Goal: Task Accomplishment & Management: Complete application form

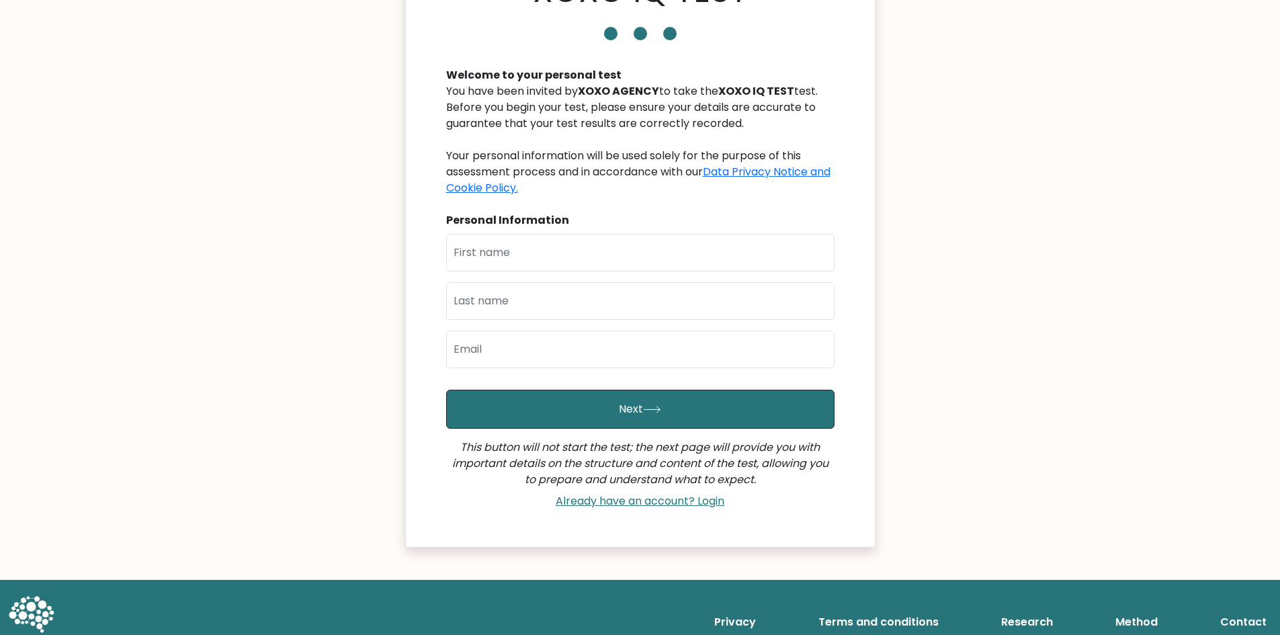
scroll to position [53, 0]
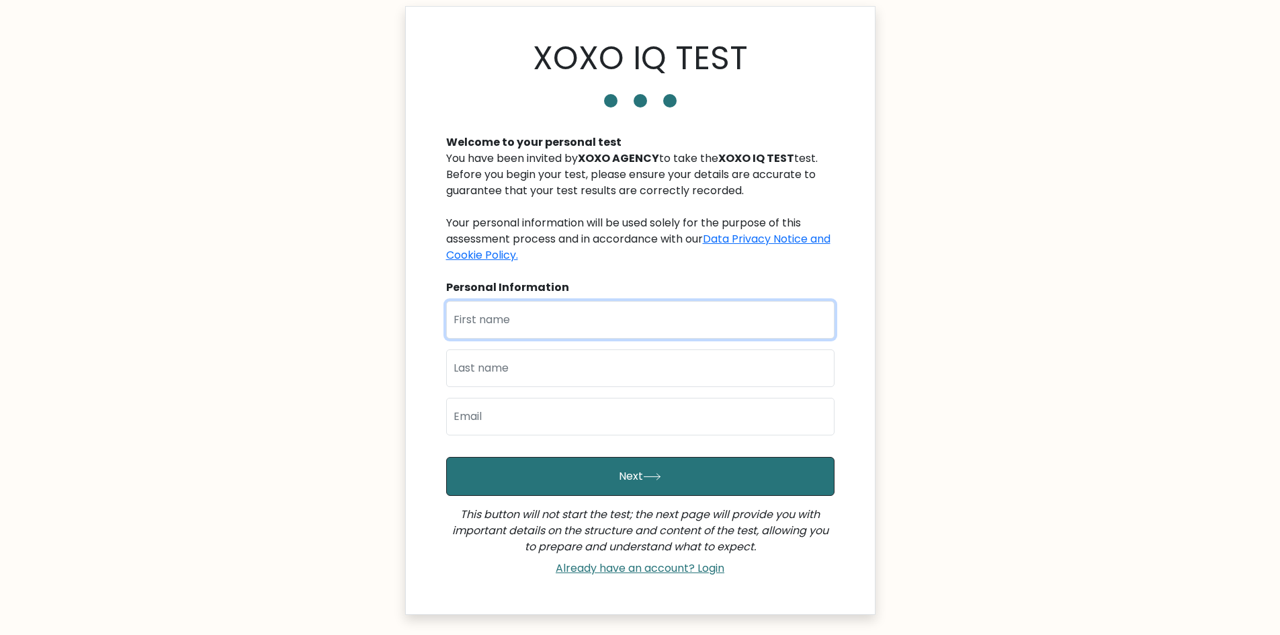
click at [636, 301] on input "text" at bounding box center [640, 320] width 388 height 38
type input "Dennis Michael"
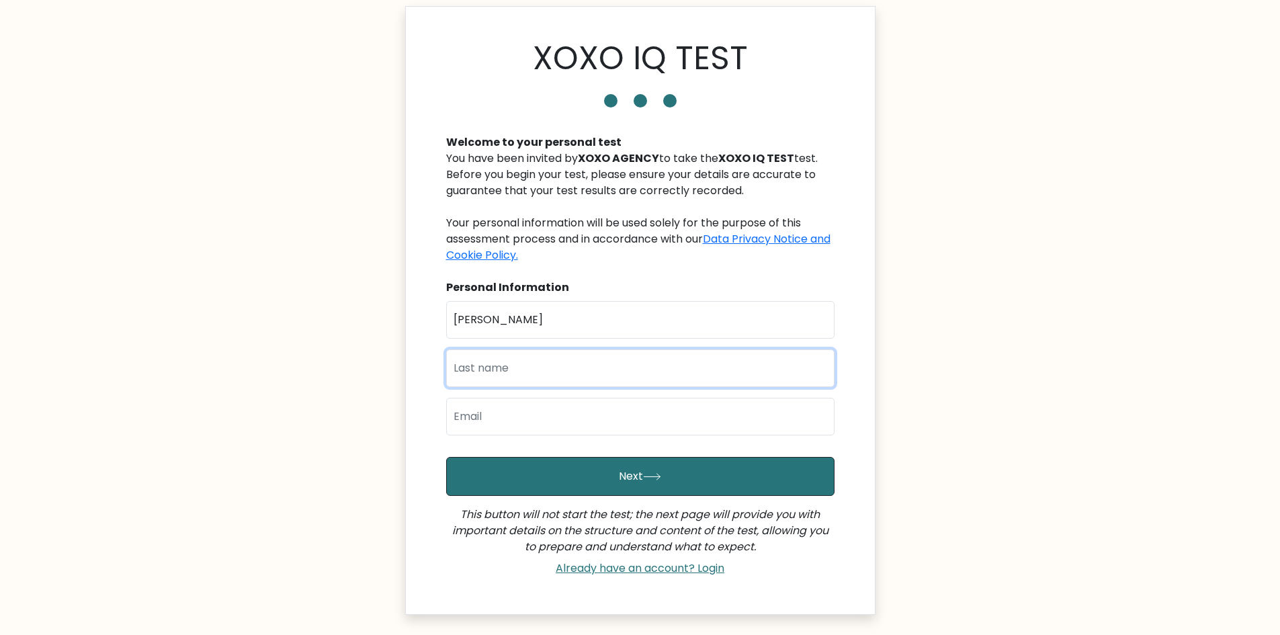
click at [584, 349] on input "text" at bounding box center [640, 368] width 388 height 38
type input "Arenas"
click at [538, 398] on input "email" at bounding box center [640, 417] width 388 height 38
type input "dmarenas.work@gmail.com"
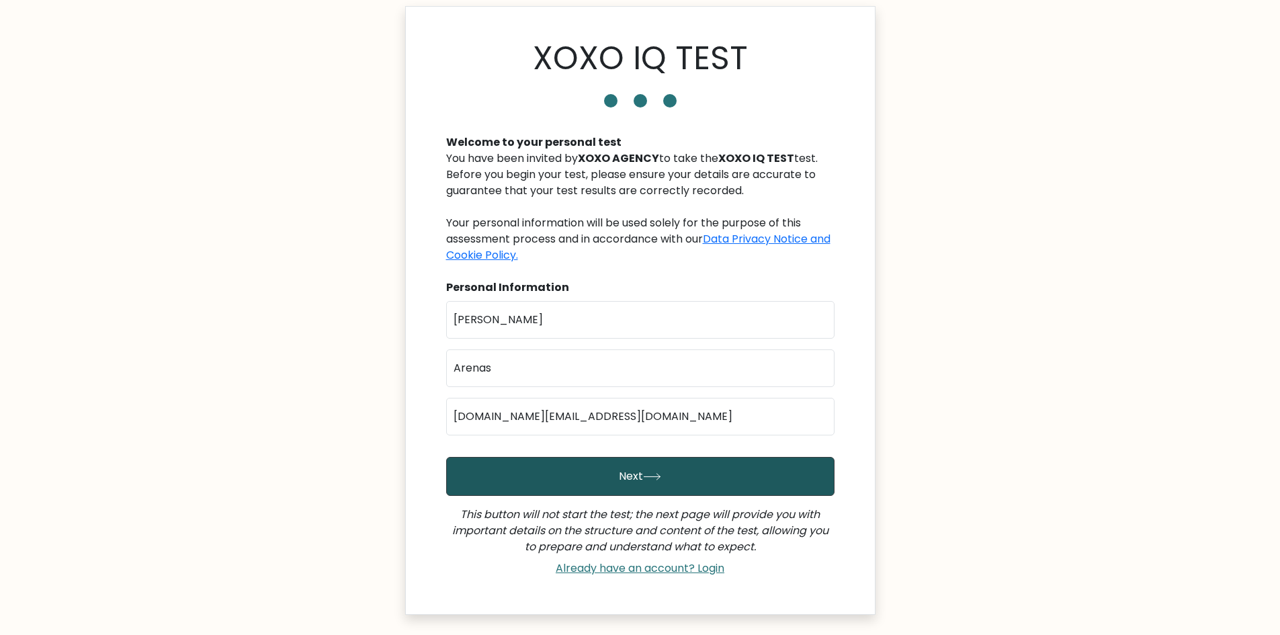
click at [641, 457] on button "Next" at bounding box center [640, 476] width 388 height 39
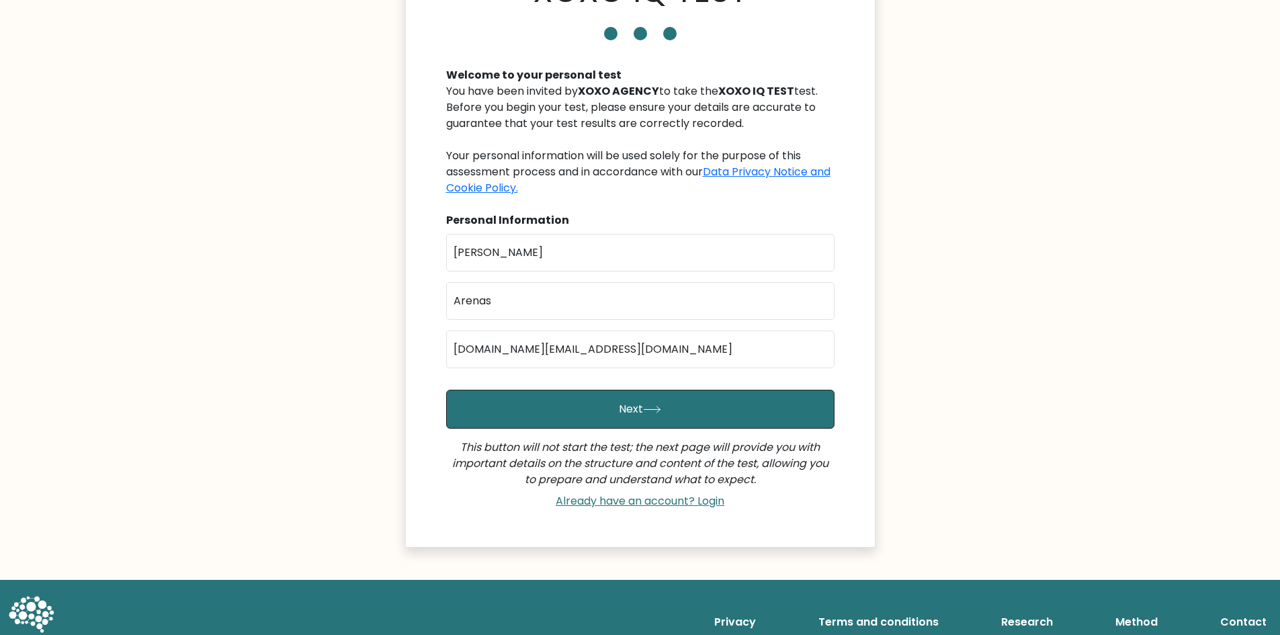
scroll to position [0, 0]
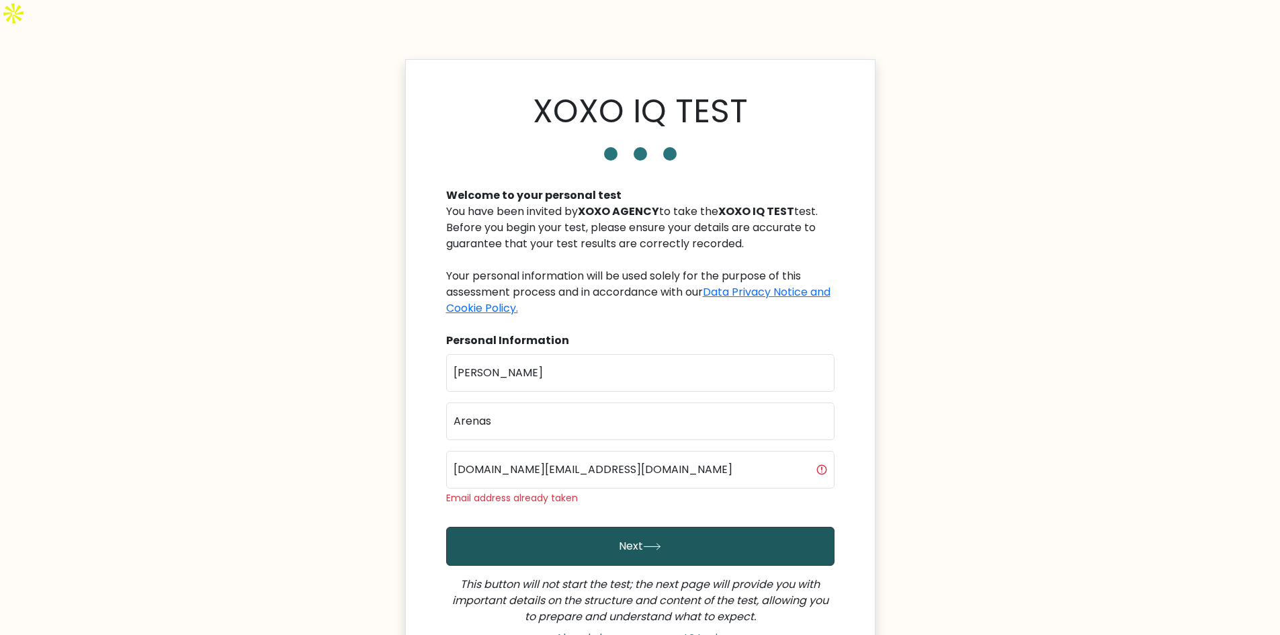
scroll to position [134, 0]
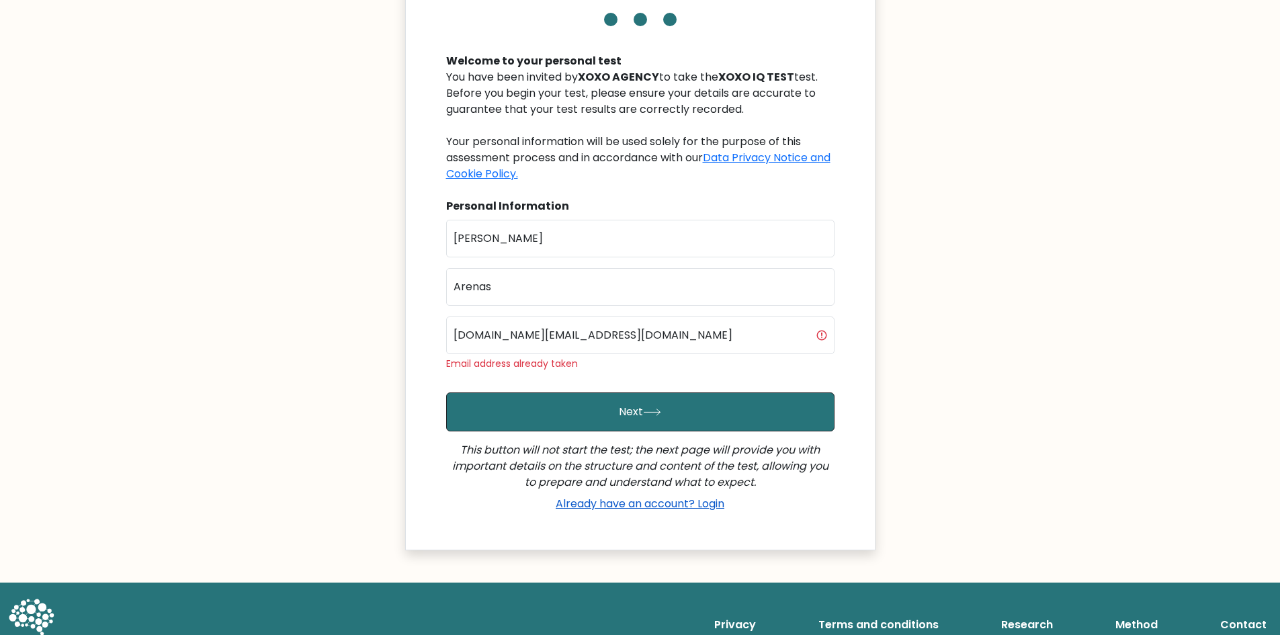
click at [659, 496] on link "Already have an account? Login" at bounding box center [639, 503] width 179 height 15
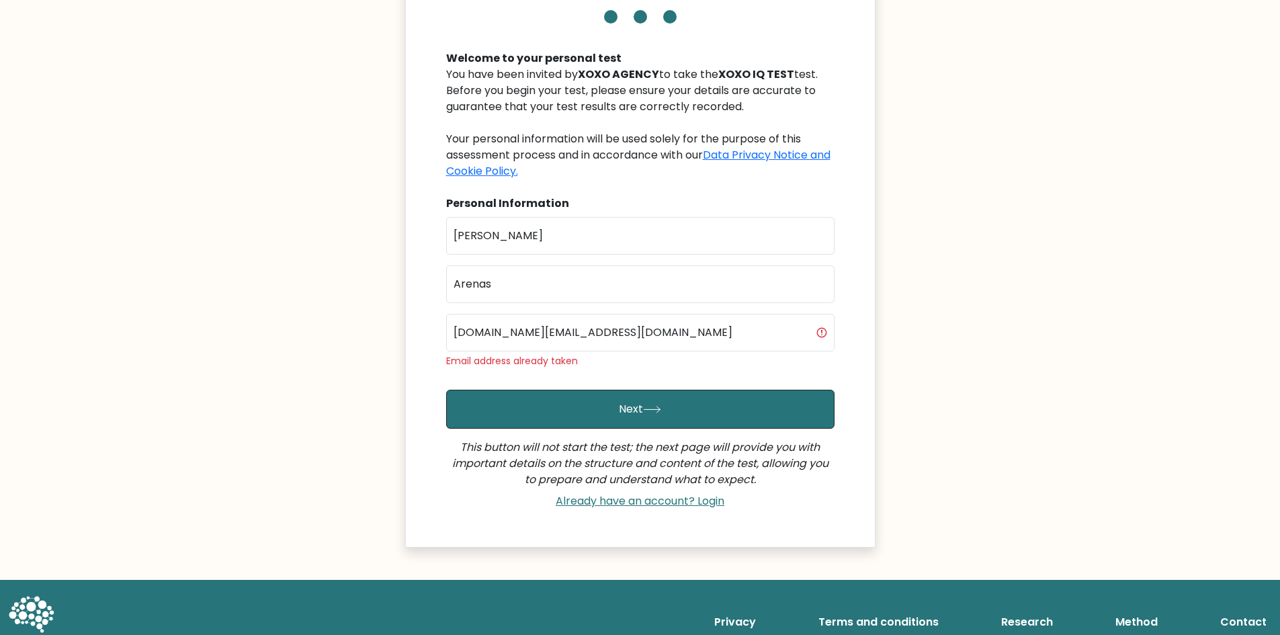
scroll to position [0, 0]
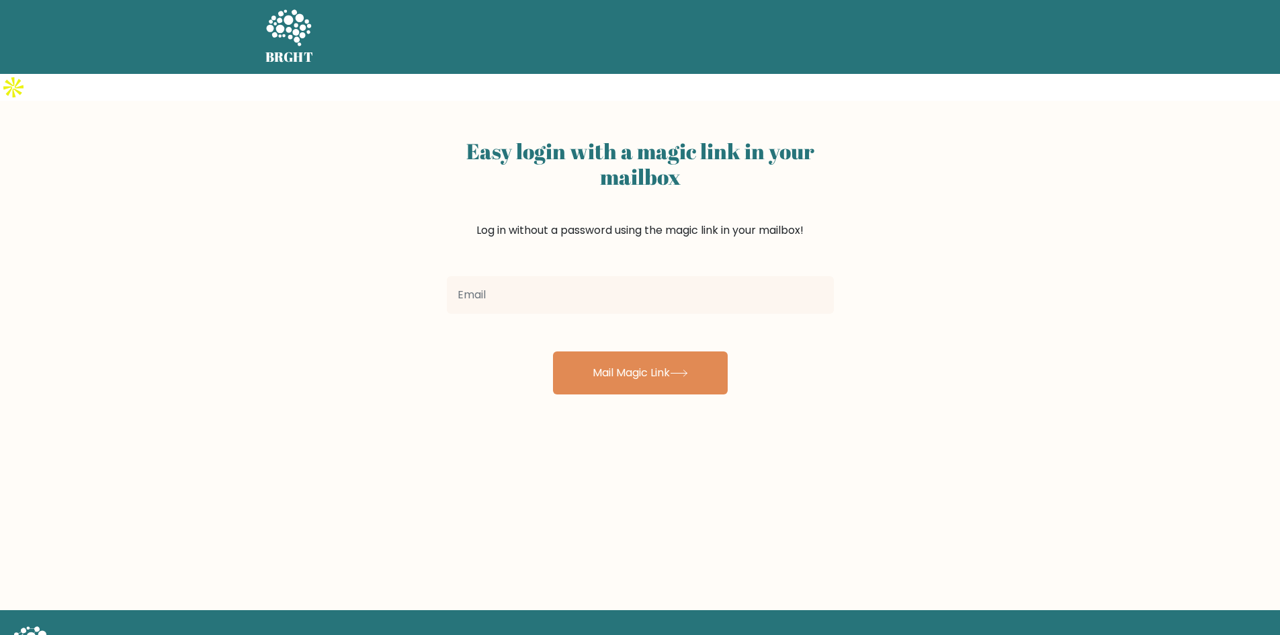
click at [578, 278] on input "email" at bounding box center [640, 295] width 387 height 38
type input "dmarenas.work@gmail.com"
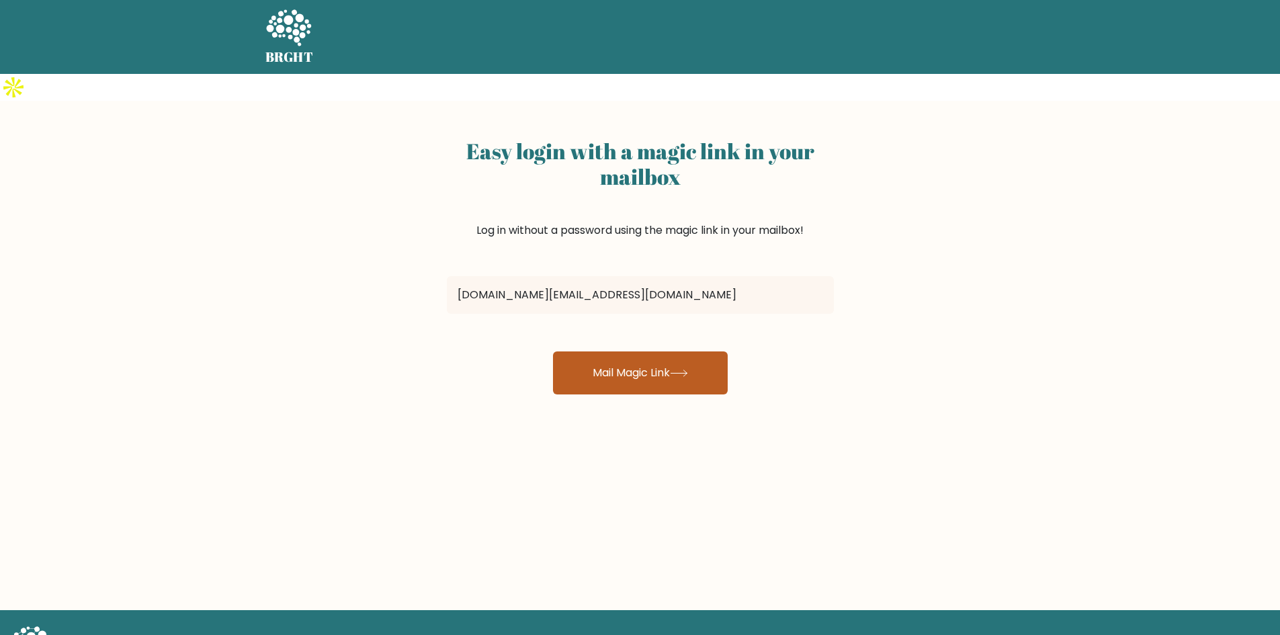
click at [636, 356] on button "Mail Magic Link" at bounding box center [640, 372] width 175 height 43
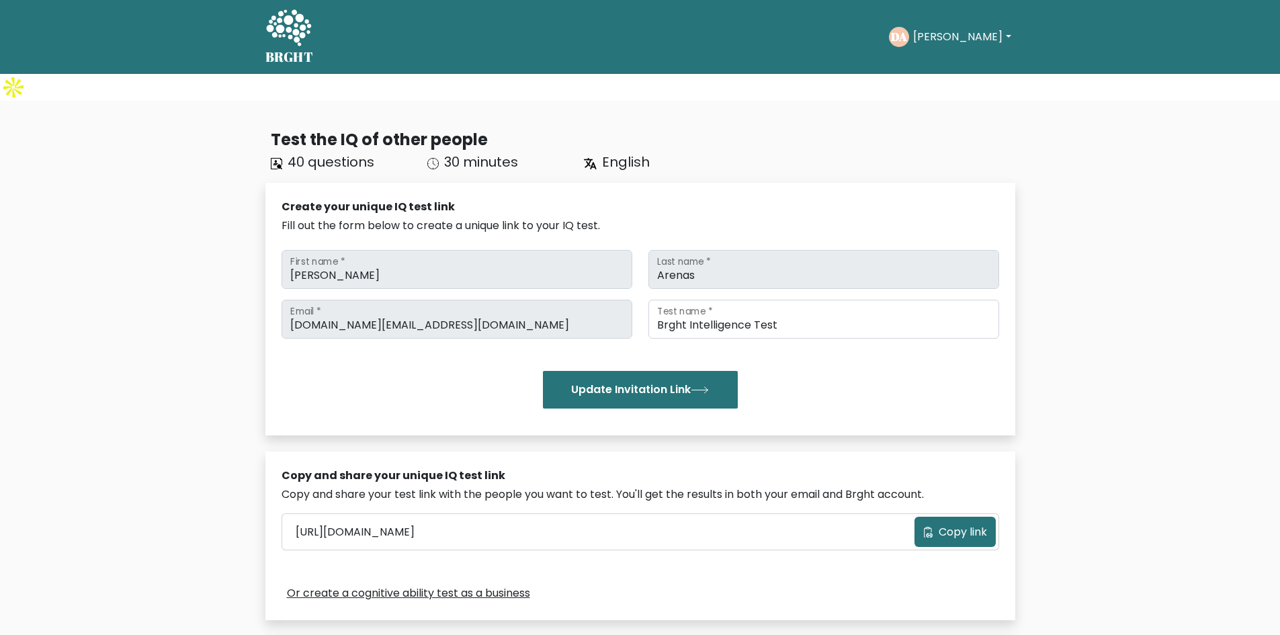
click at [958, 44] on button "[PERSON_NAME]" at bounding box center [962, 36] width 106 height 17
click at [106, 363] on div "Test the IQ of other people 40 questions 30 minutes English Create your unique …" at bounding box center [640, 482] width 1280 height 762
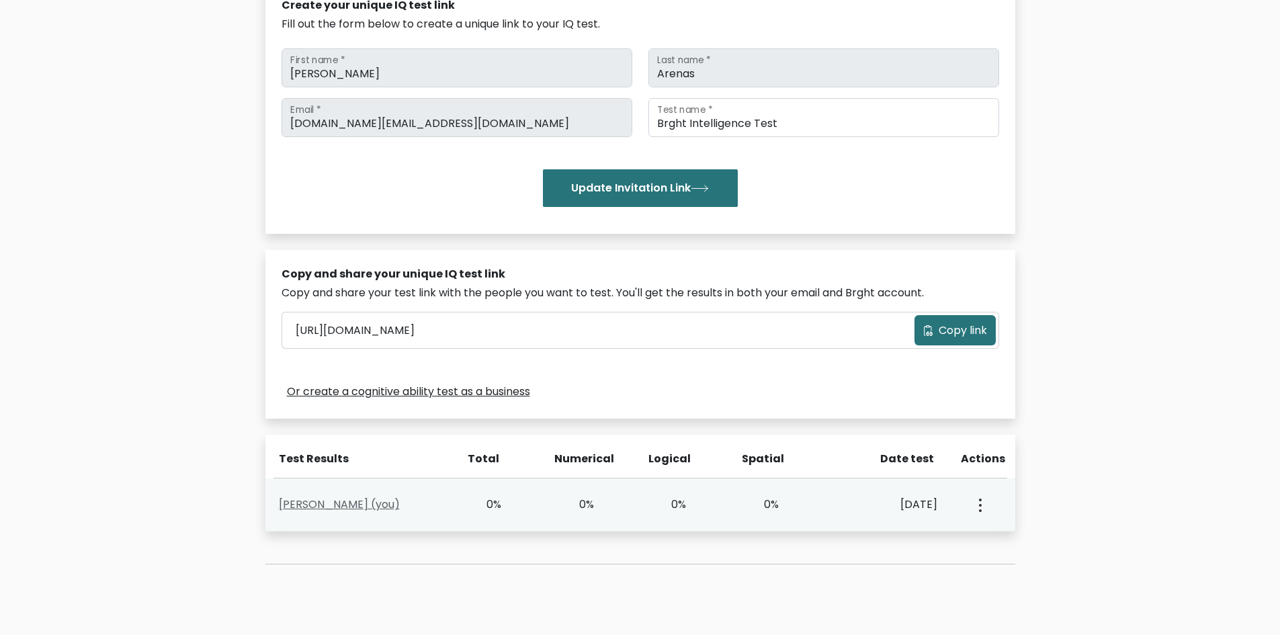
click at [400, 497] on link "Dennis Michael Arenas (you)" at bounding box center [339, 504] width 121 height 15
click at [980, 499] on icon "button" at bounding box center [980, 505] width 3 height 13
click at [1005, 533] on link "View Profile" at bounding box center [1027, 544] width 106 height 22
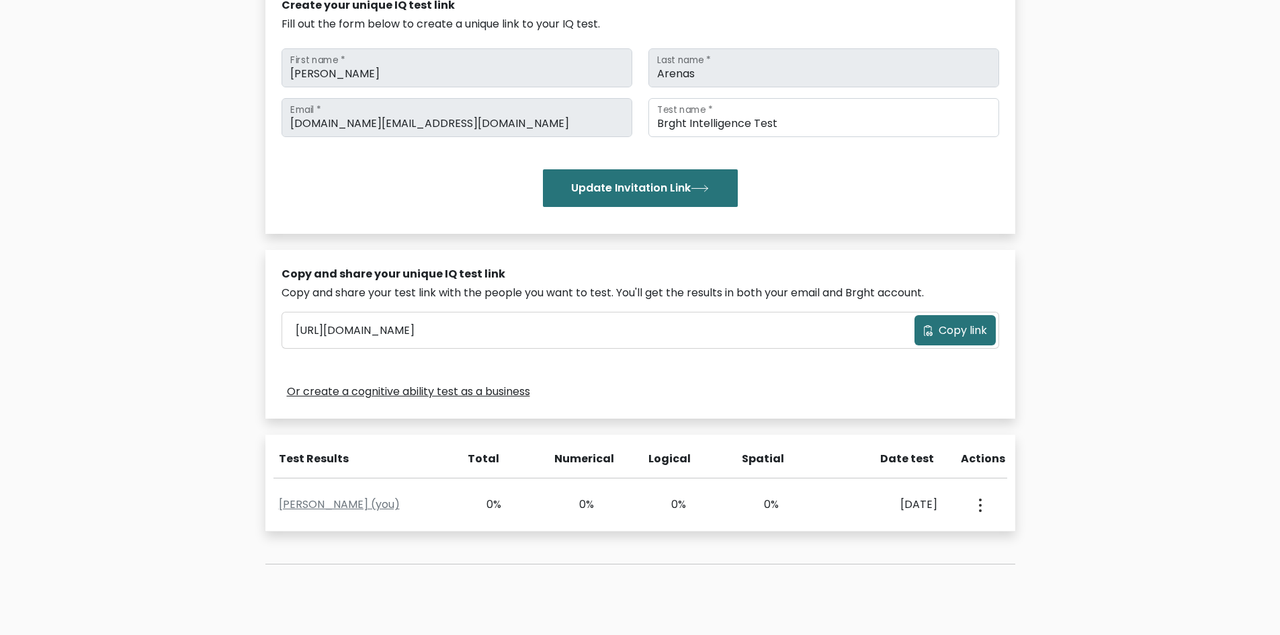
scroll to position [0, 0]
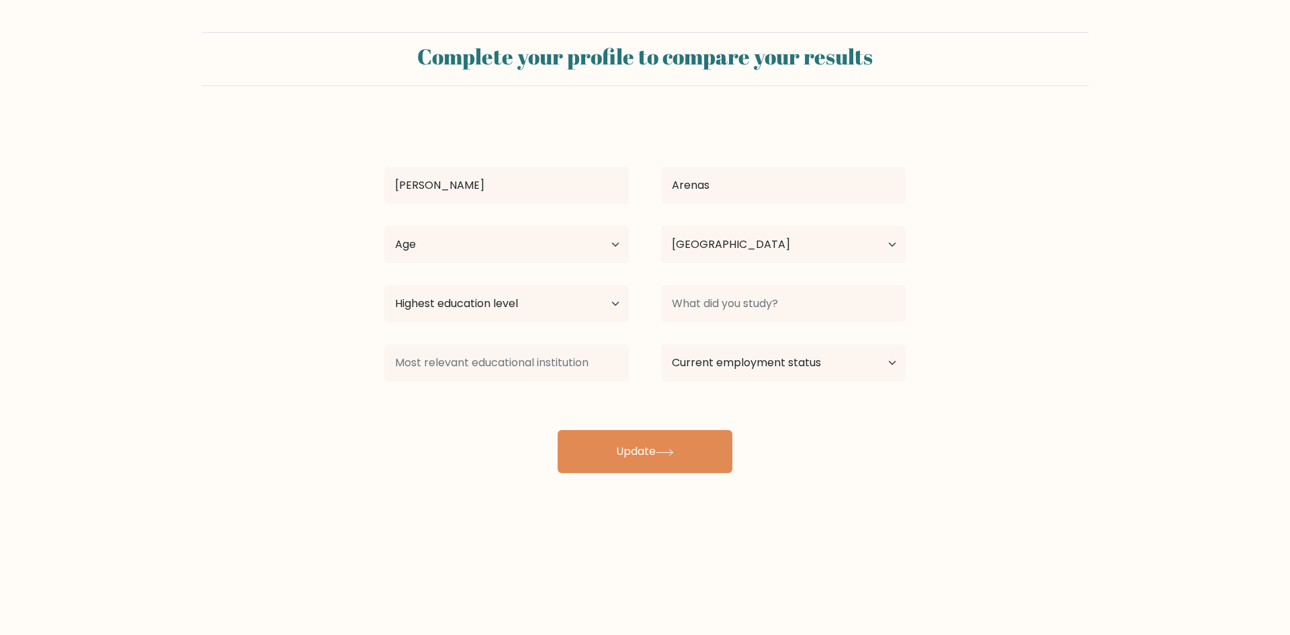
select select "PH"
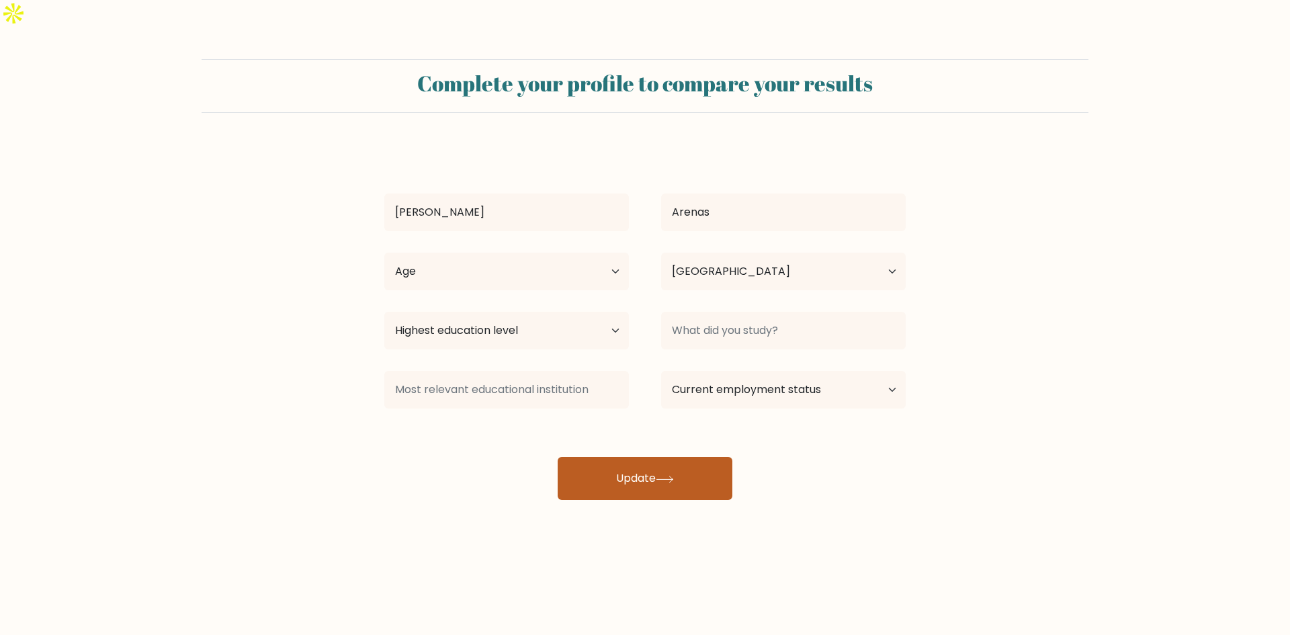
click at [653, 457] on button "Update" at bounding box center [645, 478] width 175 height 43
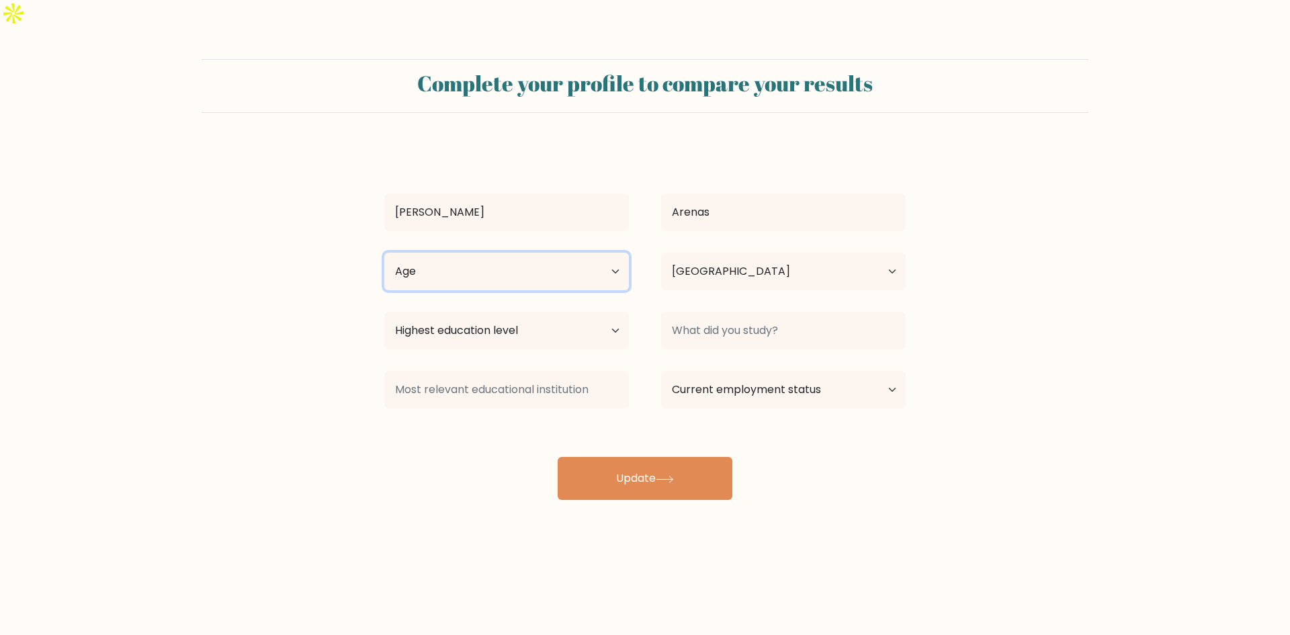
click at [525, 253] on select "Age Under 18 years old 18-24 years old 25-34 years old 35-44 years old 45-54 ye…" at bounding box center [506, 272] width 245 height 38
select select "25_34"
click at [384, 253] on select "Age Under 18 years old 18-24 years old 25-34 years old 35-44 years old 45-54 ye…" at bounding box center [506, 272] width 245 height 38
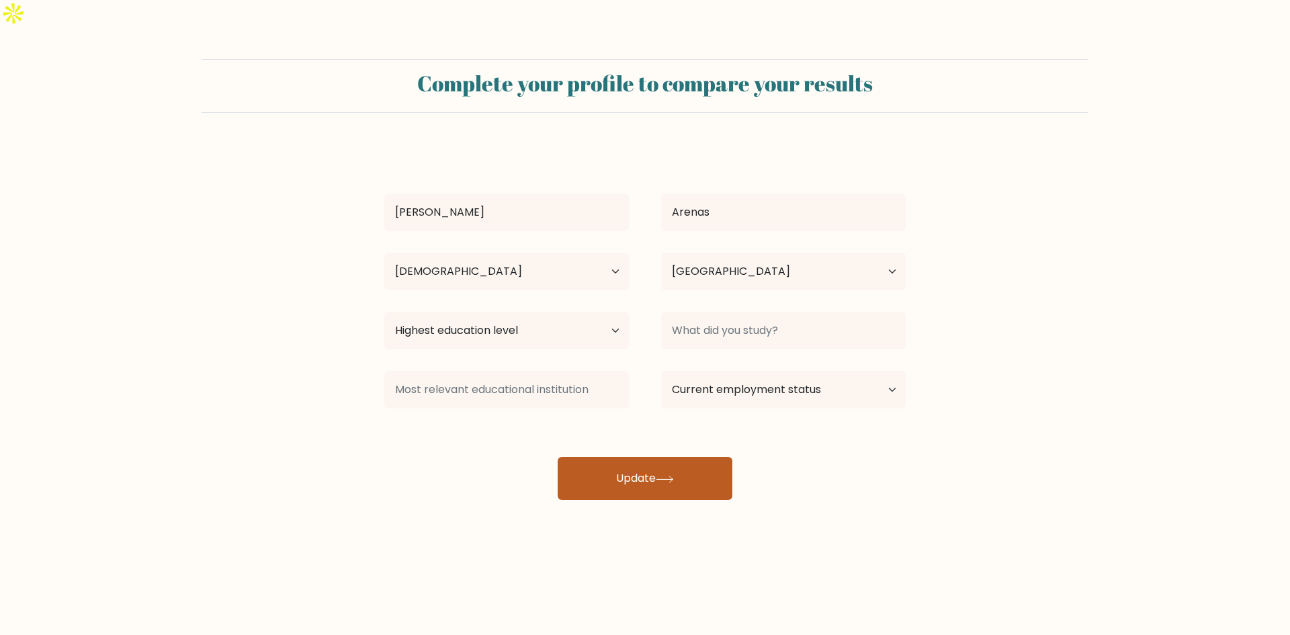
click at [624, 458] on button "Update" at bounding box center [645, 478] width 175 height 43
click at [538, 312] on select "Highest education level No schooling Primary Lower Secondary Upper Secondary Oc…" at bounding box center [506, 331] width 245 height 38
select select "bachelors_degree"
click at [384, 312] on select "Highest education level No schooling Primary Lower Secondary Upper Secondary Oc…" at bounding box center [506, 331] width 245 height 38
click at [672, 476] on icon at bounding box center [665, 479] width 18 height 7
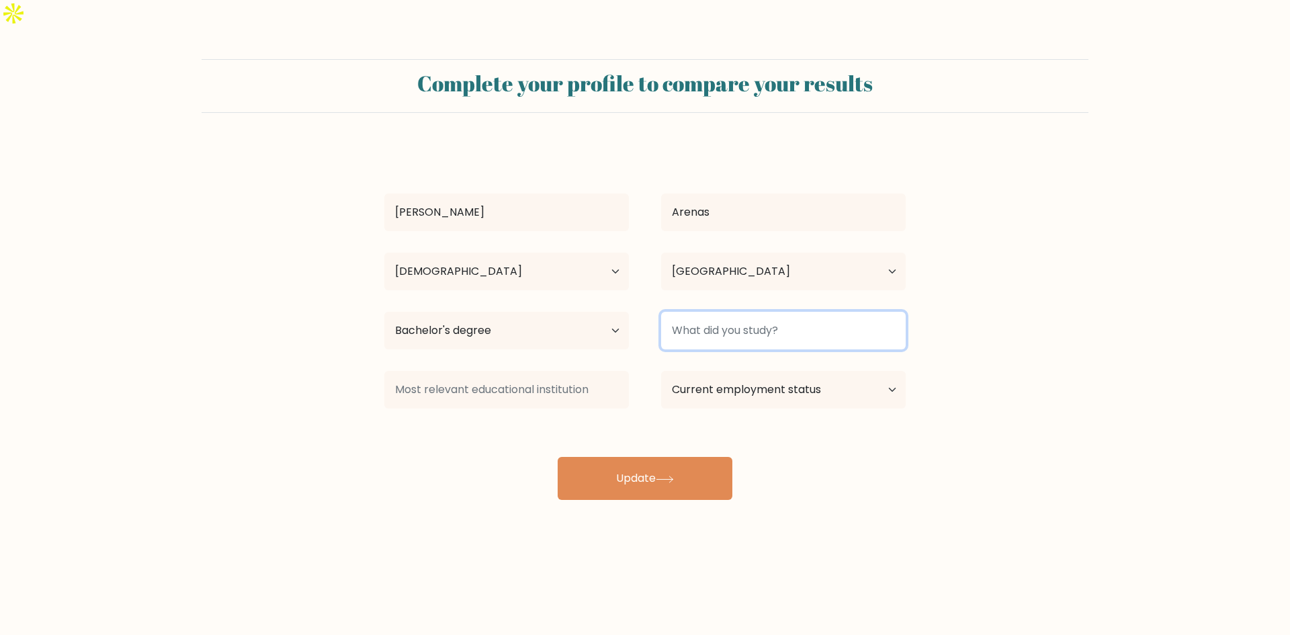
click at [752, 313] on input at bounding box center [783, 331] width 245 height 38
click at [830, 319] on input at bounding box center [783, 331] width 245 height 38
type input "BS-Maritime Transportation"
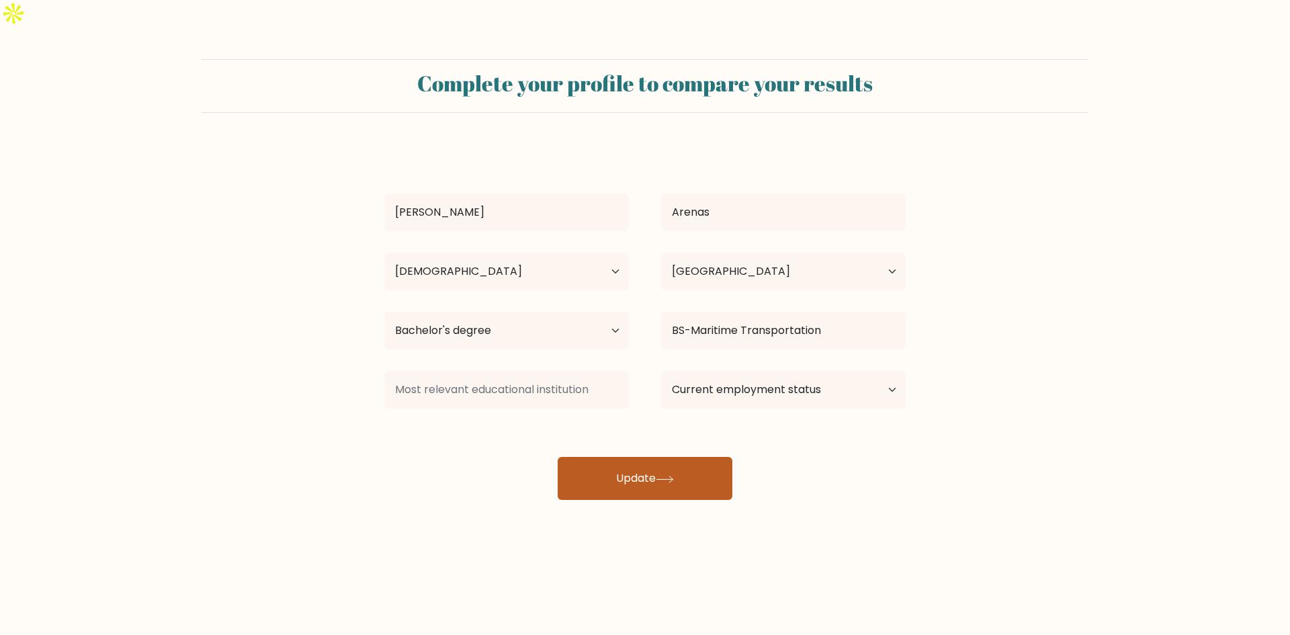
click at [643, 457] on button "Update" at bounding box center [645, 478] width 175 height 43
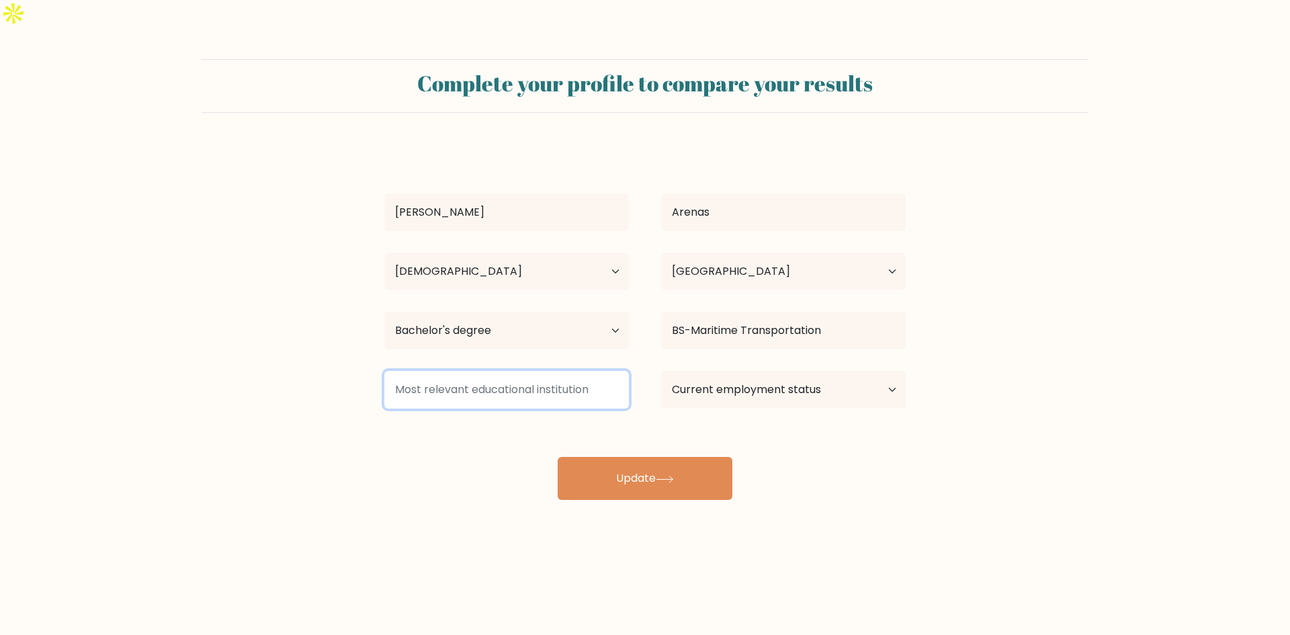
click at [538, 371] on input at bounding box center [506, 390] width 245 height 38
click at [546, 371] on input at bounding box center [506, 390] width 245 height 38
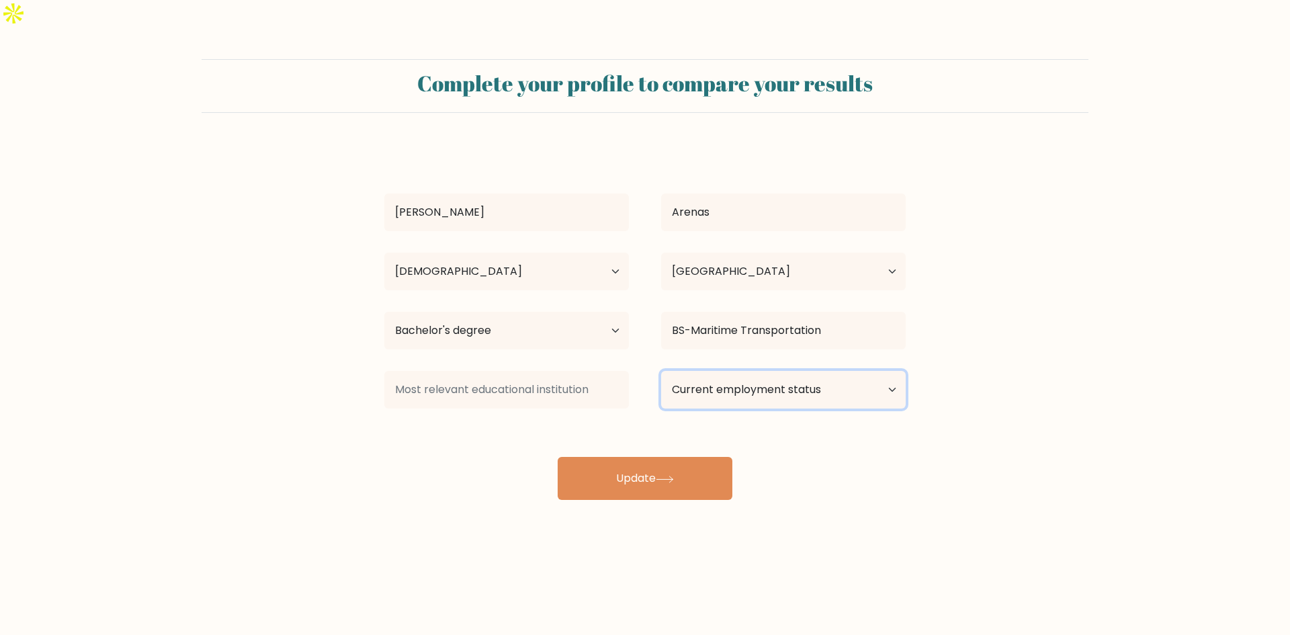
click at [732, 371] on select "Current employment status Employed Student Retired Other / prefer not to answer" at bounding box center [783, 390] width 245 height 38
select select "other"
click at [661, 371] on select "Current employment status Employed Student Retired Other / prefer not to answer" at bounding box center [783, 390] width 245 height 38
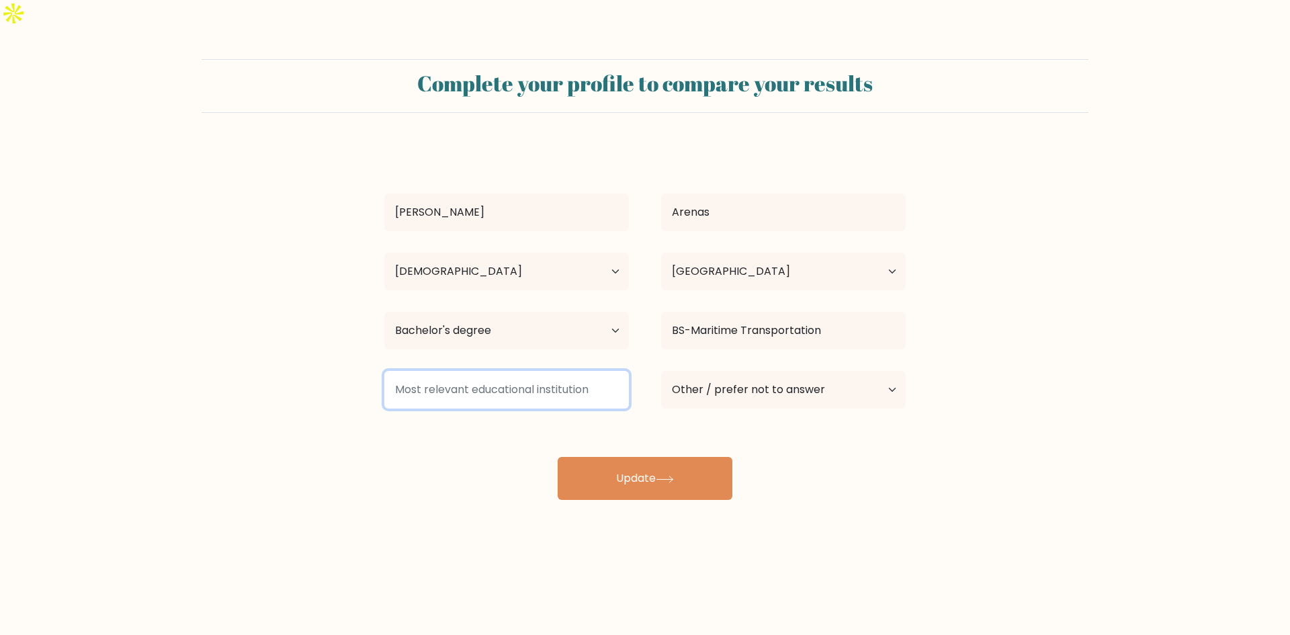
click at [405, 371] on input at bounding box center [506, 390] width 245 height 38
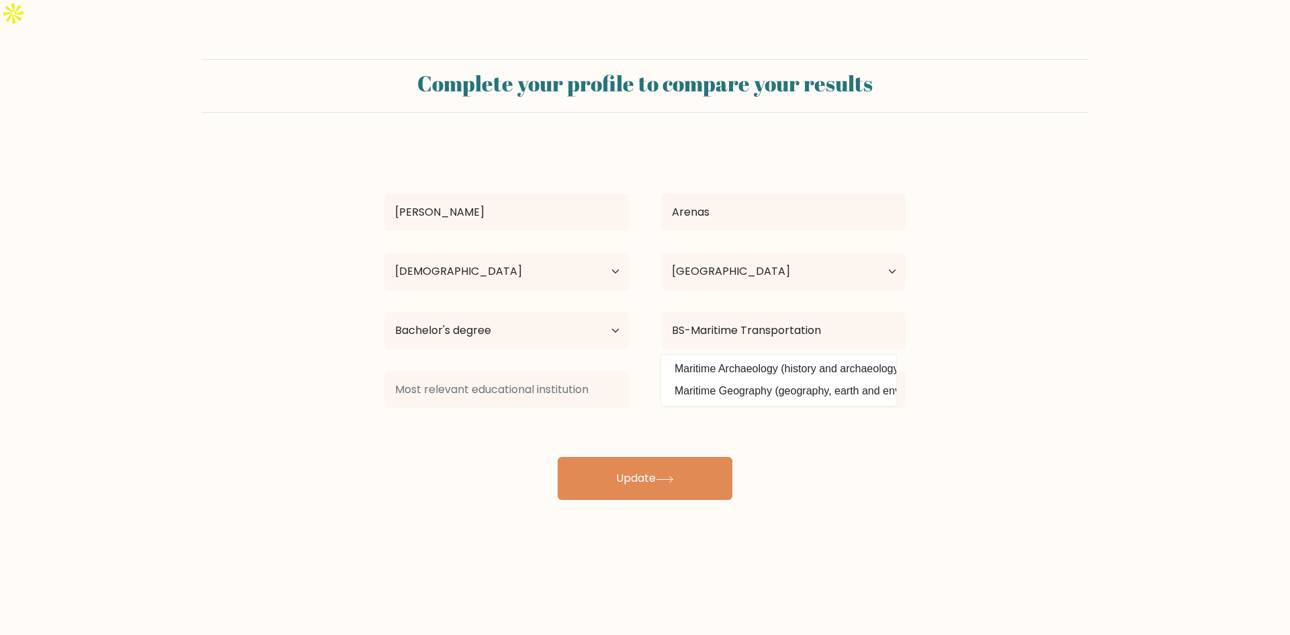
click at [438, 483] on div "Complete your profile to compare your results Dennis Michael Arenas Age Under 1…" at bounding box center [645, 281] width 1290 height 509
click at [489, 371] on input at bounding box center [506, 390] width 245 height 38
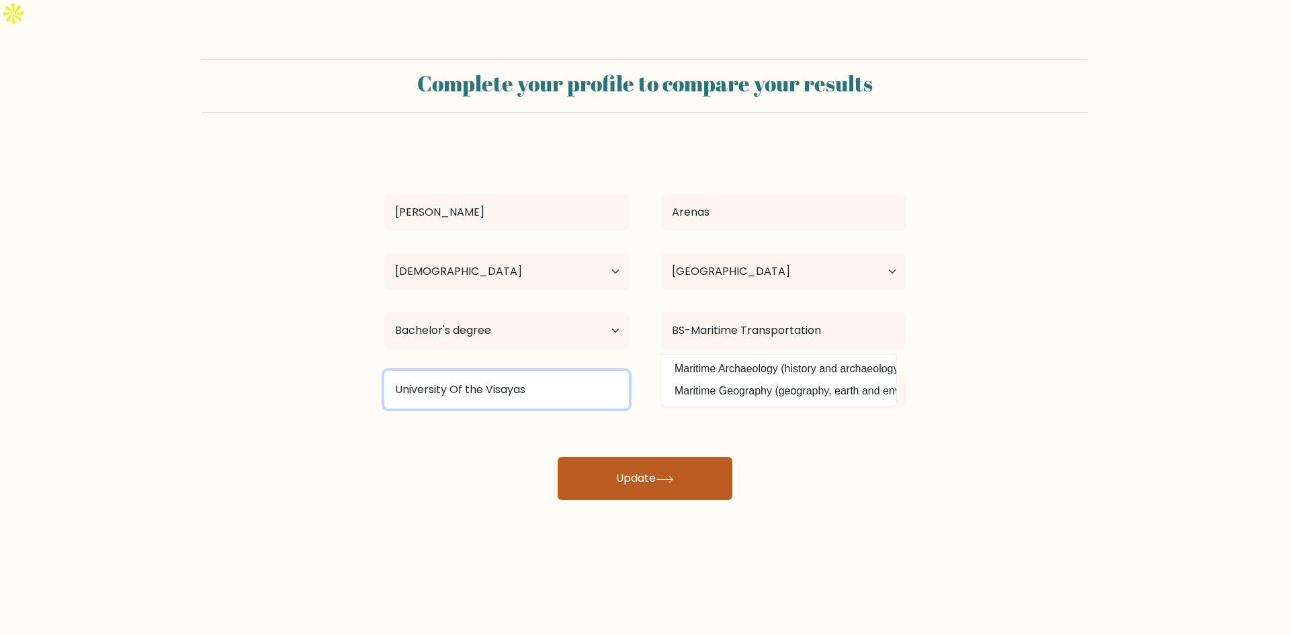
type input "University Of the Visayas"
click at [631, 457] on button "Update" at bounding box center [645, 478] width 175 height 43
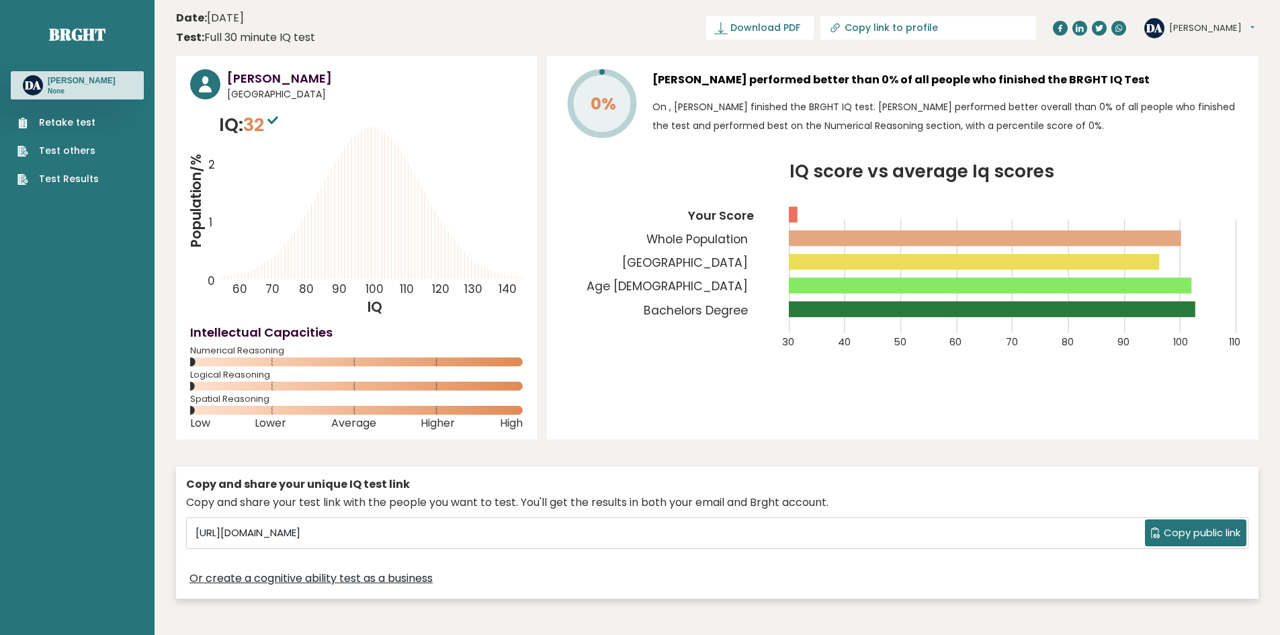
click at [64, 130] on link "Retake test" at bounding box center [57, 123] width 81 height 14
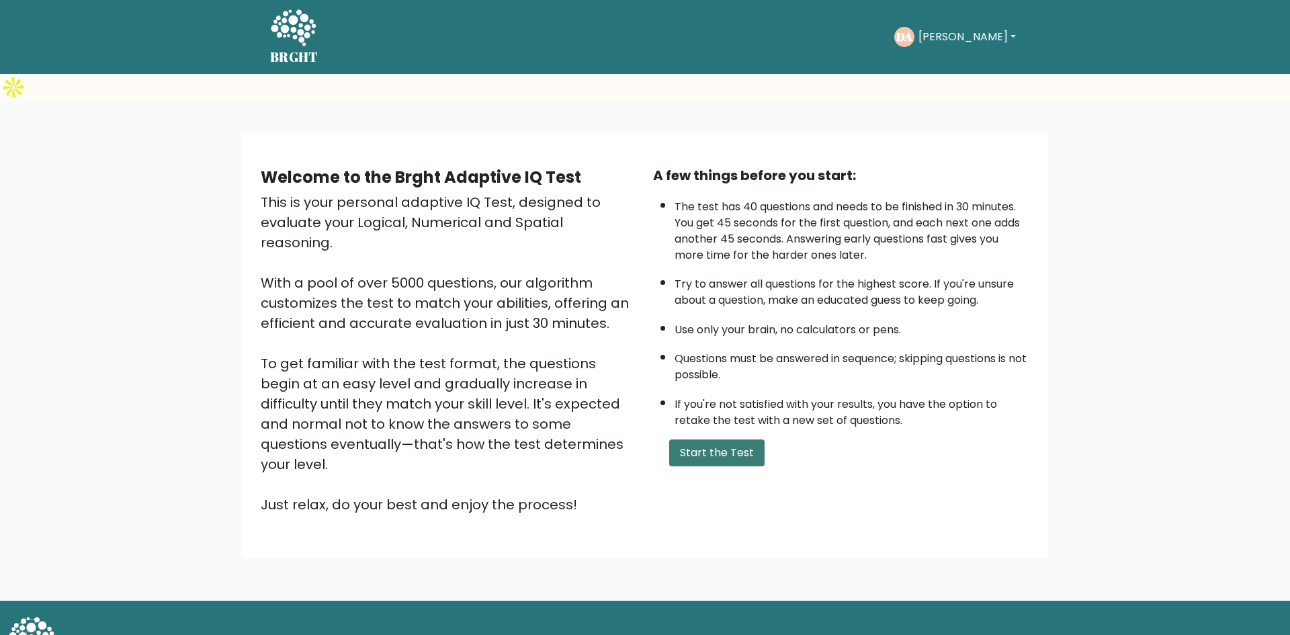
click at [698, 440] on button "Start the Test" at bounding box center [716, 453] width 95 height 27
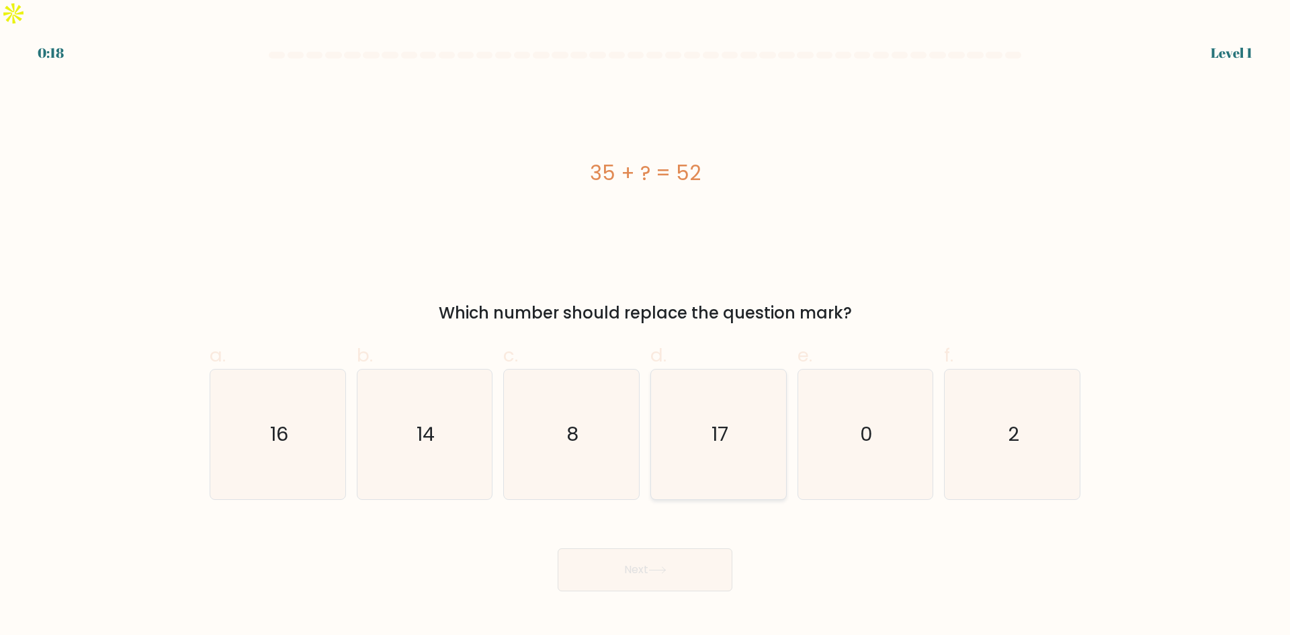
click at [704, 413] on icon "17" at bounding box center [719, 435] width 130 height 130
click at [646, 327] on input "d. 17" at bounding box center [645, 322] width 1 height 9
radio input "true"
click at [677, 552] on button "Next" at bounding box center [645, 569] width 175 height 43
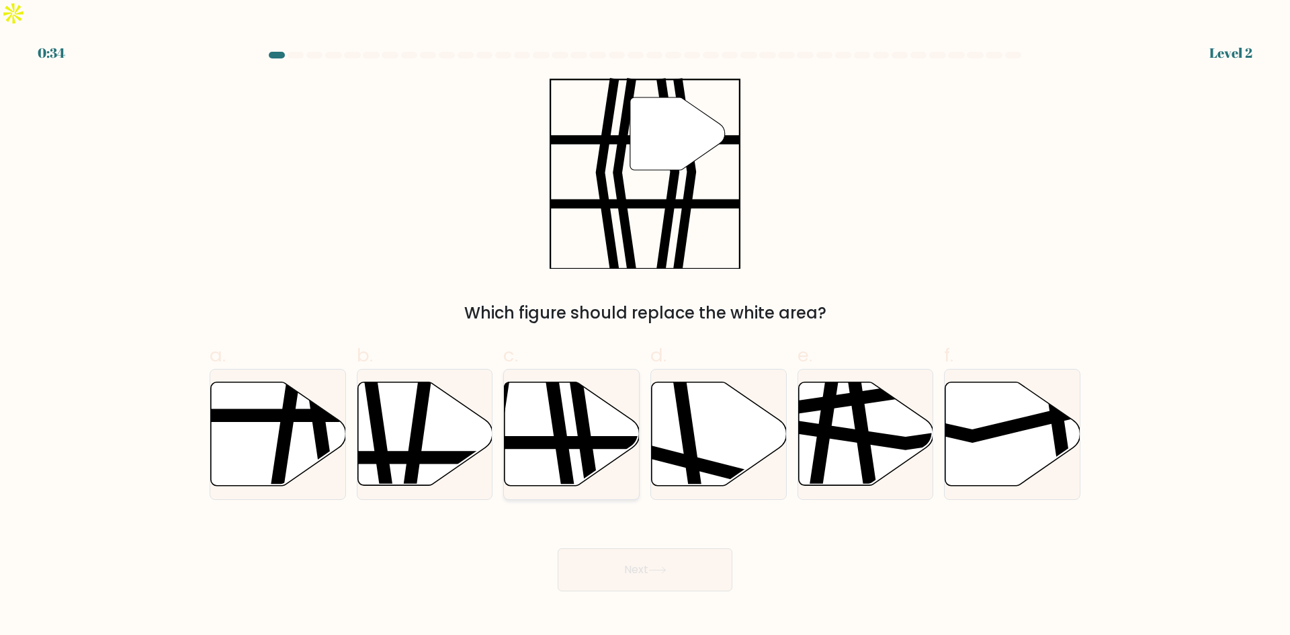
click at [566, 382] on icon at bounding box center [572, 433] width 135 height 103
click at [645, 327] on input "c." at bounding box center [645, 322] width 1 height 9
radio input "true"
click at [626, 548] on button "Next" at bounding box center [645, 569] width 175 height 43
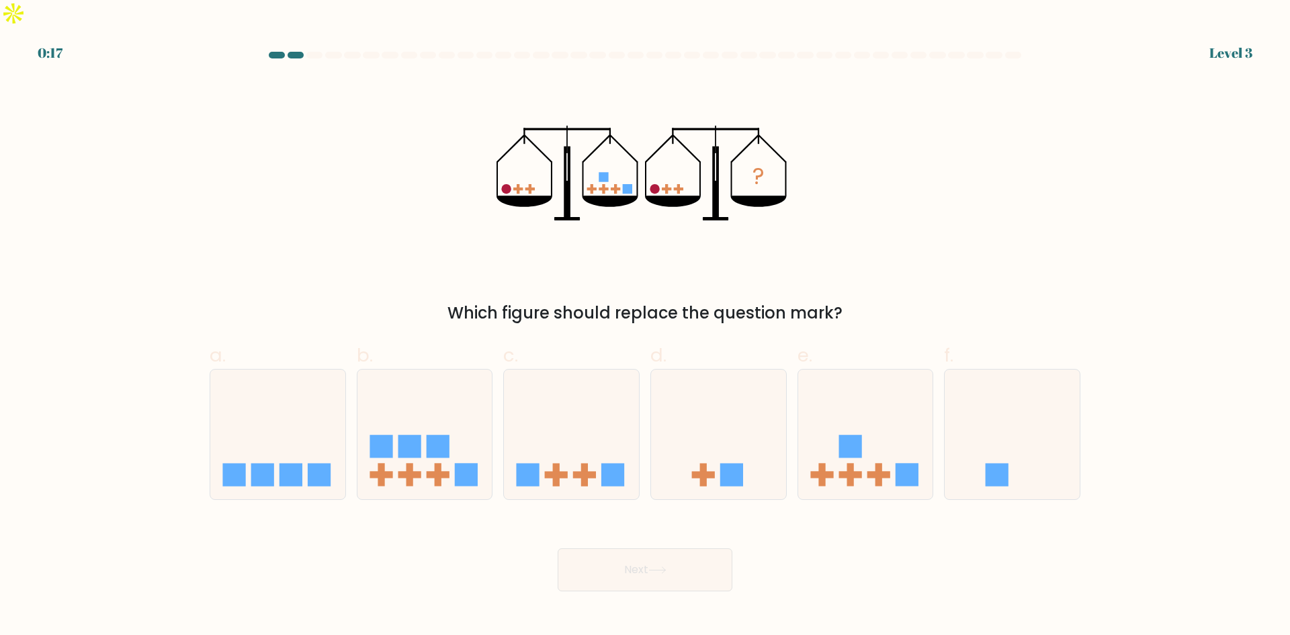
click at [122, 220] on form at bounding box center [645, 322] width 1290 height 540
click at [872, 453] on icon at bounding box center [865, 434] width 135 height 112
click at [646, 327] on input "e." at bounding box center [645, 322] width 1 height 9
radio input "true"
click at [635, 558] on button "Next" at bounding box center [645, 569] width 175 height 43
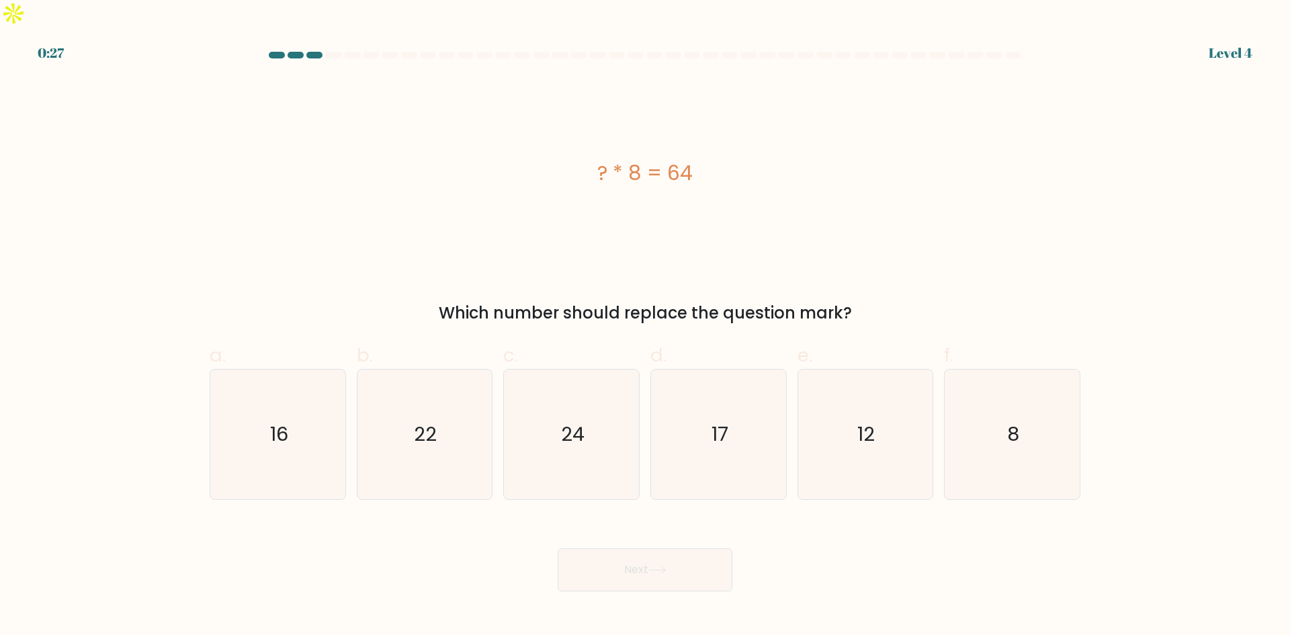
click at [1218, 337] on form "a. 8" at bounding box center [645, 322] width 1290 height 540
click at [579, 421] on text "24" at bounding box center [573, 434] width 24 height 27
click at [645, 327] on input "c. 24" at bounding box center [645, 322] width 1 height 9
radio input "true"
click at [639, 548] on button "Next" at bounding box center [645, 569] width 175 height 43
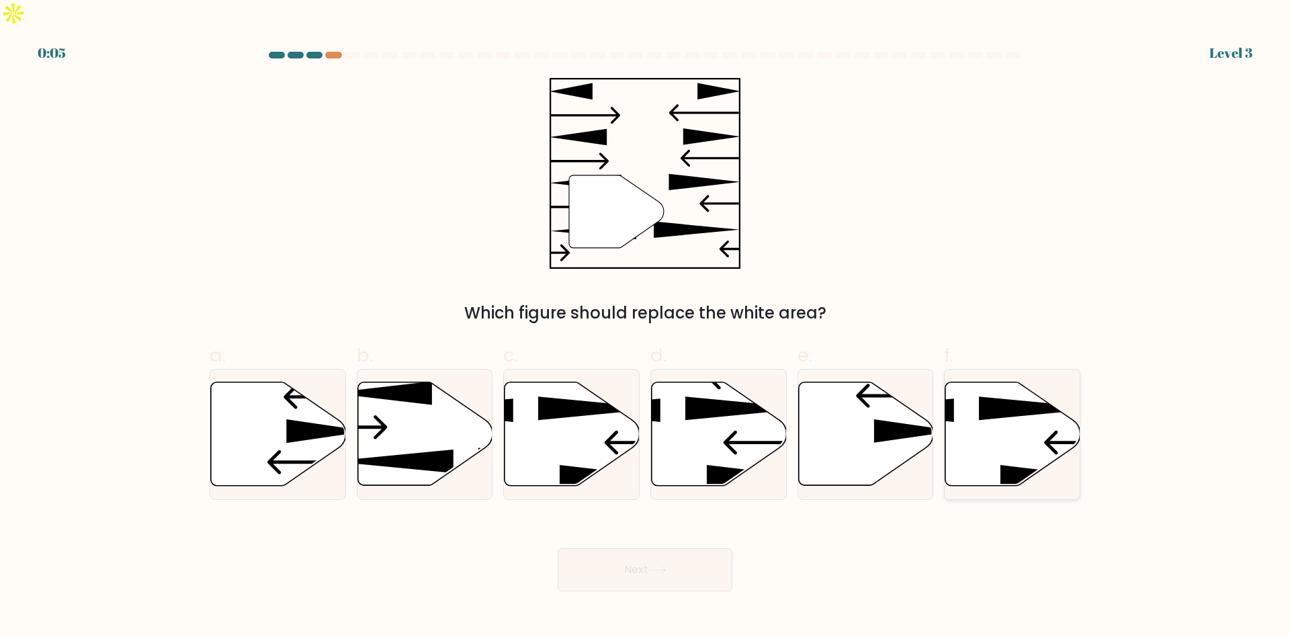
click at [976, 403] on icon at bounding box center [1013, 433] width 135 height 103
click at [646, 327] on input "f." at bounding box center [645, 322] width 1 height 9
radio input "true"
click at [413, 402] on icon at bounding box center [425, 433] width 135 height 103
click at [645, 327] on input "b." at bounding box center [645, 322] width 1 height 9
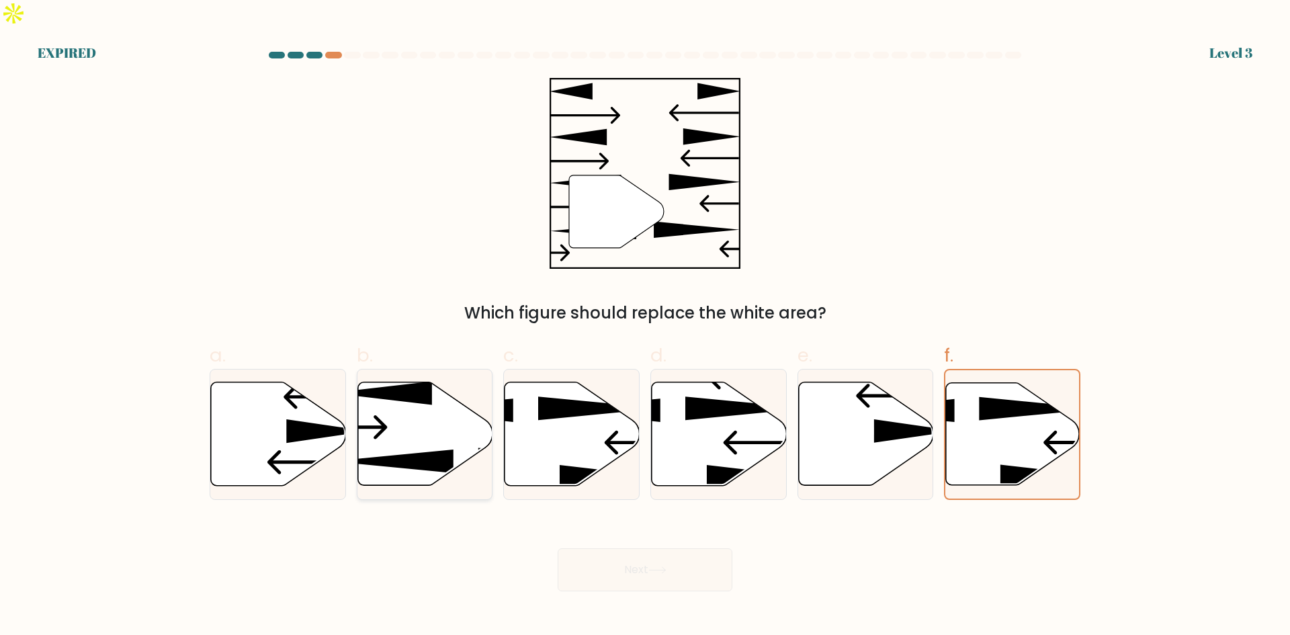
radio input "true"
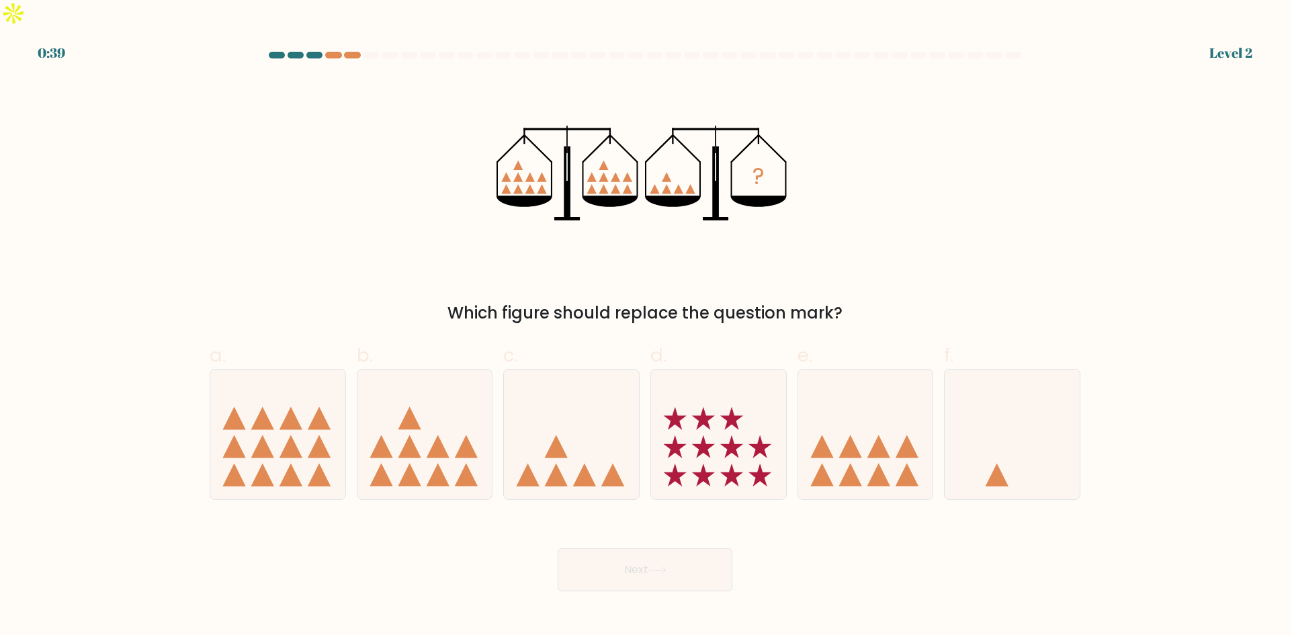
click at [99, 251] on form at bounding box center [645, 322] width 1290 height 540
click at [583, 464] on icon at bounding box center [584, 475] width 23 height 23
click at [645, 327] on input "c." at bounding box center [645, 322] width 1 height 9
radio input "true"
click at [648, 548] on button "Next" at bounding box center [645, 569] width 175 height 43
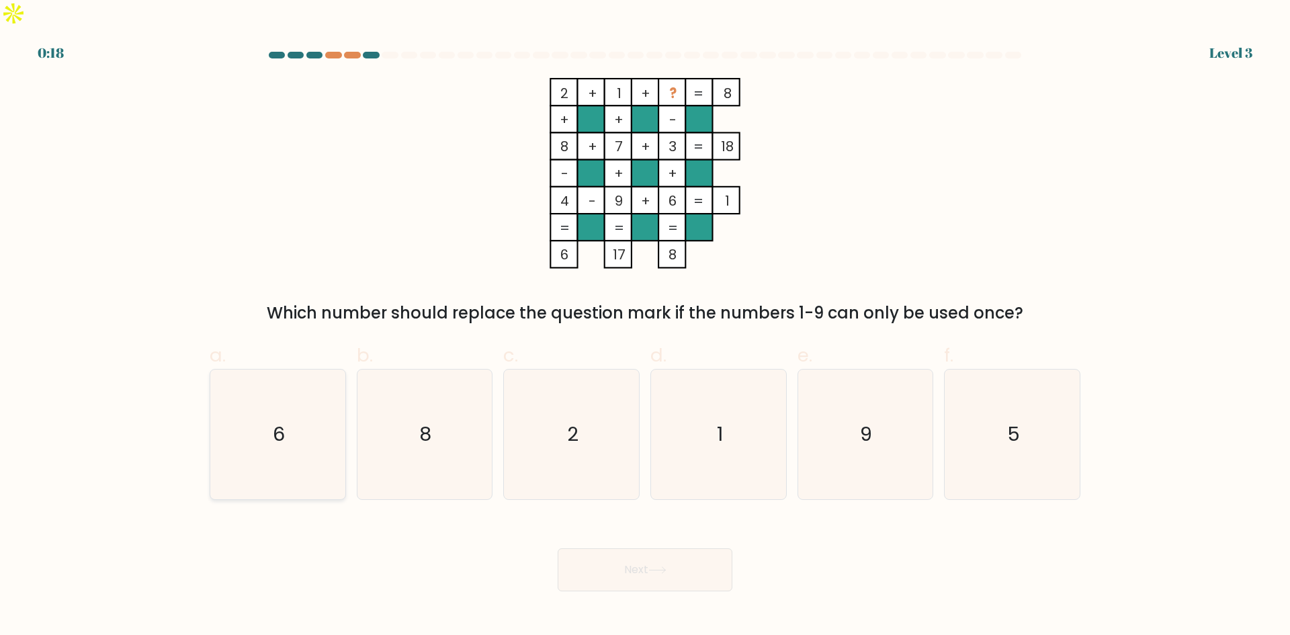
click at [292, 410] on icon "6" at bounding box center [278, 435] width 130 height 130
click at [645, 327] on input "a. 6" at bounding box center [645, 322] width 1 height 9
radio input "true"
click at [905, 423] on icon "9" at bounding box center [865, 435] width 130 height 130
click at [646, 327] on input "e. 9" at bounding box center [645, 322] width 1 height 9
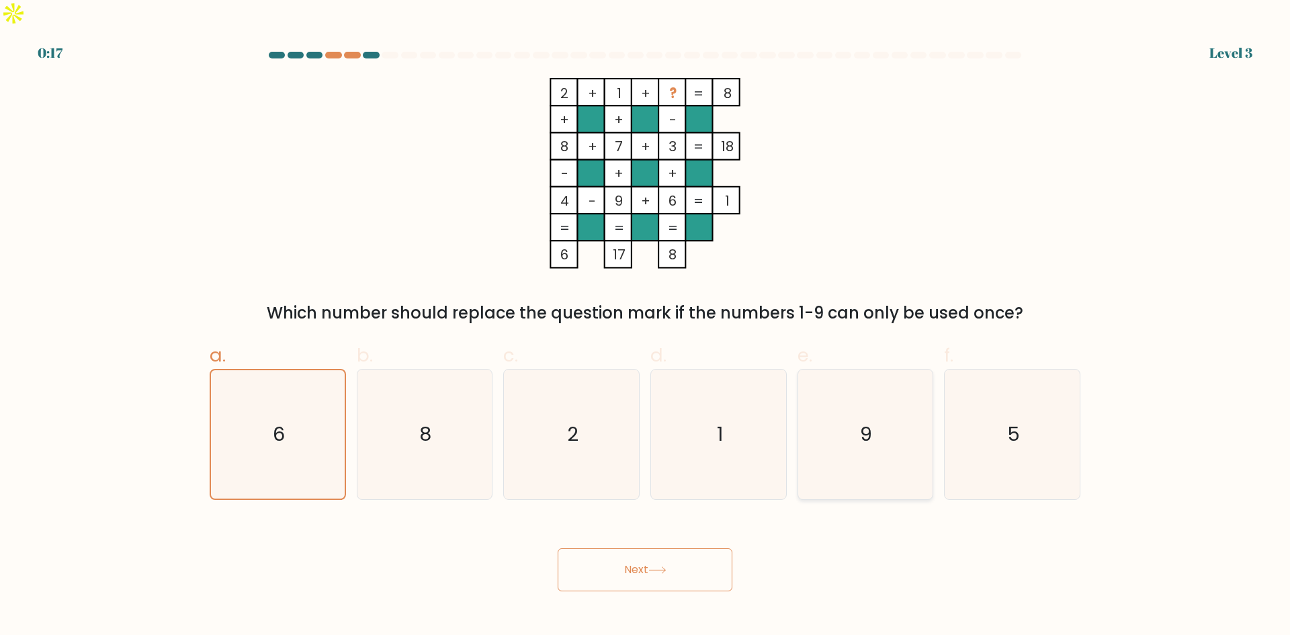
radio input "true"
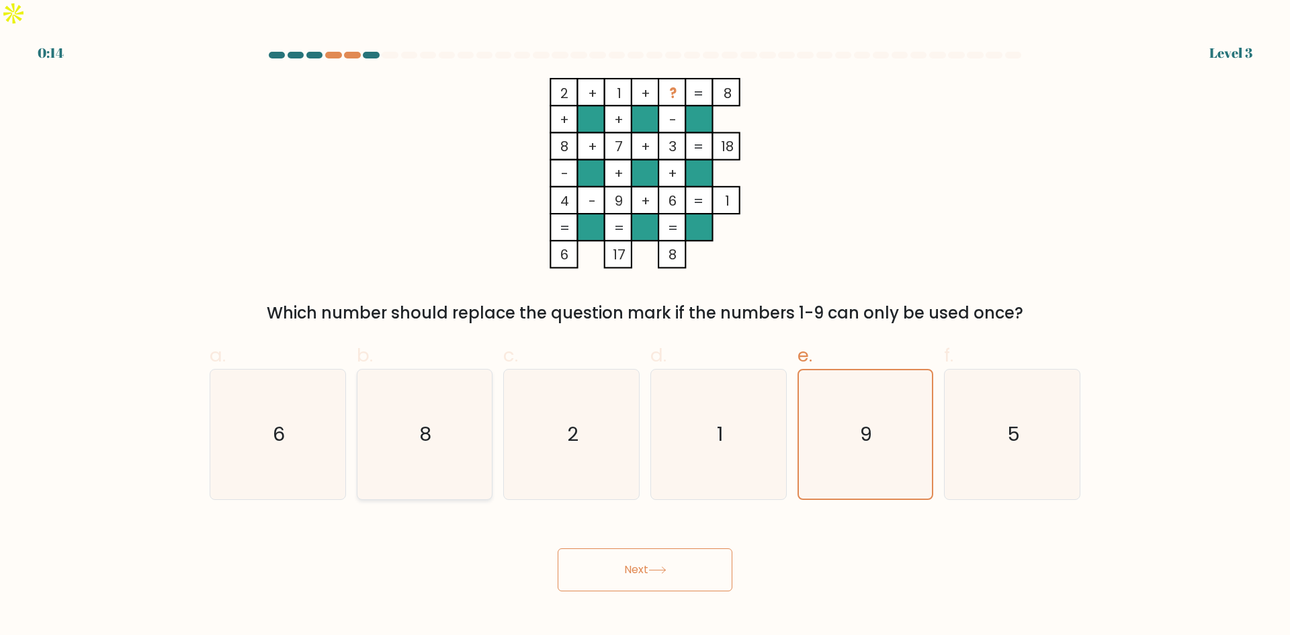
click at [407, 414] on icon "8" at bounding box center [425, 435] width 130 height 130
click at [645, 327] on input "b. 8" at bounding box center [645, 322] width 1 height 9
radio input "true"
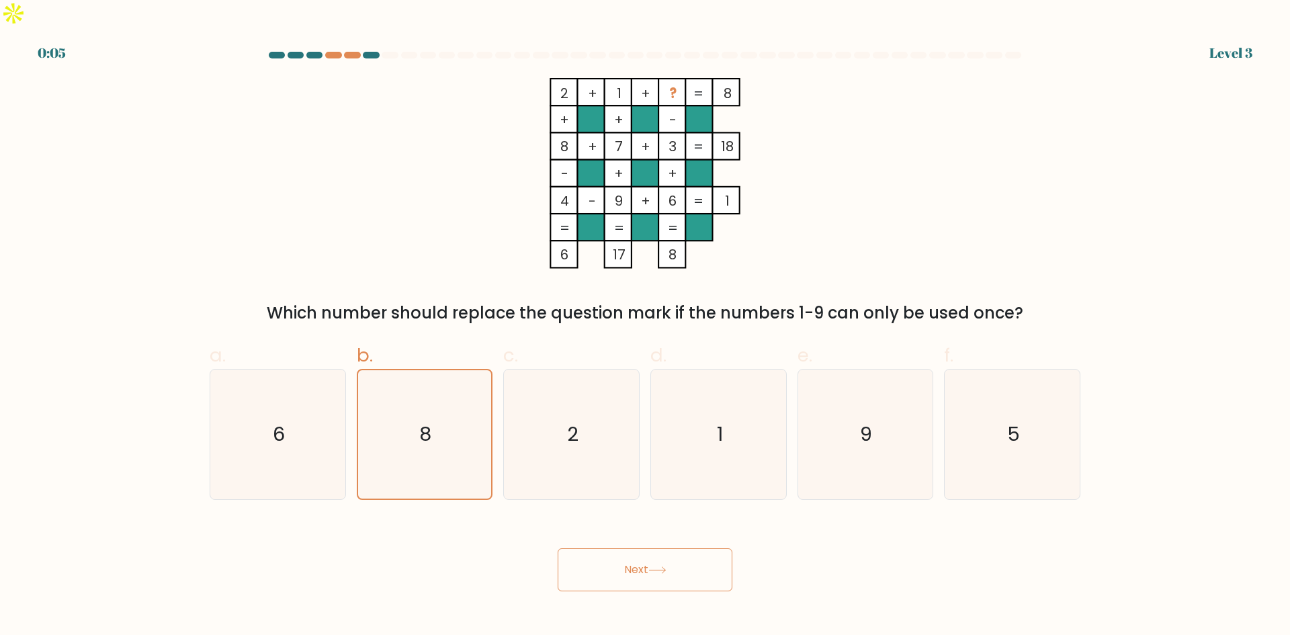
click at [665, 567] on icon at bounding box center [657, 570] width 16 height 6
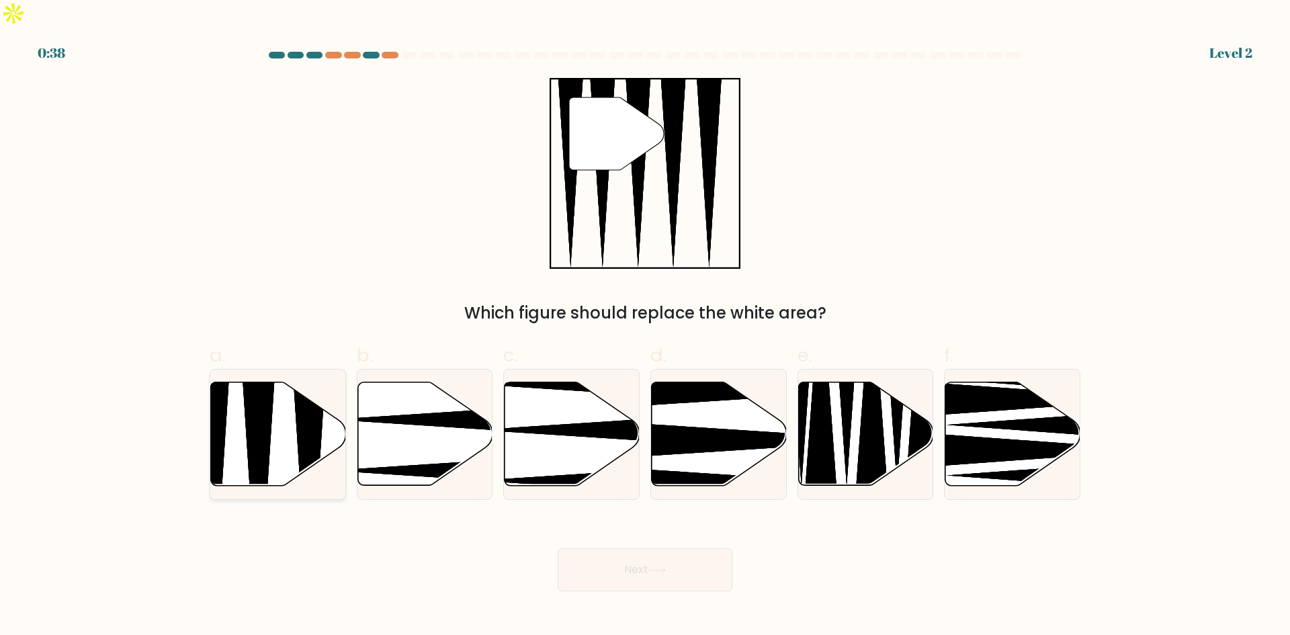
click at [275, 407] on icon at bounding box center [278, 433] width 135 height 103
click at [645, 327] on input "a." at bounding box center [645, 322] width 1 height 9
radio input "true"
click at [631, 550] on button "Next" at bounding box center [645, 569] width 175 height 43
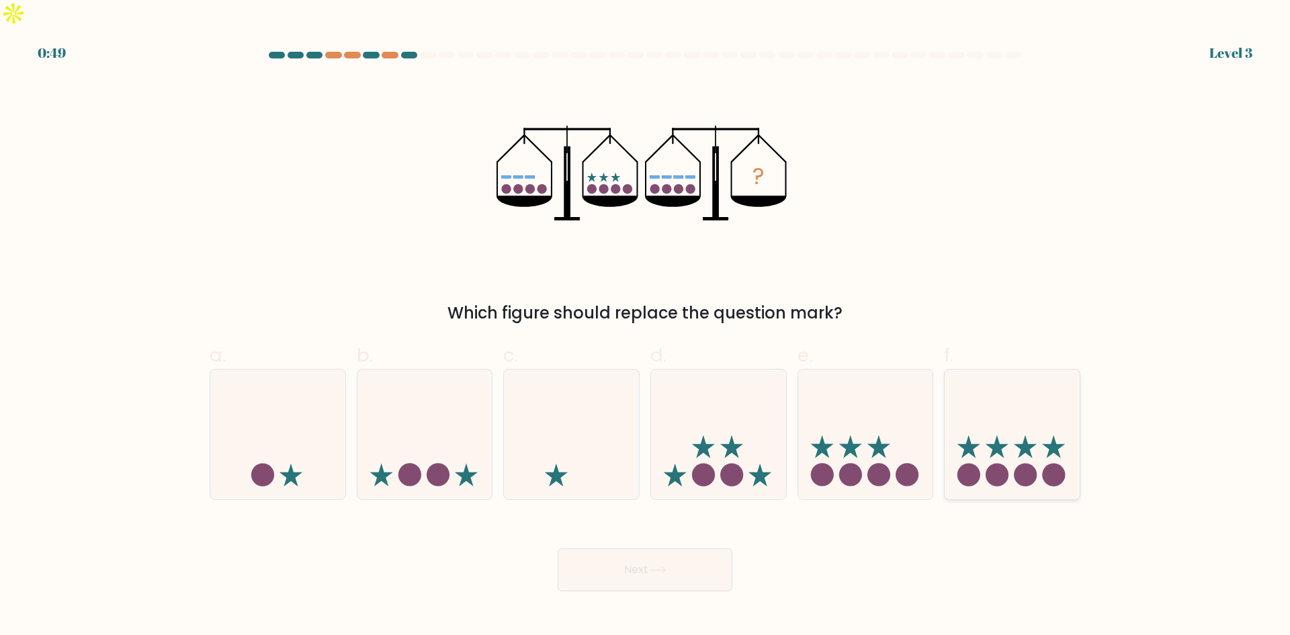
click at [1024, 435] on icon at bounding box center [1012, 434] width 135 height 112
click at [646, 327] on input "f." at bounding box center [645, 322] width 1 height 9
radio input "true"
click at [647, 548] on button "Next" at bounding box center [645, 569] width 175 height 43
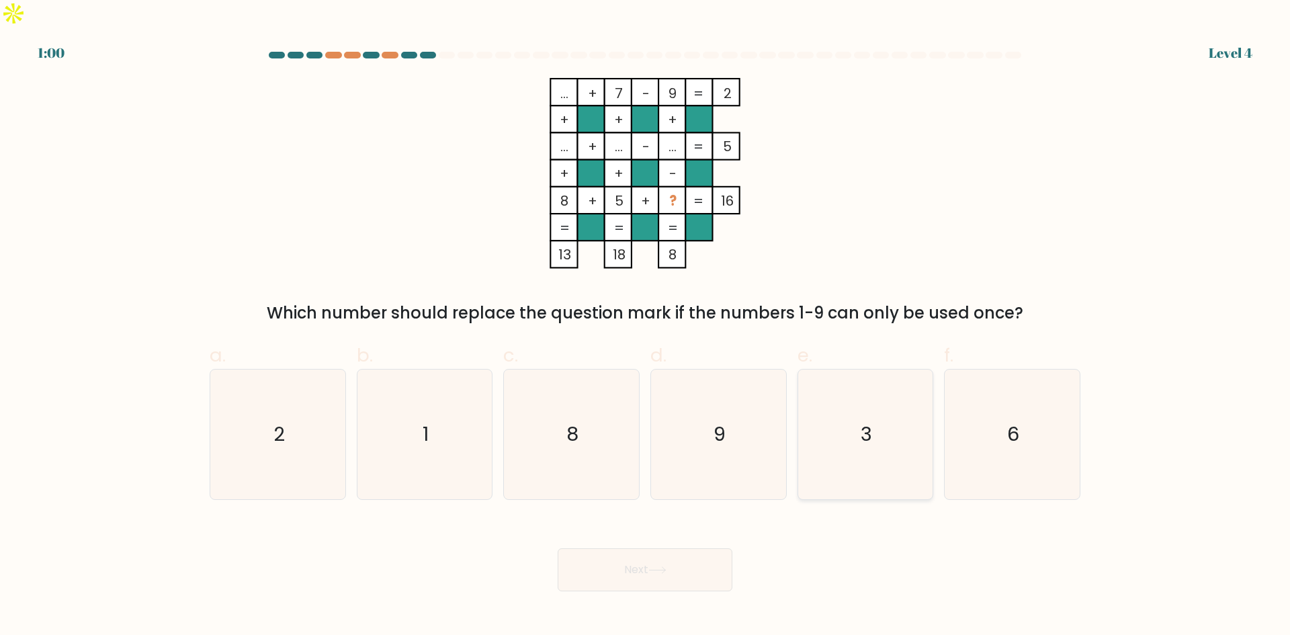
click at [857, 397] on icon "3" at bounding box center [865, 435] width 130 height 130
click at [646, 327] on input "e. 3" at bounding box center [645, 322] width 1 height 9
radio input "true"
click at [706, 413] on icon "9" at bounding box center [719, 435] width 130 height 130
click at [646, 327] on input "d. 9" at bounding box center [645, 322] width 1 height 9
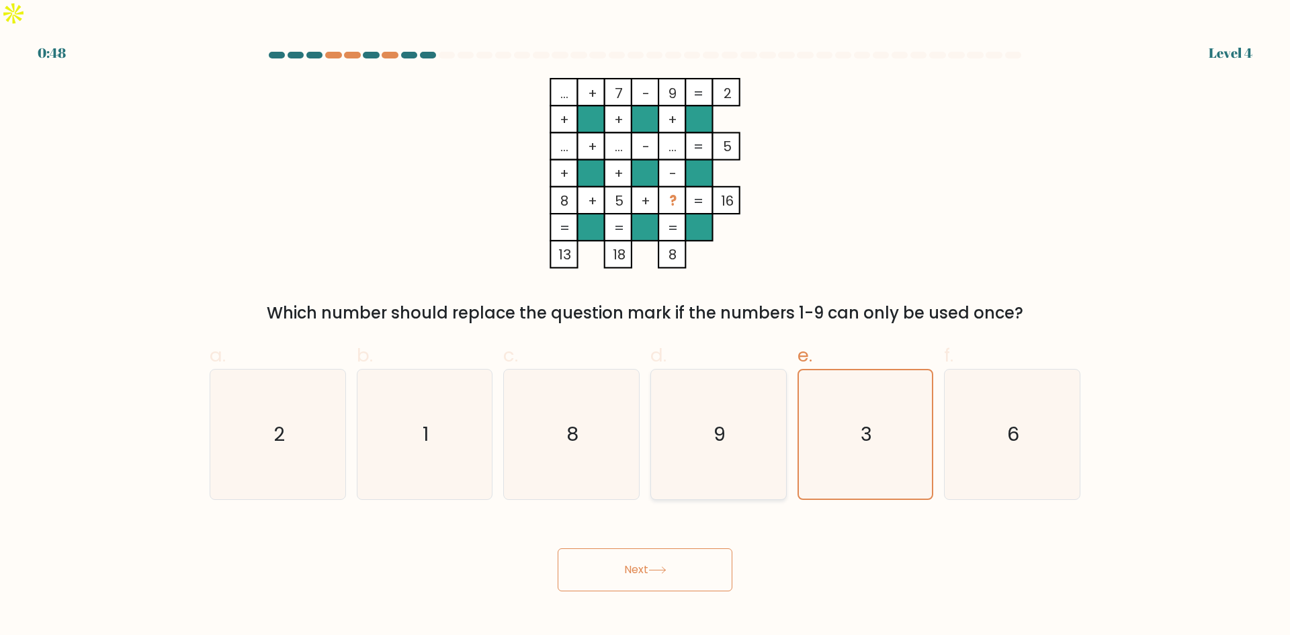
radio input "true"
click at [998, 378] on icon "6" at bounding box center [1013, 435] width 130 height 130
click at [646, 327] on input "f. 6" at bounding box center [645, 322] width 1 height 9
radio input "true"
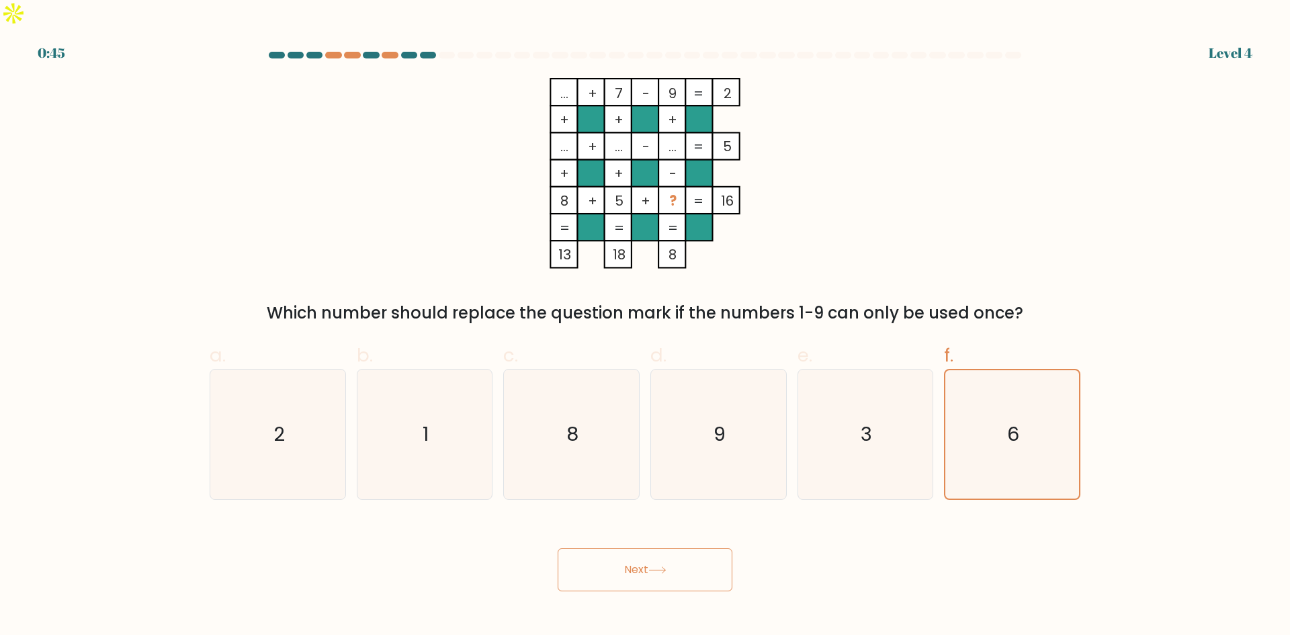
click at [635, 548] on button "Next" at bounding box center [645, 569] width 175 height 43
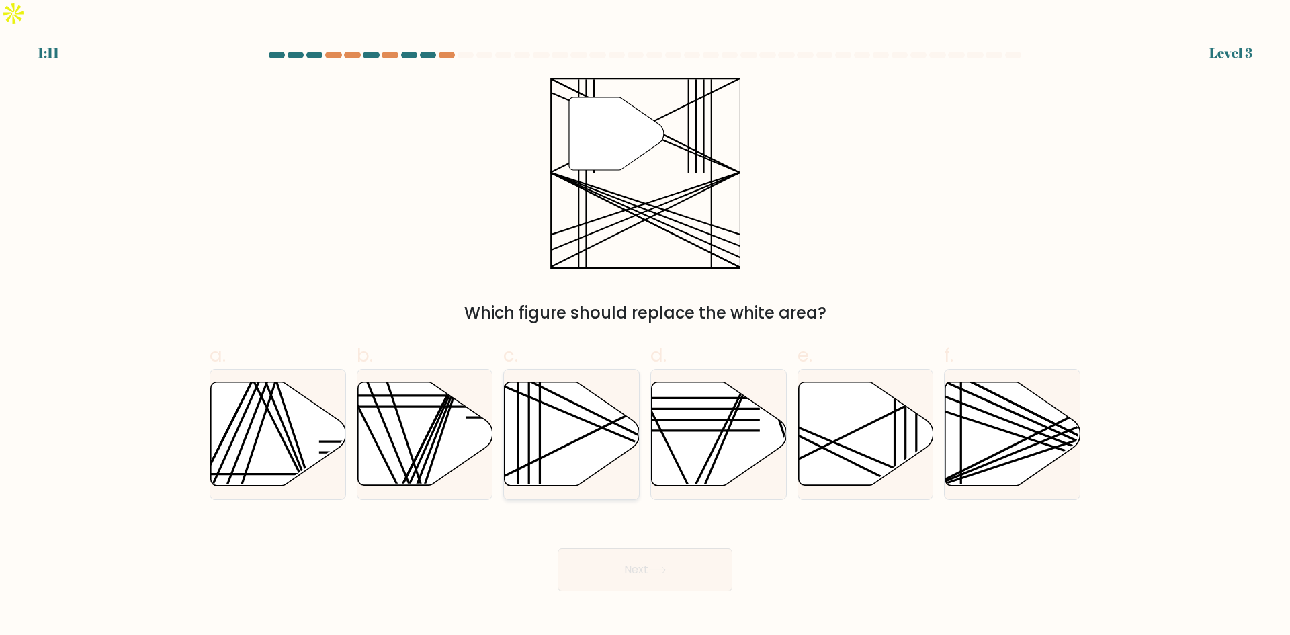
click at [540, 403] on line at bounding box center [540, 424] width 0 height 134
click at [645, 327] on input "c." at bounding box center [645, 322] width 1 height 9
radio input "true"
click at [612, 553] on button "Next" at bounding box center [645, 569] width 175 height 43
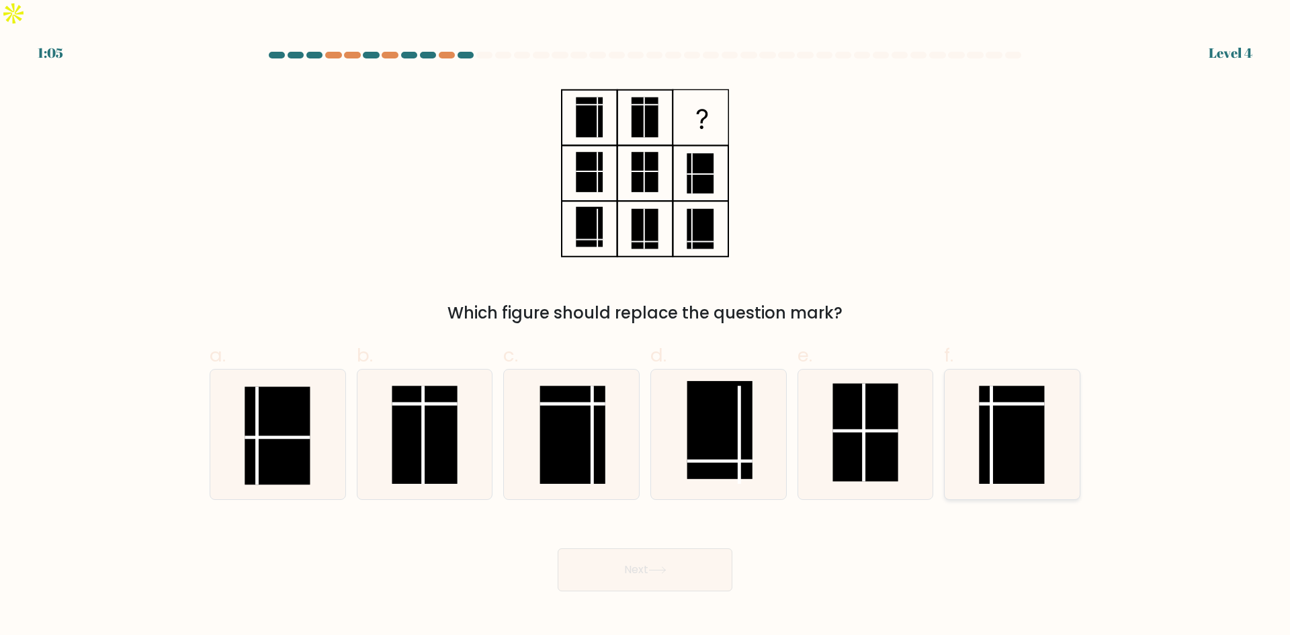
click at [999, 409] on rect at bounding box center [1011, 435] width 65 height 98
click at [646, 327] on input "f." at bounding box center [645, 322] width 1 height 9
radio input "true"
click at [632, 548] on button "Next" at bounding box center [645, 569] width 175 height 43
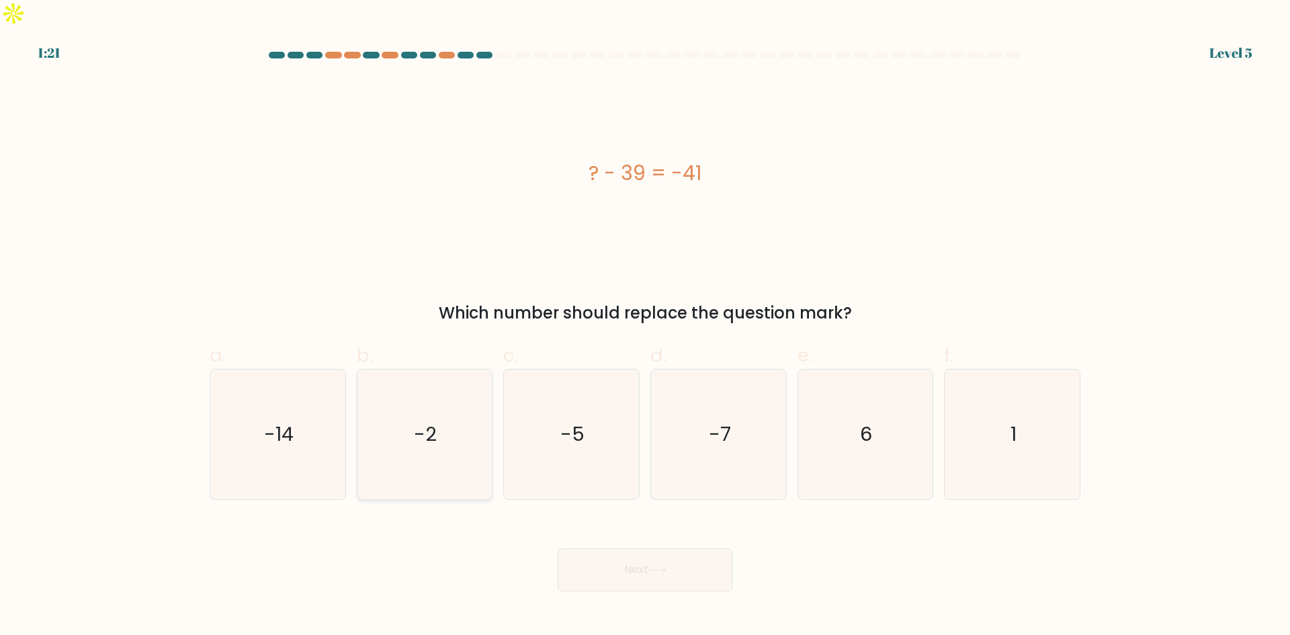
click at [436, 421] on text "-2" at bounding box center [426, 434] width 23 height 27
click at [645, 327] on input "b. -2" at bounding box center [645, 322] width 1 height 9
radio input "true"
click at [643, 548] on button "Next" at bounding box center [645, 569] width 175 height 43
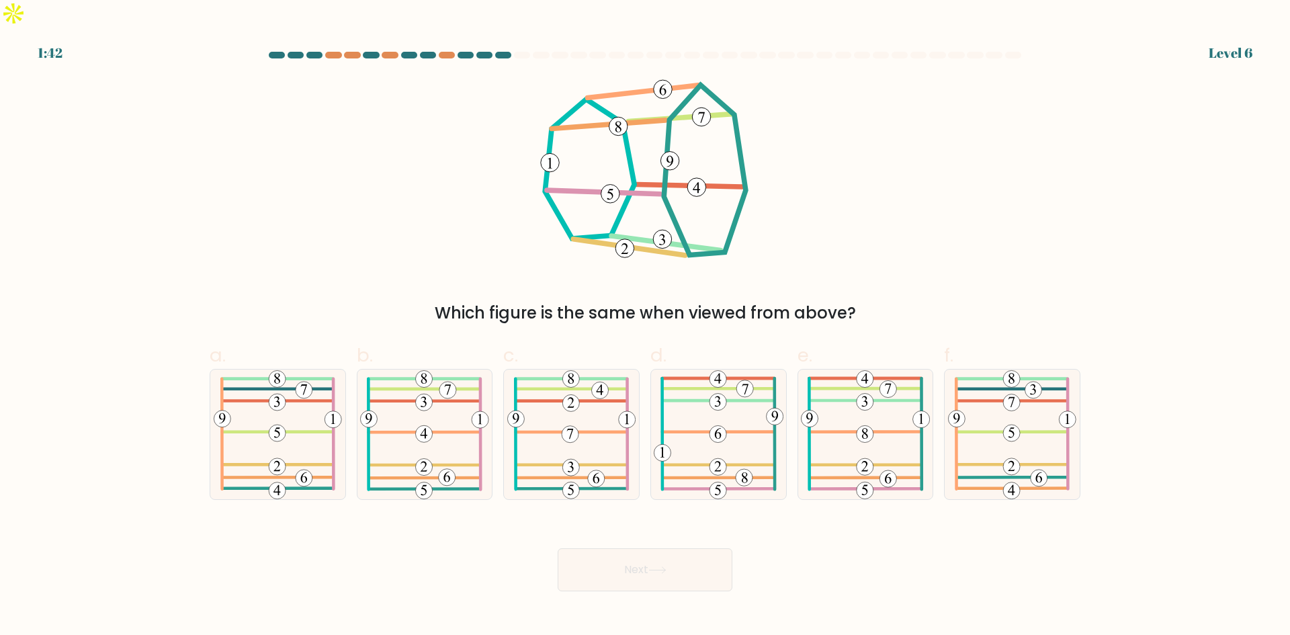
click at [1136, 196] on form at bounding box center [645, 322] width 1290 height 540
click at [1183, 416] on form at bounding box center [645, 322] width 1290 height 540
click at [707, 408] on icon at bounding box center [719, 435] width 130 height 130
click at [646, 327] on input "d." at bounding box center [645, 322] width 1 height 9
radio input "true"
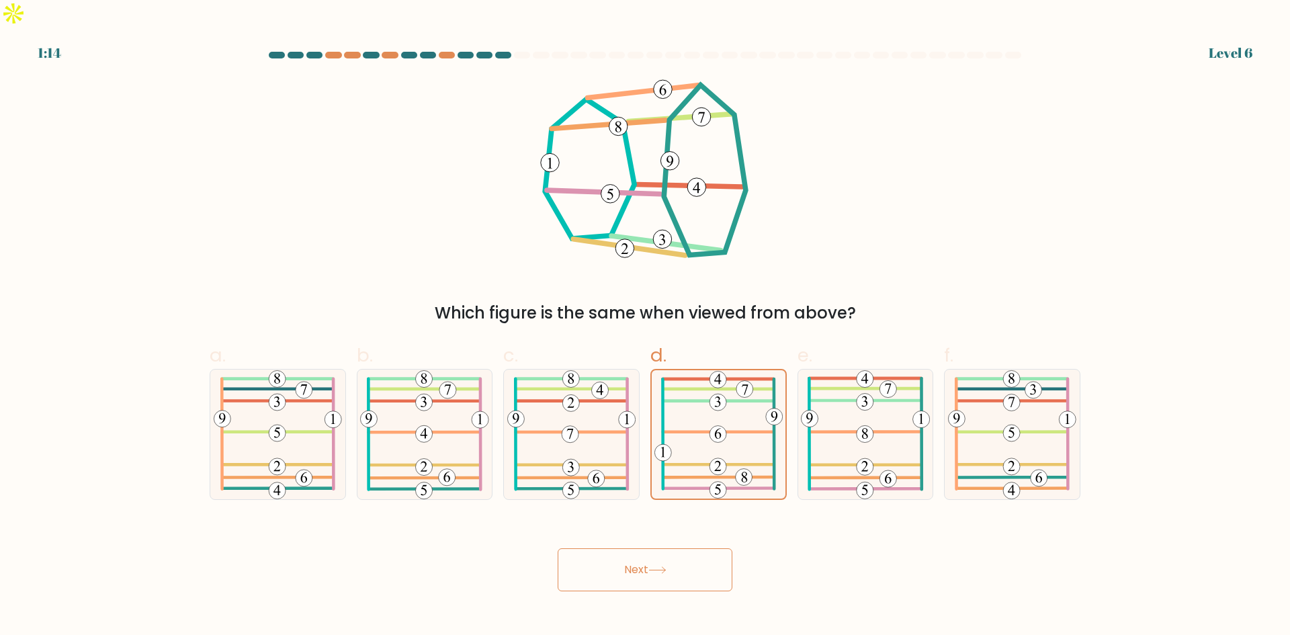
click at [632, 548] on button "Next" at bounding box center [645, 569] width 175 height 43
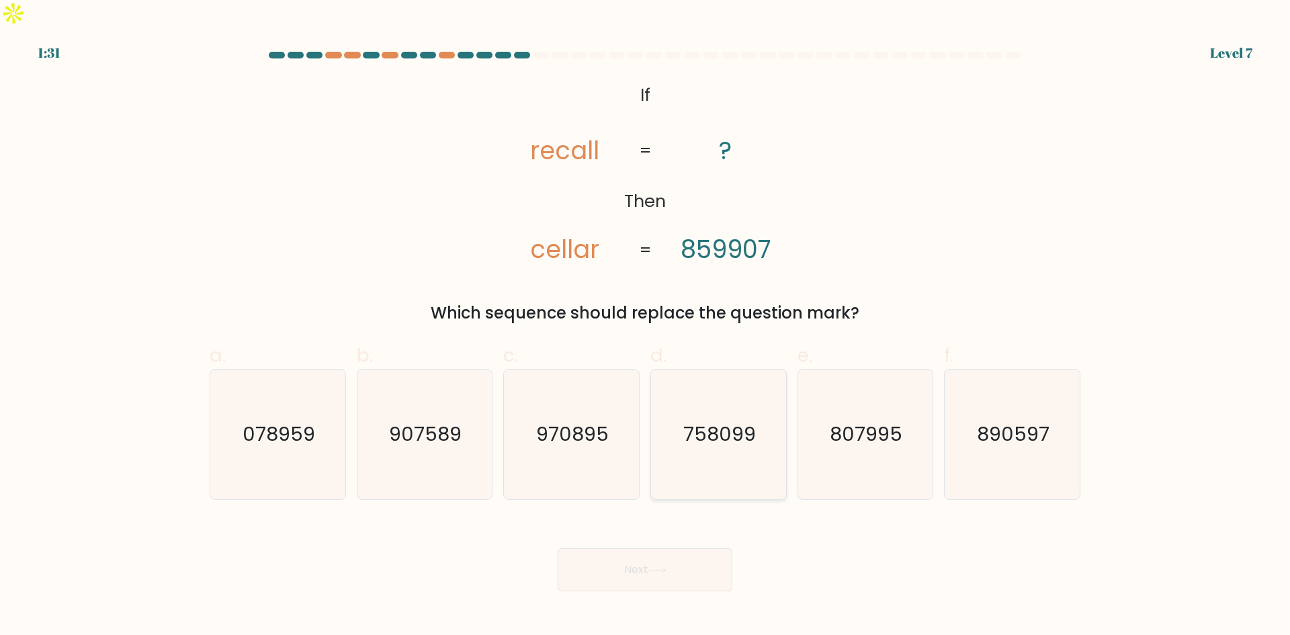
click at [706, 425] on icon "758099" at bounding box center [719, 435] width 130 height 130
click at [646, 327] on input "d. 758099" at bounding box center [645, 322] width 1 height 9
radio input "true"
click at [638, 548] on button "Next" at bounding box center [645, 569] width 175 height 43
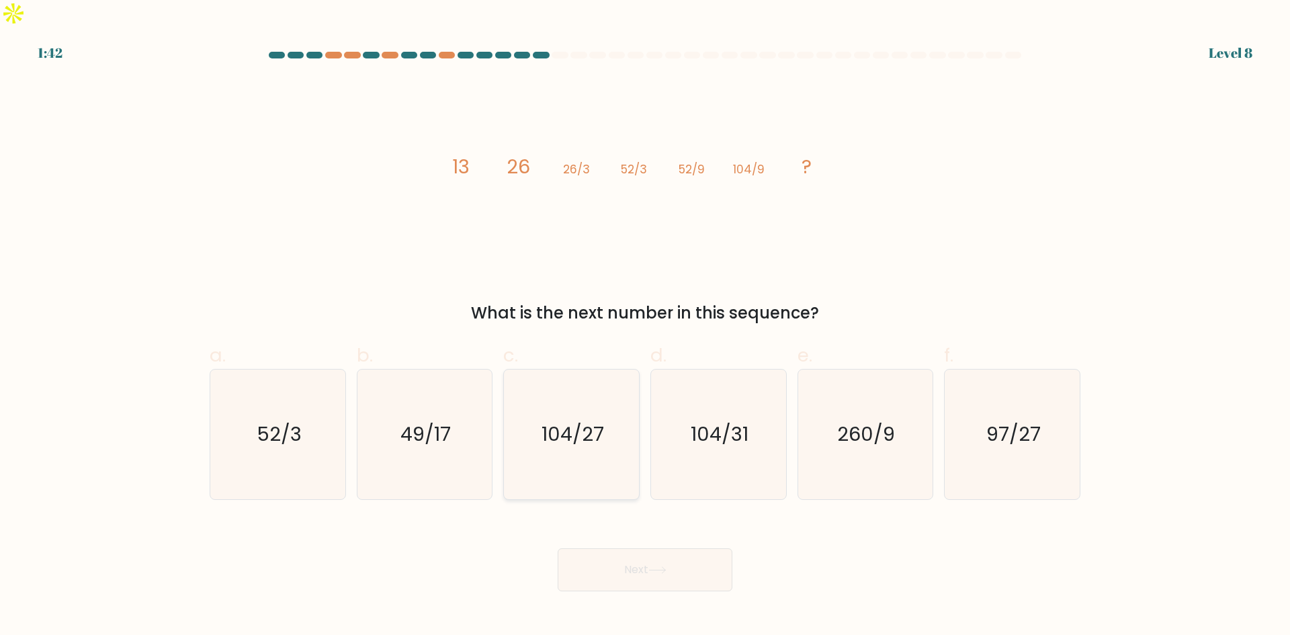
click at [571, 427] on icon "104/27" at bounding box center [572, 435] width 130 height 130
click at [645, 327] on input "c. 104/27" at bounding box center [645, 322] width 1 height 9
radio input "true"
click at [627, 548] on button "Next" at bounding box center [645, 569] width 175 height 43
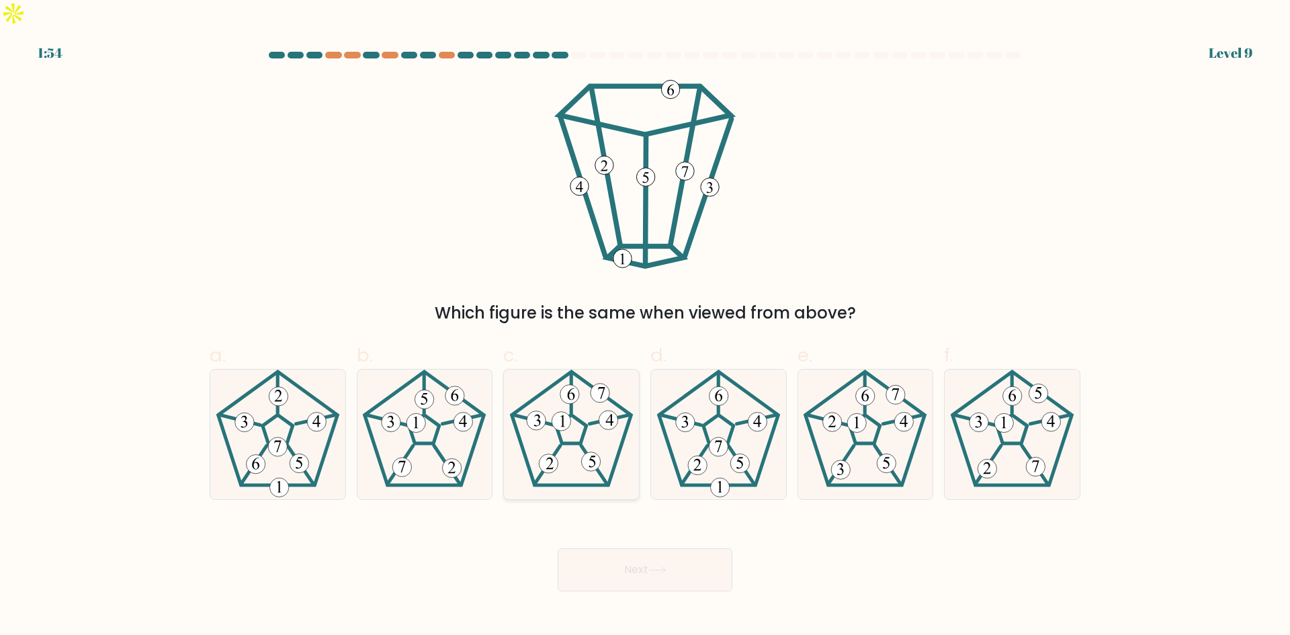
click at [562, 421] on icon at bounding box center [572, 435] width 130 height 130
click at [645, 327] on input "c." at bounding box center [645, 322] width 1 height 9
radio input "true"
click at [651, 548] on button "Next" at bounding box center [645, 569] width 175 height 43
click at [638, 552] on button "Next" at bounding box center [645, 569] width 175 height 43
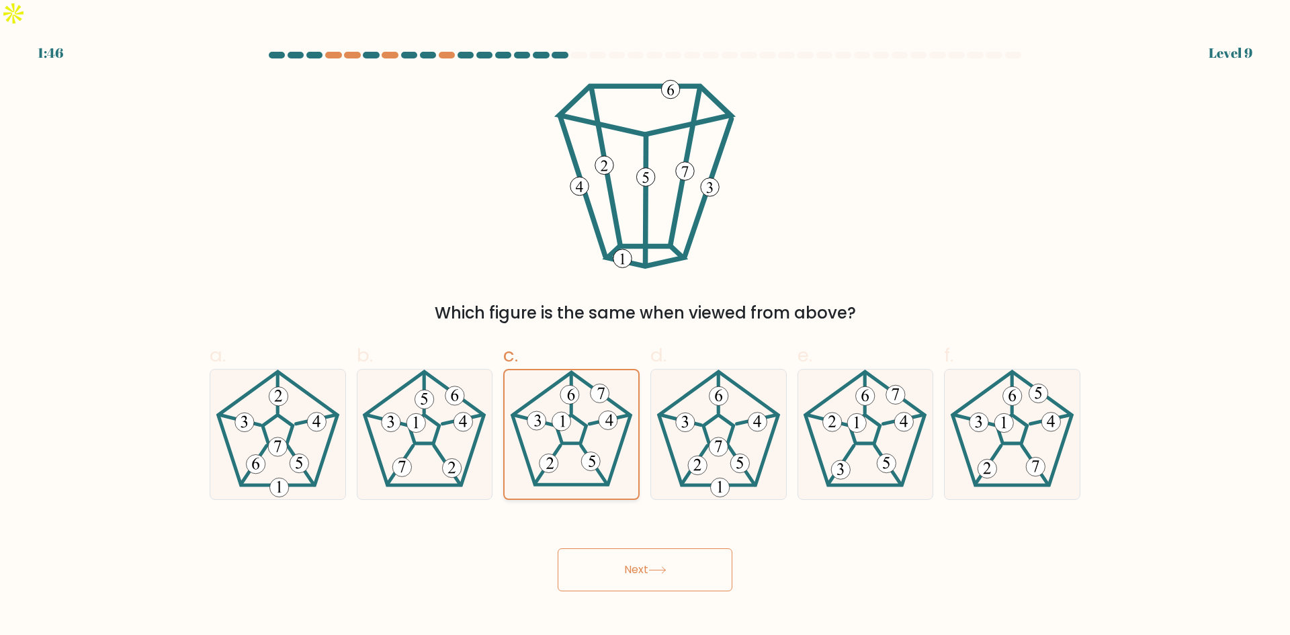
click at [575, 379] on icon at bounding box center [571, 434] width 128 height 128
click at [645, 327] on input "c." at bounding box center [645, 322] width 1 height 9
click at [575, 379] on icon at bounding box center [571, 434] width 128 height 128
click at [645, 327] on input "c." at bounding box center [645, 322] width 1 height 9
click at [575, 380] on icon at bounding box center [571, 434] width 128 height 128
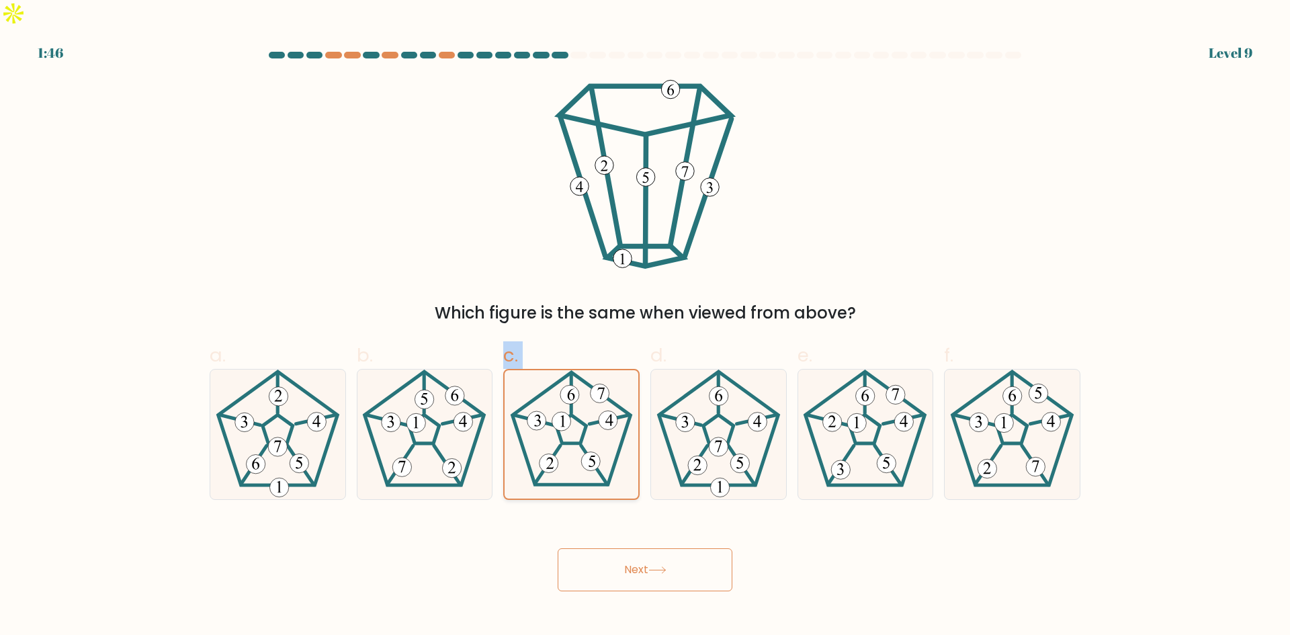
click at [645, 327] on input "c." at bounding box center [645, 322] width 1 height 9
click at [578, 403] on icon at bounding box center [571, 434] width 128 height 128
click at [645, 327] on input "c." at bounding box center [645, 322] width 1 height 9
click at [662, 549] on button "Next" at bounding box center [645, 569] width 175 height 43
click at [659, 548] on button "Next" at bounding box center [645, 569] width 175 height 43
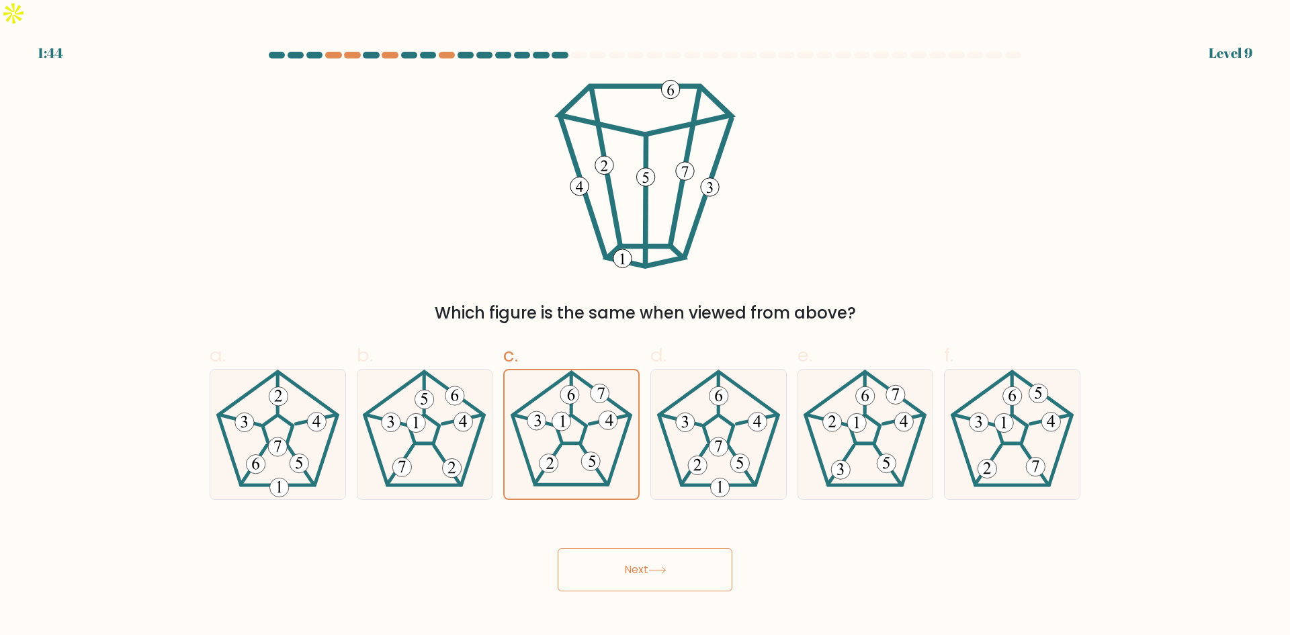
click at [658, 548] on button "Next" at bounding box center [645, 569] width 175 height 43
click at [658, 549] on button "Next" at bounding box center [645, 569] width 175 height 43
click at [714, 438] on 194 at bounding box center [718, 447] width 19 height 19
click at [646, 327] on input "d." at bounding box center [645, 322] width 1 height 9
radio input "true"
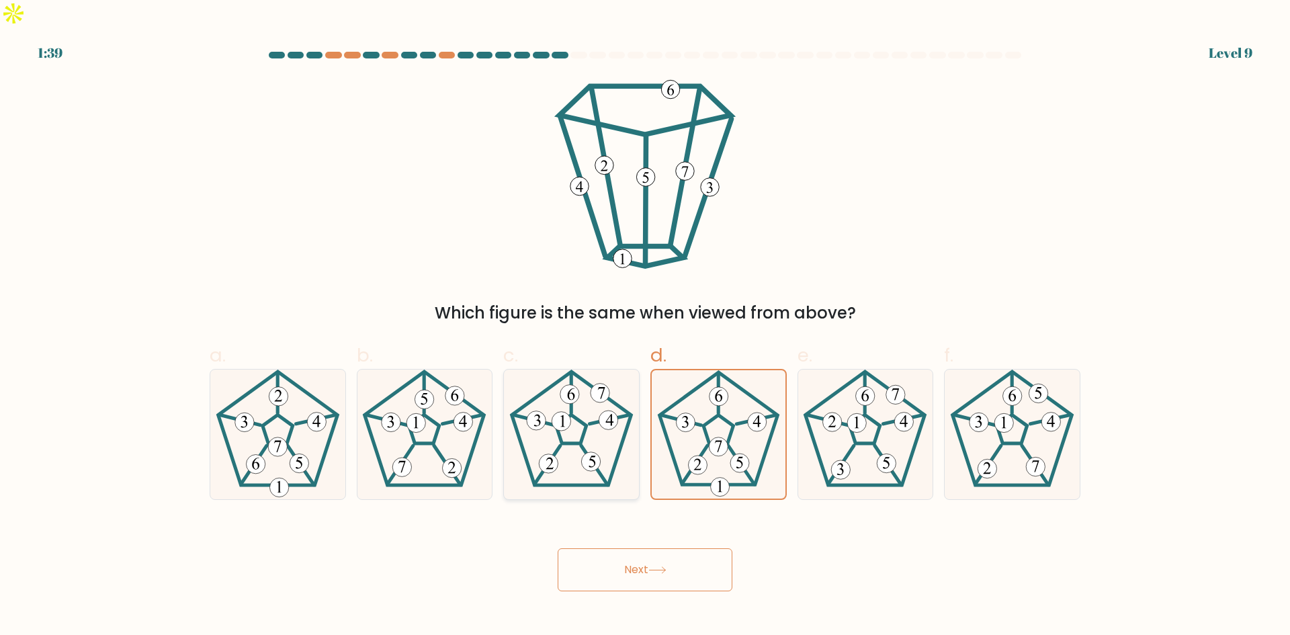
click at [587, 407] on icon at bounding box center [572, 435] width 130 height 130
click at [645, 327] on input "c." at bounding box center [645, 322] width 1 height 9
radio input "true"
click at [586, 407] on icon at bounding box center [571, 434] width 128 height 128
click at [645, 327] on input "c." at bounding box center [645, 322] width 1 height 9
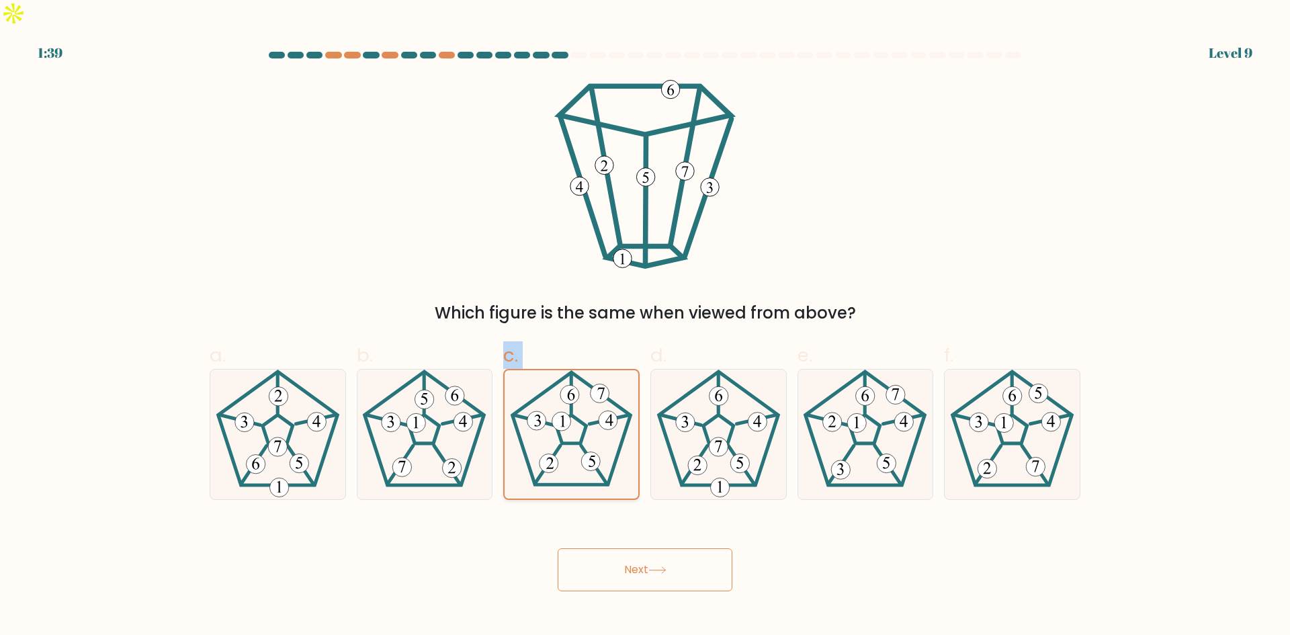
click at [586, 407] on icon at bounding box center [571, 434] width 128 height 128
click at [645, 327] on input "c." at bounding box center [645, 322] width 1 height 9
click at [586, 407] on icon at bounding box center [571, 434] width 128 height 128
click at [645, 327] on input "c." at bounding box center [645, 322] width 1 height 9
click at [586, 407] on icon at bounding box center [571, 434] width 128 height 128
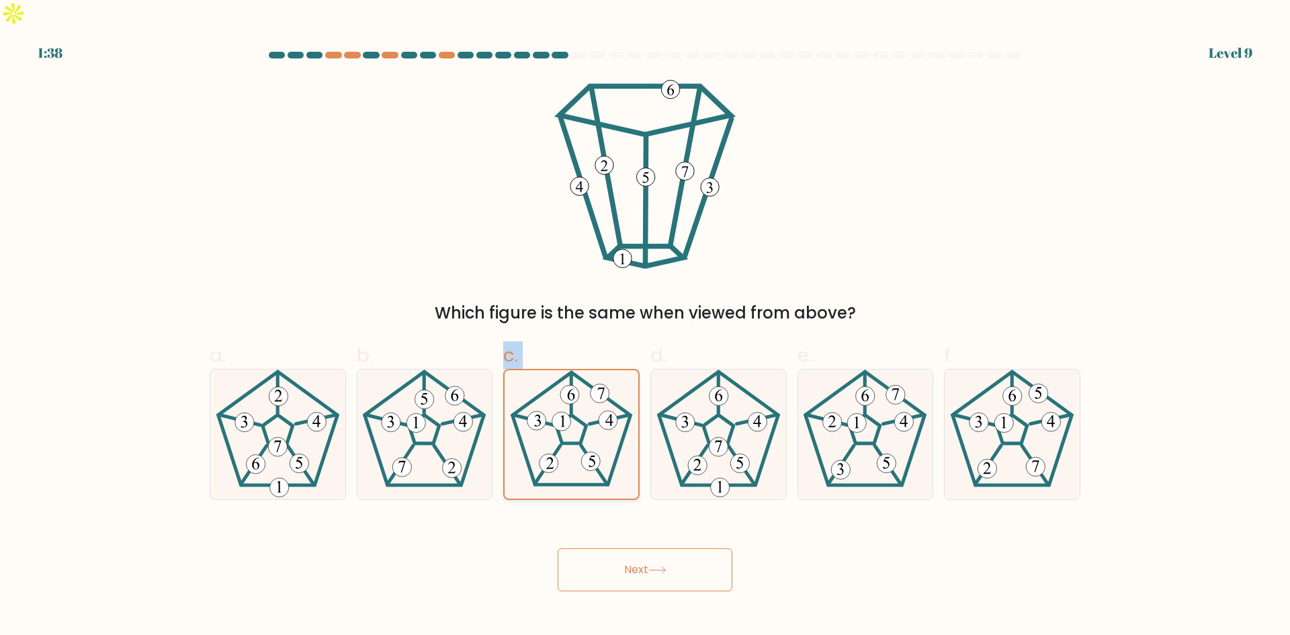
click at [645, 327] on input "c." at bounding box center [645, 322] width 1 height 9
click at [586, 407] on icon at bounding box center [571, 434] width 128 height 128
click at [645, 327] on input "c." at bounding box center [645, 322] width 1 height 9
click at [453, 547] on div "Next" at bounding box center [645, 553] width 887 height 75
click at [599, 411] on 314 at bounding box center [608, 420] width 19 height 19
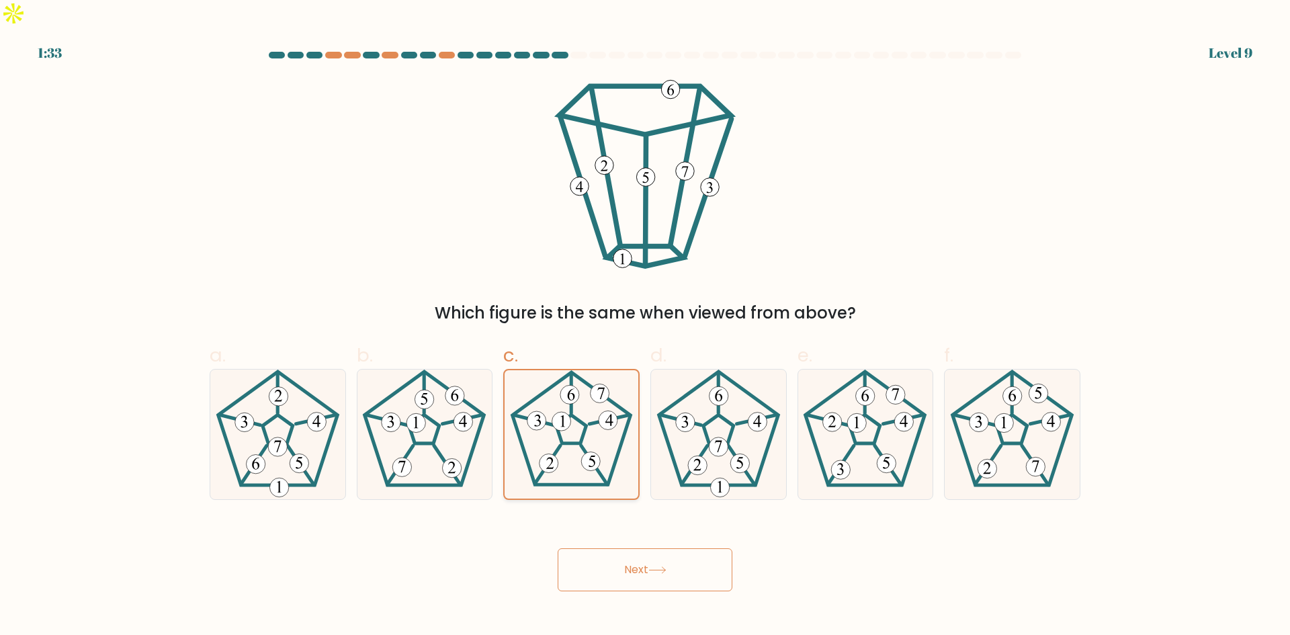
click at [645, 327] on input "c." at bounding box center [645, 322] width 1 height 9
click at [567, 412] on icon at bounding box center [571, 434] width 128 height 128
click at [645, 327] on input "c." at bounding box center [645, 322] width 1 height 9
click at [637, 550] on button "Next" at bounding box center [645, 569] width 175 height 43
click at [636, 550] on button "Next" at bounding box center [645, 569] width 175 height 43
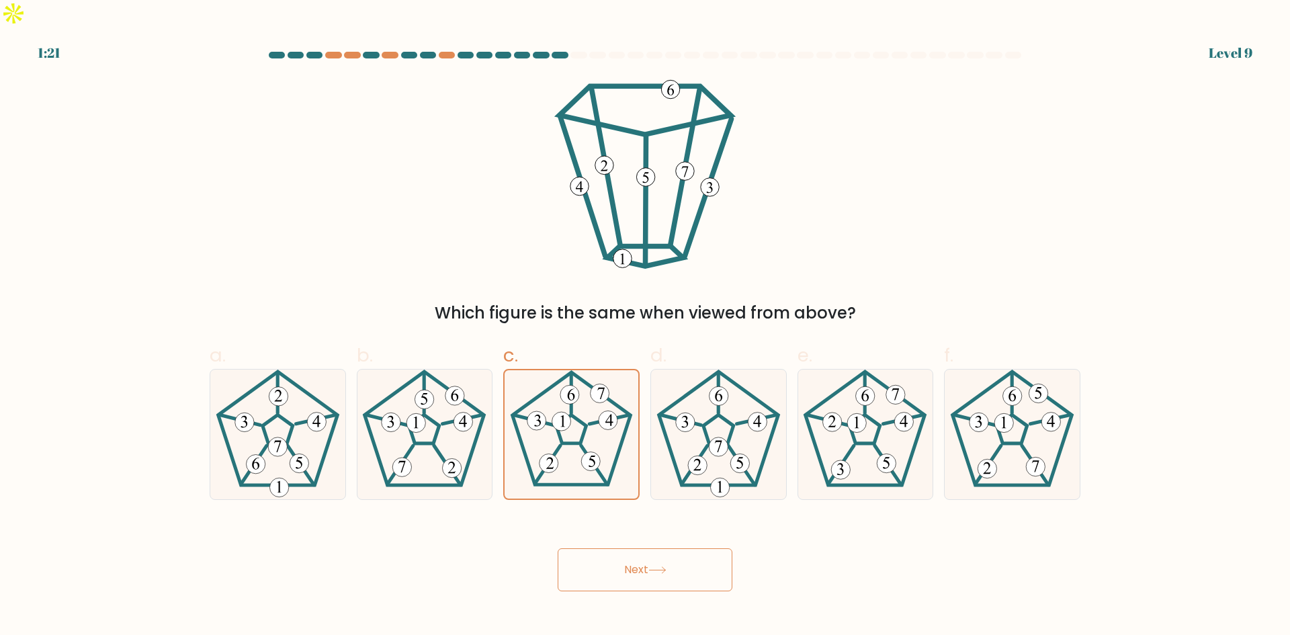
drag, startPoint x: 644, startPoint y: 550, endPoint x: 606, endPoint y: 556, distance: 38.7
click at [606, 556] on button "Next" at bounding box center [645, 569] width 175 height 43
click at [606, 555] on button "Next" at bounding box center [645, 569] width 175 height 43
click at [608, 554] on button "Next" at bounding box center [645, 569] width 175 height 43
click at [620, 552] on button "Next" at bounding box center [645, 569] width 175 height 43
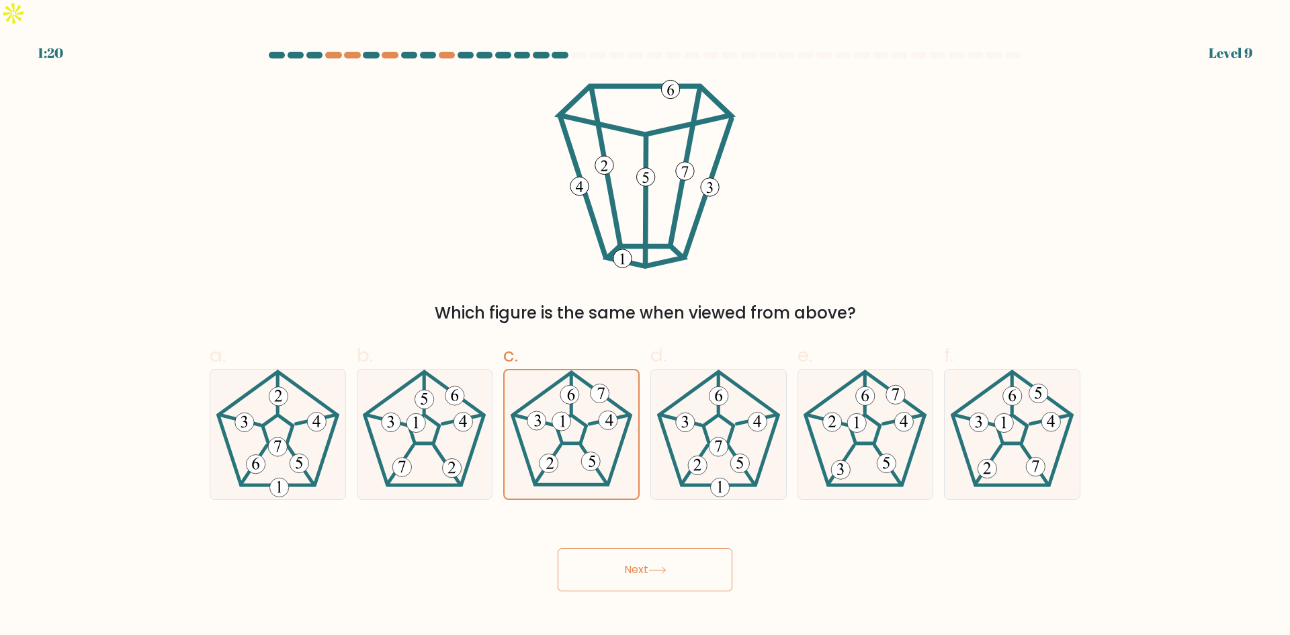
drag, startPoint x: 620, startPoint y: 553, endPoint x: 634, endPoint y: 550, distance: 14.5
click at [631, 552] on button "Next" at bounding box center [645, 569] width 175 height 43
click at [636, 549] on button "Next" at bounding box center [645, 569] width 175 height 43
click at [642, 549] on button "Next" at bounding box center [645, 569] width 175 height 43
click at [642, 548] on button "Next" at bounding box center [645, 569] width 175 height 43
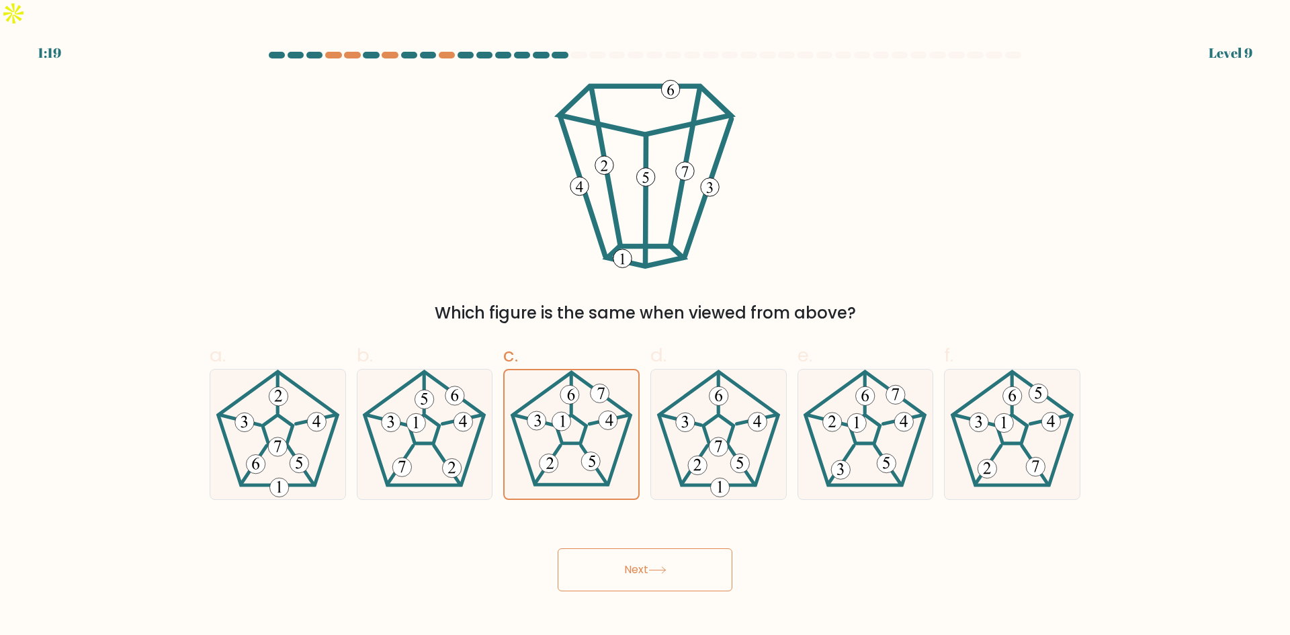
click at [641, 548] on button "Next" at bounding box center [645, 569] width 175 height 43
click at [642, 548] on button "Next" at bounding box center [645, 569] width 175 height 43
click at [641, 548] on button "Next" at bounding box center [645, 569] width 175 height 43
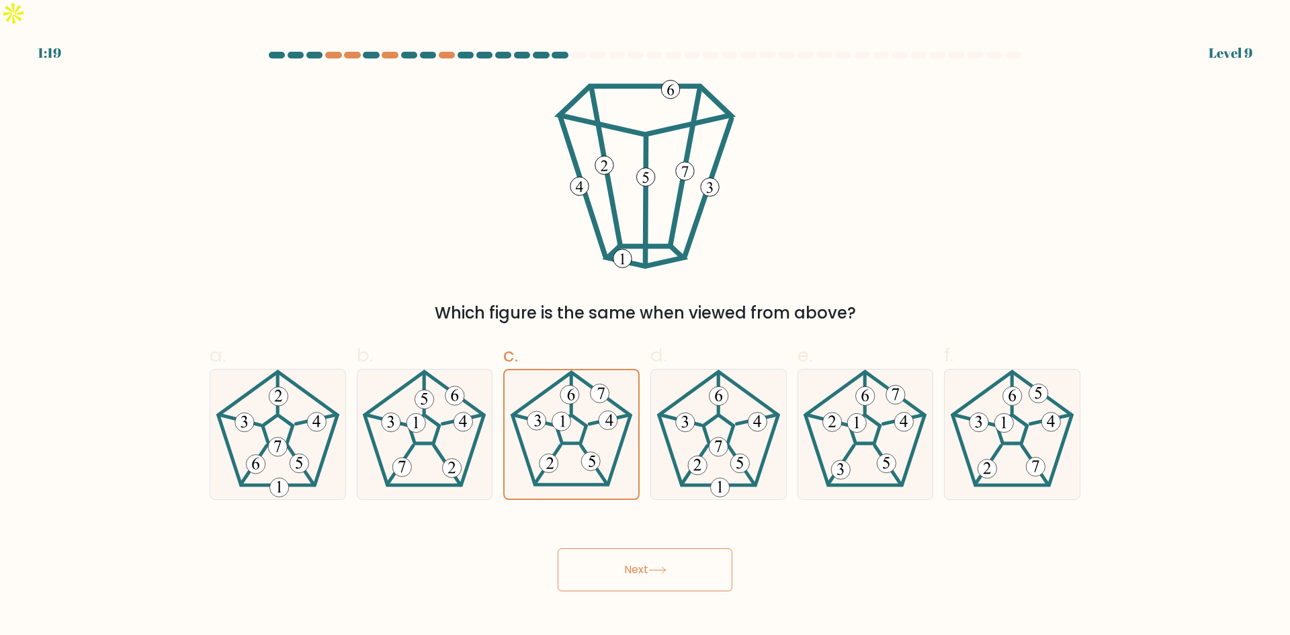
click at [640, 548] on button "Next" at bounding box center [645, 569] width 175 height 43
click at [626, 552] on button "Next" at bounding box center [645, 569] width 175 height 43
click at [634, 550] on button "Next" at bounding box center [645, 569] width 175 height 43
click at [620, 550] on button "Next" at bounding box center [645, 569] width 175 height 43
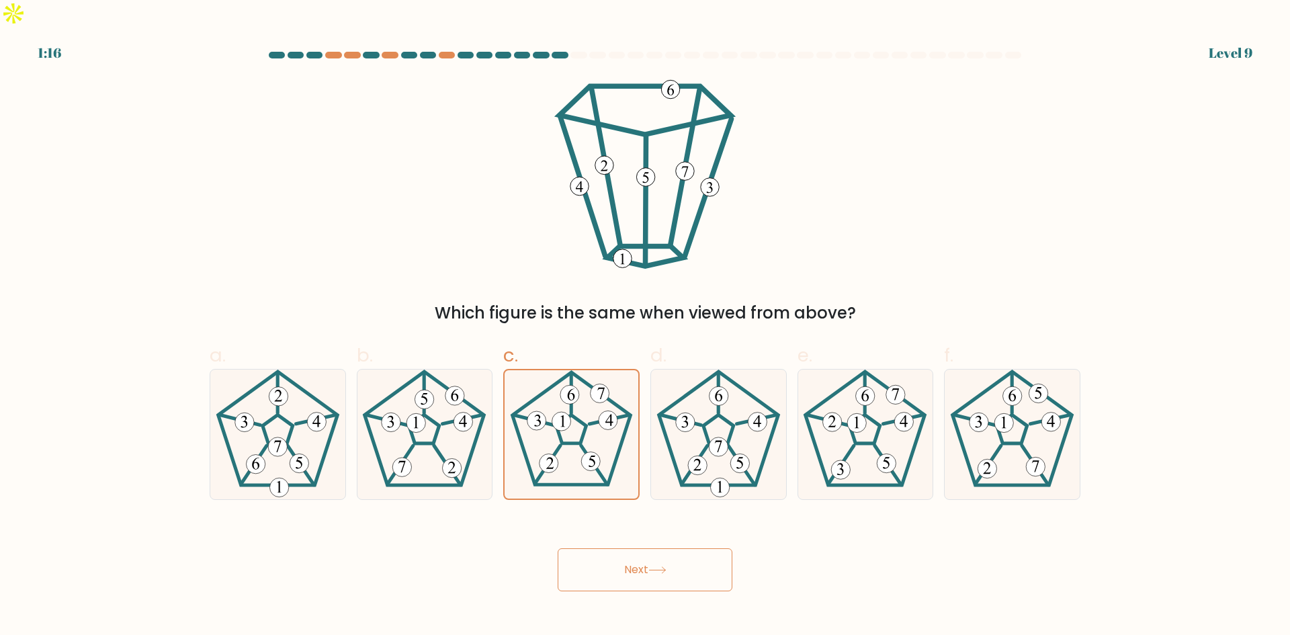
click at [620, 550] on button "Next" at bounding box center [645, 569] width 175 height 43
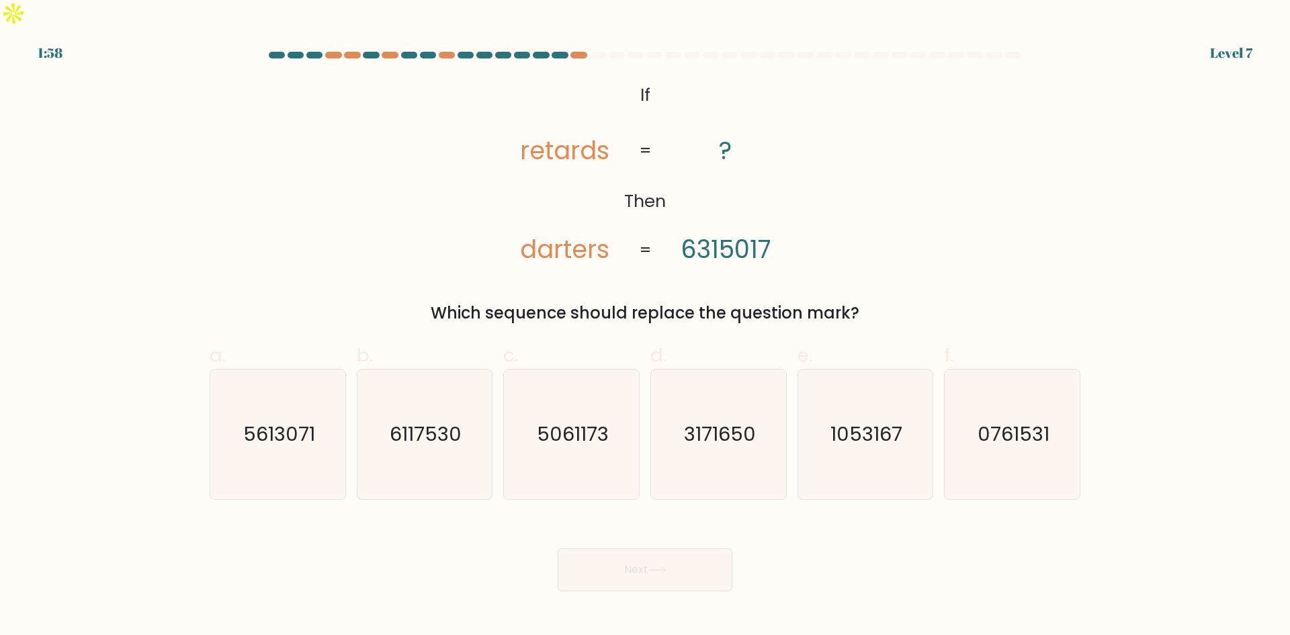
click at [54, 300] on form "If ?" at bounding box center [645, 322] width 1290 height 540
click at [826, 386] on icon "1053167" at bounding box center [865, 435] width 130 height 130
click at [646, 327] on input "e. 1053167" at bounding box center [645, 322] width 1 height 9
radio input "true"
click at [641, 548] on button "Next" at bounding box center [645, 569] width 175 height 43
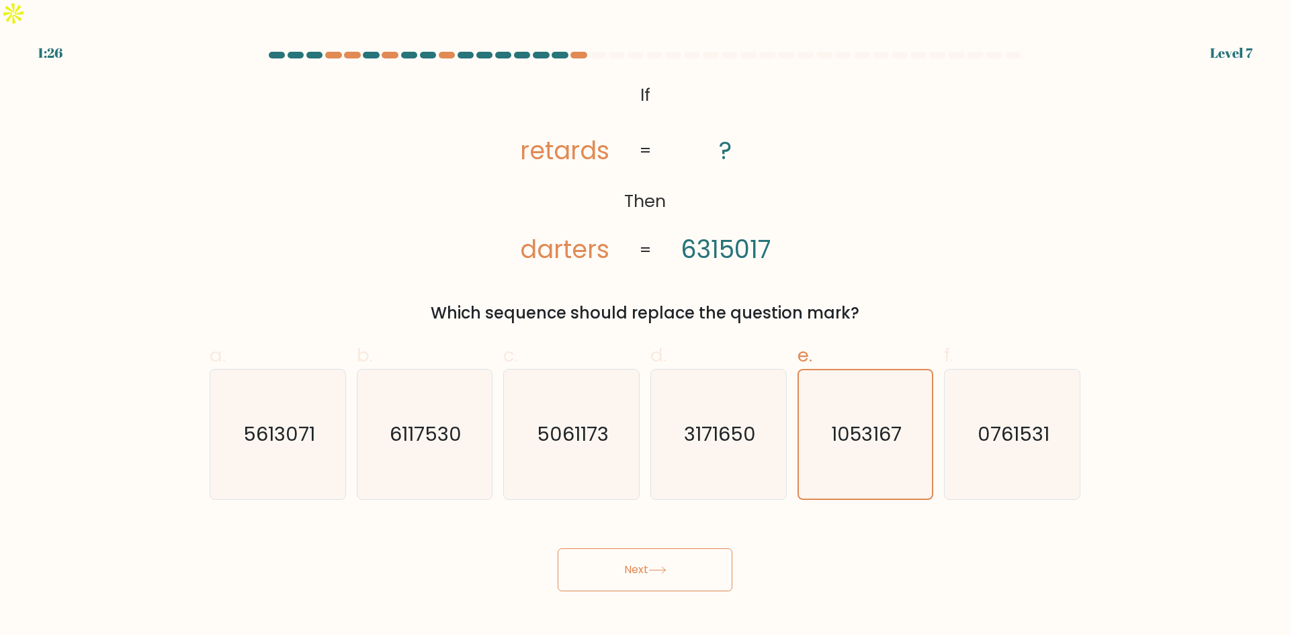
click at [614, 553] on button "Next" at bounding box center [645, 569] width 175 height 43
click at [635, 548] on button "Next" at bounding box center [645, 569] width 175 height 43
click at [910, 556] on div "Next" at bounding box center [645, 553] width 887 height 75
click at [670, 548] on button "Next" at bounding box center [645, 569] width 175 height 43
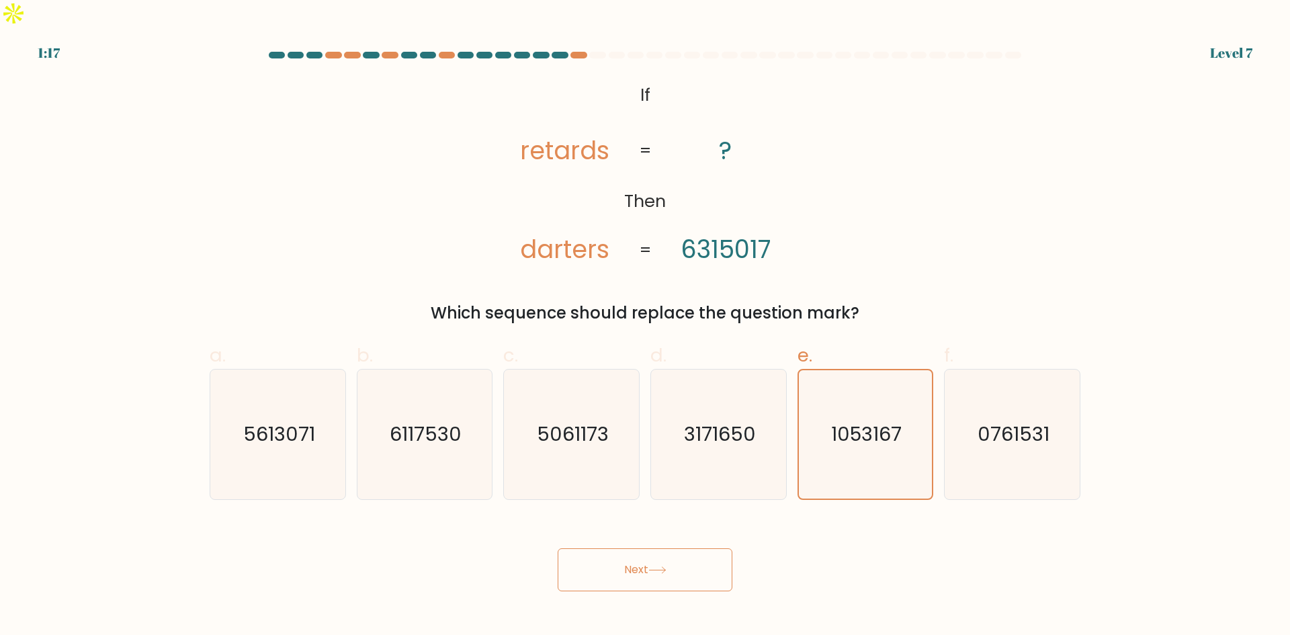
click at [829, 473] on form "If ?" at bounding box center [645, 322] width 1290 height 540
click at [842, 385] on icon "1053167" at bounding box center [865, 434] width 128 height 128
click at [646, 327] on input "e. 1053167" at bounding box center [645, 322] width 1 height 9
click at [842, 385] on icon "1053167" at bounding box center [865, 434] width 128 height 128
click at [646, 327] on input "e. 1053167" at bounding box center [645, 322] width 1 height 9
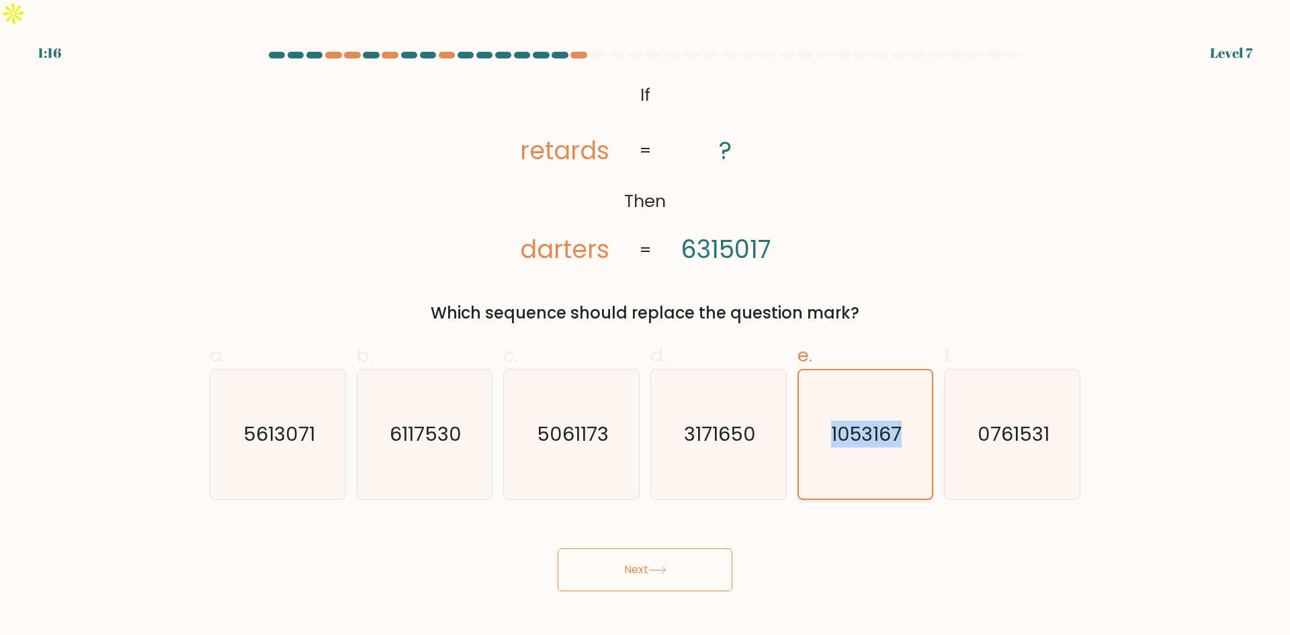
click at [842, 385] on icon "1053167" at bounding box center [865, 434] width 128 height 128
click at [646, 327] on input "e. 1053167" at bounding box center [645, 322] width 1 height 9
click at [874, 516] on div "Next" at bounding box center [645, 553] width 887 height 75
drag, startPoint x: 634, startPoint y: 540, endPoint x: 621, endPoint y: 543, distance: 13.7
click at [621, 548] on button "Next" at bounding box center [645, 569] width 175 height 43
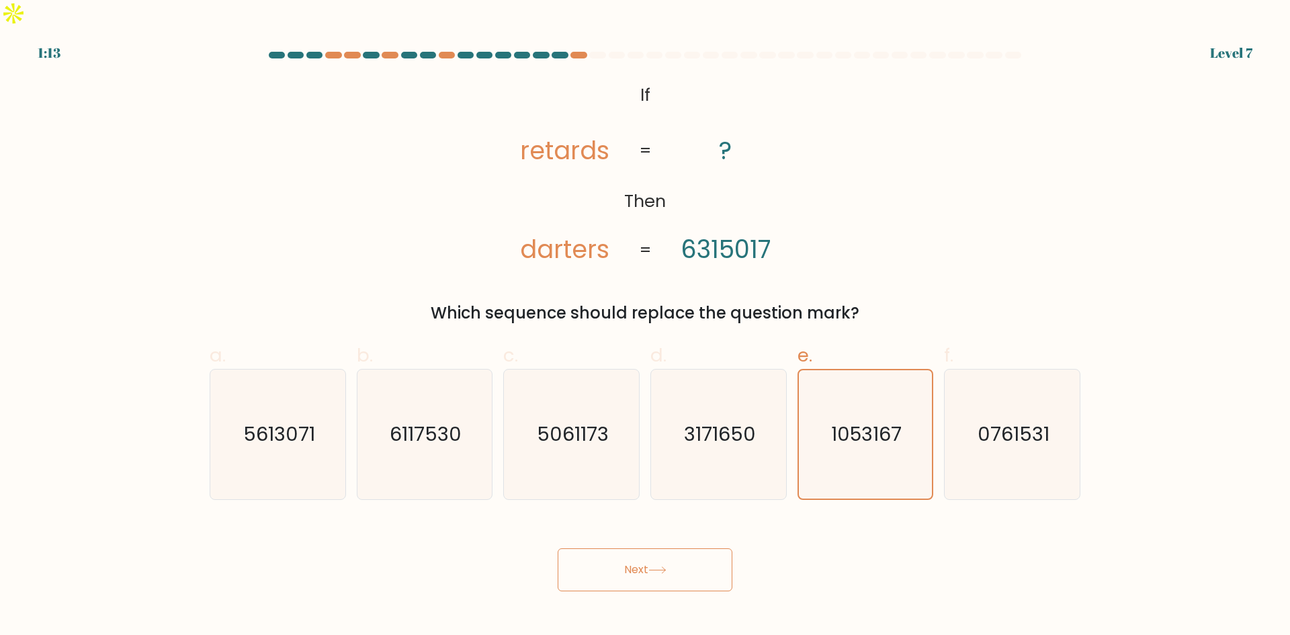
click at [617, 548] on button "Next" at bounding box center [645, 569] width 175 height 43
click at [600, 548] on button "Next" at bounding box center [645, 569] width 175 height 43
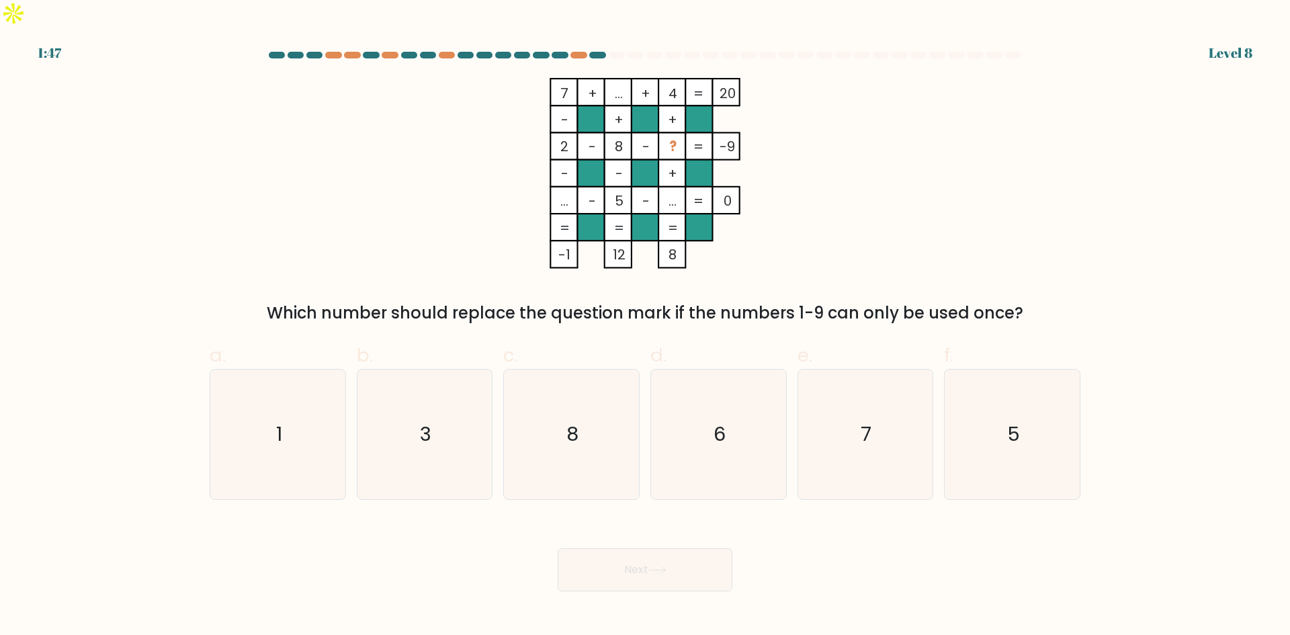
click at [902, 540] on div "Next" at bounding box center [645, 553] width 887 height 75
click at [119, 316] on form at bounding box center [645, 322] width 1290 height 540
click at [407, 413] on icon "3" at bounding box center [425, 435] width 130 height 130
click at [645, 327] on input "b. 3" at bounding box center [645, 322] width 1 height 9
radio input "true"
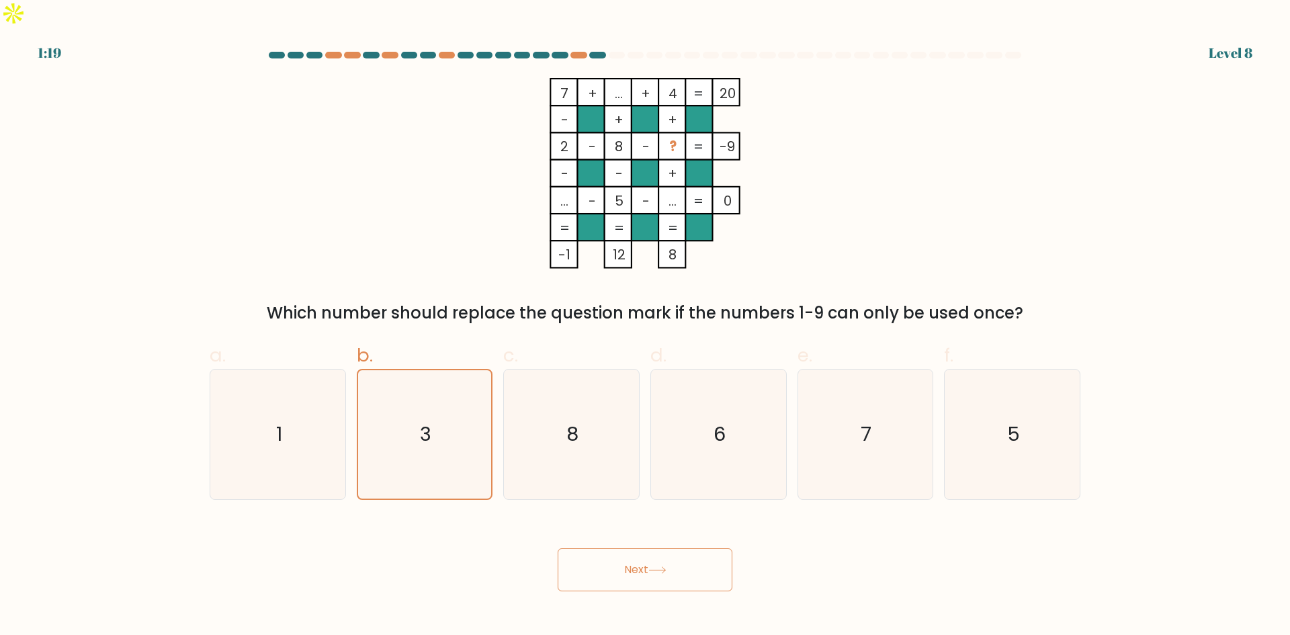
click at [636, 548] on button "Next" at bounding box center [645, 569] width 175 height 43
click at [637, 548] on button "Next" at bounding box center [645, 569] width 175 height 43
click at [632, 548] on button "Next" at bounding box center [645, 569] width 175 height 43
click at [903, 577] on body "1:08 Level 8" at bounding box center [645, 317] width 1290 height 635
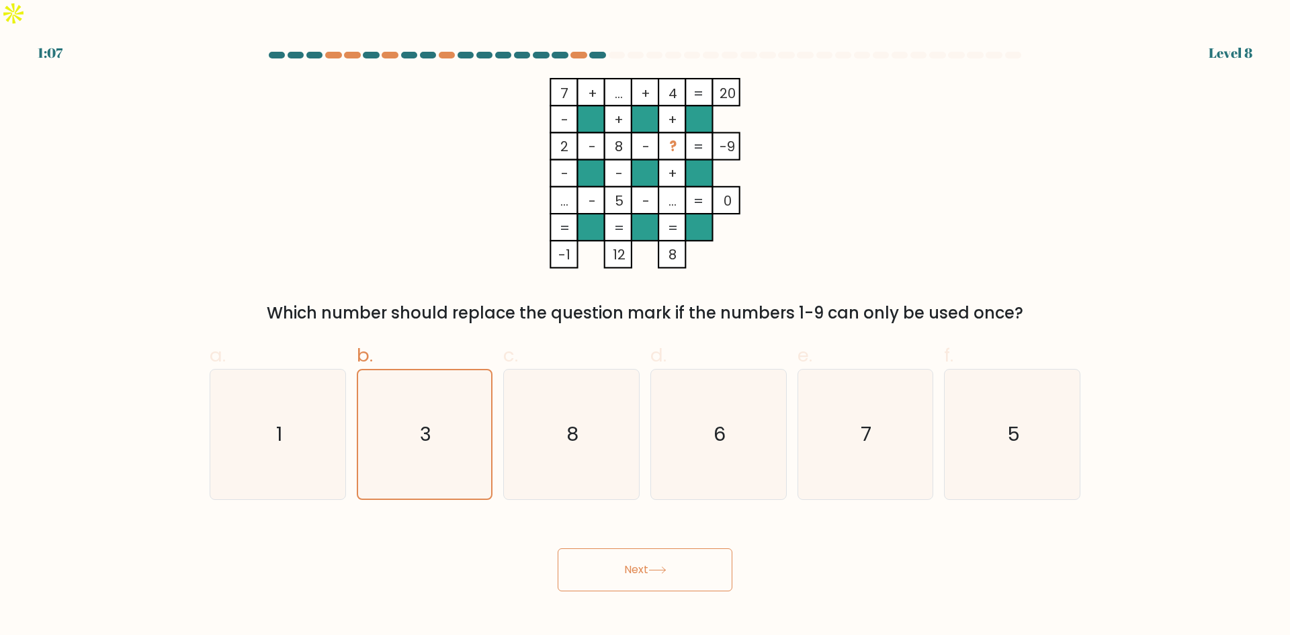
click at [627, 551] on button "Next" at bounding box center [645, 569] width 175 height 43
click at [647, 554] on button "Next" at bounding box center [645, 569] width 175 height 43
click at [638, 548] on button "Next" at bounding box center [645, 569] width 175 height 43
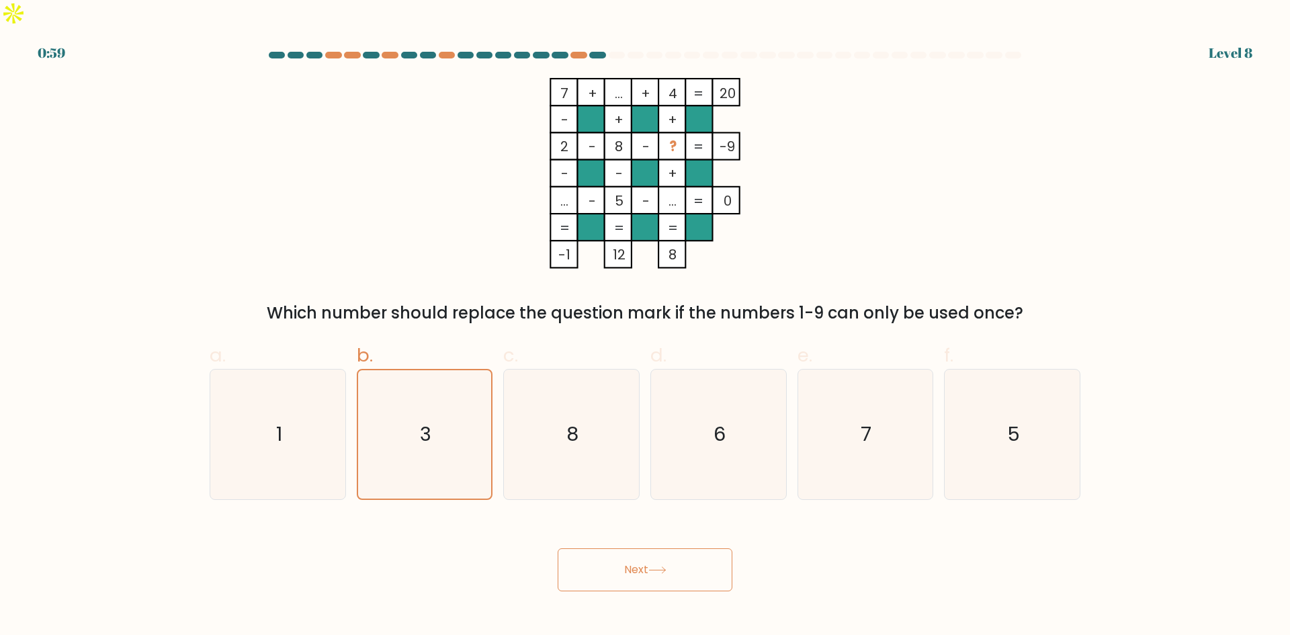
click at [611, 548] on button "Next" at bounding box center [645, 569] width 175 height 43
click at [628, 556] on button "Next" at bounding box center [645, 569] width 175 height 43
click at [450, 417] on icon "3" at bounding box center [424, 434] width 128 height 128
click at [645, 327] on input "b. 3" at bounding box center [645, 322] width 1 height 9
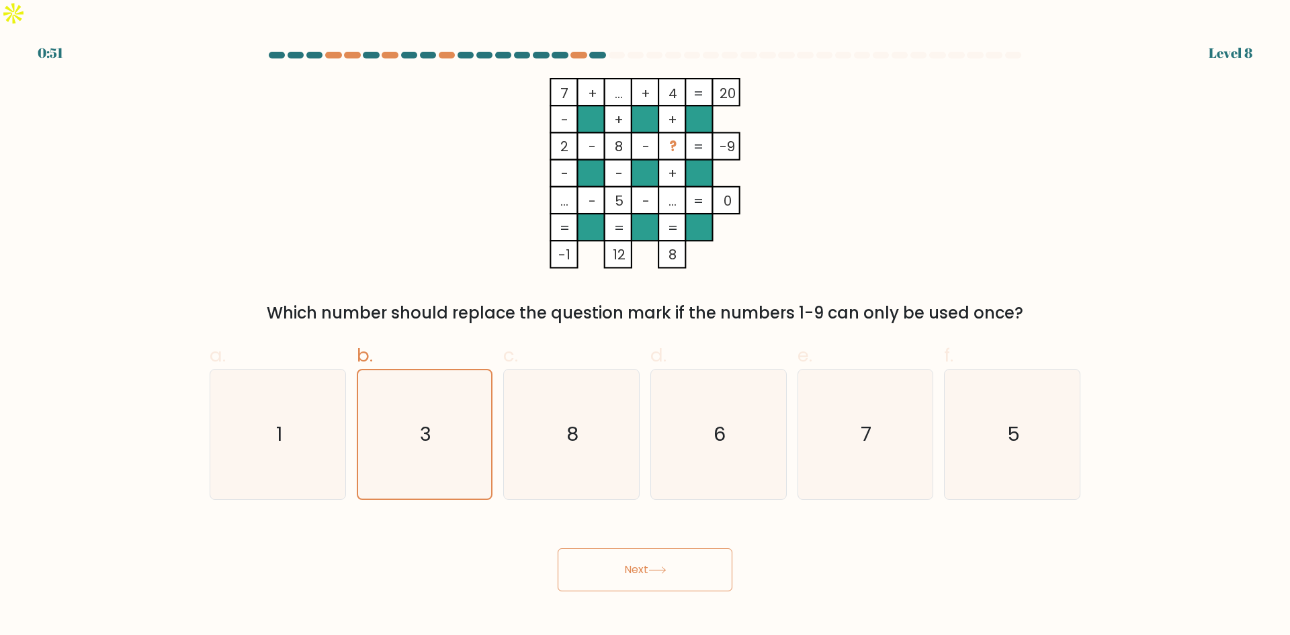
click at [634, 548] on button "Next" at bounding box center [645, 569] width 175 height 43
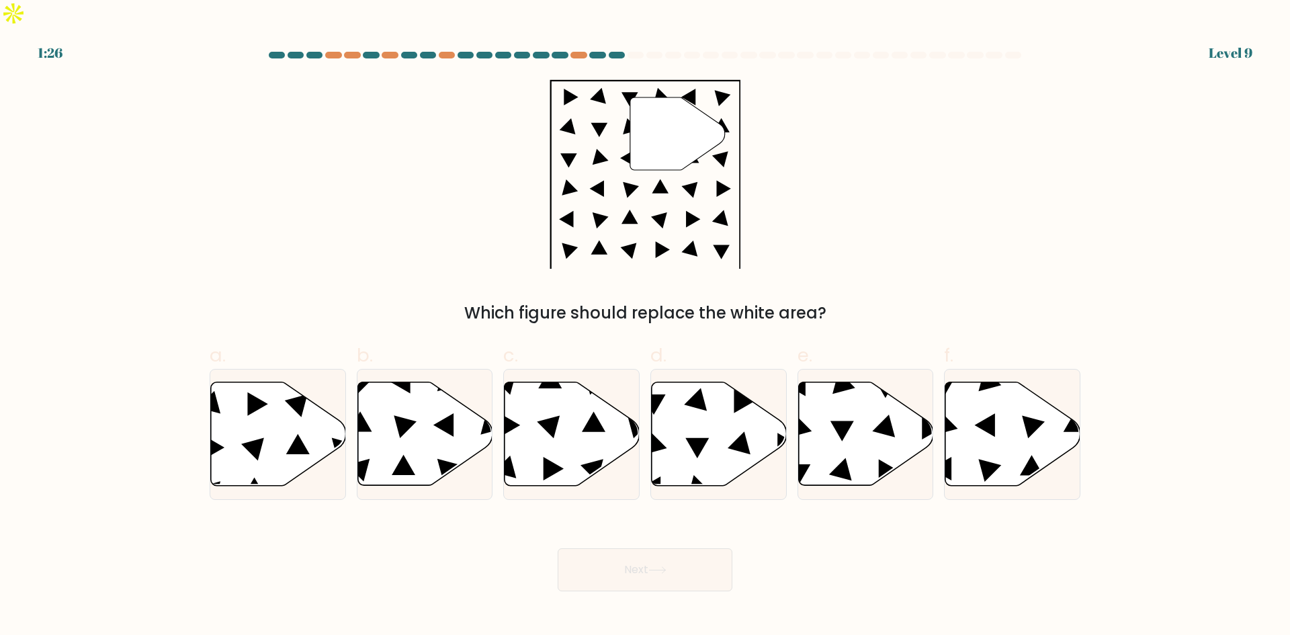
click at [99, 319] on form at bounding box center [645, 322] width 1290 height 540
click at [568, 416] on icon at bounding box center [572, 433] width 135 height 103
click at [645, 327] on input "c." at bounding box center [645, 322] width 1 height 9
radio input "true"
click at [397, 415] on icon at bounding box center [405, 426] width 23 height 23
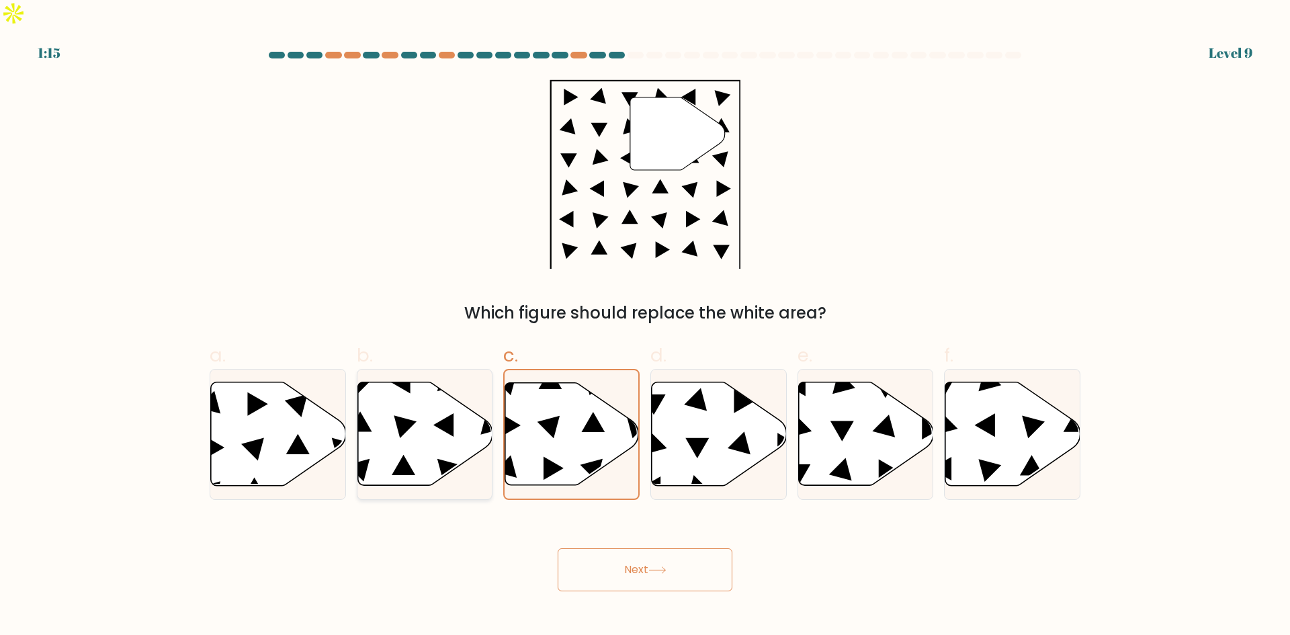
click at [645, 327] on input "b." at bounding box center [645, 322] width 1 height 9
radio input "true"
click at [245, 407] on icon at bounding box center [278, 433] width 135 height 103
click at [645, 327] on input "a." at bounding box center [645, 322] width 1 height 9
radio input "true"
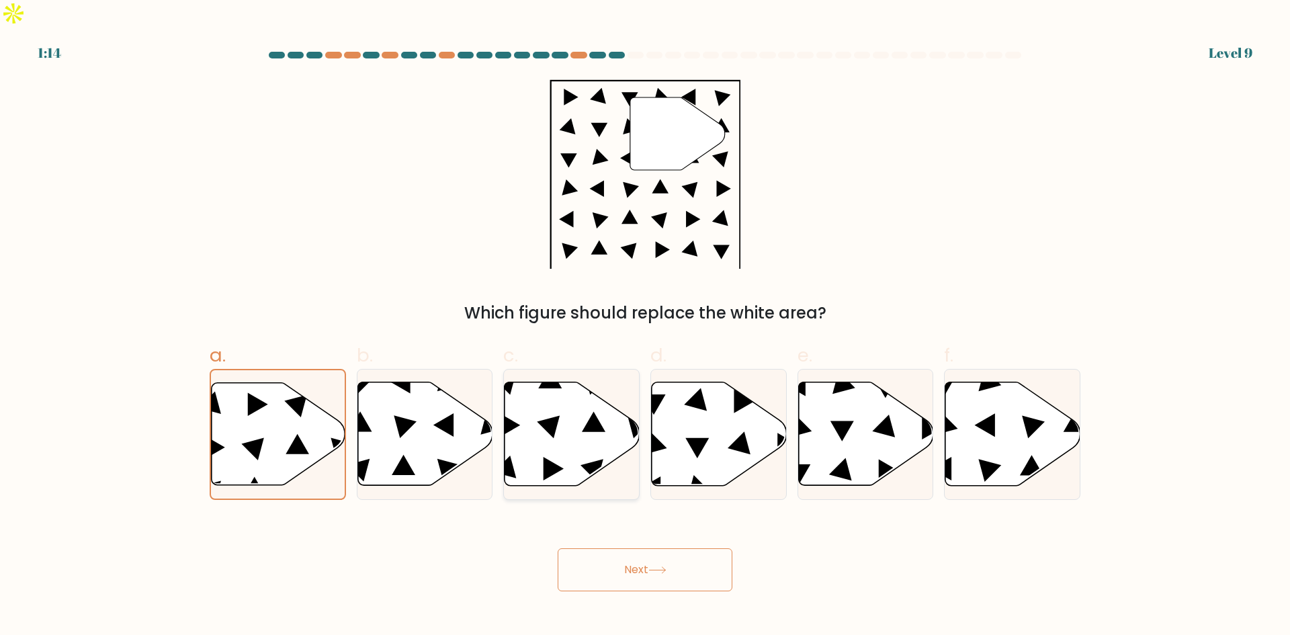
click at [610, 408] on icon at bounding box center [572, 433] width 135 height 103
click at [645, 327] on input "c." at bounding box center [645, 322] width 1 height 9
radio input "true"
click at [729, 403] on icon at bounding box center [719, 433] width 135 height 103
click at [646, 327] on input "d." at bounding box center [645, 322] width 1 height 9
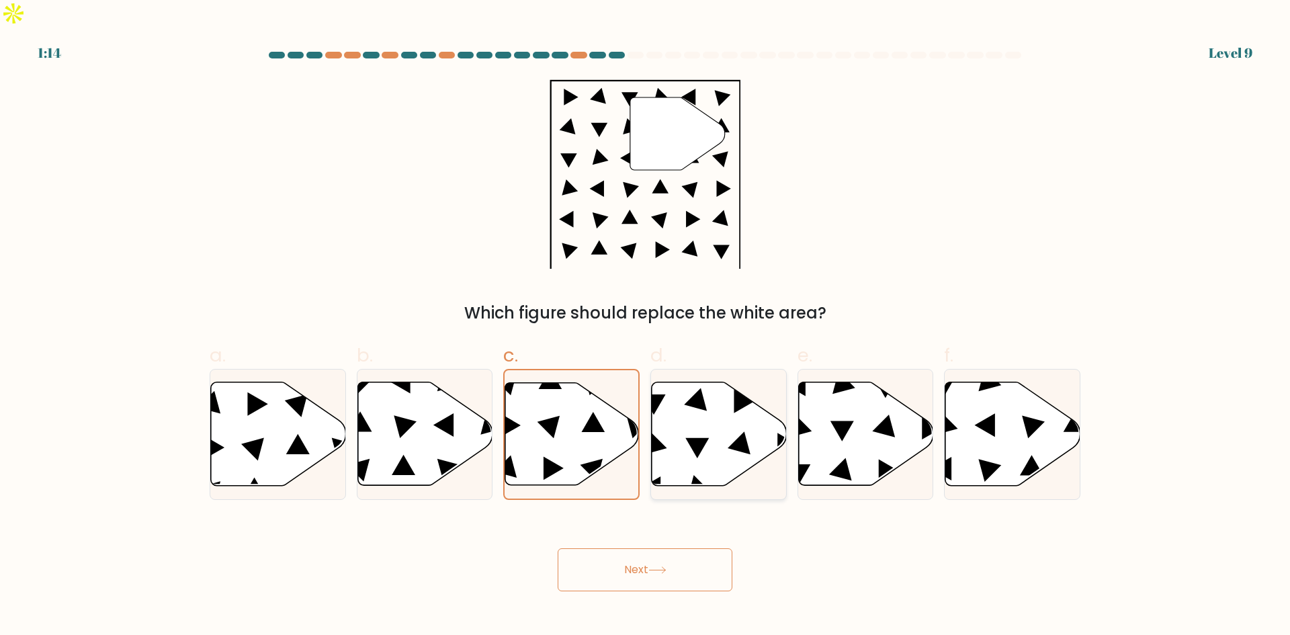
radio input "true"
click at [998, 424] on icon at bounding box center [1013, 433] width 135 height 103
click at [646, 327] on input "f." at bounding box center [645, 322] width 1 height 9
radio input "true"
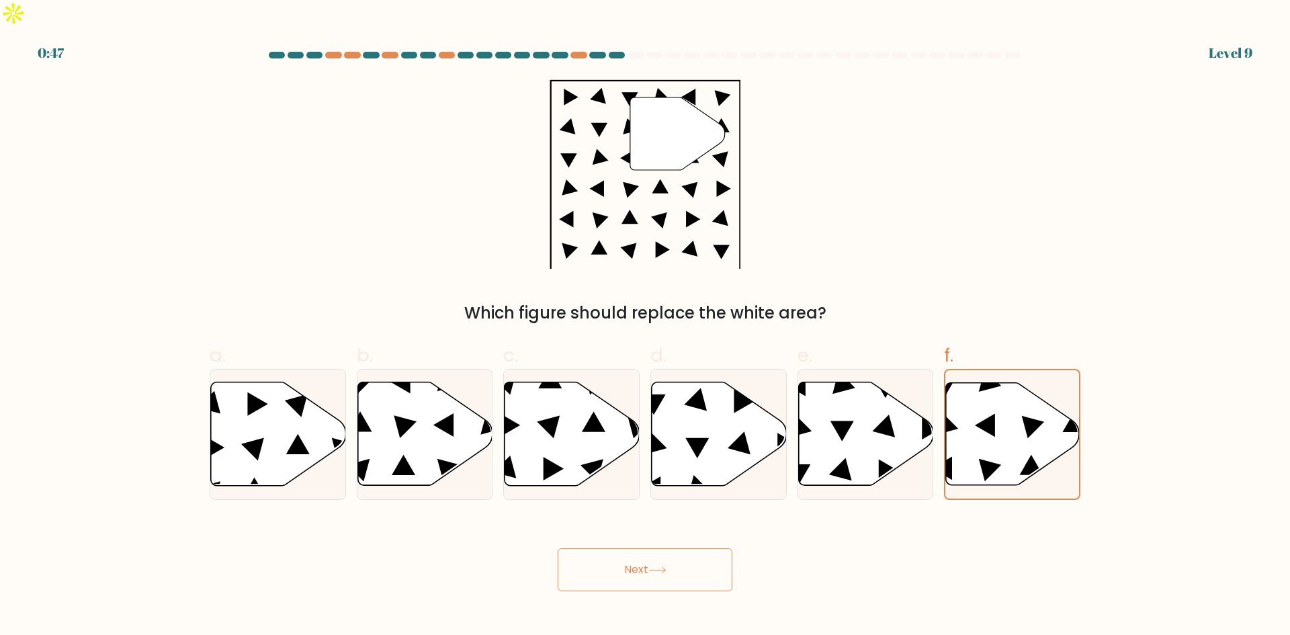
click at [628, 548] on button "Next" at bounding box center [645, 569] width 175 height 43
click at [645, 548] on button "Next" at bounding box center [645, 569] width 175 height 43
click at [649, 548] on button "Next" at bounding box center [645, 569] width 175 height 43
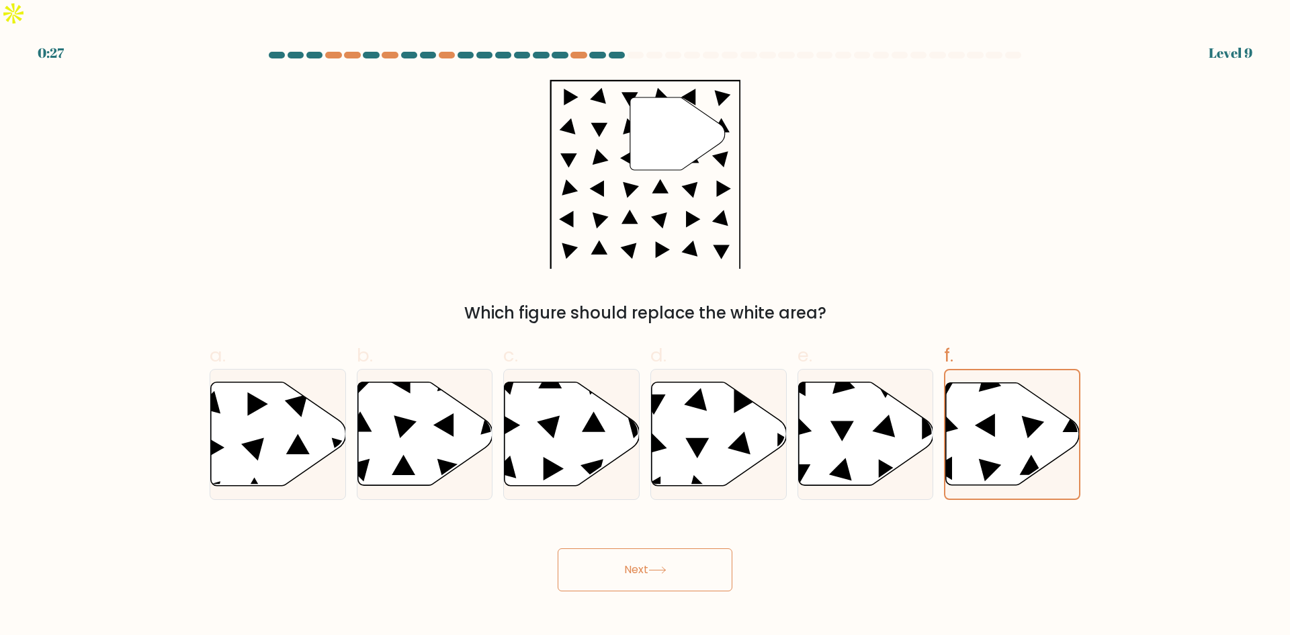
click at [649, 548] on button "Next" at bounding box center [645, 569] width 175 height 43
click at [649, 550] on button "Next" at bounding box center [645, 569] width 175 height 43
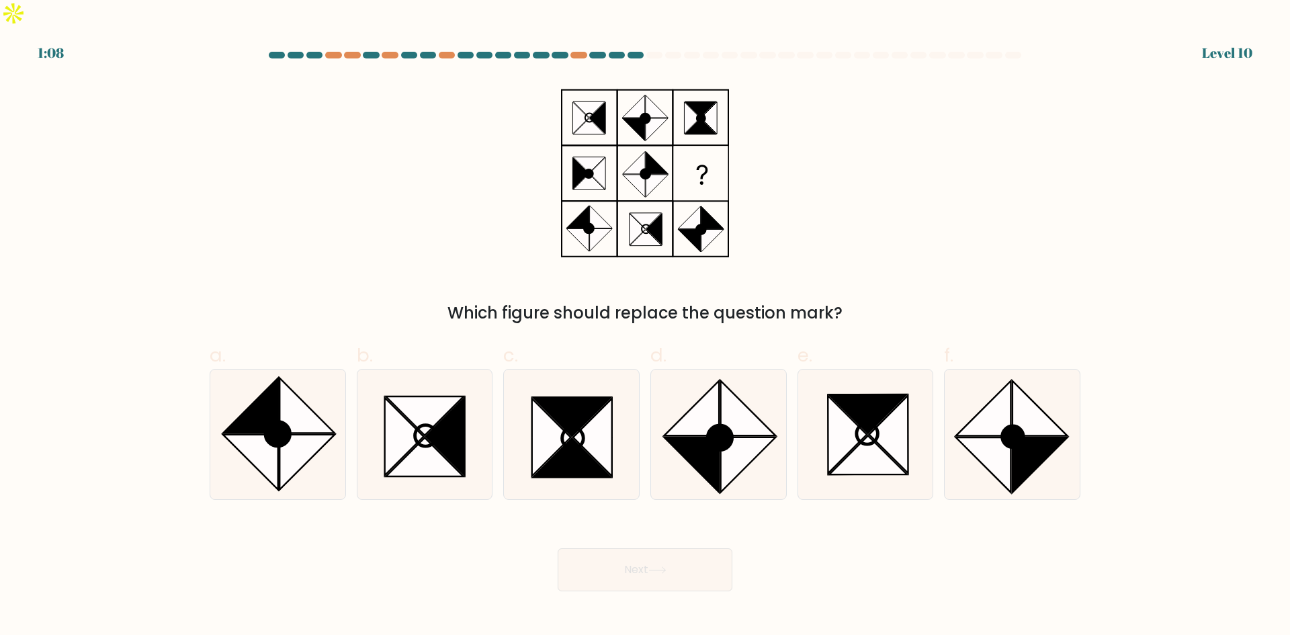
click at [655, 548] on button "Next" at bounding box center [645, 569] width 175 height 43
click at [453, 525] on div "Next" at bounding box center [645, 553] width 887 height 75
click at [843, 416] on icon at bounding box center [848, 435] width 39 height 78
click at [646, 327] on input "e." at bounding box center [645, 322] width 1 height 9
radio input "true"
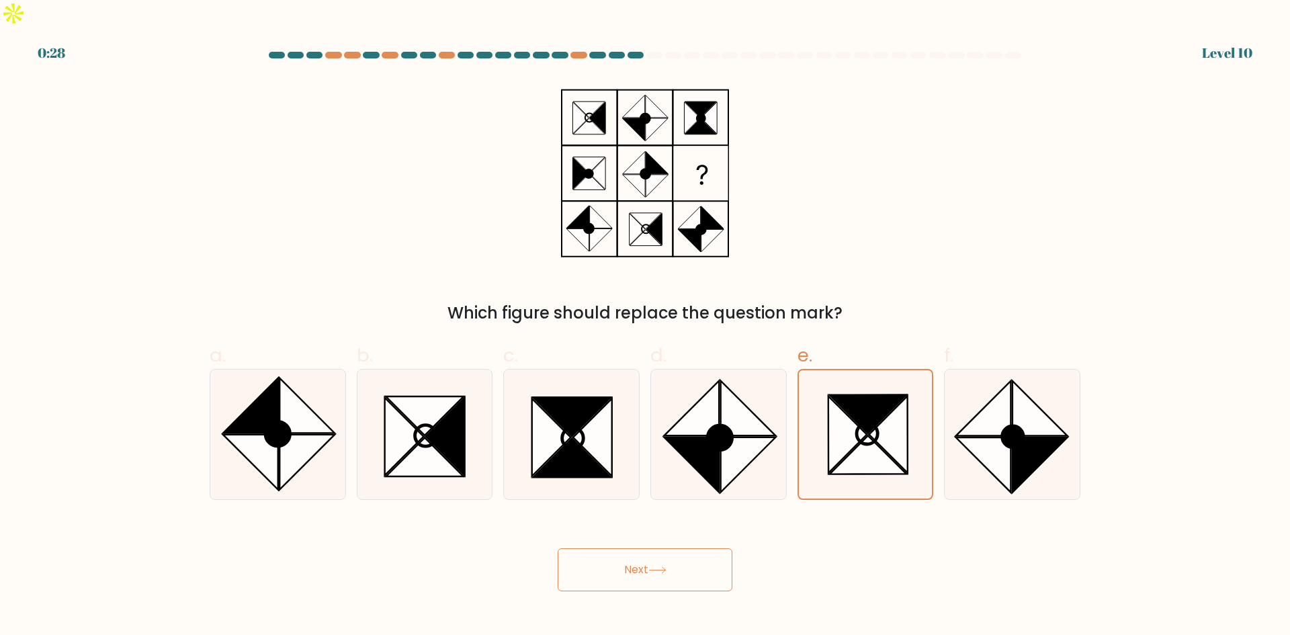
click at [649, 548] on button "Next" at bounding box center [645, 569] width 175 height 43
click at [651, 548] on button "Next" at bounding box center [645, 569] width 175 height 43
click at [650, 548] on button "Next" at bounding box center [645, 569] width 175 height 43
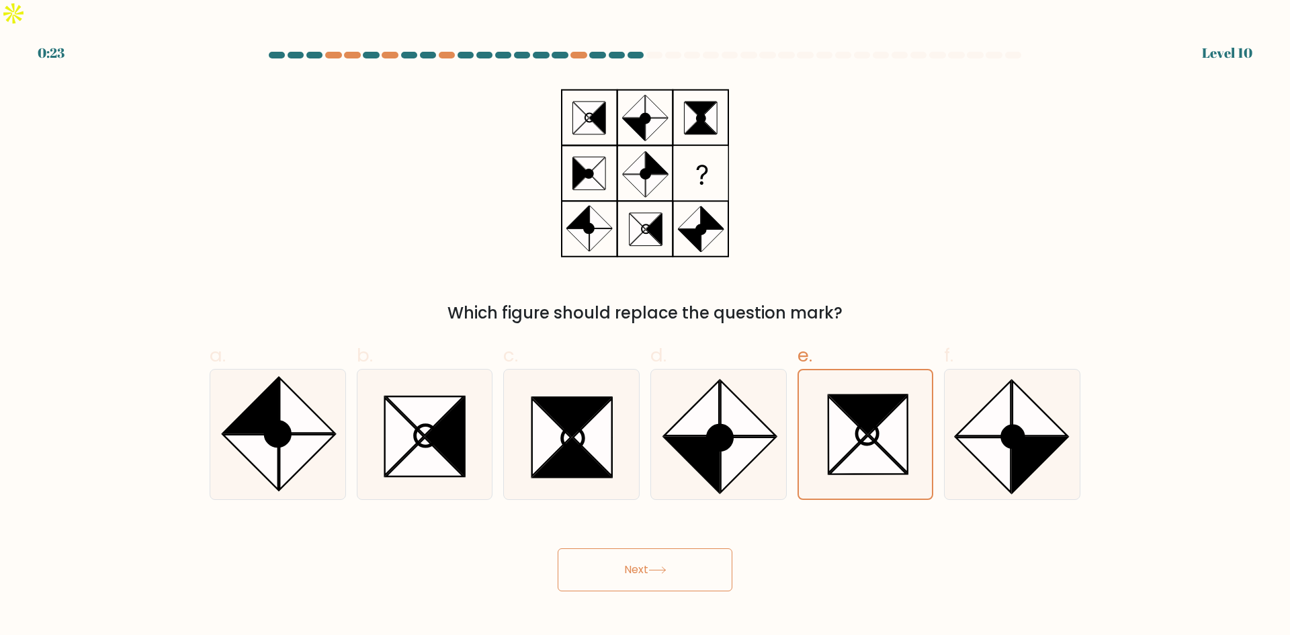
click at [650, 548] on button "Next" at bounding box center [645, 569] width 175 height 43
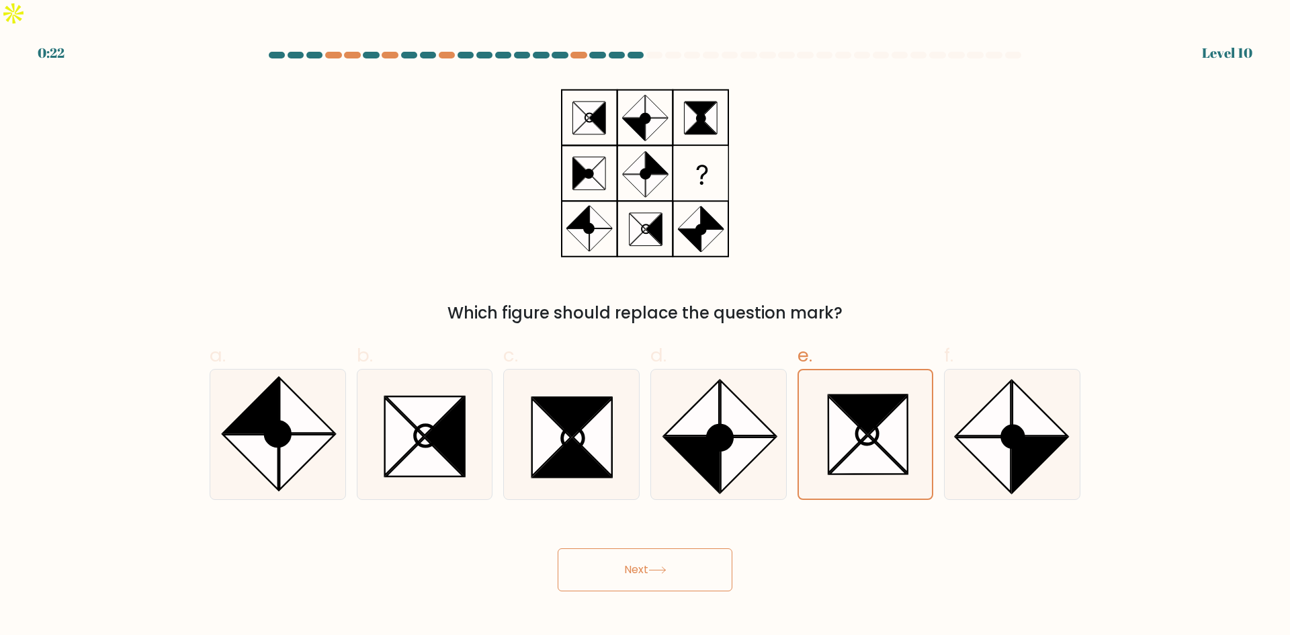
click at [650, 548] on button "Next" at bounding box center [645, 569] width 175 height 43
click at [647, 548] on button "Next" at bounding box center [645, 569] width 175 height 43
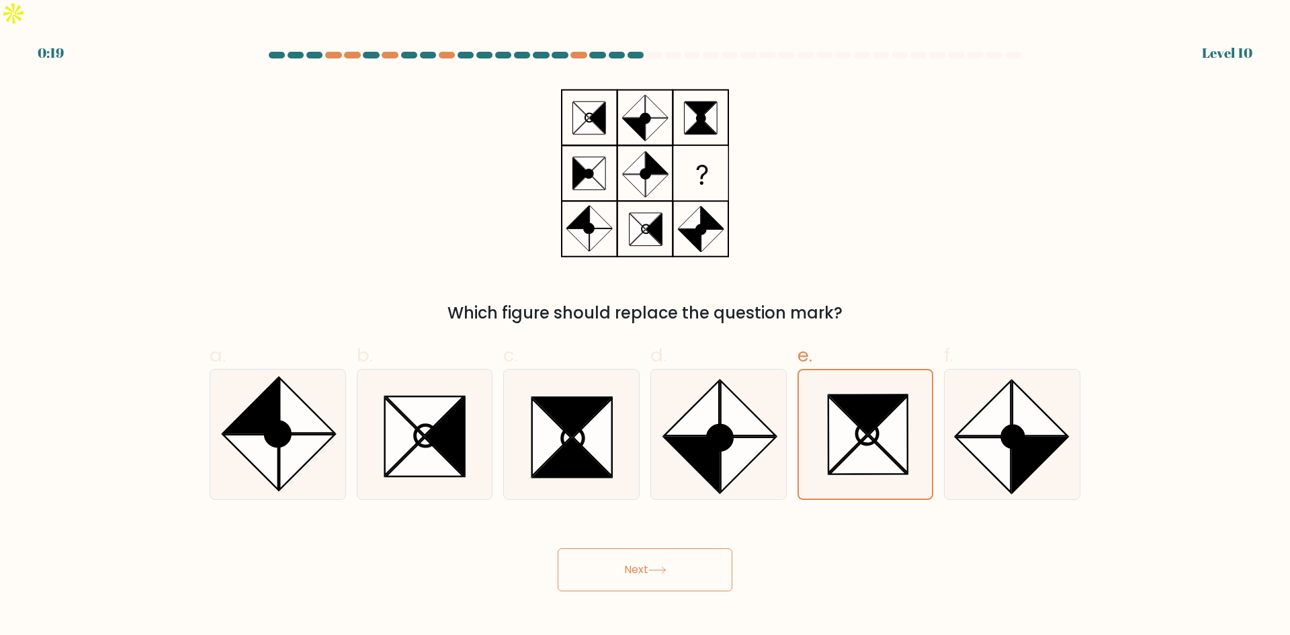
click at [647, 548] on button "Next" at bounding box center [645, 569] width 175 height 43
click at [1026, 117] on div "Which figure should replace the question mark?" at bounding box center [645, 201] width 887 height 247
click at [226, 198] on div "Which figure should replace the question mark?" at bounding box center [645, 201] width 887 height 247
click at [628, 548] on button "Next" at bounding box center [645, 569] width 175 height 43
click at [658, 567] on icon at bounding box center [658, 570] width 18 height 7
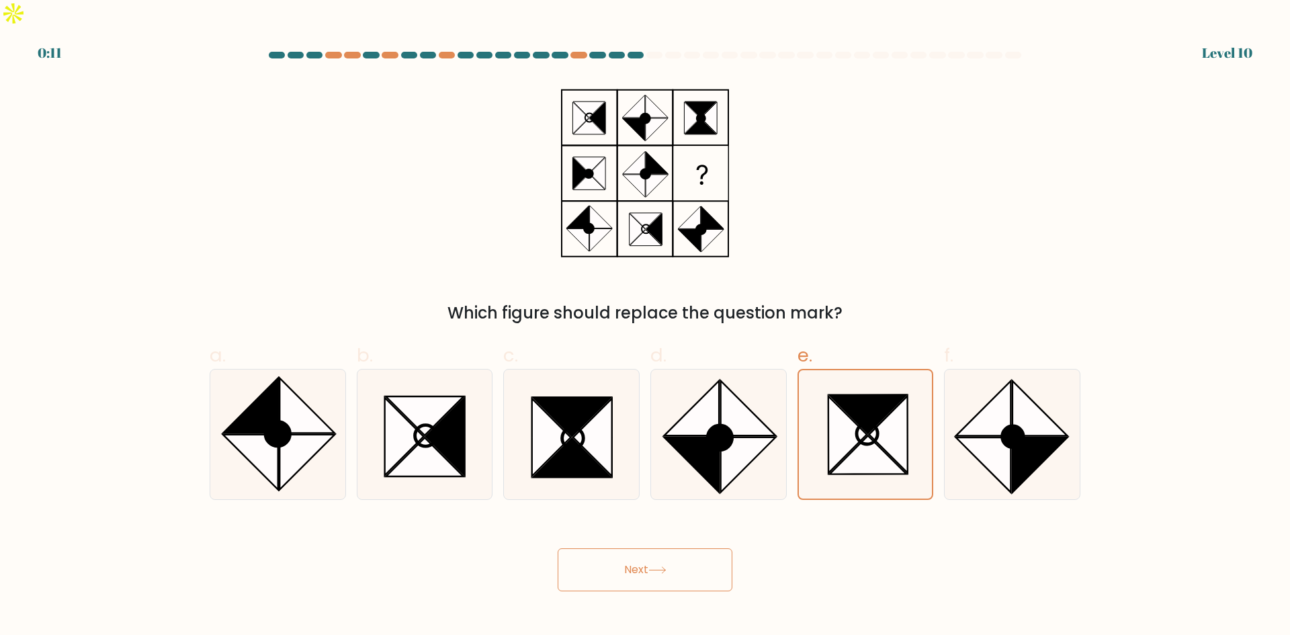
click at [636, 548] on button "Next" at bounding box center [645, 569] width 175 height 43
click at [634, 548] on button "Next" at bounding box center [645, 569] width 175 height 43
click at [621, 548] on button "Next" at bounding box center [645, 569] width 175 height 43
click at [623, 548] on button "Next" at bounding box center [645, 569] width 175 height 43
click at [618, 548] on button "Next" at bounding box center [645, 569] width 175 height 43
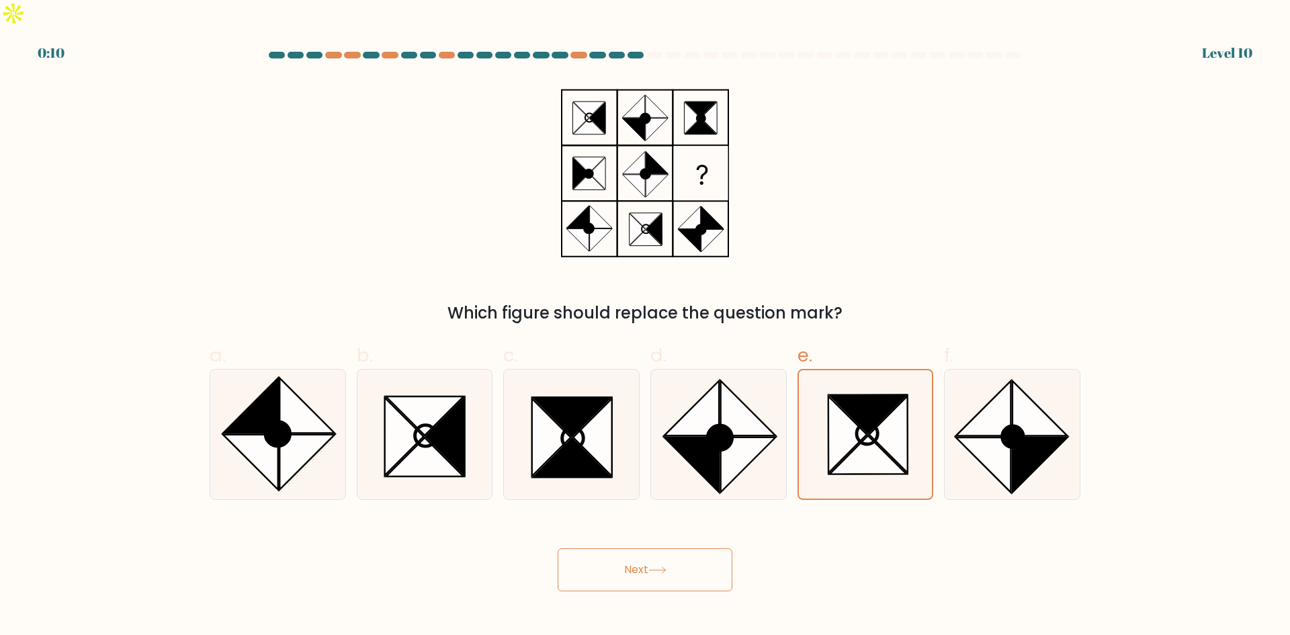
click at [618, 548] on button "Next" at bounding box center [645, 569] width 175 height 43
click at [619, 548] on button "Next" at bounding box center [645, 569] width 175 height 43
click at [624, 548] on button "Next" at bounding box center [645, 569] width 175 height 43
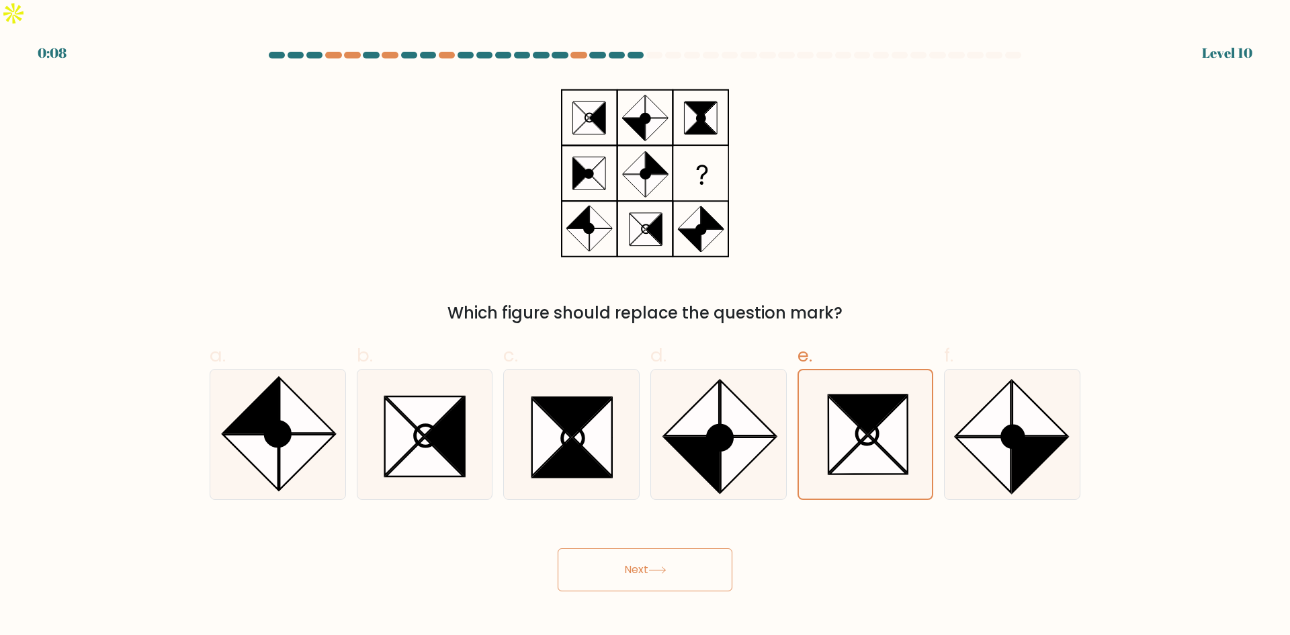
click at [624, 548] on button "Next" at bounding box center [645, 569] width 175 height 43
click at [623, 548] on button "Next" at bounding box center [645, 569] width 175 height 43
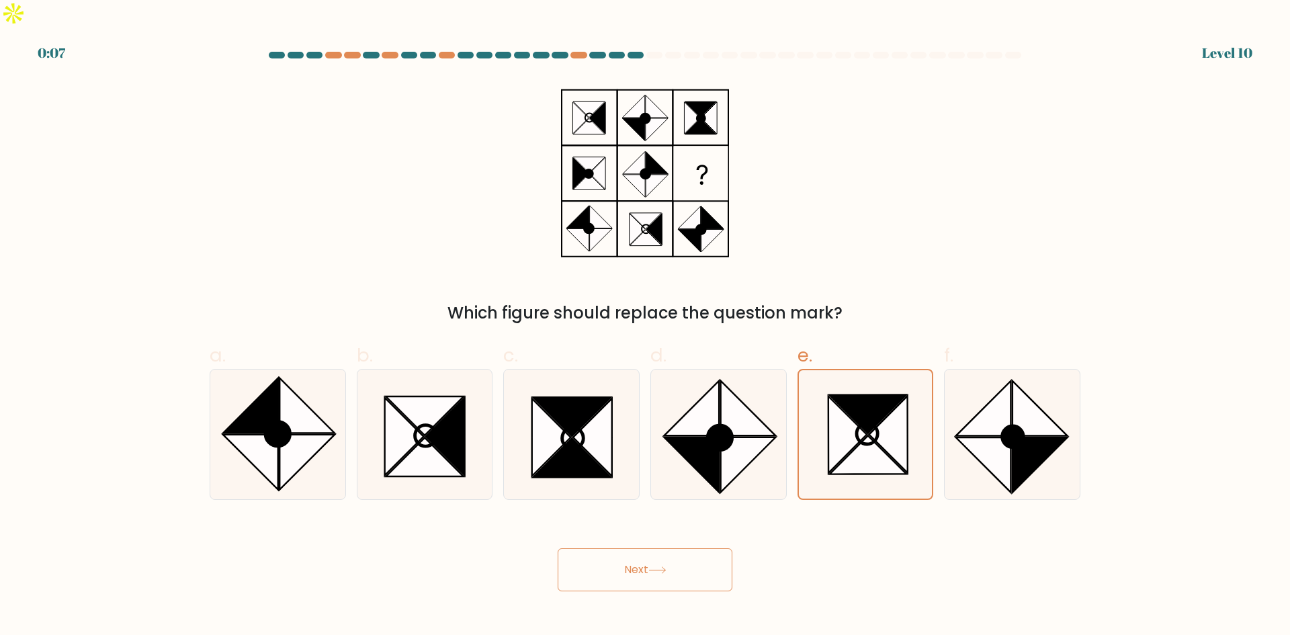
click at [623, 548] on button "Next" at bounding box center [645, 569] width 175 height 43
click at [624, 548] on button "Next" at bounding box center [645, 569] width 175 height 43
click at [626, 548] on button "Next" at bounding box center [645, 569] width 175 height 43
click at [626, 550] on button "Next" at bounding box center [645, 569] width 175 height 43
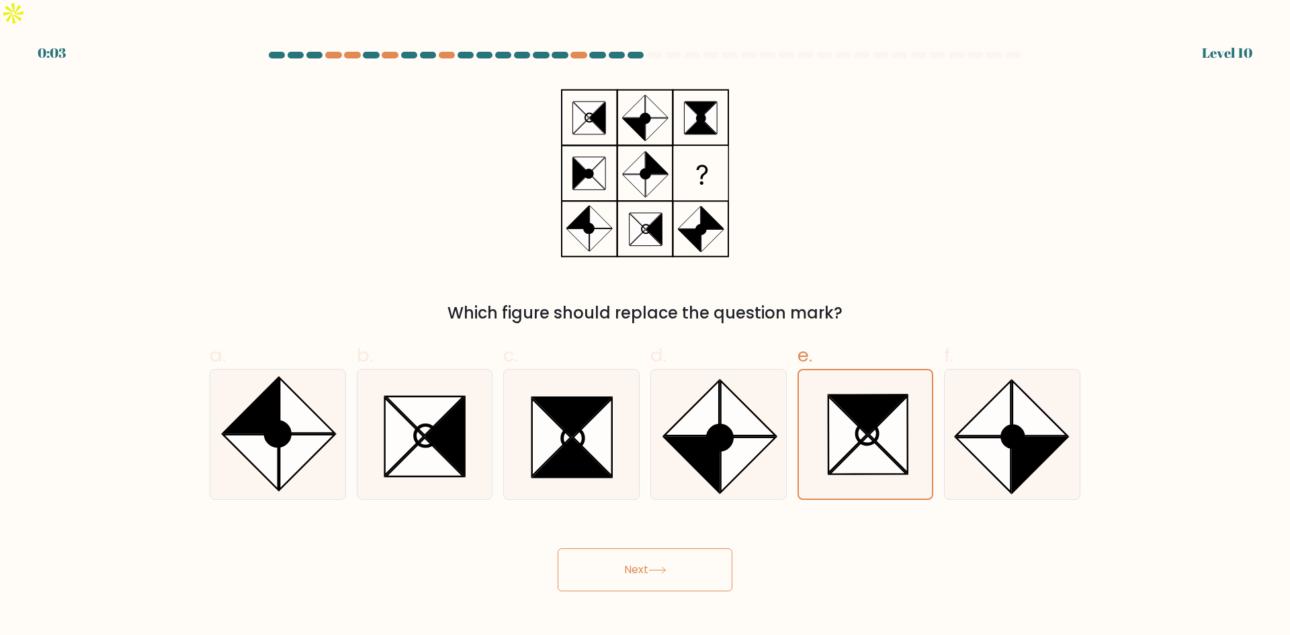
click at [626, 550] on button "Next" at bounding box center [645, 569] width 175 height 43
click at [841, 435] on icon at bounding box center [868, 454] width 77 height 38
click at [646, 327] on input "e." at bounding box center [645, 322] width 1 height 9
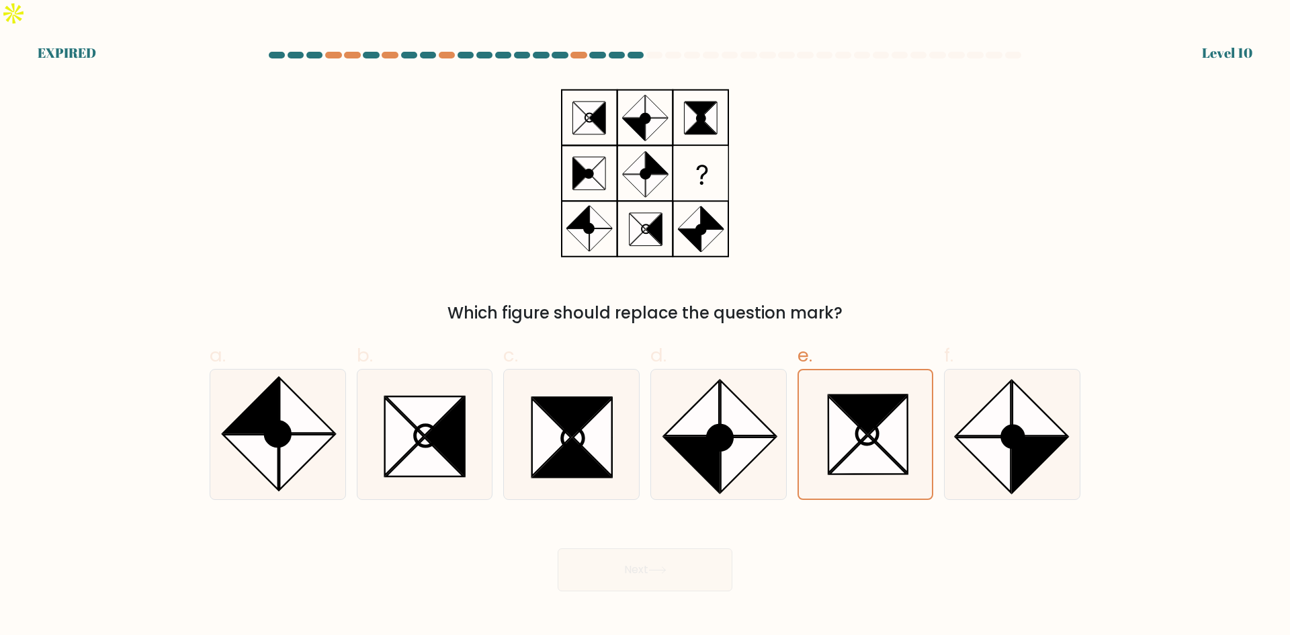
click at [625, 553] on div "Next" at bounding box center [645, 553] width 887 height 75
click at [628, 542] on div "Next" at bounding box center [645, 553] width 887 height 75
click at [628, 541] on div "Next" at bounding box center [645, 553] width 887 height 75
click at [640, 536] on div "Next" at bounding box center [645, 553] width 887 height 75
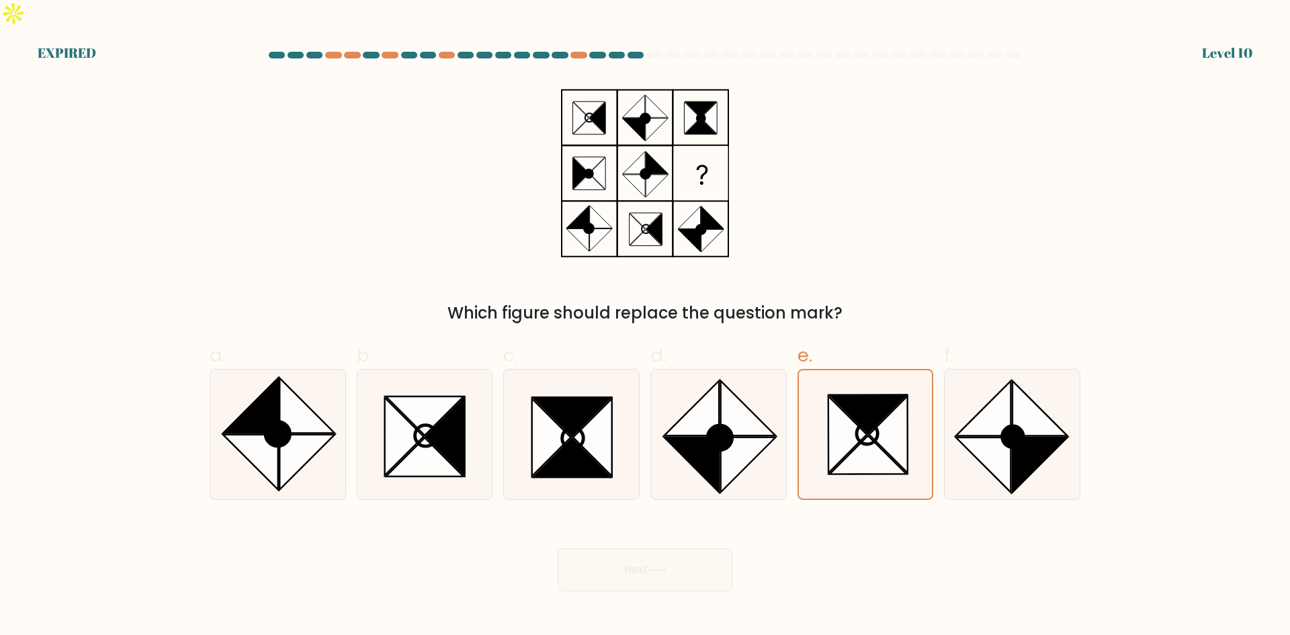
click at [644, 534] on div "Next" at bounding box center [645, 553] width 887 height 75
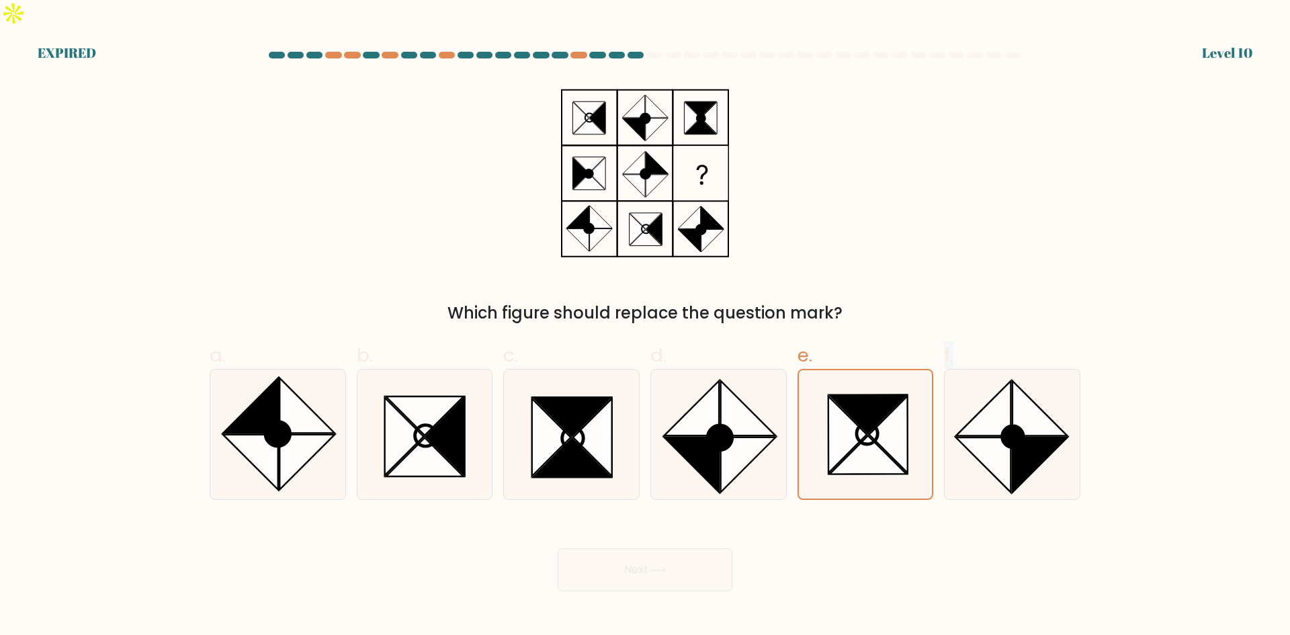
click at [644, 535] on div "Next" at bounding box center [645, 553] width 887 height 75
click at [644, 536] on div "Next" at bounding box center [645, 553] width 887 height 75
click at [644, 538] on div "Next" at bounding box center [645, 553] width 887 height 75
click at [241, 123] on div "Which figure should replace the question mark?" at bounding box center [645, 201] width 887 height 247
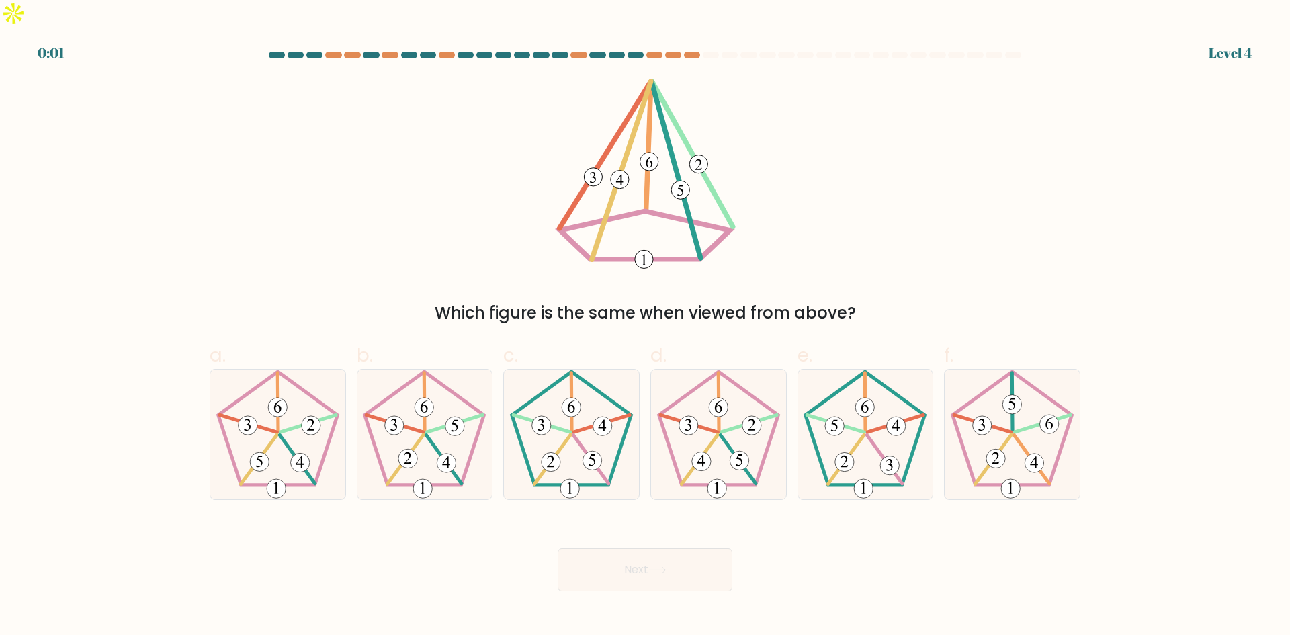
click at [69, 227] on form at bounding box center [645, 322] width 1290 height 540
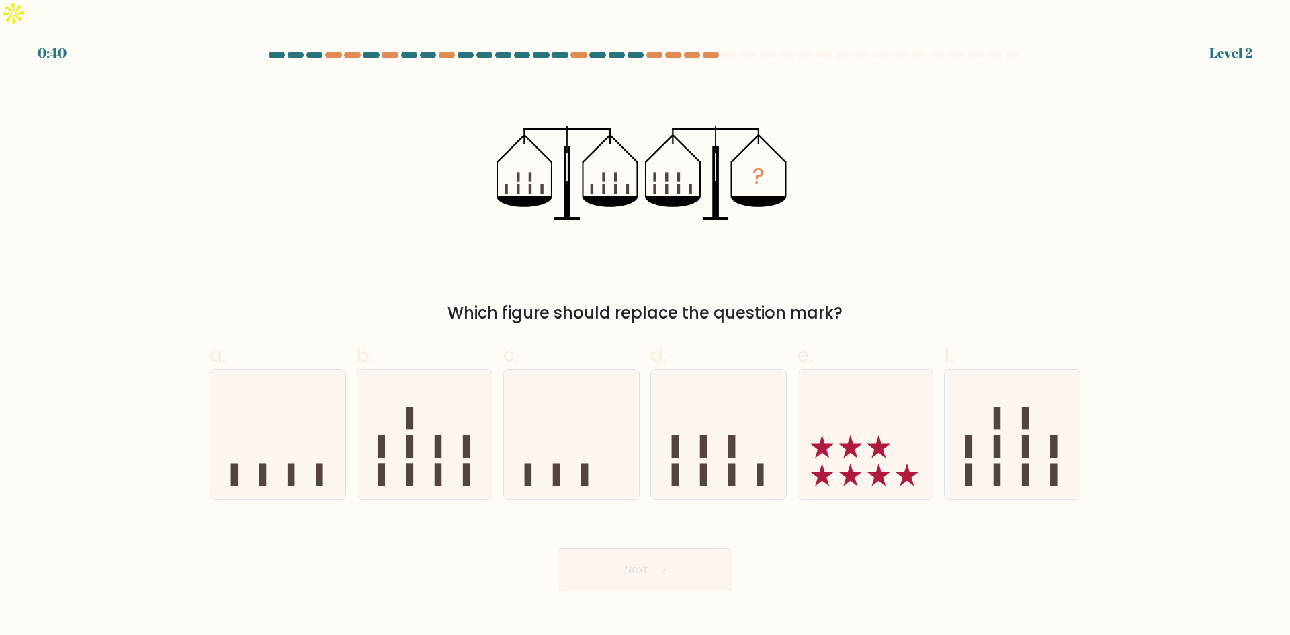
click at [116, 229] on form at bounding box center [645, 322] width 1290 height 540
click at [418, 588] on body "0:29 Level 2" at bounding box center [645, 317] width 1290 height 635
click at [711, 453] on icon at bounding box center [718, 434] width 135 height 112
click at [646, 327] on input "d." at bounding box center [645, 322] width 1 height 9
radio input "true"
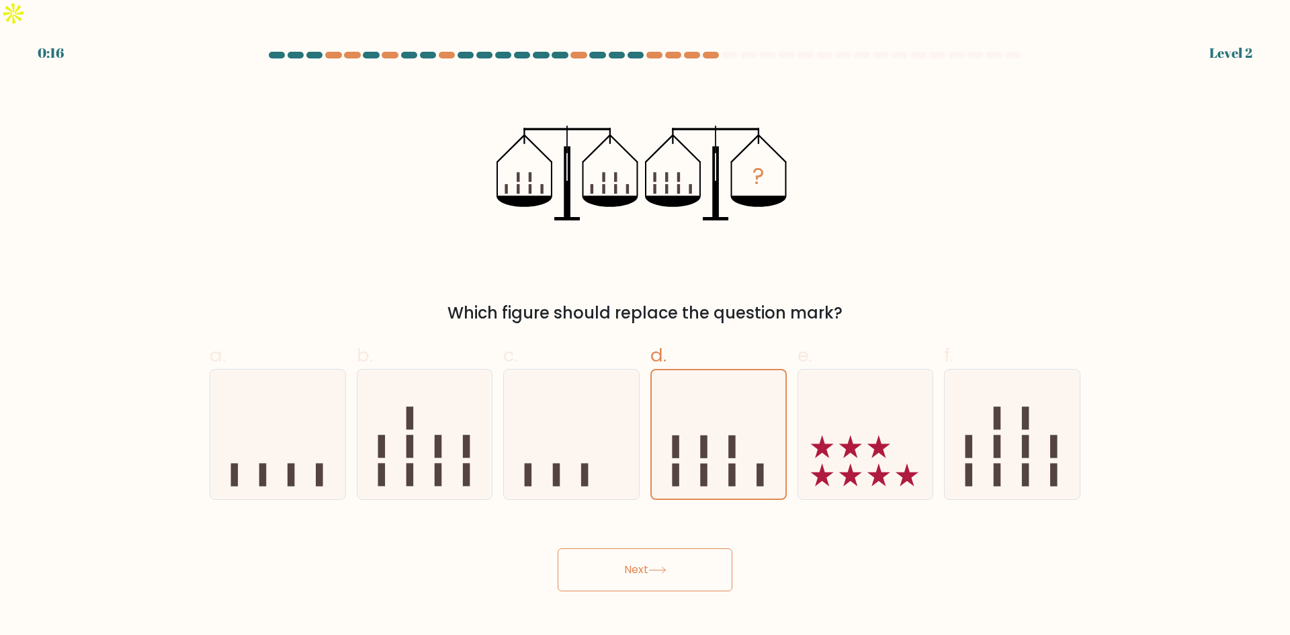
click at [659, 567] on icon at bounding box center [658, 570] width 18 height 7
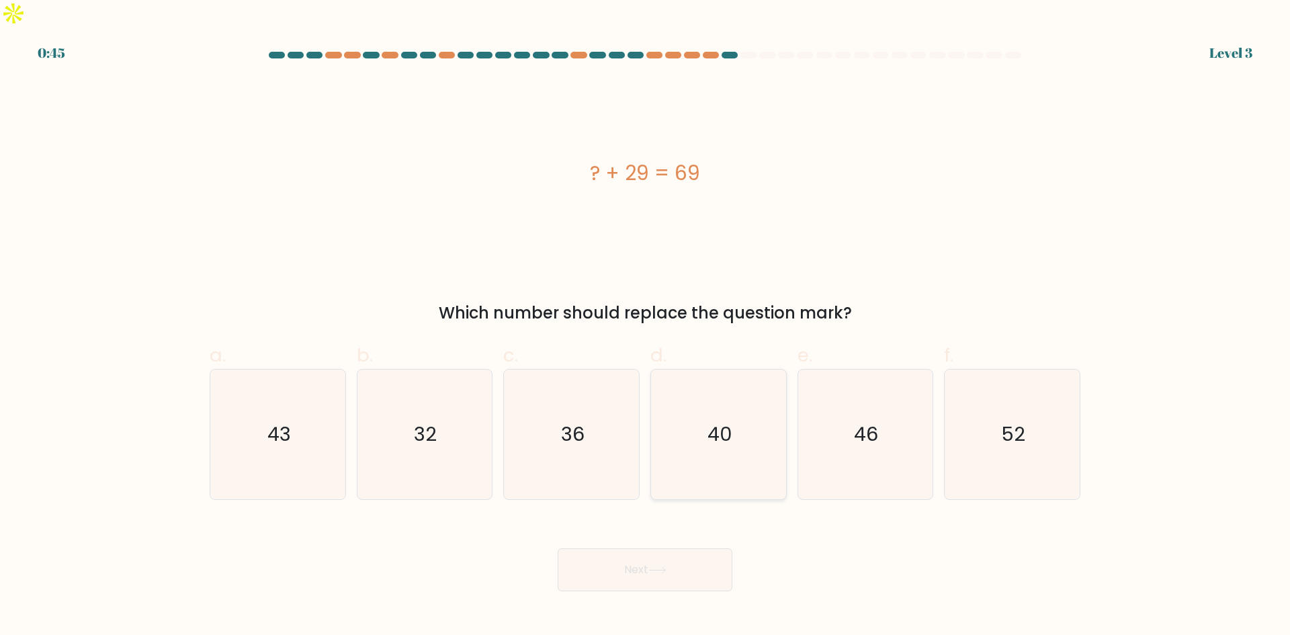
drag, startPoint x: 705, startPoint y: 407, endPoint x: 690, endPoint y: 453, distance: 48.7
click at [705, 405] on icon "40" at bounding box center [719, 435] width 130 height 130
click at [646, 327] on input "d. 40" at bounding box center [645, 322] width 1 height 9
radio input "true"
click at [661, 548] on button "Next" at bounding box center [645, 569] width 175 height 43
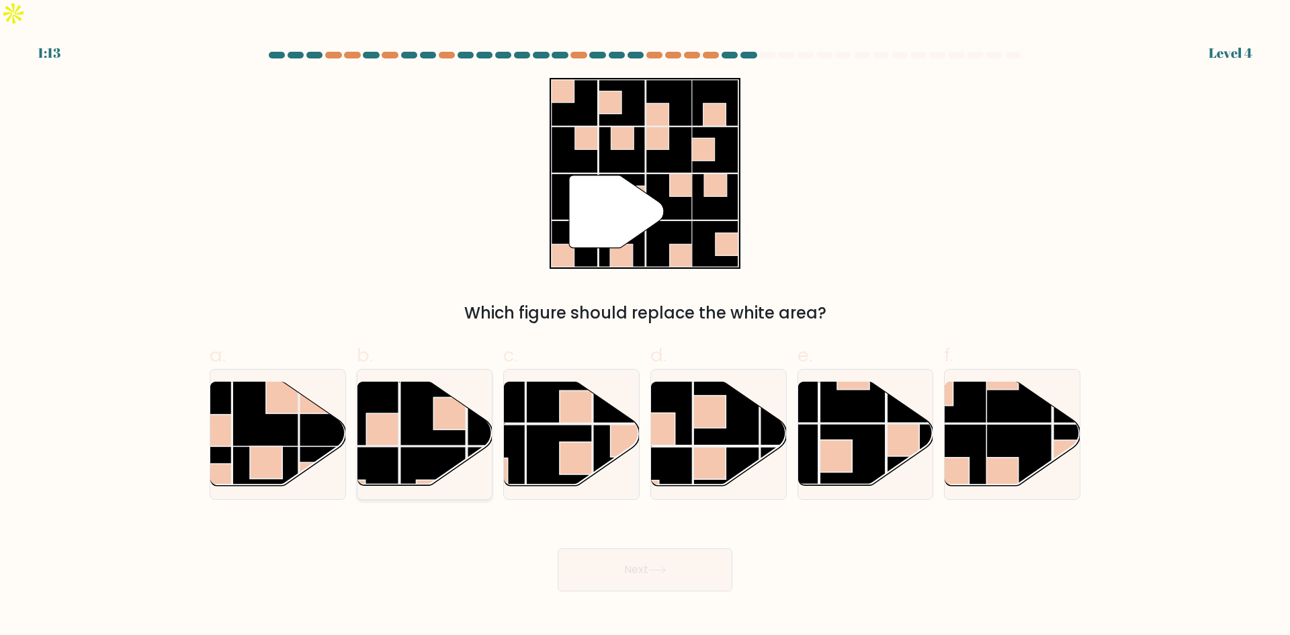
click at [424, 388] on rect at bounding box center [434, 413] width 66 height 66
click at [645, 327] on input "b." at bounding box center [645, 322] width 1 height 9
radio input "true"
click at [633, 548] on button "Next" at bounding box center [645, 569] width 175 height 43
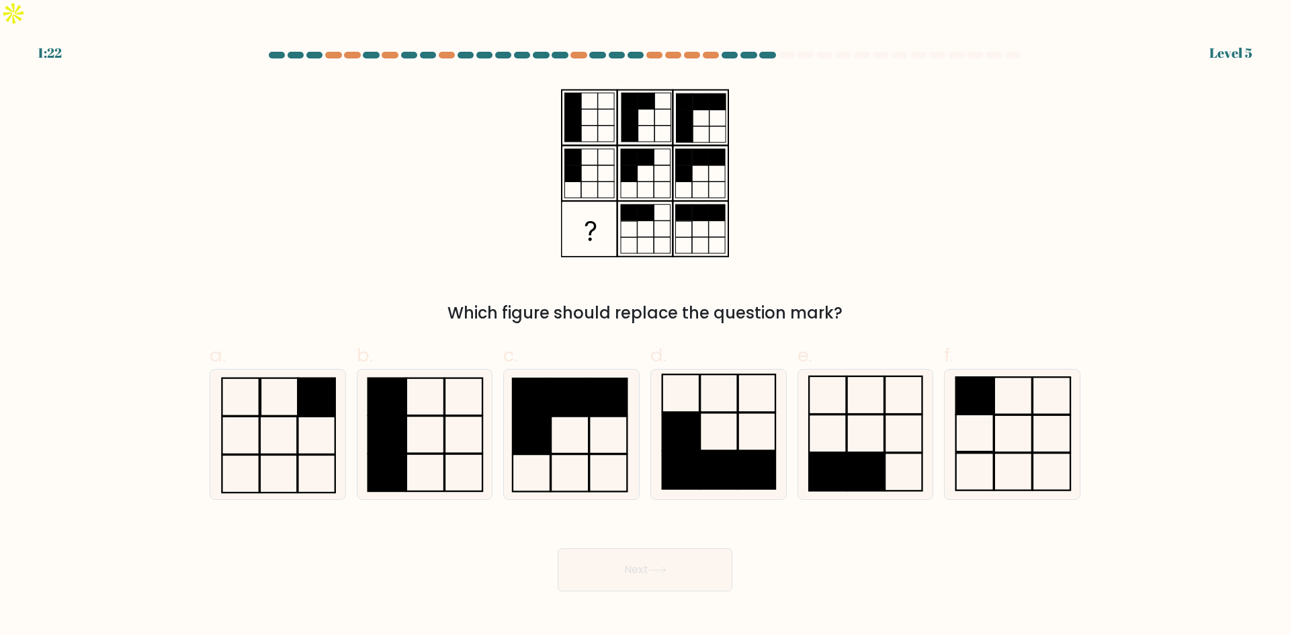
click at [149, 259] on form at bounding box center [645, 322] width 1290 height 540
click at [407, 406] on icon at bounding box center [425, 435] width 130 height 130
click at [645, 327] on input "b." at bounding box center [645, 322] width 1 height 9
radio input "true"
click at [399, 454] on rect at bounding box center [387, 472] width 37 height 37
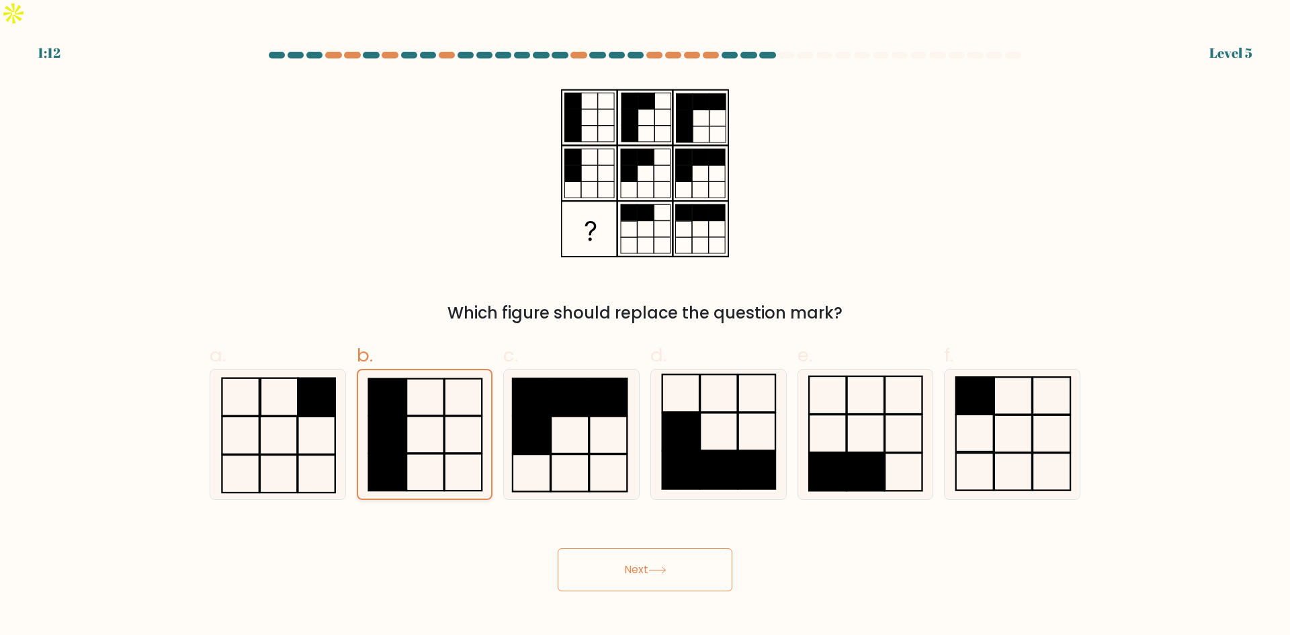
click at [645, 327] on input "b." at bounding box center [645, 322] width 1 height 9
click at [726, 415] on icon at bounding box center [719, 435] width 130 height 130
click at [646, 327] on input "d." at bounding box center [645, 322] width 1 height 9
radio input "true"
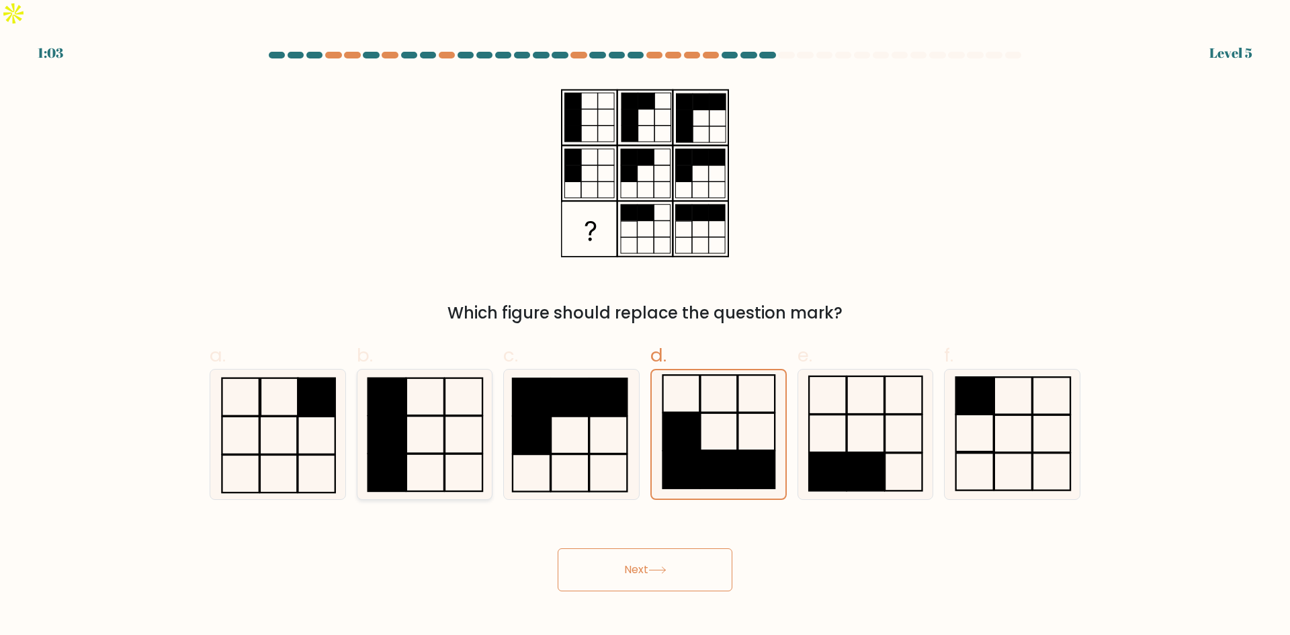
click at [423, 415] on icon at bounding box center [425, 435] width 130 height 130
click at [645, 327] on input "b." at bounding box center [645, 322] width 1 height 9
radio input "true"
click at [653, 554] on button "Next" at bounding box center [645, 569] width 175 height 43
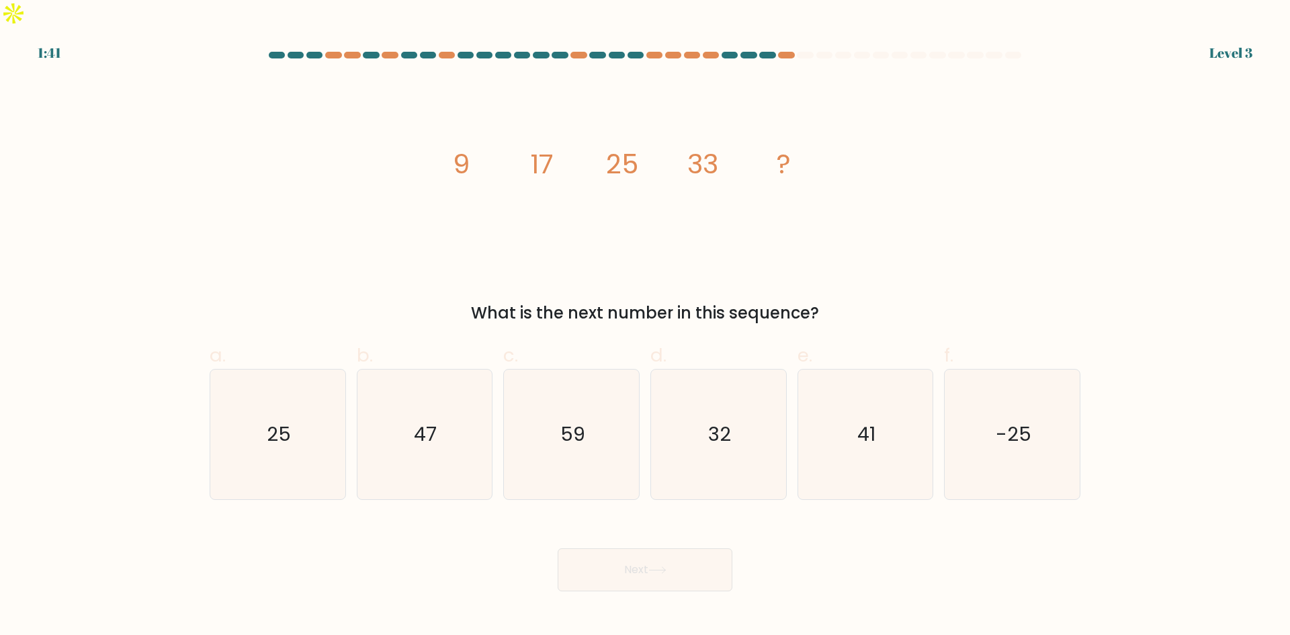
click at [251, 249] on div "image/svg+xml 9 17 25 33 ? What is the next number in this sequence?" at bounding box center [645, 201] width 887 height 247
click at [733, 427] on icon "32" at bounding box center [719, 435] width 130 height 130
click at [646, 327] on input "d. 32" at bounding box center [645, 322] width 1 height 9
radio input "true"
click at [581, 421] on text "59" at bounding box center [572, 434] width 25 height 27
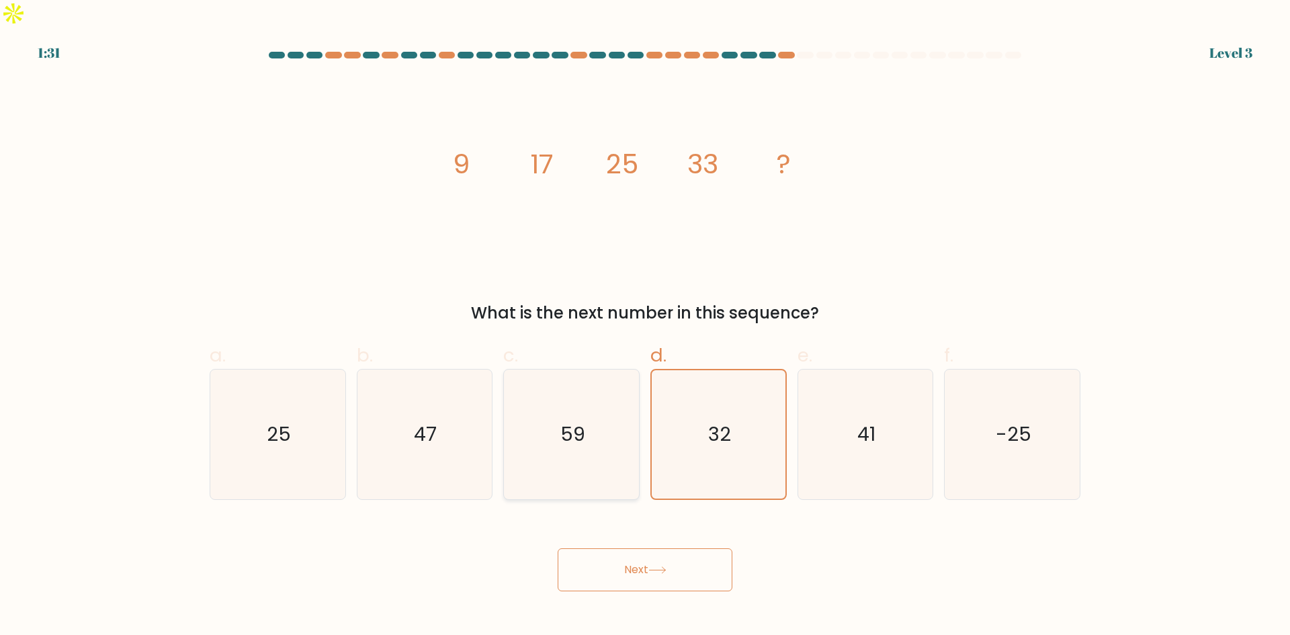
click at [645, 327] on input "c. 59" at bounding box center [645, 322] width 1 height 9
radio input "true"
click at [847, 396] on icon "41" at bounding box center [865, 435] width 130 height 130
click at [646, 327] on input "e. 41" at bounding box center [645, 322] width 1 height 9
radio input "true"
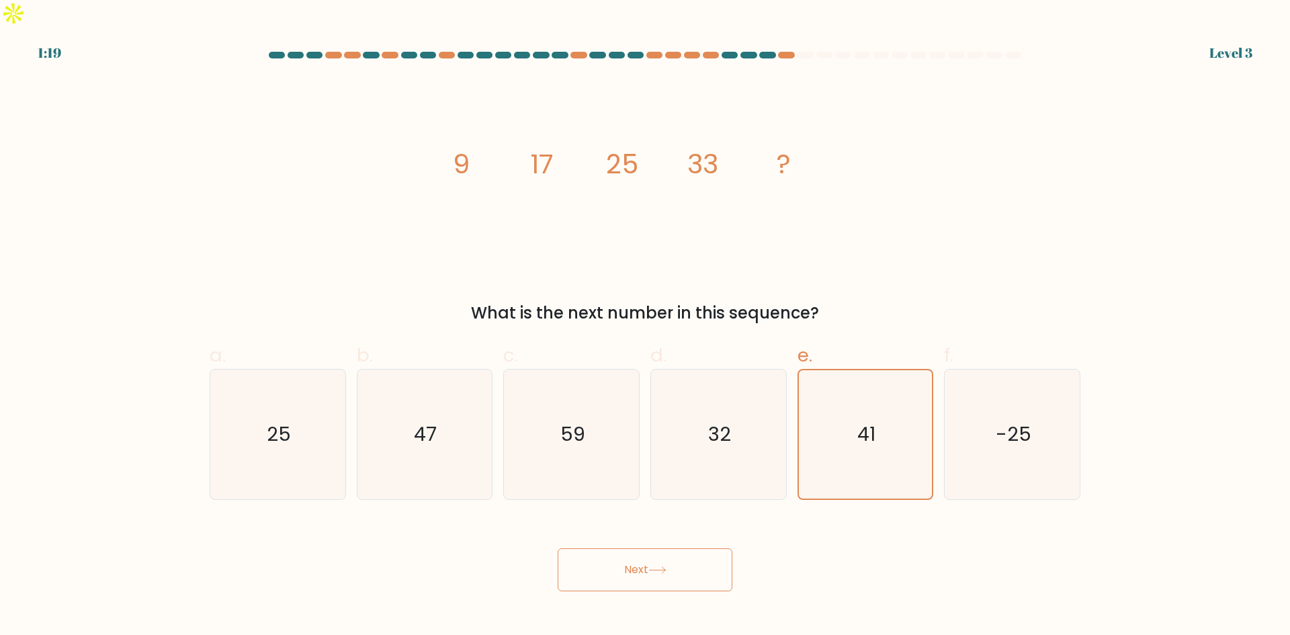
click at [641, 548] on button "Next" at bounding box center [645, 569] width 175 height 43
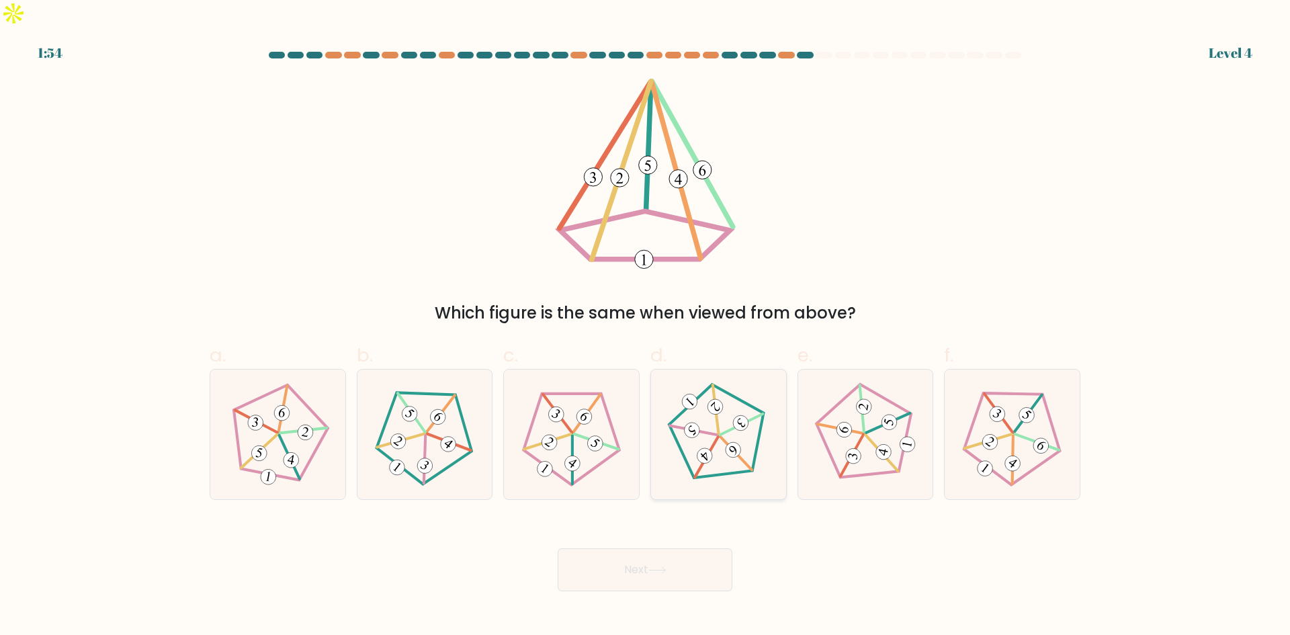
click at [700, 440] on icon at bounding box center [718, 433] width 103 height 103
click at [646, 327] on input "d." at bounding box center [645, 322] width 1 height 9
radio input "true"
click at [581, 424] on icon at bounding box center [570, 433] width 103 height 103
click at [645, 327] on input "c." at bounding box center [645, 322] width 1 height 9
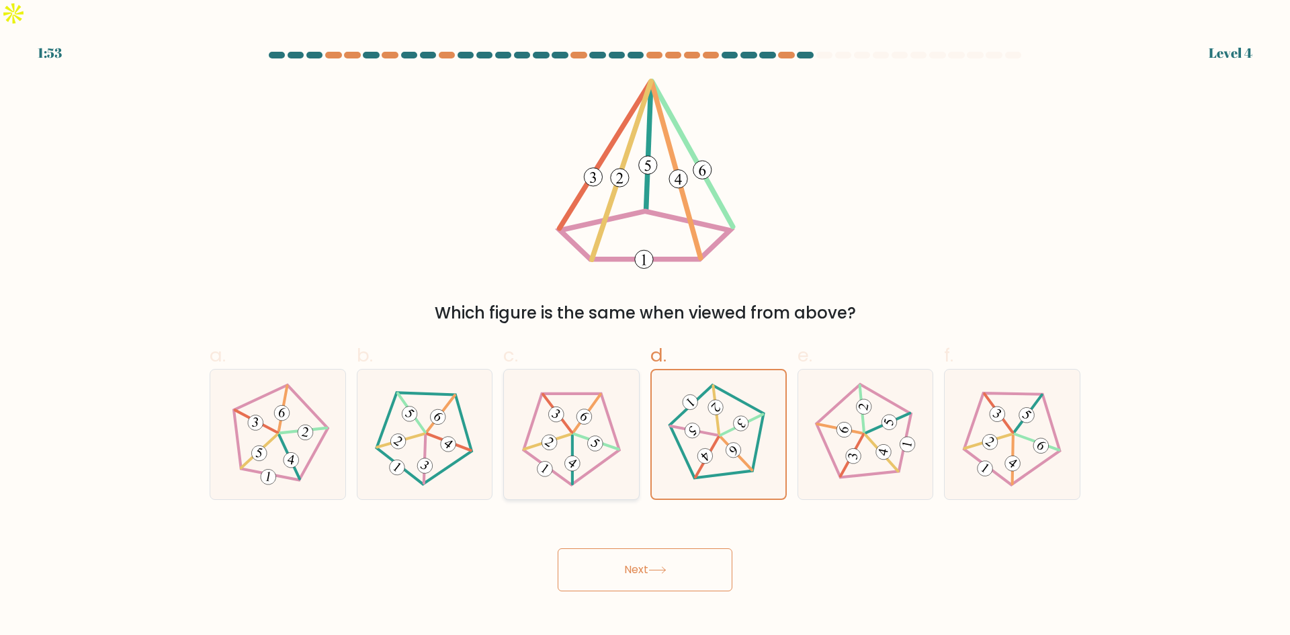
radio input "true"
click at [726, 413] on icon at bounding box center [718, 433] width 103 height 103
click at [646, 327] on input "d." at bounding box center [645, 322] width 1 height 9
radio input "true"
click at [420, 401] on icon at bounding box center [424, 433] width 103 height 103
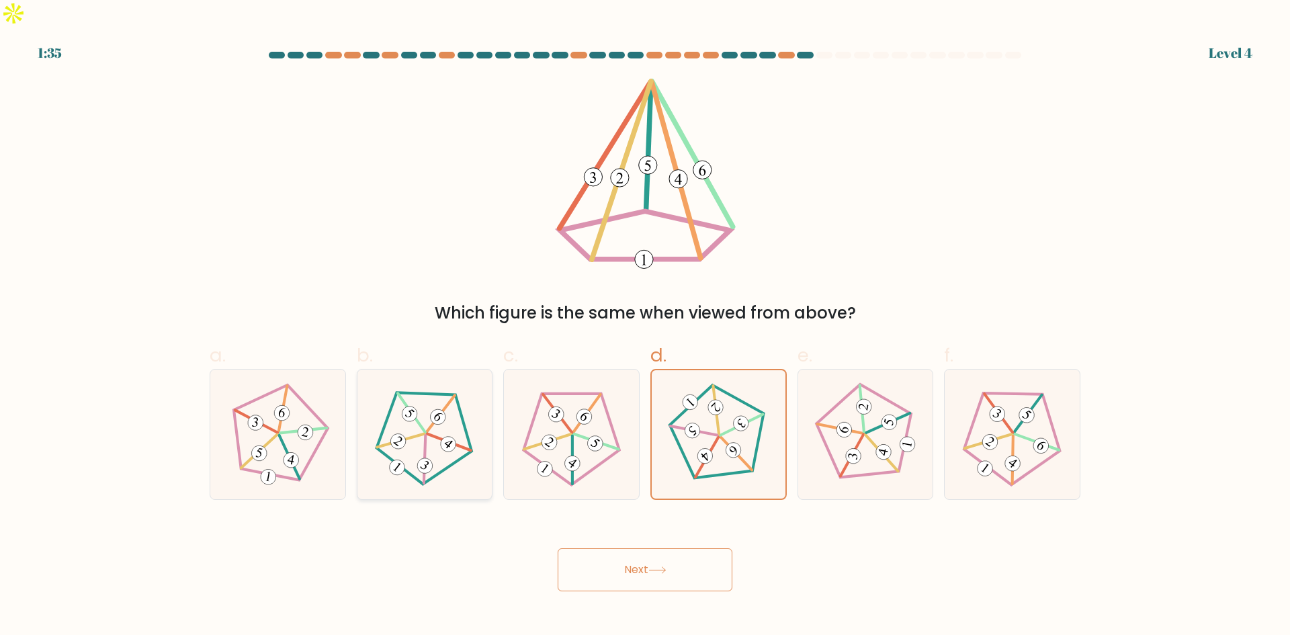
click at [645, 327] on input "b." at bounding box center [645, 322] width 1 height 9
radio input "true"
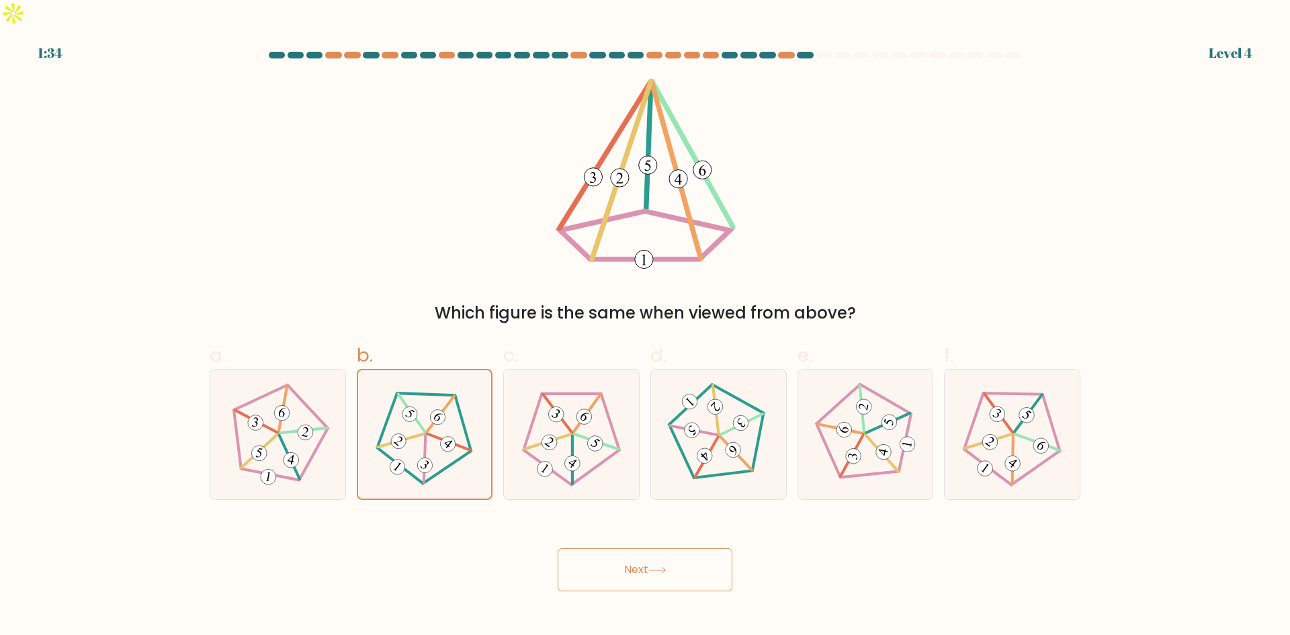
click at [647, 548] on button "Next" at bounding box center [645, 569] width 175 height 43
click at [429, 398] on icon at bounding box center [425, 434] width 103 height 103
click at [645, 327] on input "b." at bounding box center [645, 322] width 1 height 9
click at [636, 553] on button "Next" at bounding box center [645, 569] width 175 height 43
click at [636, 554] on button "Next" at bounding box center [645, 569] width 175 height 43
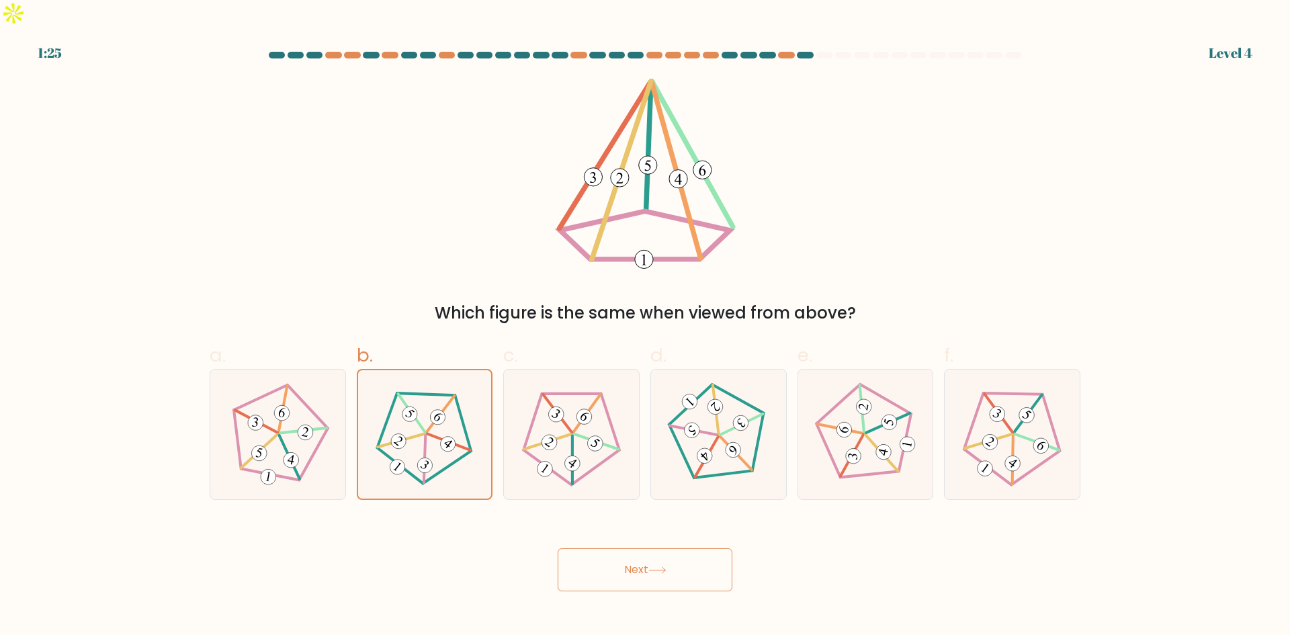
click at [632, 548] on button "Next" at bounding box center [645, 569] width 175 height 43
click at [639, 548] on button "Next" at bounding box center [645, 569] width 175 height 43
click at [636, 548] on button "Next" at bounding box center [645, 569] width 175 height 43
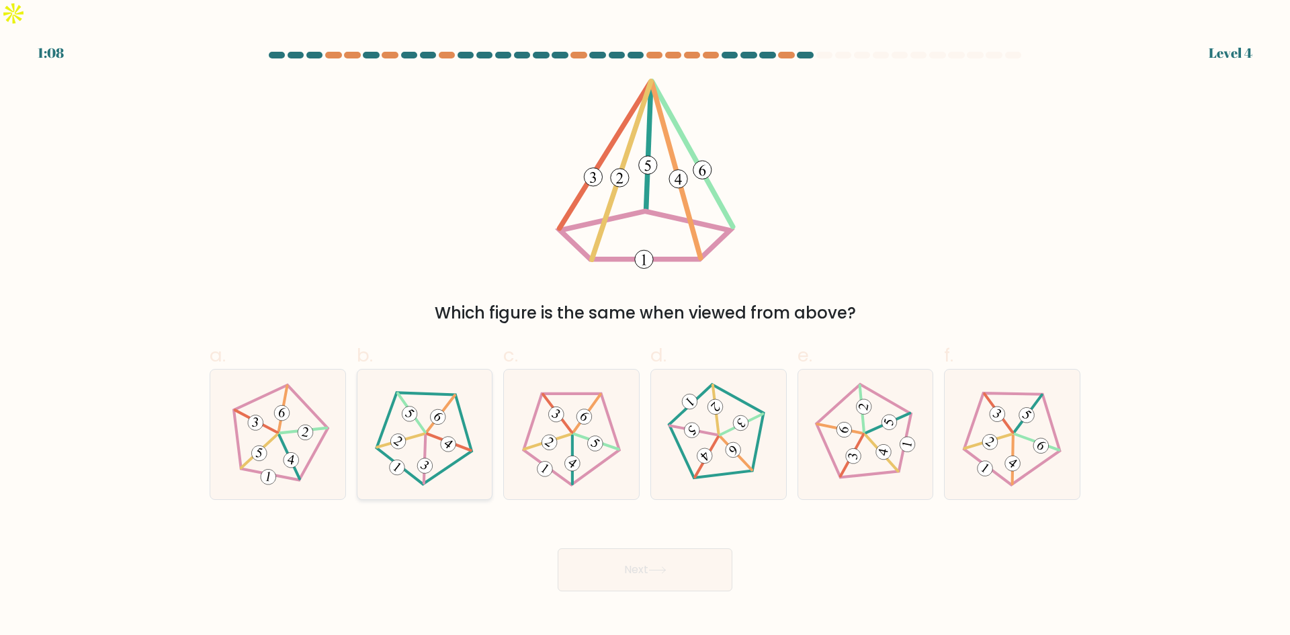
click at [426, 392] on icon at bounding box center [424, 433] width 103 height 103
click at [645, 327] on input "b." at bounding box center [645, 322] width 1 height 9
radio input "true"
click at [623, 548] on button "Next" at bounding box center [645, 569] width 175 height 43
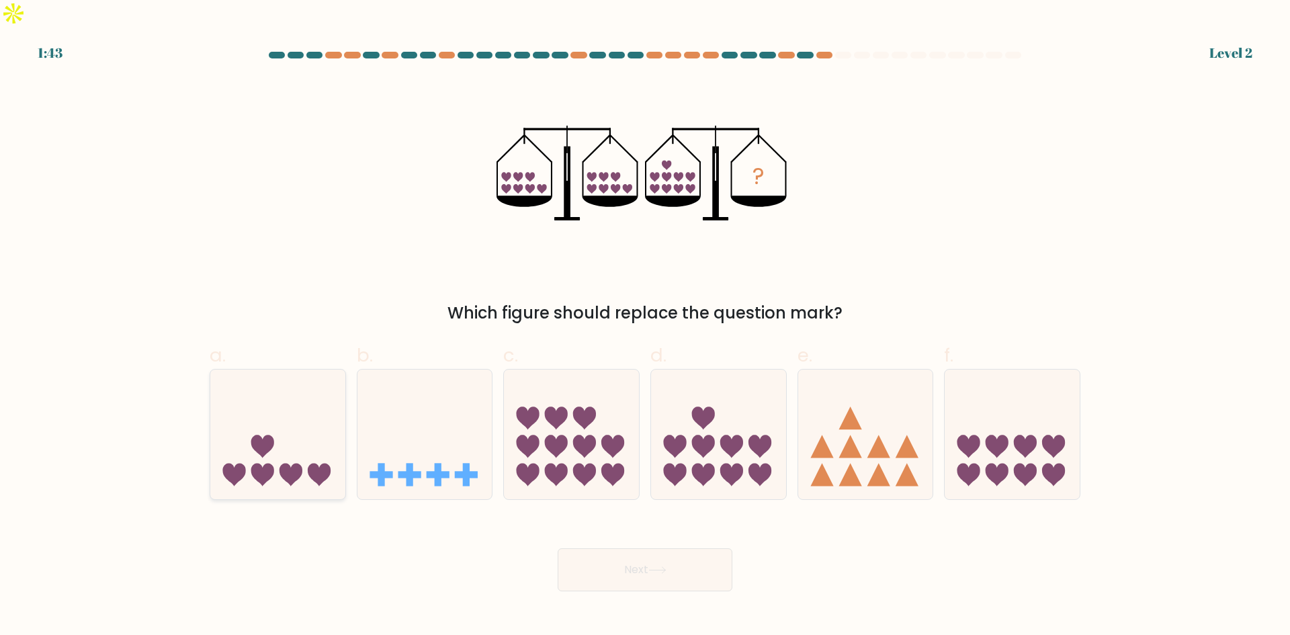
click at [259, 394] on icon at bounding box center [277, 434] width 135 height 112
click at [645, 327] on input "a." at bounding box center [645, 322] width 1 height 9
radio input "true"
click at [535, 407] on icon at bounding box center [528, 418] width 23 height 23
click at [645, 327] on input "c." at bounding box center [645, 322] width 1 height 9
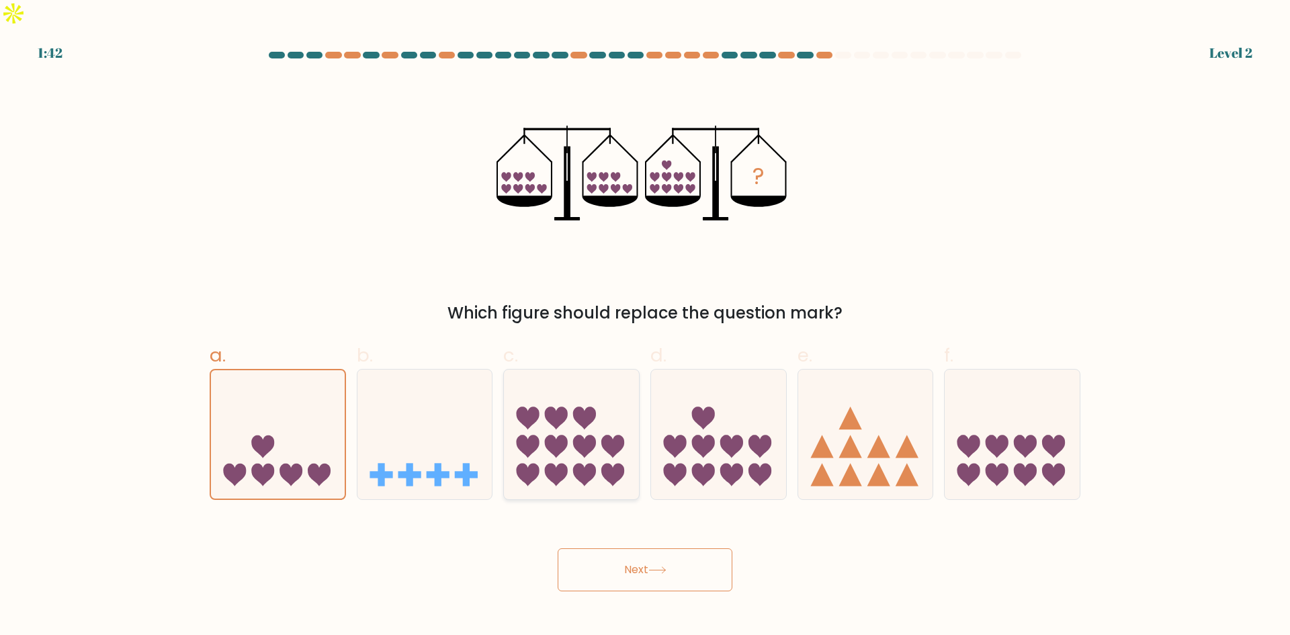
radio input "true"
click at [611, 435] on icon at bounding box center [613, 446] width 23 height 23
click at [645, 327] on input "c." at bounding box center [645, 322] width 1 height 9
radio input "true"
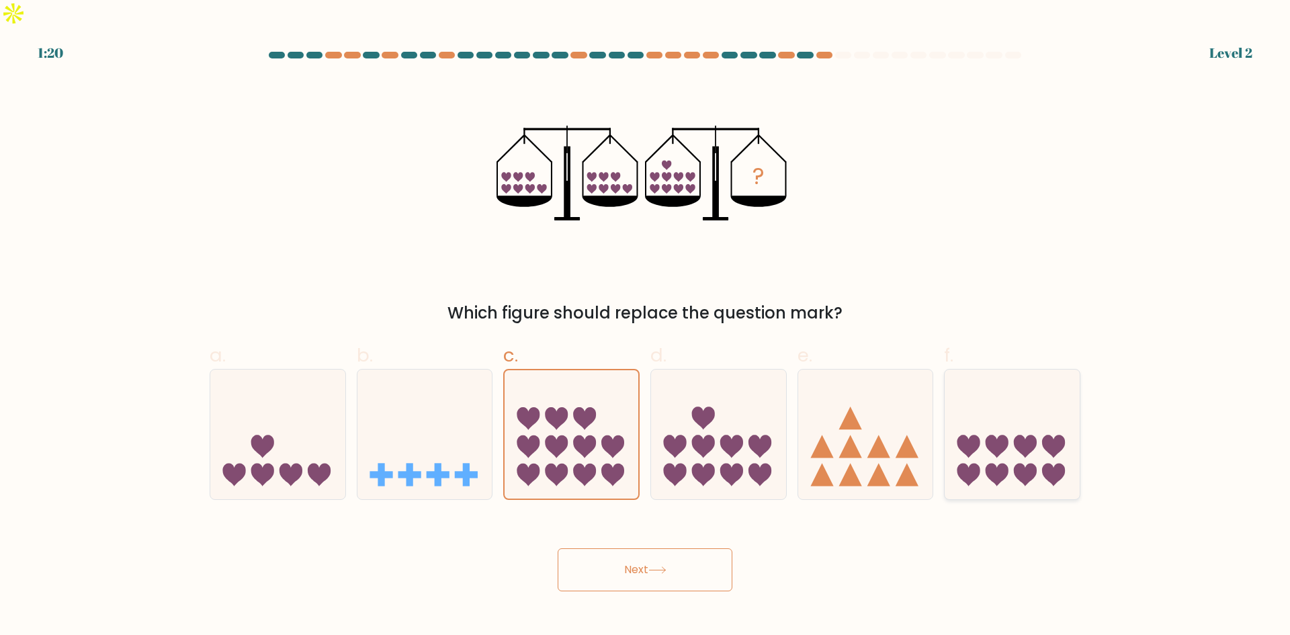
click at [1005, 391] on icon at bounding box center [1012, 434] width 135 height 112
click at [646, 327] on input "f." at bounding box center [645, 322] width 1 height 9
radio input "true"
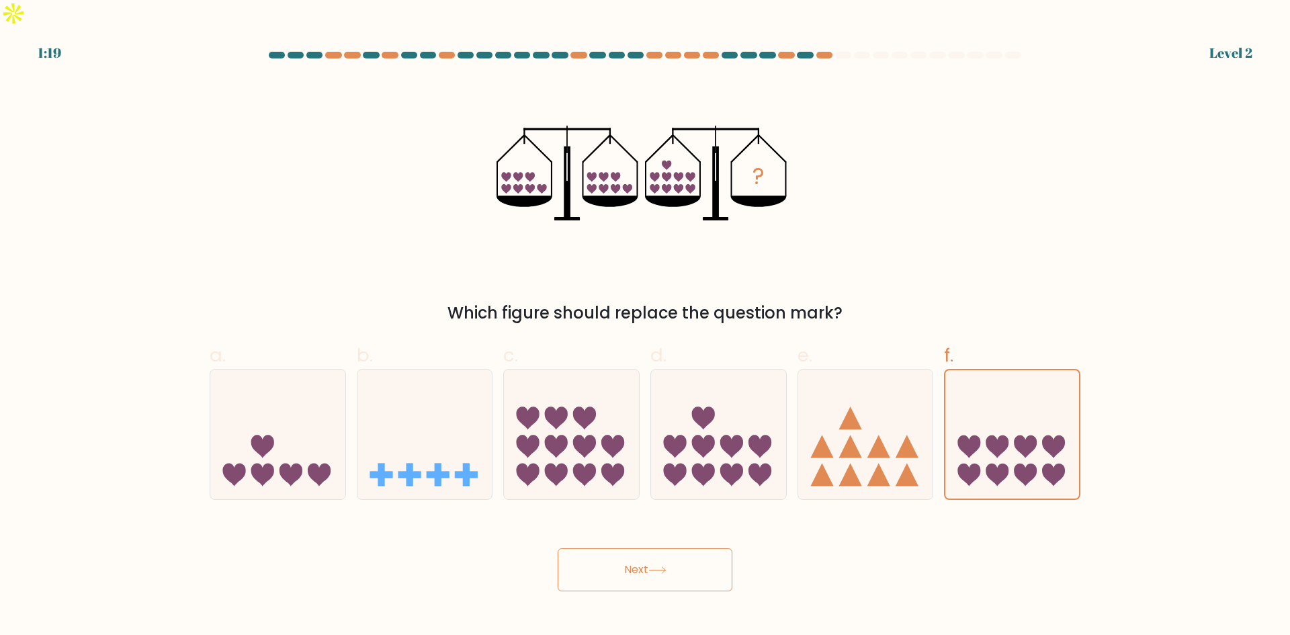
click at [647, 548] on button "Next" at bounding box center [645, 569] width 175 height 43
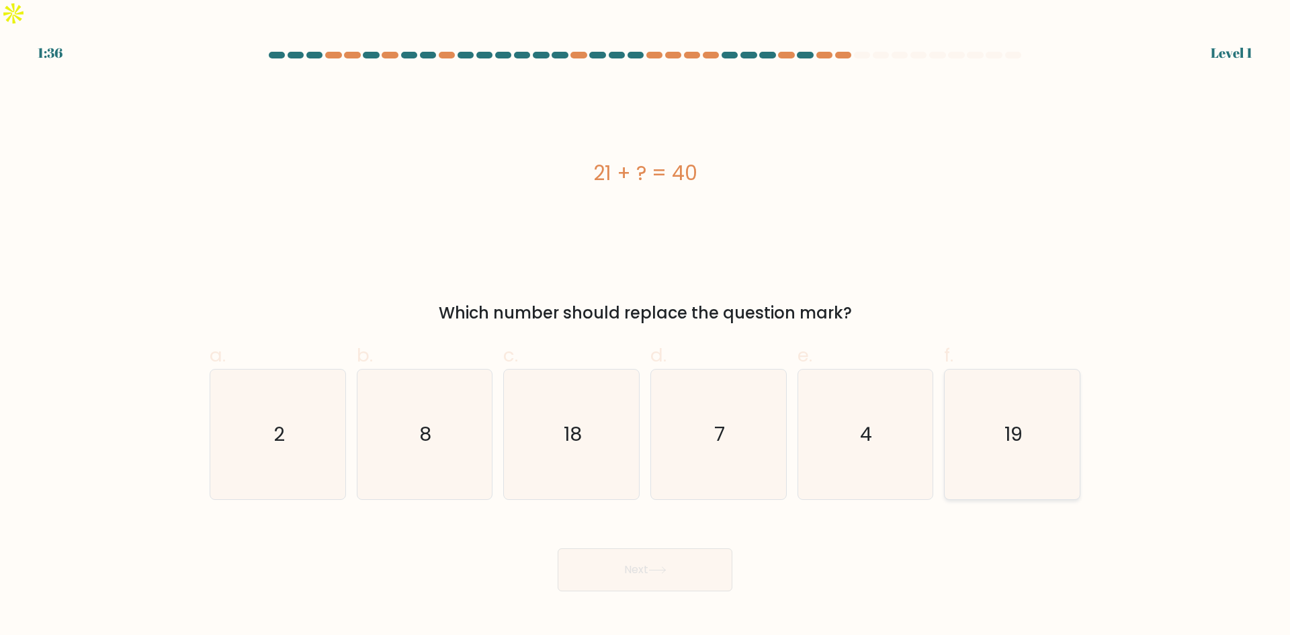
click at [1031, 409] on icon "19" at bounding box center [1013, 435] width 130 height 130
click at [646, 327] on input "f. 19" at bounding box center [645, 322] width 1 height 9
radio input "true"
click at [643, 548] on button "Next" at bounding box center [645, 569] width 175 height 43
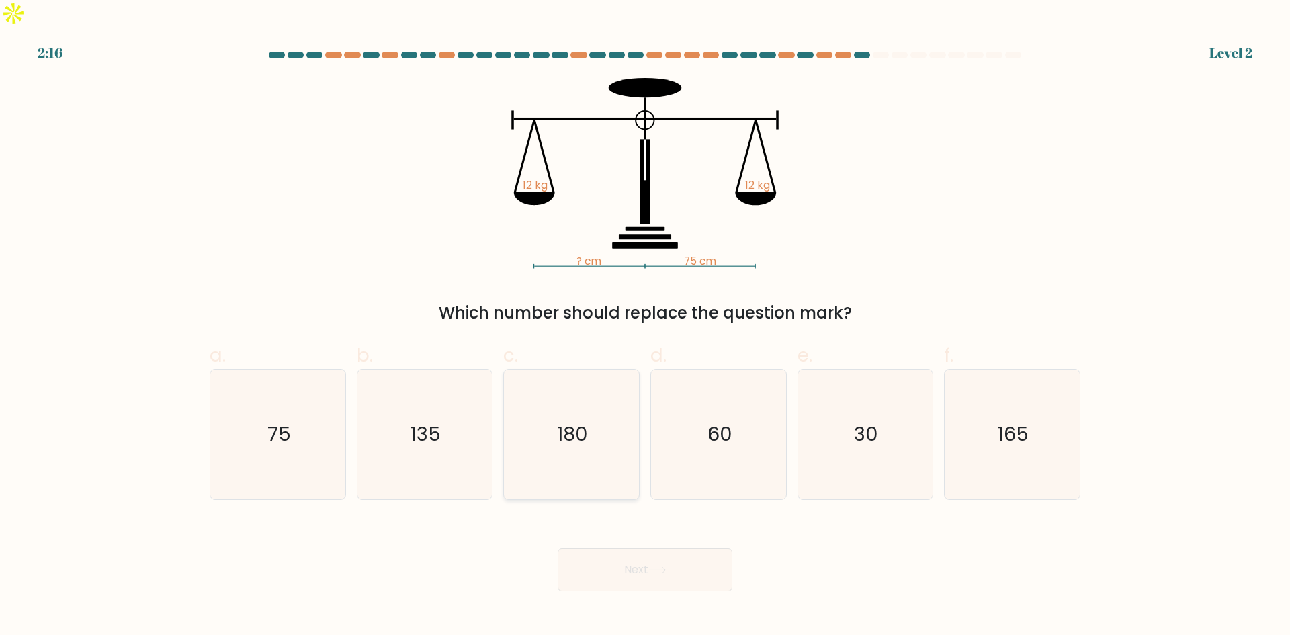
click at [548, 404] on icon "180" at bounding box center [572, 435] width 130 height 130
click at [645, 327] on input "c. 180" at bounding box center [645, 322] width 1 height 9
radio input "true"
click at [280, 392] on icon "75" at bounding box center [278, 435] width 130 height 130
click at [645, 327] on input "a. 75" at bounding box center [645, 322] width 1 height 9
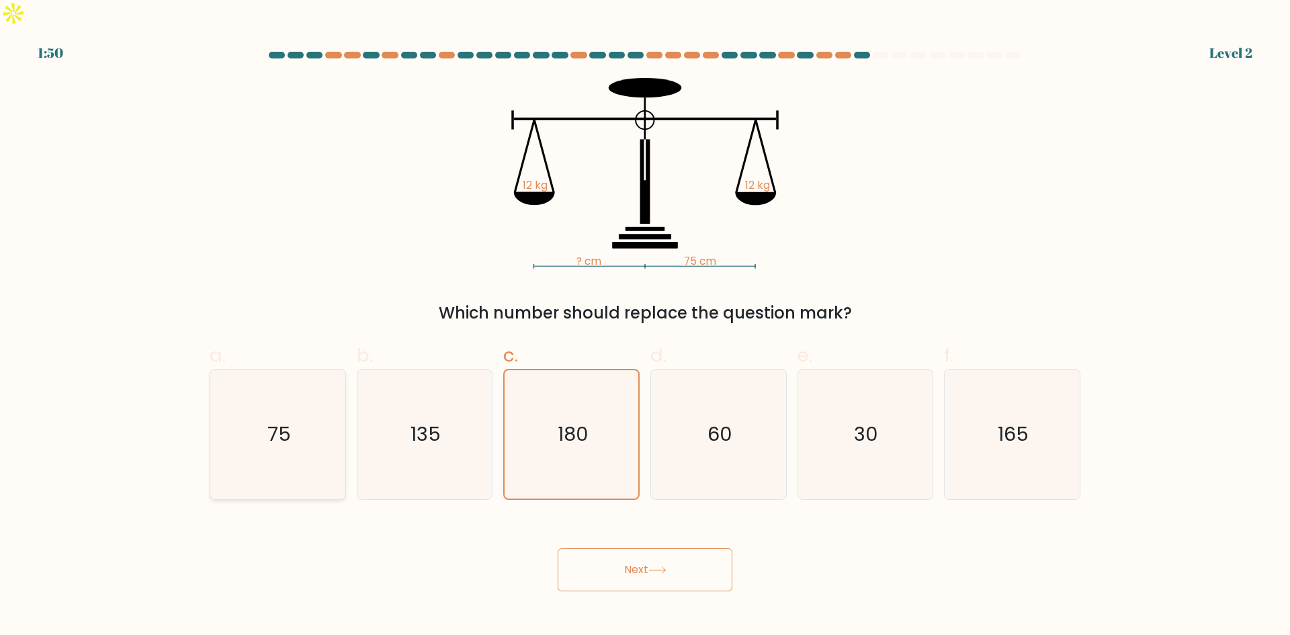
radio input "true"
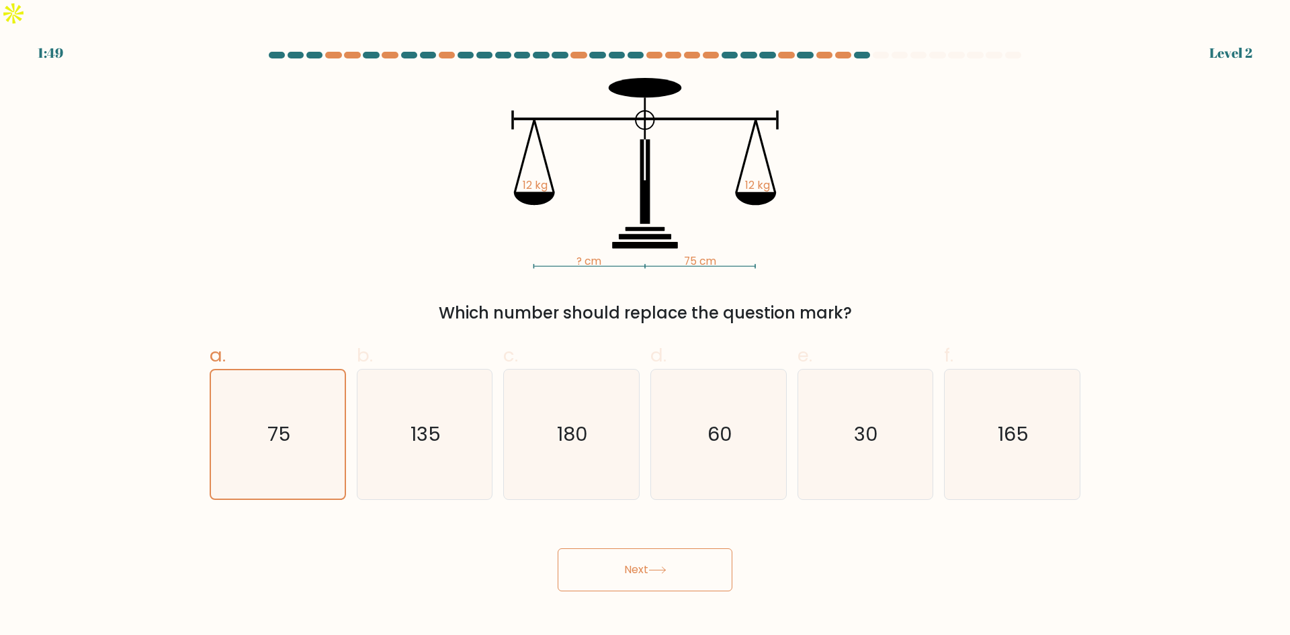
click at [650, 548] on button "Next" at bounding box center [645, 569] width 175 height 43
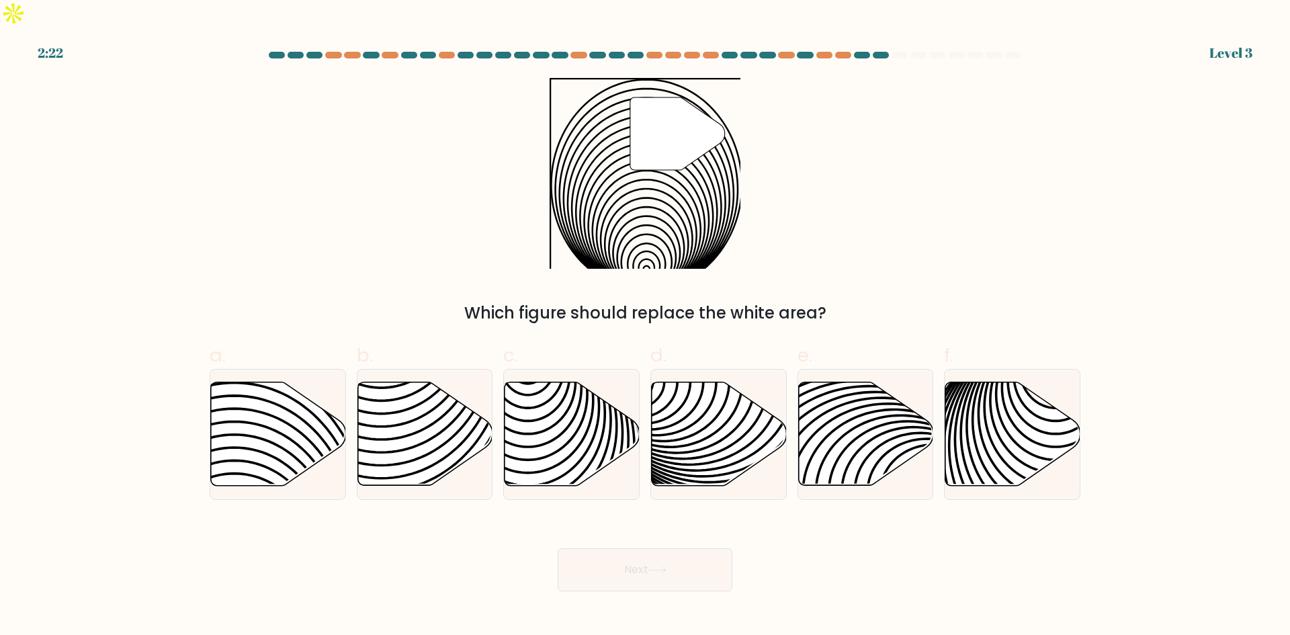
click at [1062, 182] on div "" Which figure should replace the white area?" at bounding box center [645, 201] width 887 height 247
click at [245, 399] on icon at bounding box center [278, 433] width 135 height 103
click at [645, 327] on input "a." at bounding box center [645, 322] width 1 height 9
radio input "true"
click at [642, 548] on button "Next" at bounding box center [645, 569] width 175 height 43
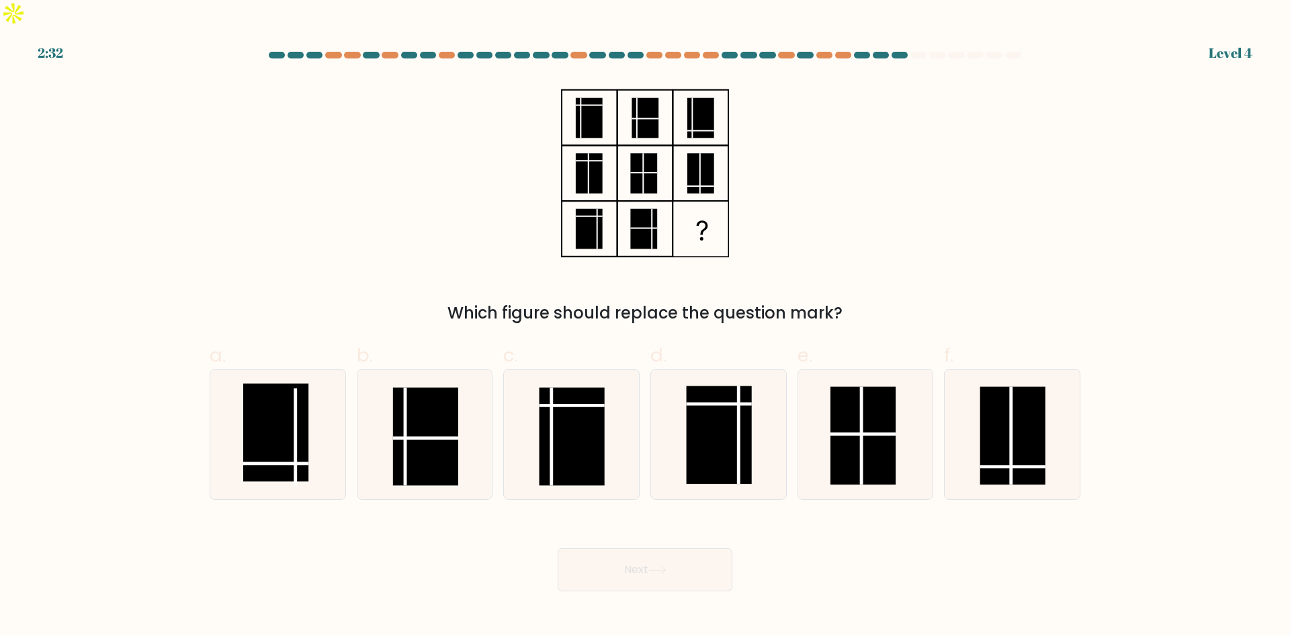
click at [105, 263] on form at bounding box center [645, 322] width 1290 height 540
click at [1094, 173] on form at bounding box center [645, 322] width 1290 height 540
click at [716, 446] on rect at bounding box center [718, 435] width 65 height 98
click at [646, 327] on input "d." at bounding box center [645, 322] width 1 height 9
radio input "true"
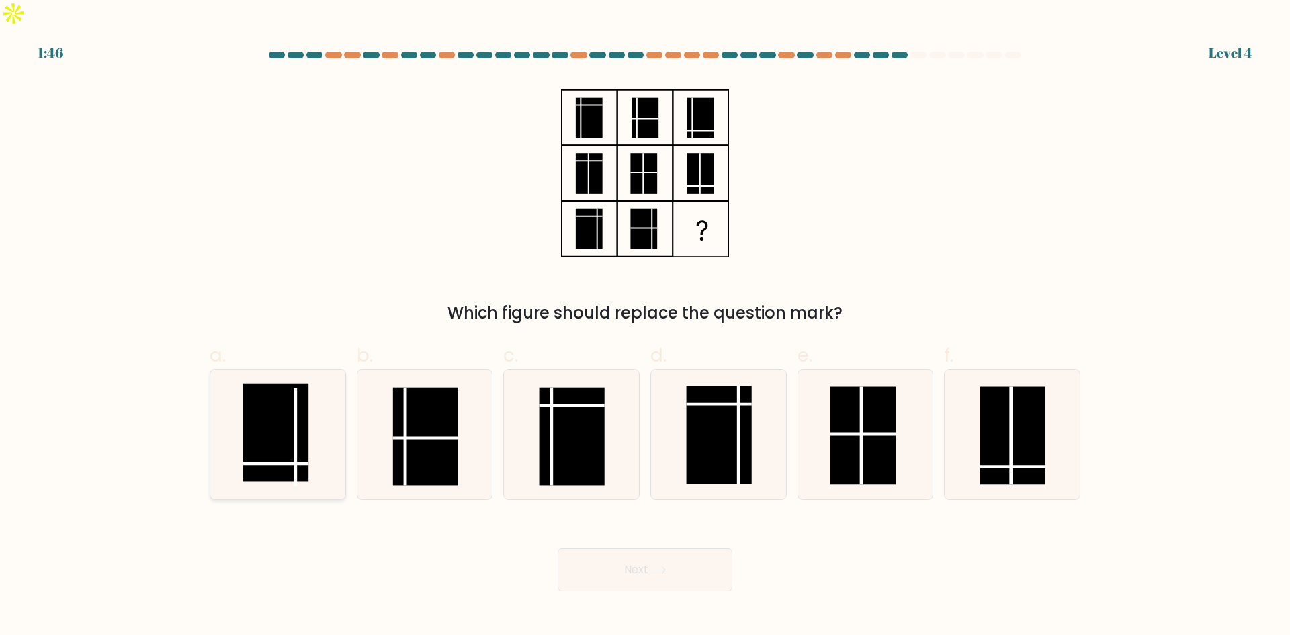
click at [276, 406] on rect at bounding box center [275, 433] width 65 height 98
click at [645, 327] on input "a." at bounding box center [645, 322] width 1 height 9
radio input "true"
click at [646, 548] on button "Next" at bounding box center [645, 569] width 175 height 43
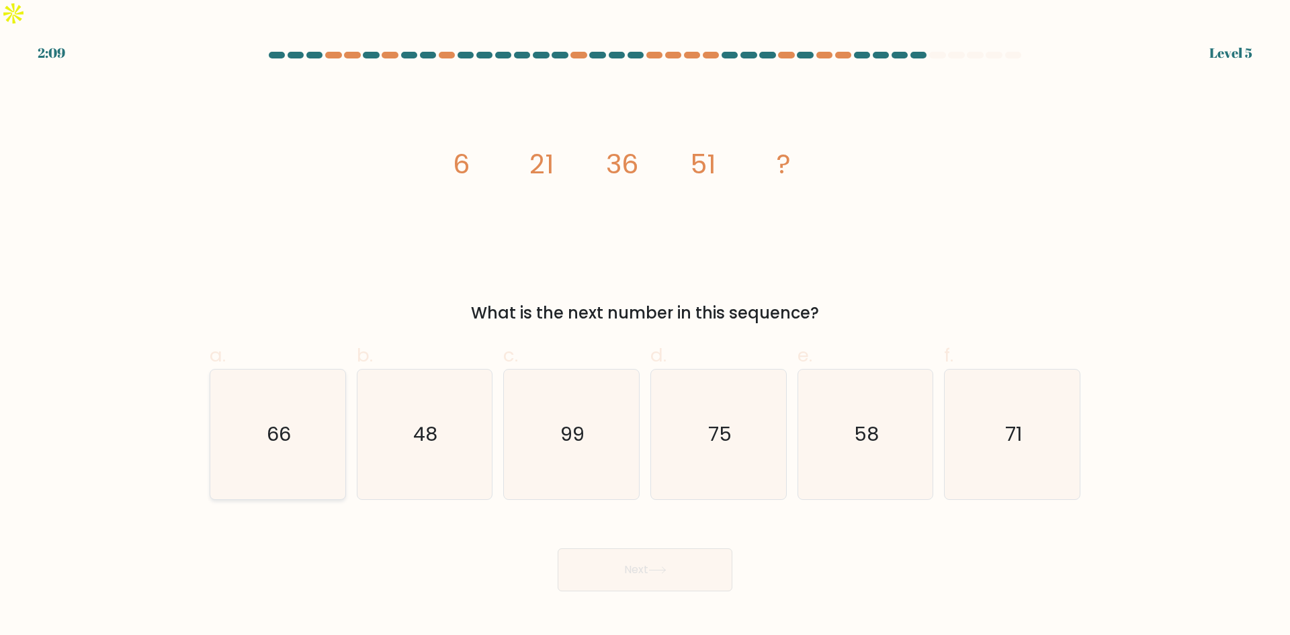
click at [230, 391] on icon "66" at bounding box center [278, 435] width 130 height 130
click at [645, 327] on input "a. 66" at bounding box center [645, 322] width 1 height 9
radio input "true"
click at [660, 567] on icon at bounding box center [657, 570] width 16 height 6
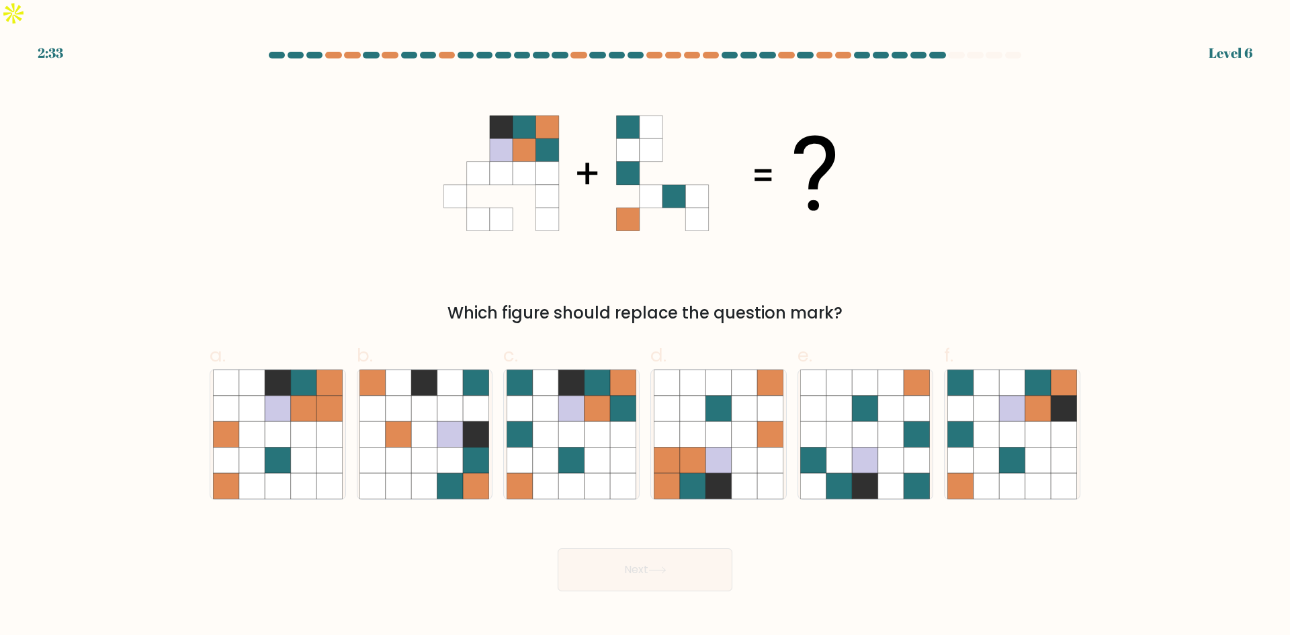
click at [391, 558] on div "Next" at bounding box center [645, 553] width 887 height 75
click at [48, 248] on form at bounding box center [645, 322] width 1290 height 540
click at [532, 421] on icon at bounding box center [520, 434] width 26 height 26
click at [645, 327] on input "c." at bounding box center [645, 322] width 1 height 9
radio input "true"
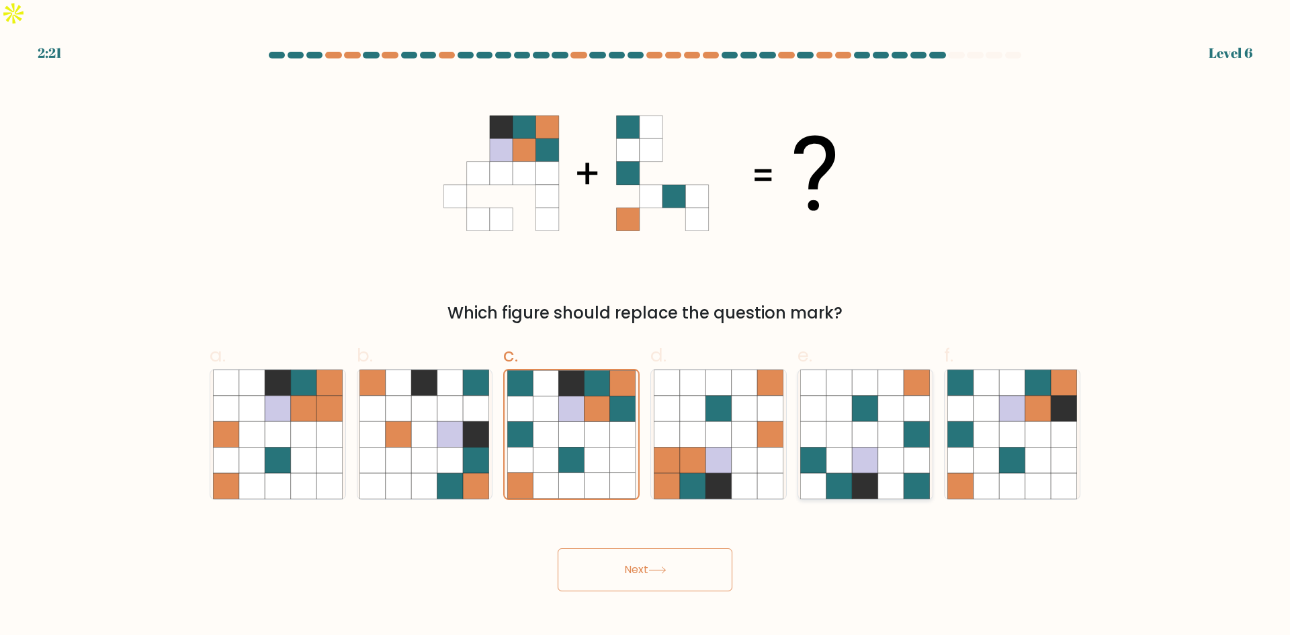
click at [851, 396] on icon at bounding box center [840, 409] width 26 height 26
click at [646, 327] on input "e." at bounding box center [645, 322] width 1 height 9
radio input "true"
click at [646, 548] on button "Next" at bounding box center [645, 569] width 175 height 43
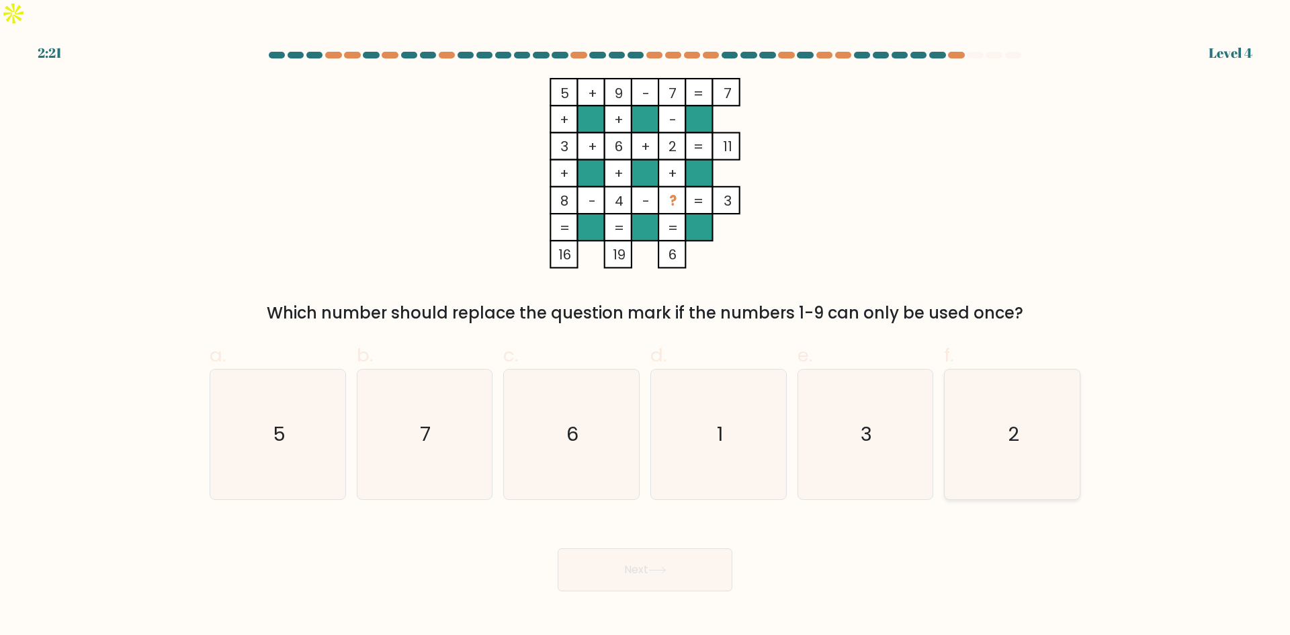
click at [1013, 421] on text "2" at bounding box center [1013, 434] width 11 height 27
click at [646, 327] on input "f. 2" at bounding box center [645, 322] width 1 height 9
radio input "true"
click at [1042, 440] on icon "2" at bounding box center [1012, 434] width 128 height 128
click at [646, 327] on input "f. 2" at bounding box center [645, 322] width 1 height 9
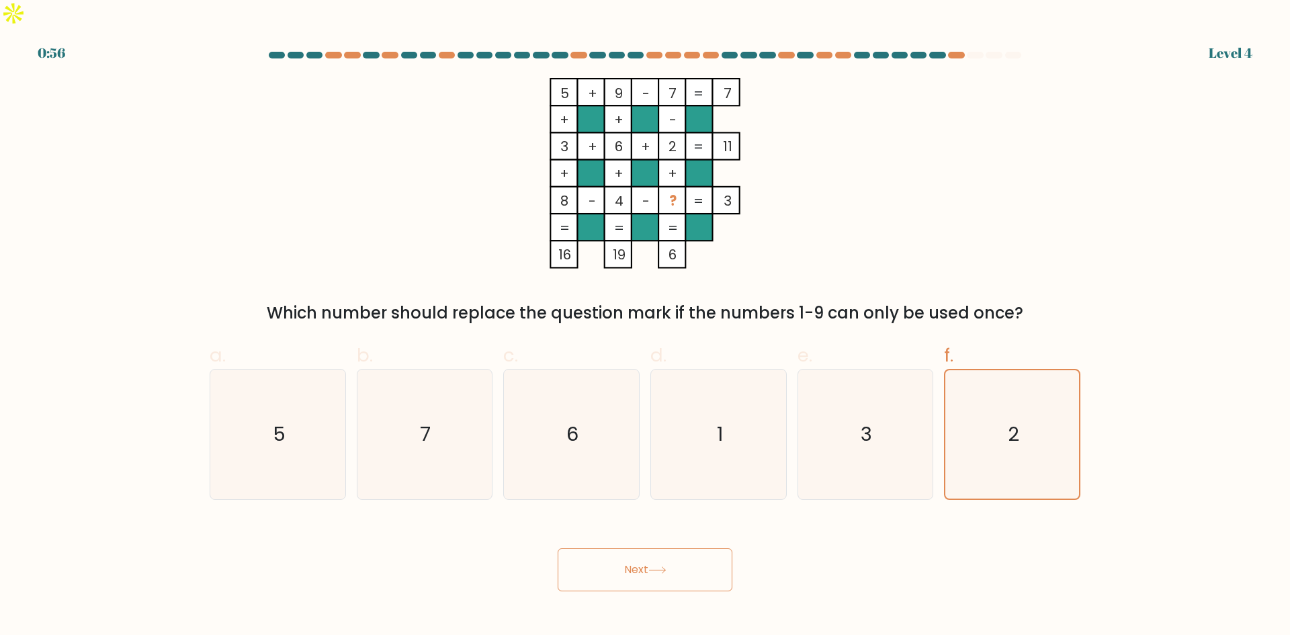
click at [655, 550] on button "Next" at bounding box center [645, 569] width 175 height 43
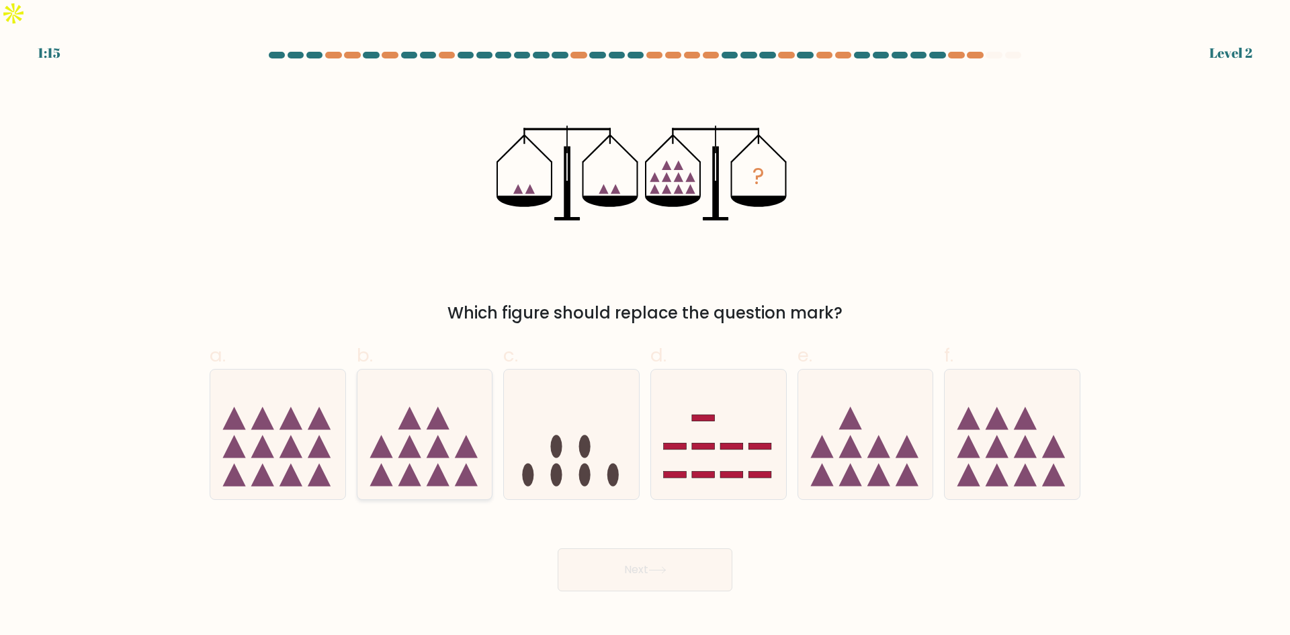
click at [452, 423] on icon at bounding box center [425, 434] width 135 height 112
click at [645, 327] on input "b." at bounding box center [645, 322] width 1 height 9
radio input "true"
click at [640, 555] on button "Next" at bounding box center [645, 569] width 175 height 43
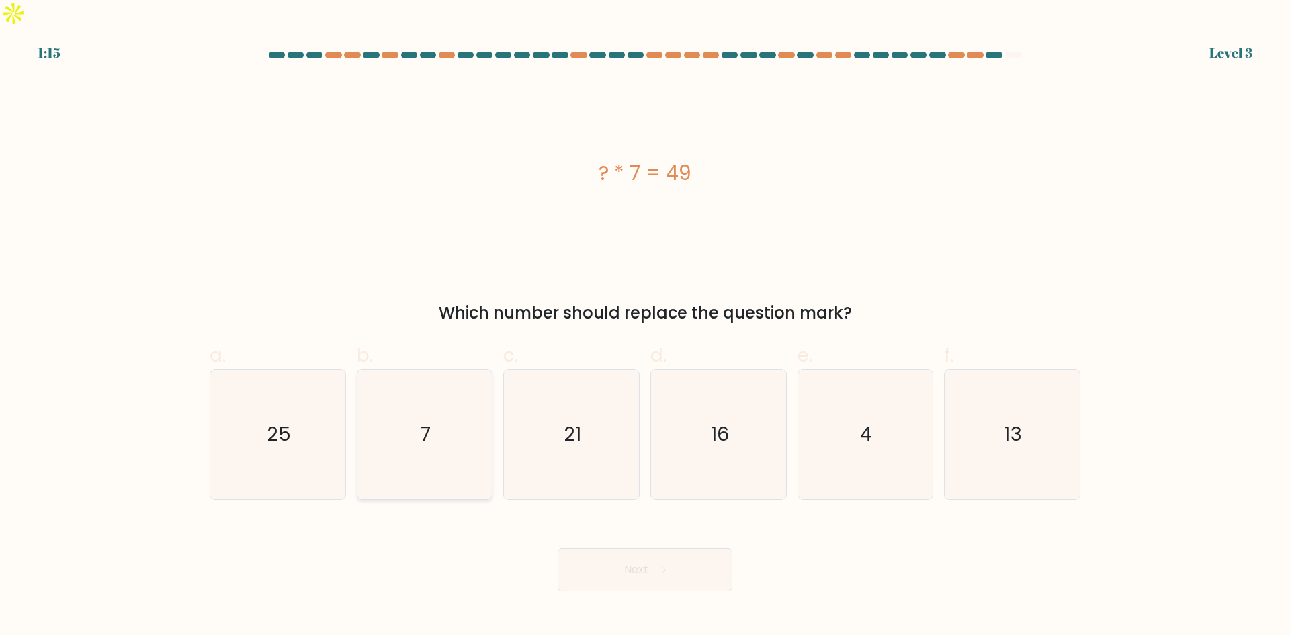
click at [460, 379] on icon "7" at bounding box center [425, 435] width 130 height 130
click at [645, 327] on input "b. 7" at bounding box center [645, 322] width 1 height 9
radio input "true"
click at [663, 551] on button "Next" at bounding box center [645, 569] width 175 height 43
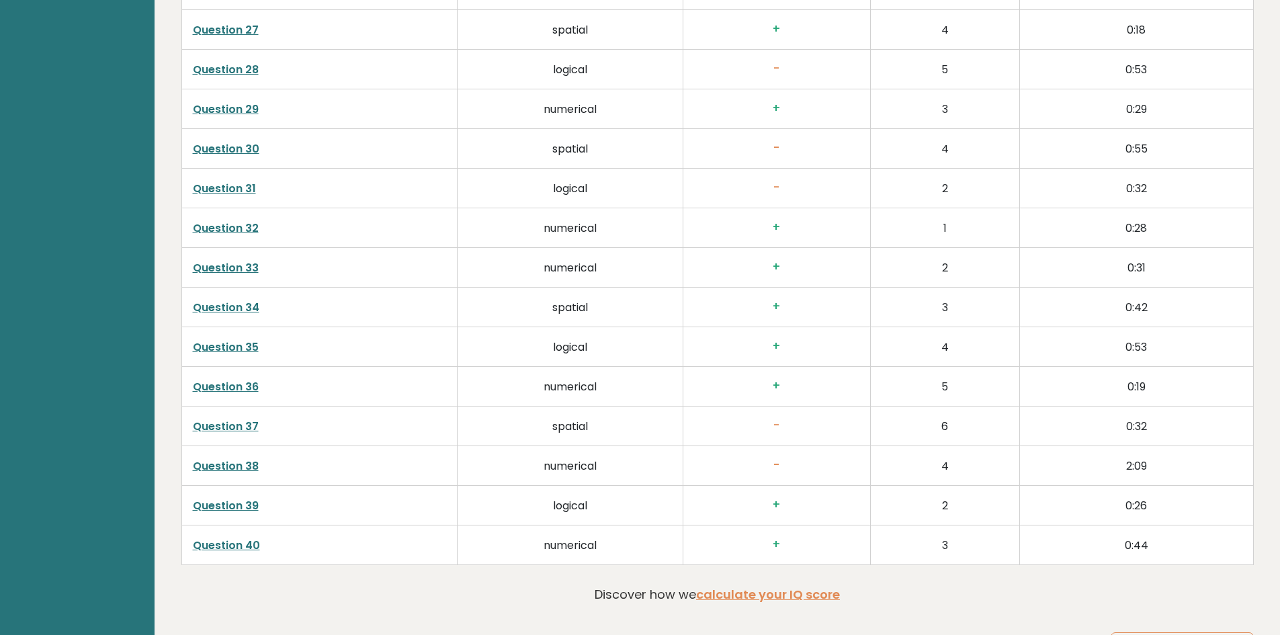
scroll to position [3412, 0]
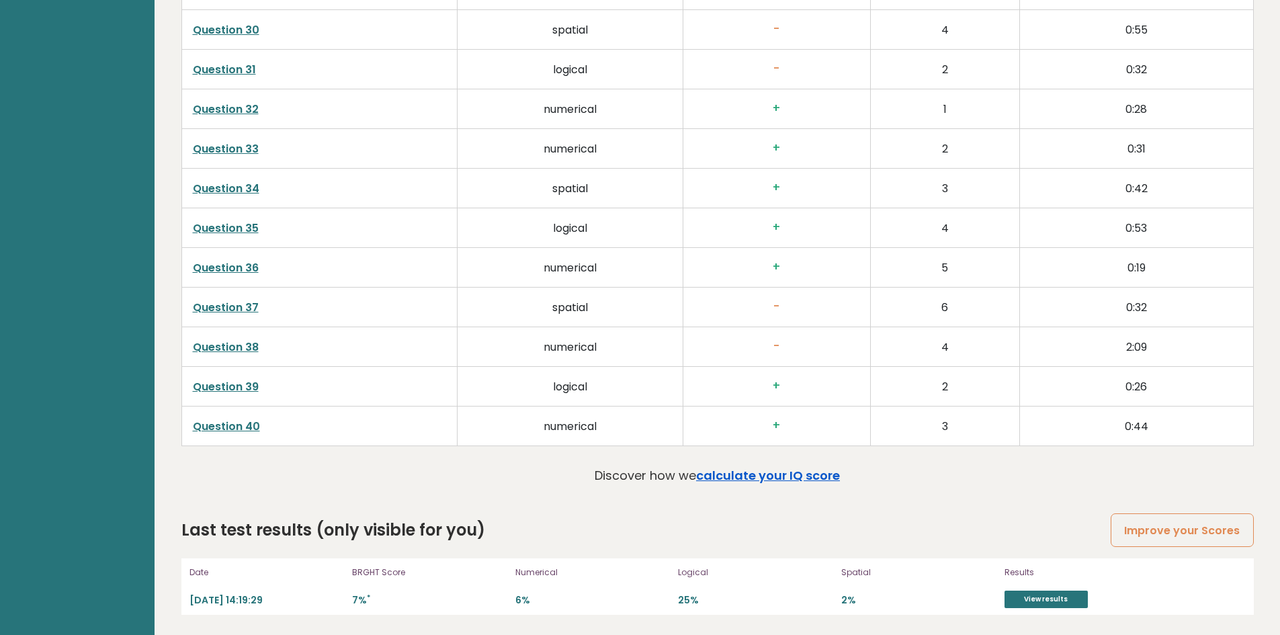
click at [822, 477] on link "calculate your IQ score" at bounding box center [768, 475] width 144 height 17
click at [1040, 597] on link "View results" at bounding box center [1046, 599] width 83 height 17
click at [1052, 593] on link "View results" at bounding box center [1046, 599] width 83 height 17
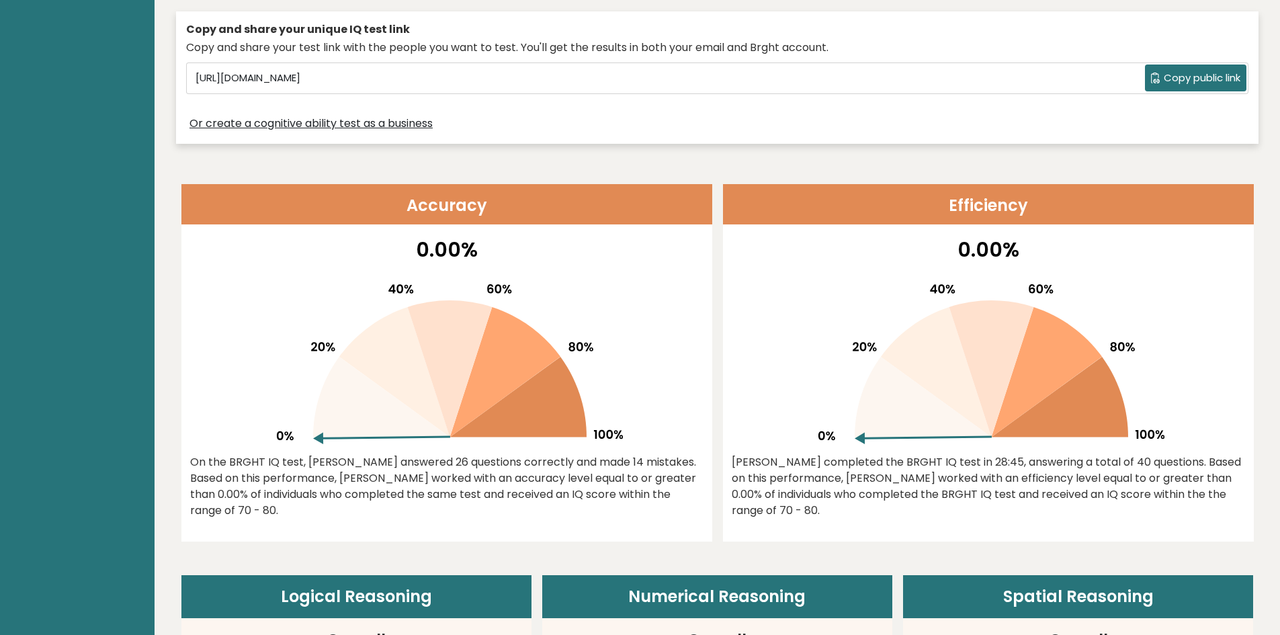
scroll to position [0, 0]
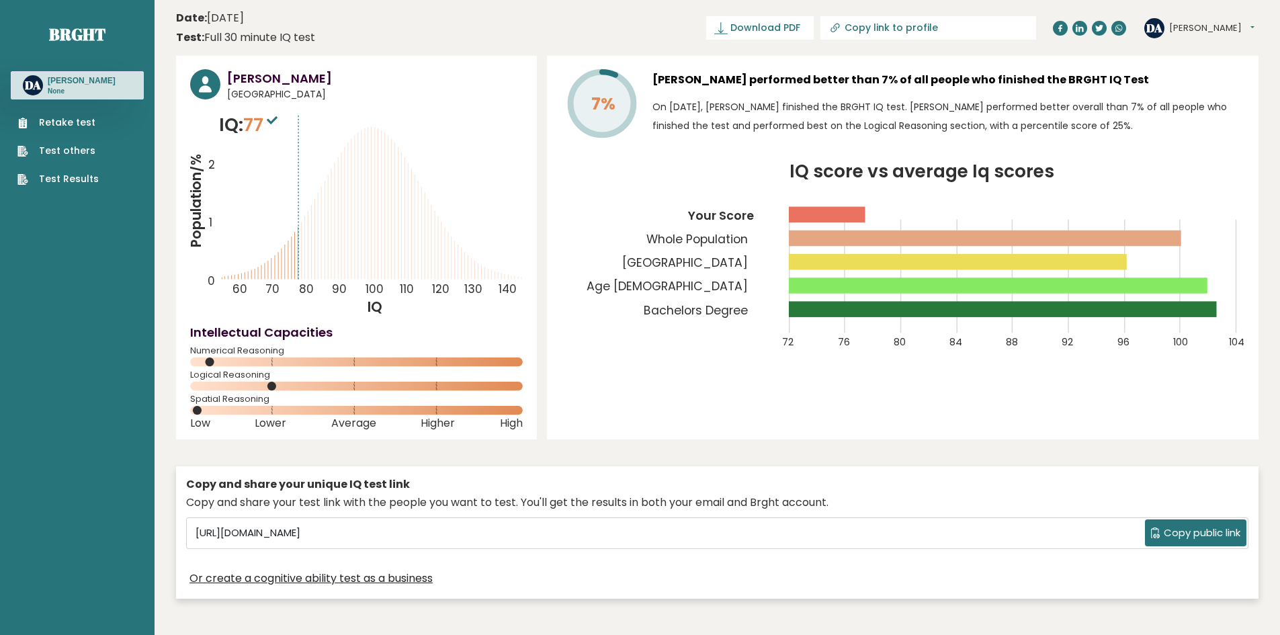
click at [60, 130] on link "Retake test" at bounding box center [57, 123] width 81 height 14
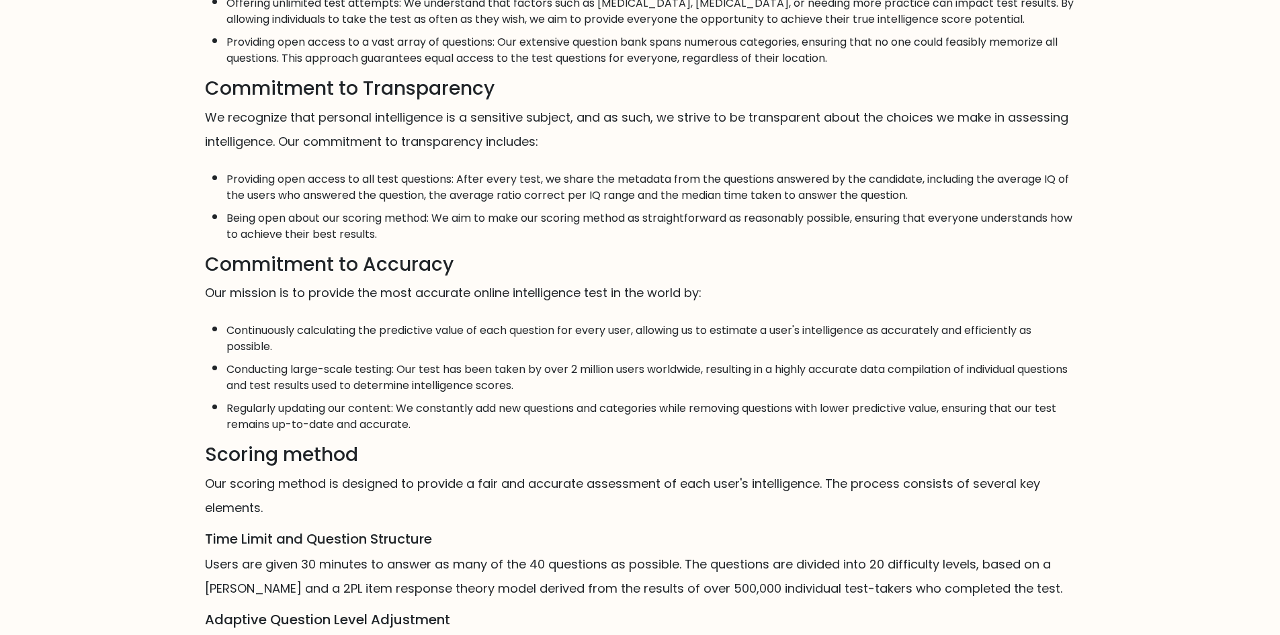
scroll to position [658, 0]
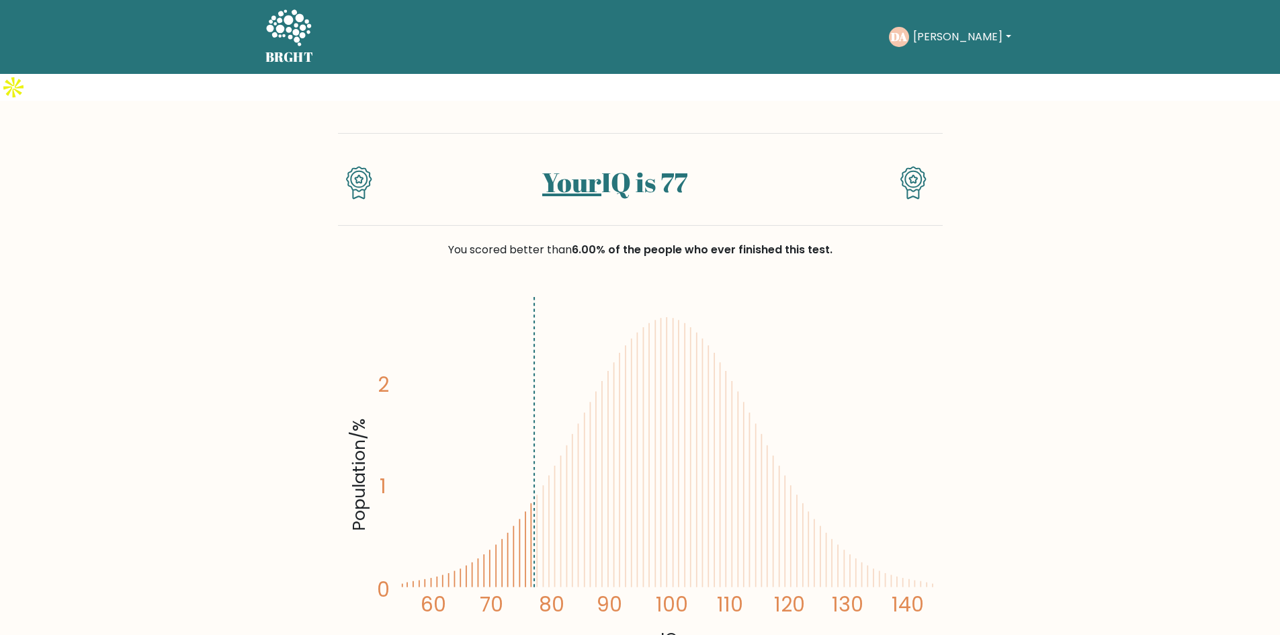
scroll to position [67, 0]
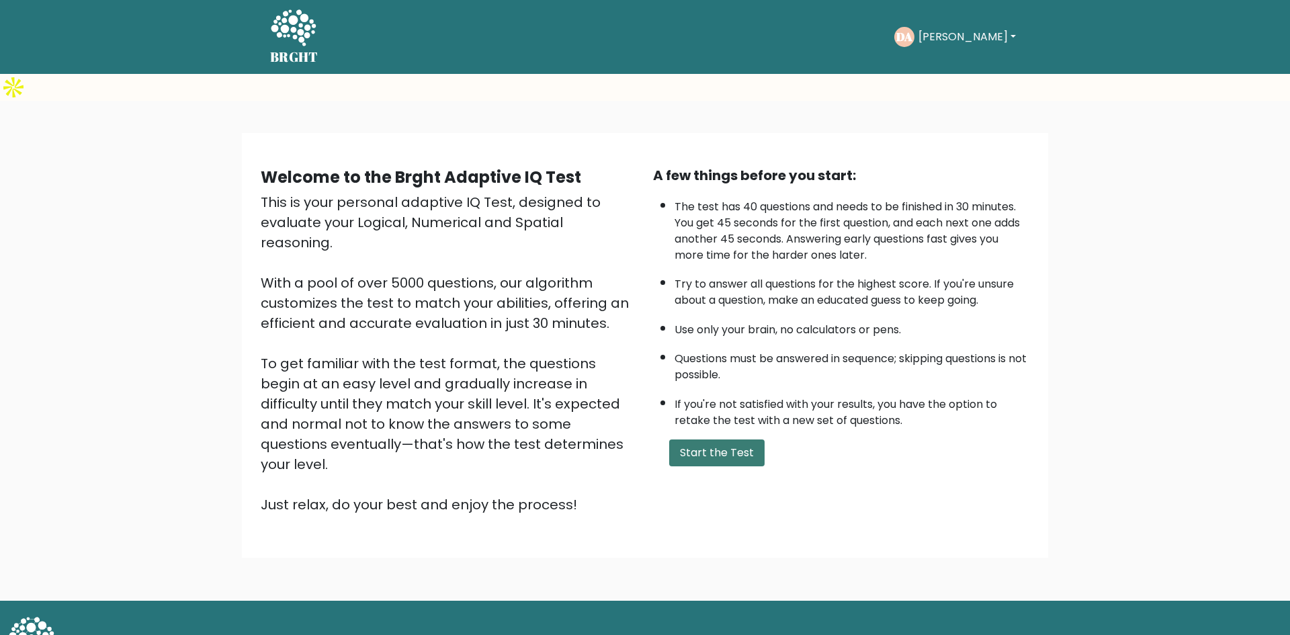
click at [704, 440] on button "Start the Test" at bounding box center [716, 453] width 95 height 27
click at [692, 440] on button "Start the Test" at bounding box center [716, 453] width 95 height 27
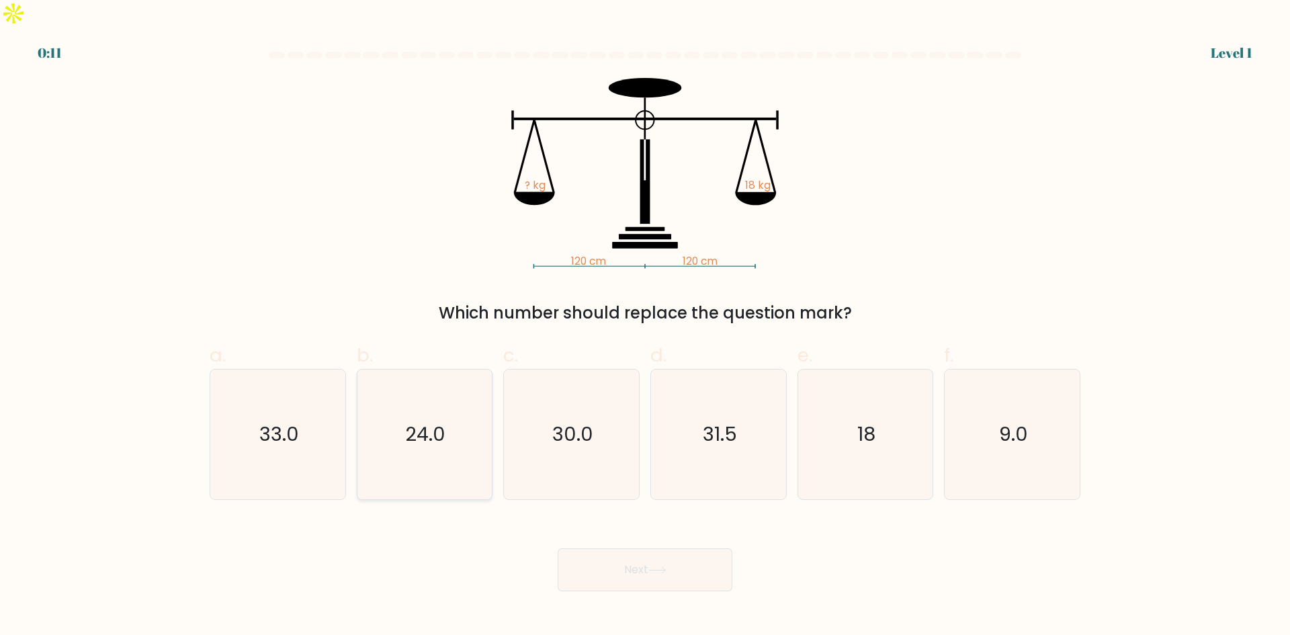
click at [421, 421] on text "24.0" at bounding box center [426, 434] width 40 height 27
click at [645, 327] on input "b. 24.0" at bounding box center [645, 322] width 1 height 9
radio input "true"
click at [657, 552] on button "Next" at bounding box center [645, 569] width 175 height 43
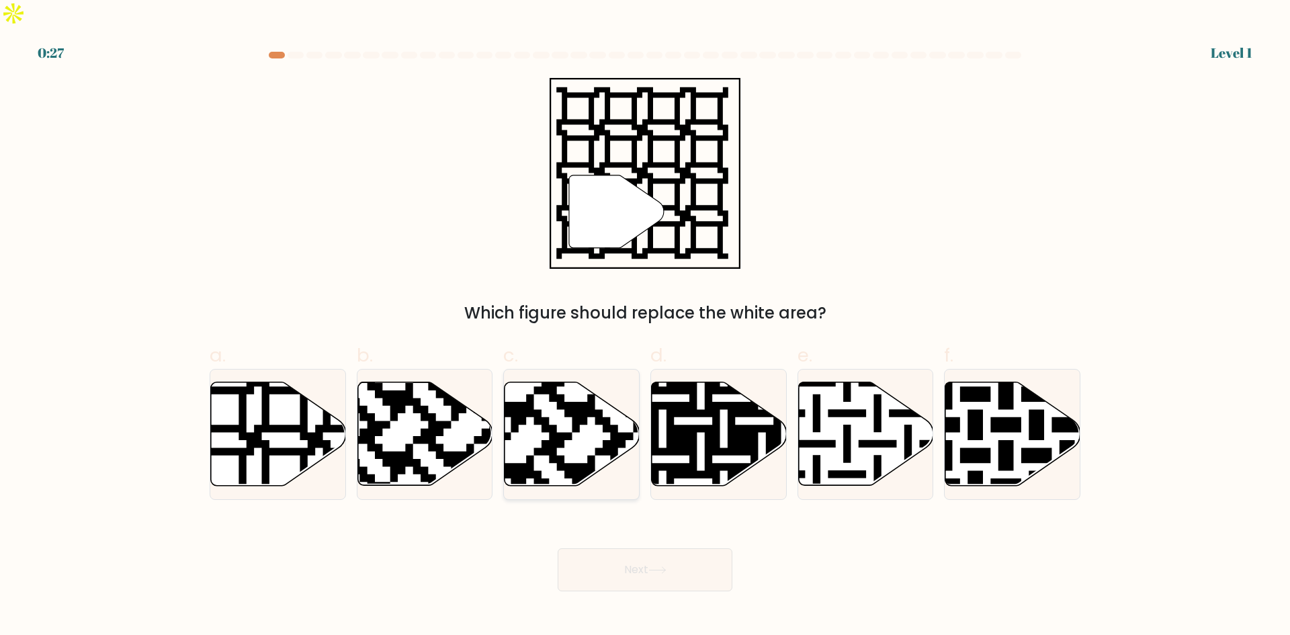
click at [577, 415] on icon at bounding box center [572, 433] width 135 height 103
click at [645, 327] on input "c." at bounding box center [645, 322] width 1 height 9
radio input "true"
click at [628, 555] on button "Next" at bounding box center [645, 569] width 175 height 43
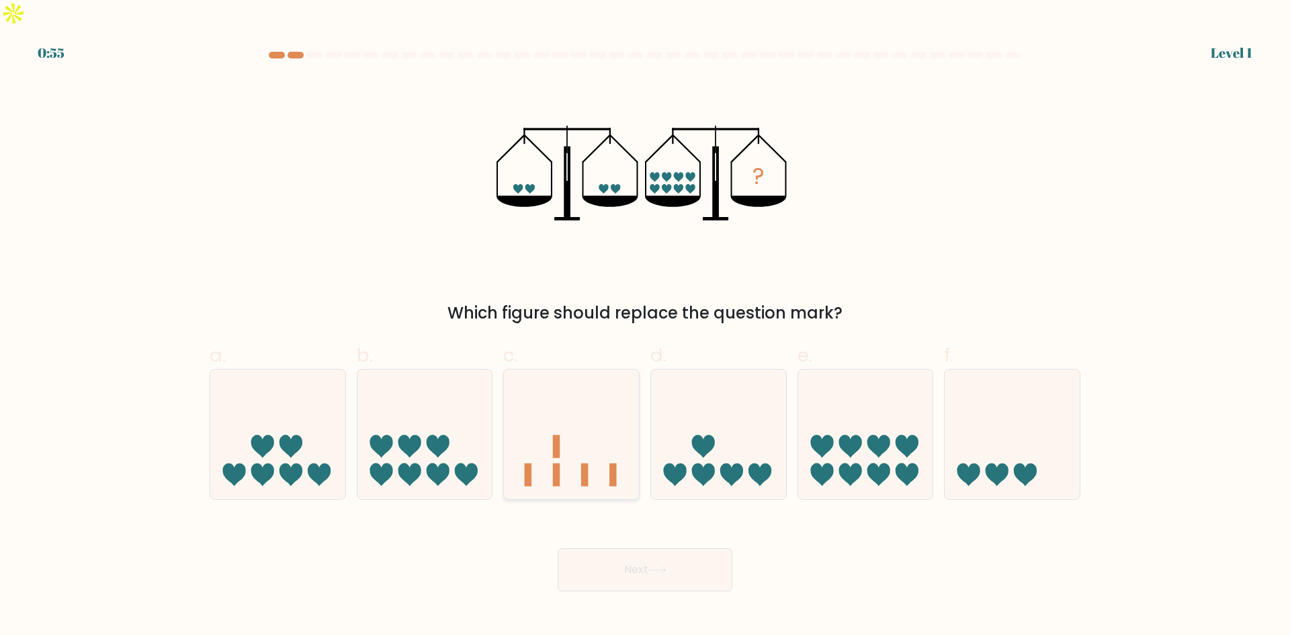
click at [563, 398] on icon at bounding box center [571, 434] width 135 height 112
click at [645, 327] on input "c." at bounding box center [645, 322] width 1 height 9
radio input "true"
click at [658, 567] on icon at bounding box center [658, 570] width 18 height 7
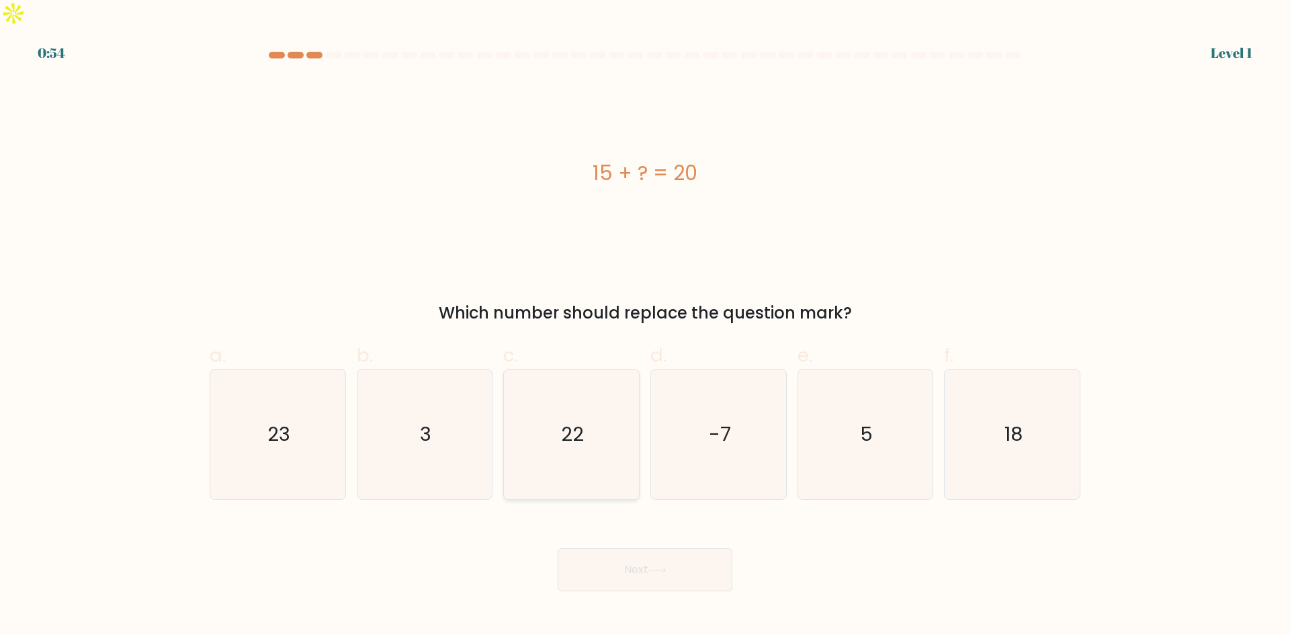
click at [577, 421] on text "22" at bounding box center [573, 434] width 23 height 27
click at [645, 327] on input "c. 22" at bounding box center [645, 322] width 1 height 9
radio input "true"
click at [655, 551] on button "Next" at bounding box center [645, 569] width 175 height 43
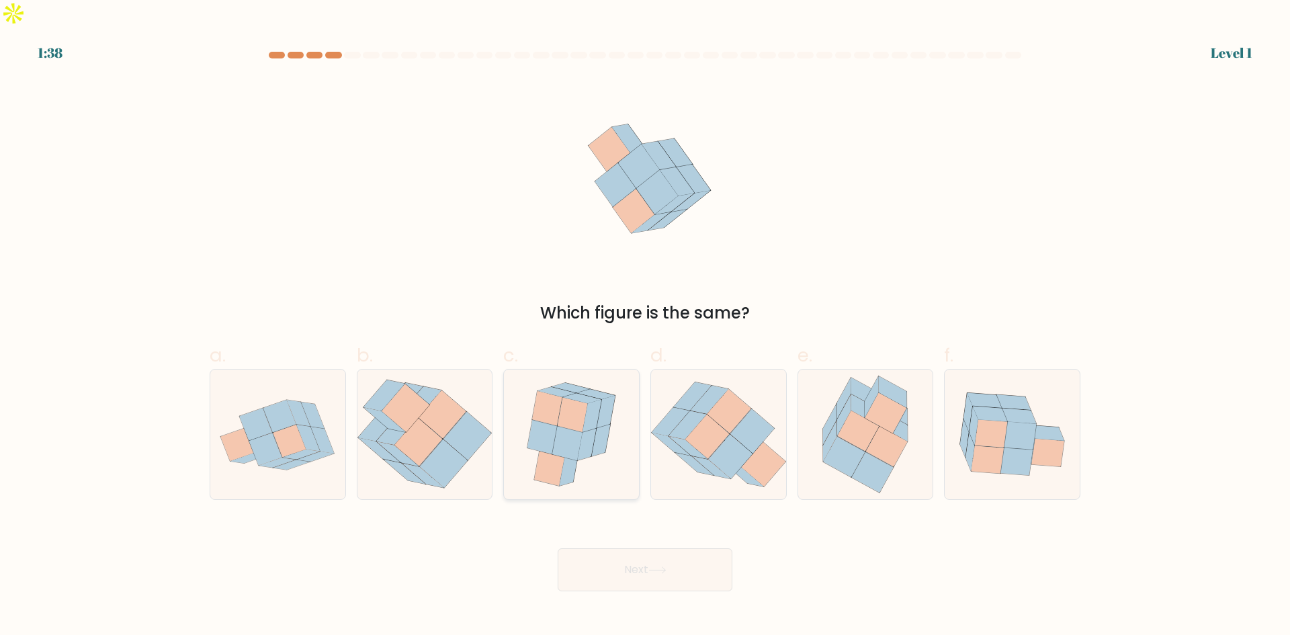
click at [563, 425] on icon at bounding box center [567, 442] width 30 height 35
click at [645, 327] on input "c." at bounding box center [645, 322] width 1 height 9
radio input "true"
click at [619, 559] on button "Next" at bounding box center [645, 569] width 175 height 43
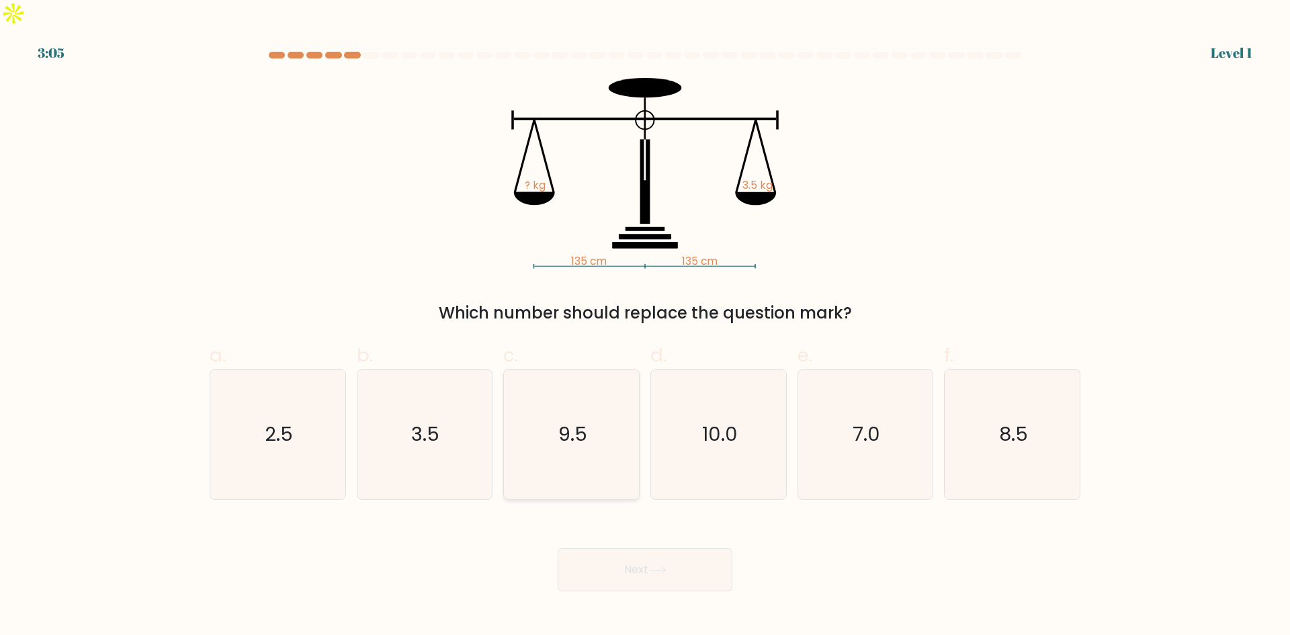
click at [574, 392] on icon "9.5" at bounding box center [572, 435] width 130 height 130
click at [645, 327] on input "c. 9.5" at bounding box center [645, 322] width 1 height 9
radio input "true"
click at [657, 567] on icon at bounding box center [657, 570] width 16 height 6
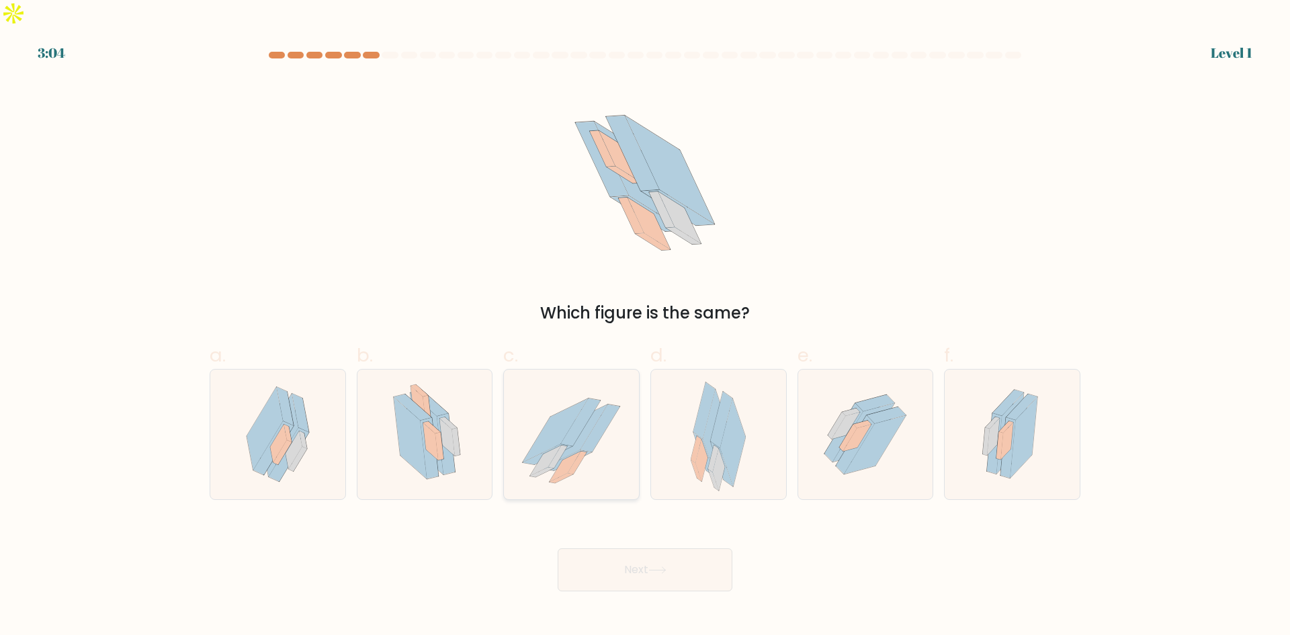
click at [575, 413] on icon at bounding box center [581, 423] width 40 height 48
click at [645, 327] on input "c." at bounding box center [645, 322] width 1 height 9
radio input "true"
click at [624, 548] on button "Next" at bounding box center [645, 569] width 175 height 43
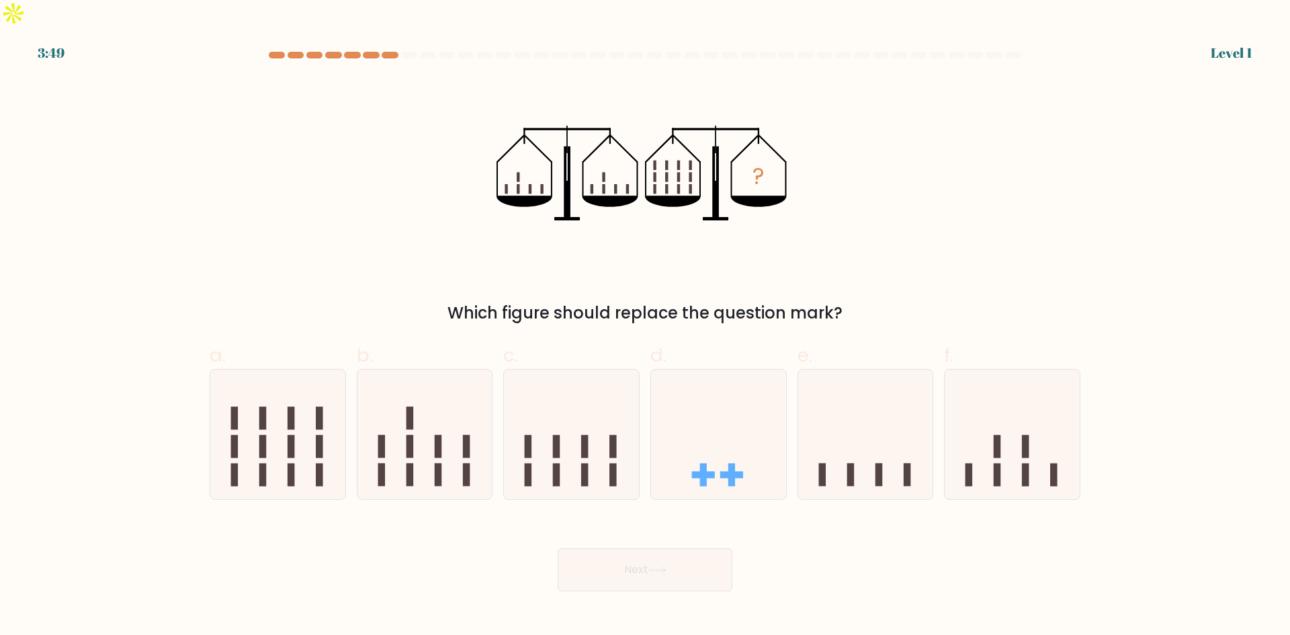
click at [634, 548] on button "Next" at bounding box center [645, 569] width 175 height 43
click at [582, 408] on icon at bounding box center [571, 434] width 135 height 112
click at [645, 327] on input "c." at bounding box center [645, 322] width 1 height 9
radio input "true"
click at [626, 548] on button "Next" at bounding box center [645, 569] width 175 height 43
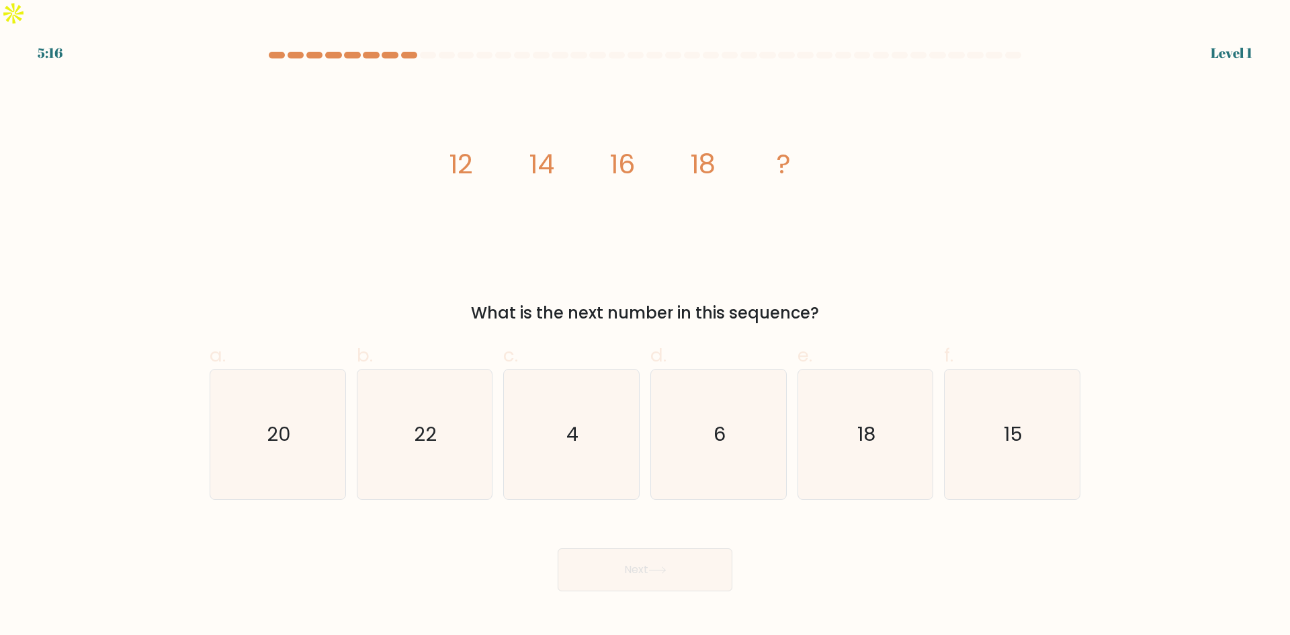
click at [571, 381] on icon "4" at bounding box center [572, 435] width 130 height 130
click at [645, 327] on input "c. 4" at bounding box center [645, 322] width 1 height 9
radio input "true"
click at [641, 548] on button "Next" at bounding box center [645, 569] width 175 height 43
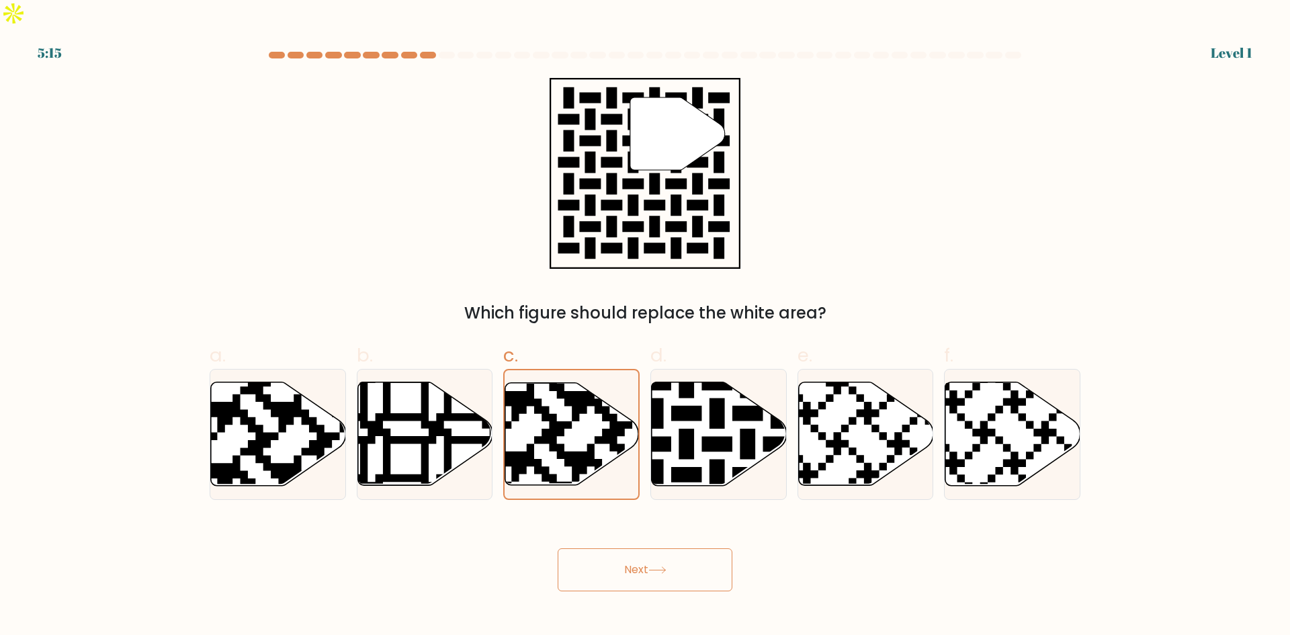
click at [633, 548] on button "Next" at bounding box center [645, 569] width 175 height 43
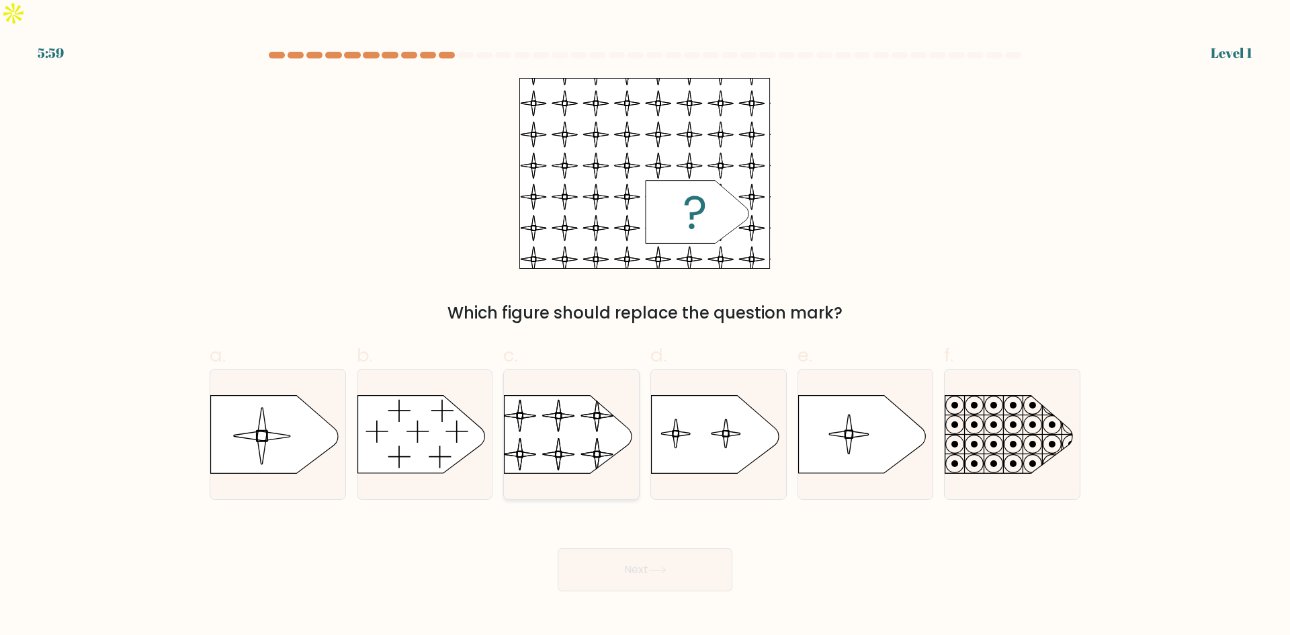
click at [565, 386] on rect at bounding box center [503, 386] width 309 height 235
click at [645, 327] on input "c." at bounding box center [645, 322] width 1 height 9
radio input "true"
click at [634, 548] on button "Next" at bounding box center [645, 569] width 175 height 43
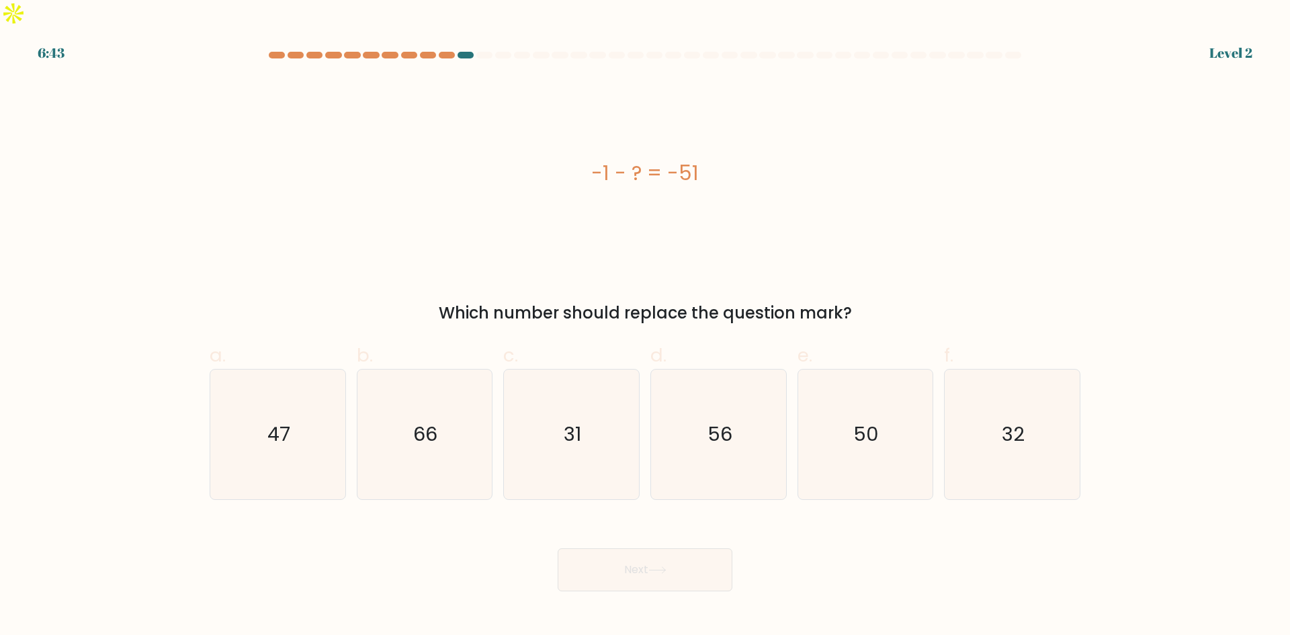
click at [567, 421] on text "31" at bounding box center [573, 434] width 17 height 27
click at [645, 327] on input "c. 31" at bounding box center [645, 322] width 1 height 9
radio input "true"
click at [625, 548] on button "Next" at bounding box center [645, 569] width 175 height 43
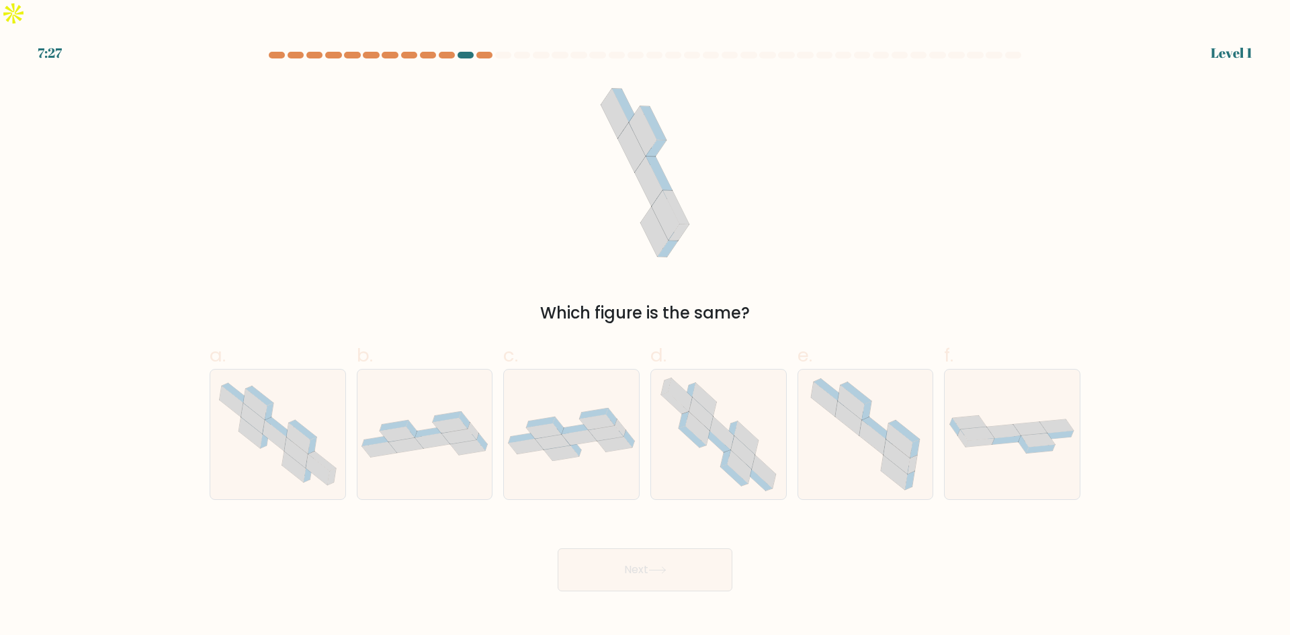
click at [569, 408] on icon at bounding box center [571, 434] width 135 height 53
click at [645, 327] on input "c." at bounding box center [645, 322] width 1 height 9
radio input "true"
click at [618, 548] on button "Next" at bounding box center [645, 569] width 175 height 43
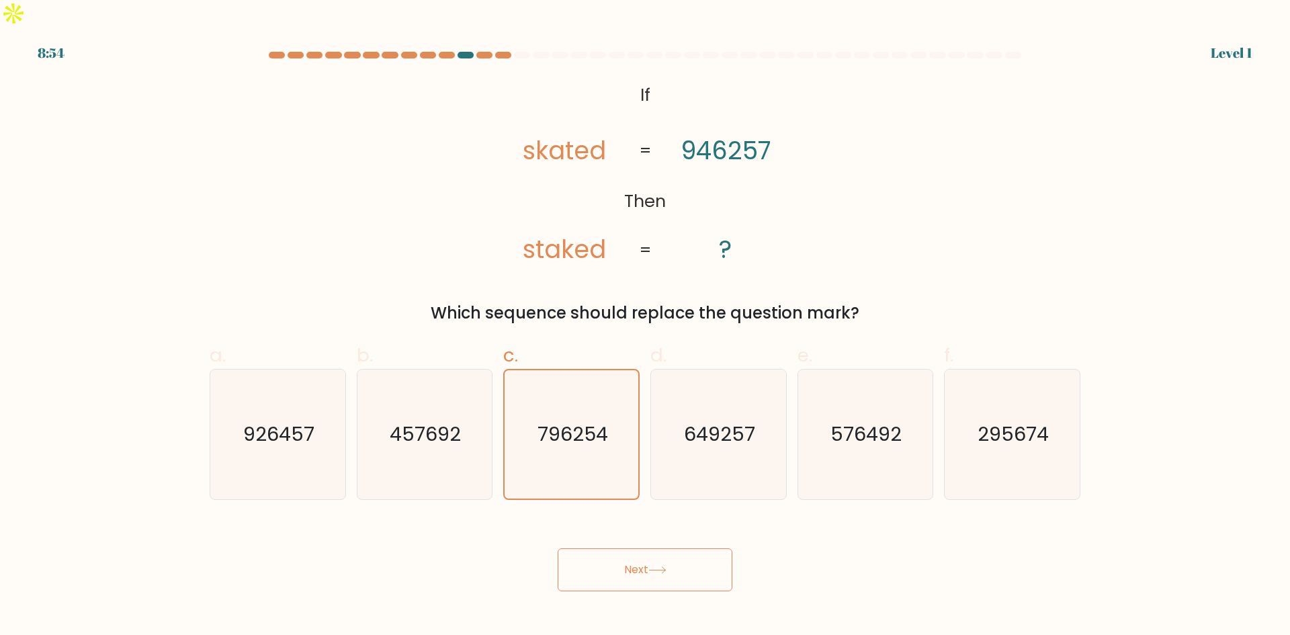
click at [637, 548] on button "Next" at bounding box center [645, 569] width 175 height 43
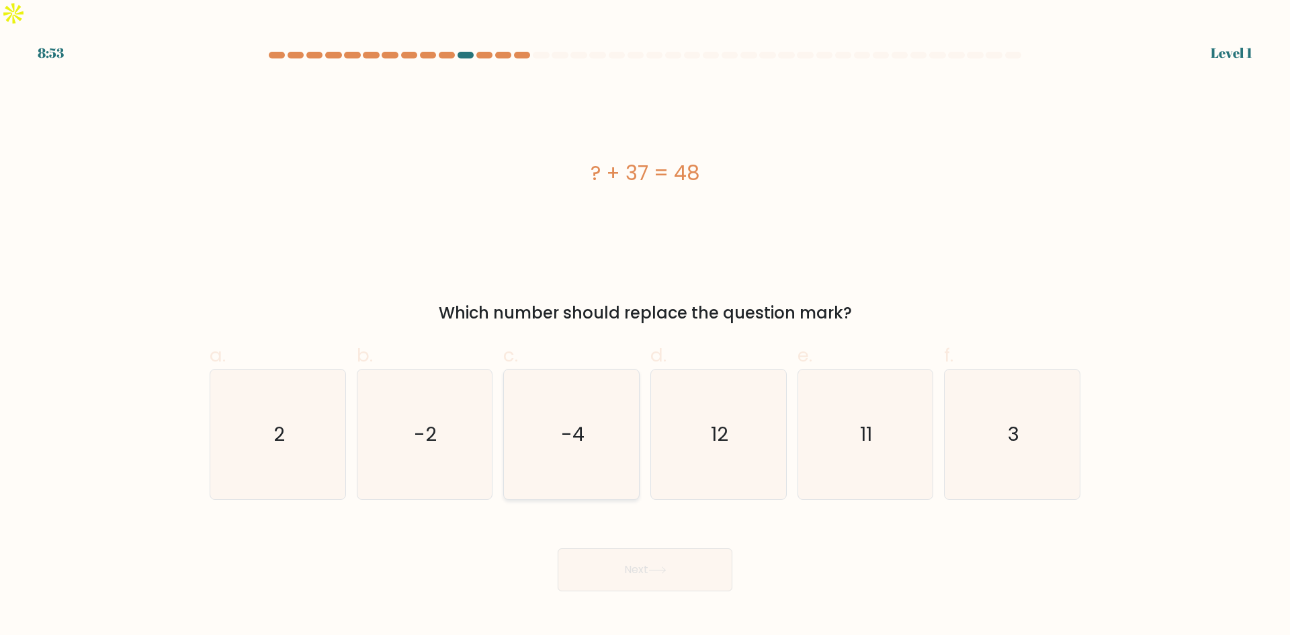
click at [602, 413] on icon "-4" at bounding box center [572, 435] width 130 height 130
click at [645, 327] on input "c. -4" at bounding box center [645, 322] width 1 height 9
radio input "true"
click at [646, 548] on button "Next" at bounding box center [645, 569] width 175 height 43
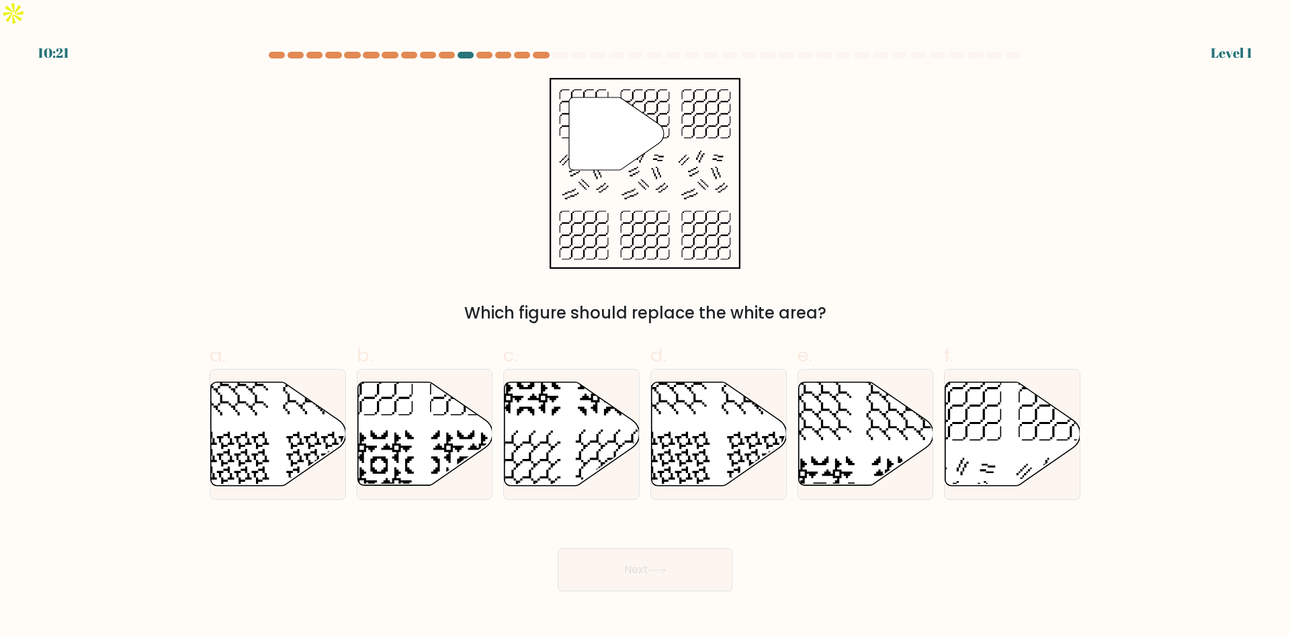
click at [571, 389] on icon at bounding box center [572, 433] width 135 height 103
click at [645, 327] on input "c." at bounding box center [645, 322] width 1 height 9
radio input "true"
click at [625, 548] on button "Next" at bounding box center [645, 569] width 175 height 43
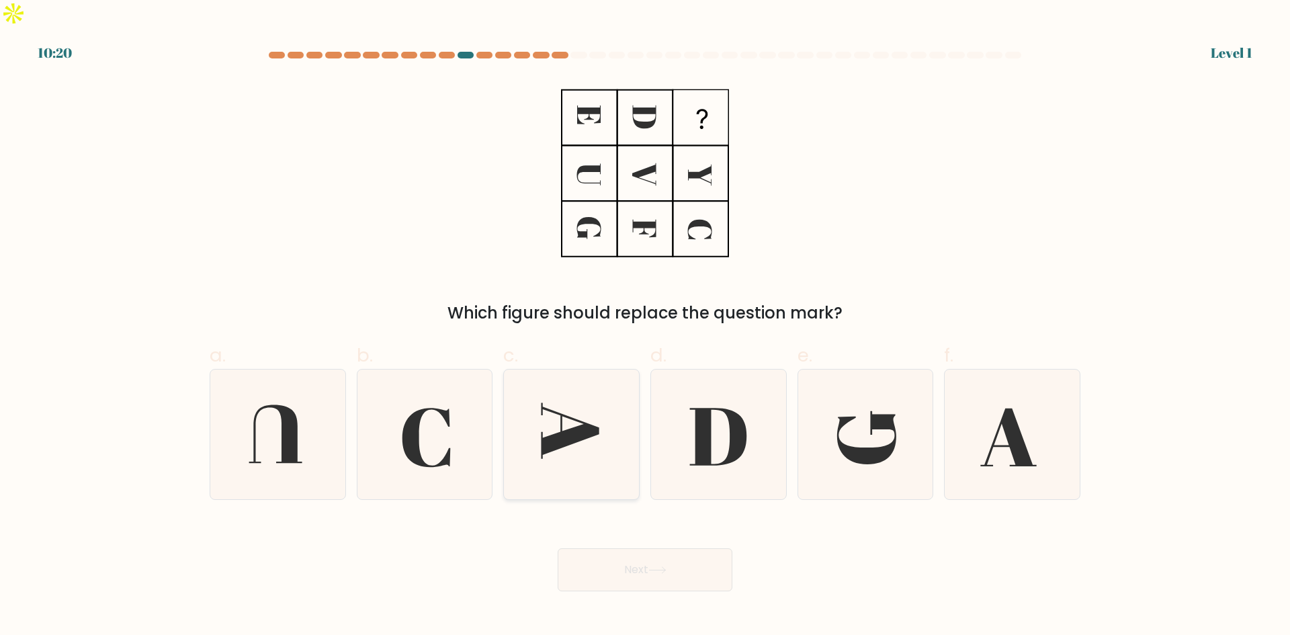
click at [552, 390] on icon at bounding box center [572, 435] width 130 height 130
click at [645, 327] on input "c." at bounding box center [645, 322] width 1 height 9
radio input "true"
click at [642, 548] on button "Next" at bounding box center [645, 569] width 175 height 43
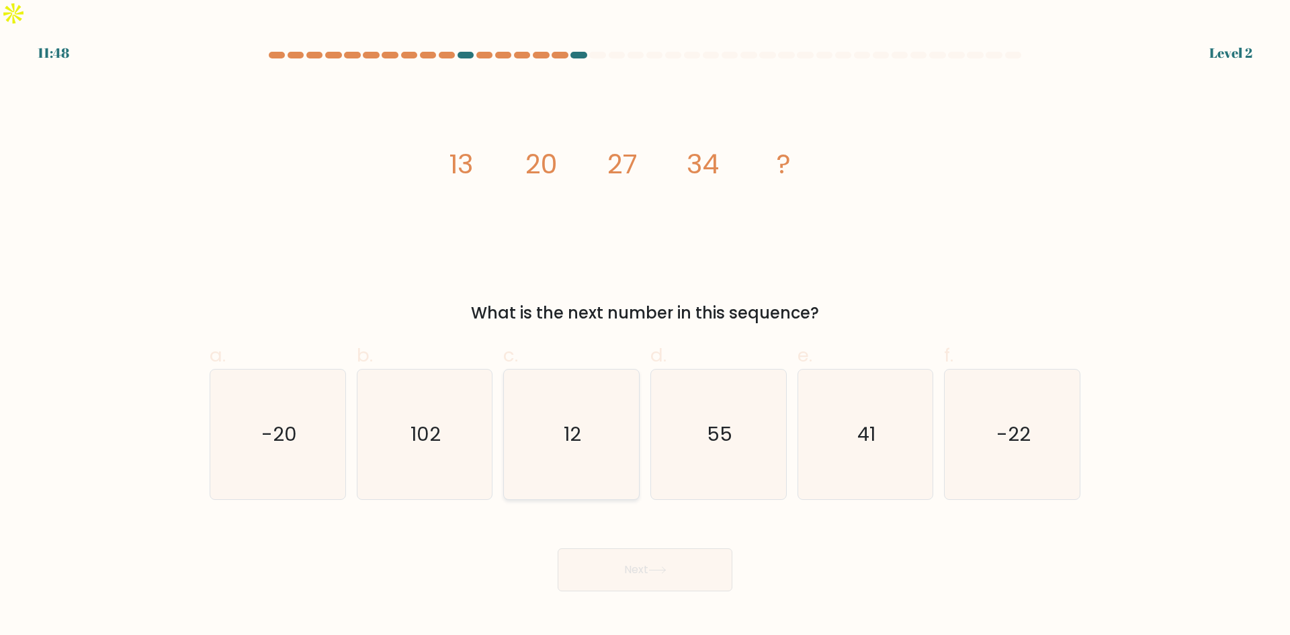
click at [575, 384] on icon "12" at bounding box center [572, 435] width 130 height 130
click at [645, 327] on input "c. 12" at bounding box center [645, 322] width 1 height 9
radio input "true"
click at [644, 552] on button "Next" at bounding box center [645, 569] width 175 height 43
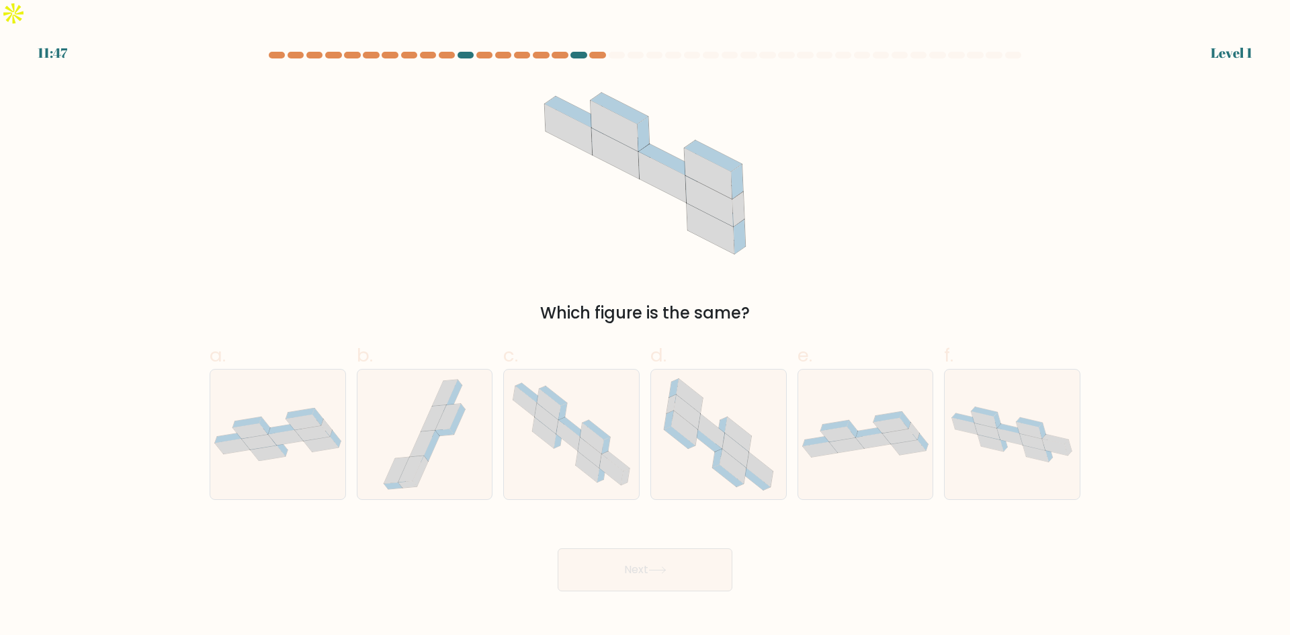
click at [549, 403] on icon at bounding box center [547, 418] width 24 height 31
click at [645, 327] on input "c." at bounding box center [645, 322] width 1 height 9
radio input "true"
click at [649, 548] on button "Next" at bounding box center [645, 569] width 175 height 43
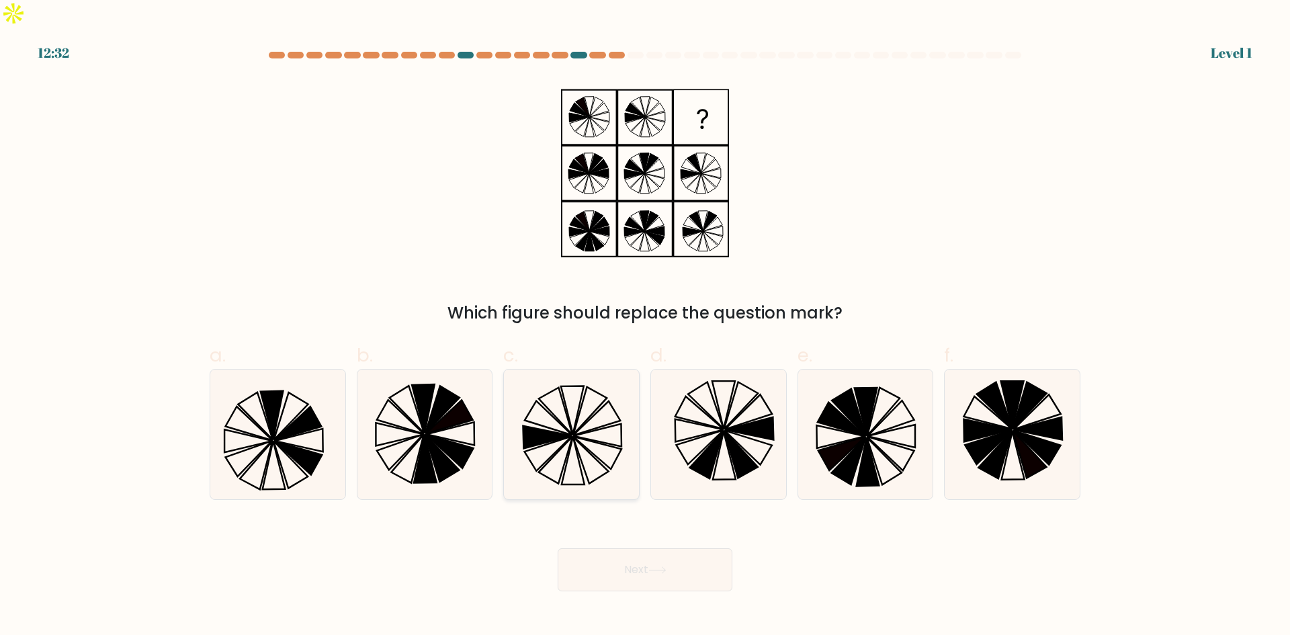
click at [553, 401] on icon at bounding box center [572, 435] width 130 height 130
click at [645, 327] on input "c." at bounding box center [645, 322] width 1 height 9
radio input "true"
click at [638, 548] on button "Next" at bounding box center [645, 569] width 175 height 43
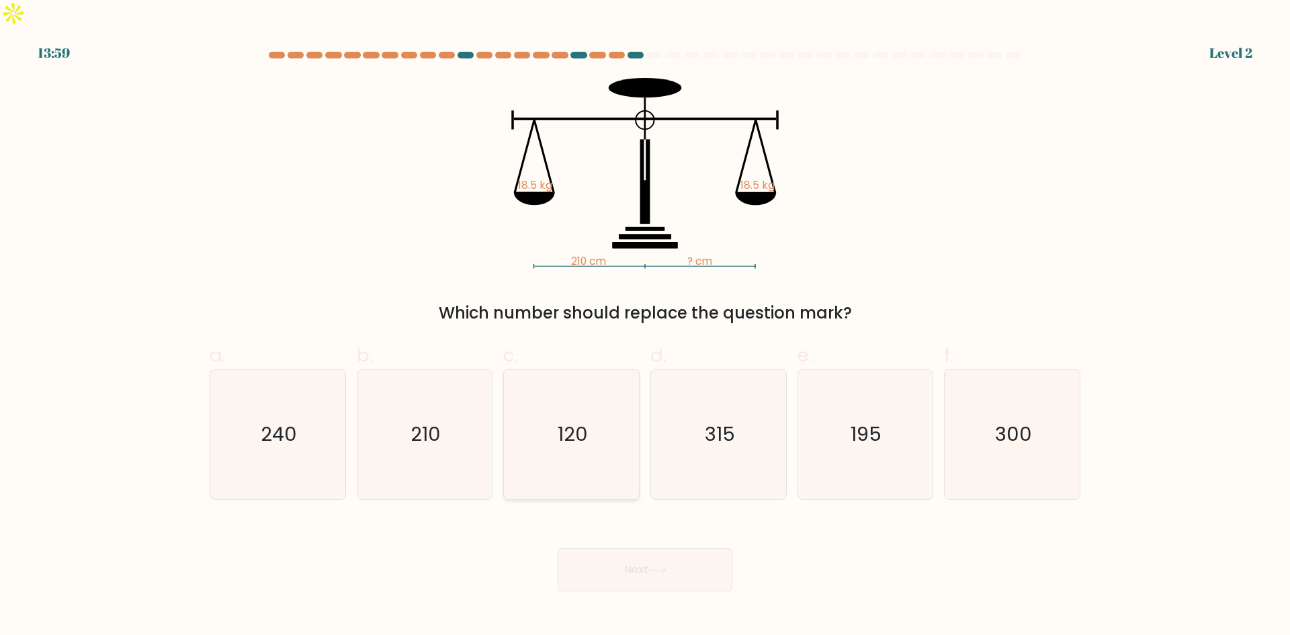
click at [534, 376] on icon "120" at bounding box center [572, 435] width 130 height 130
click at [645, 327] on input "c. 120" at bounding box center [645, 322] width 1 height 9
radio input "true"
click at [667, 548] on button "Next" at bounding box center [645, 569] width 175 height 43
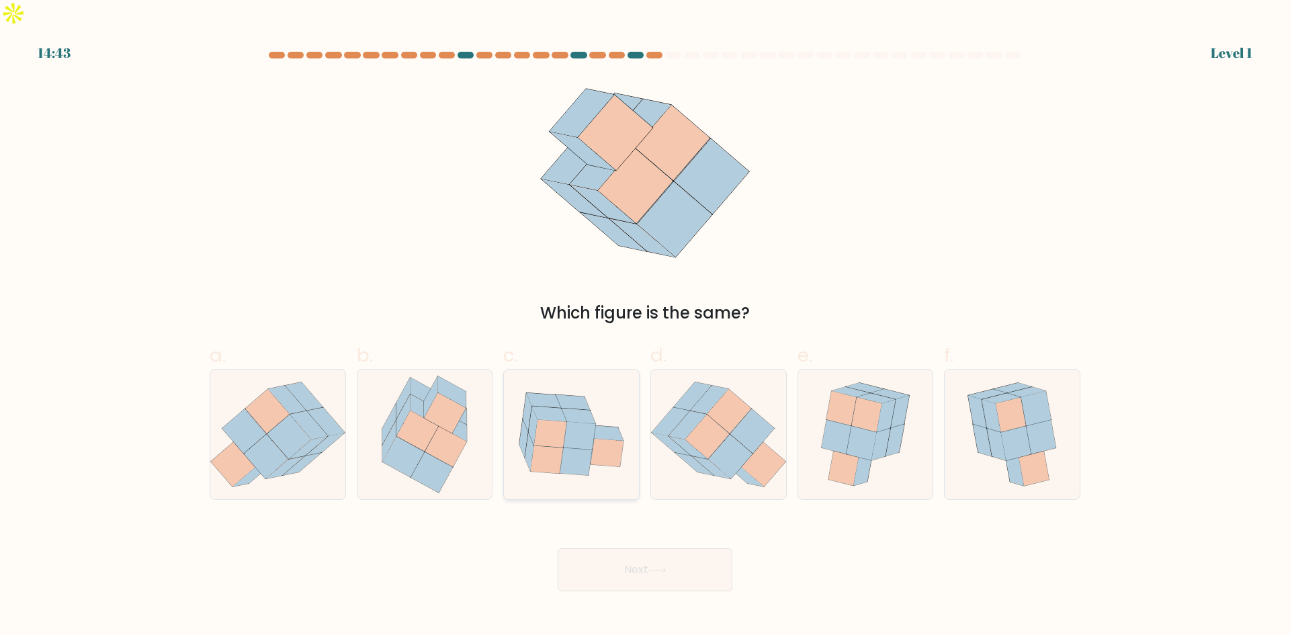
click at [579, 422] on icon at bounding box center [579, 436] width 32 height 28
click at [645, 327] on input "c." at bounding box center [645, 322] width 1 height 9
radio input "true"
click at [647, 548] on button "Next" at bounding box center [645, 569] width 175 height 43
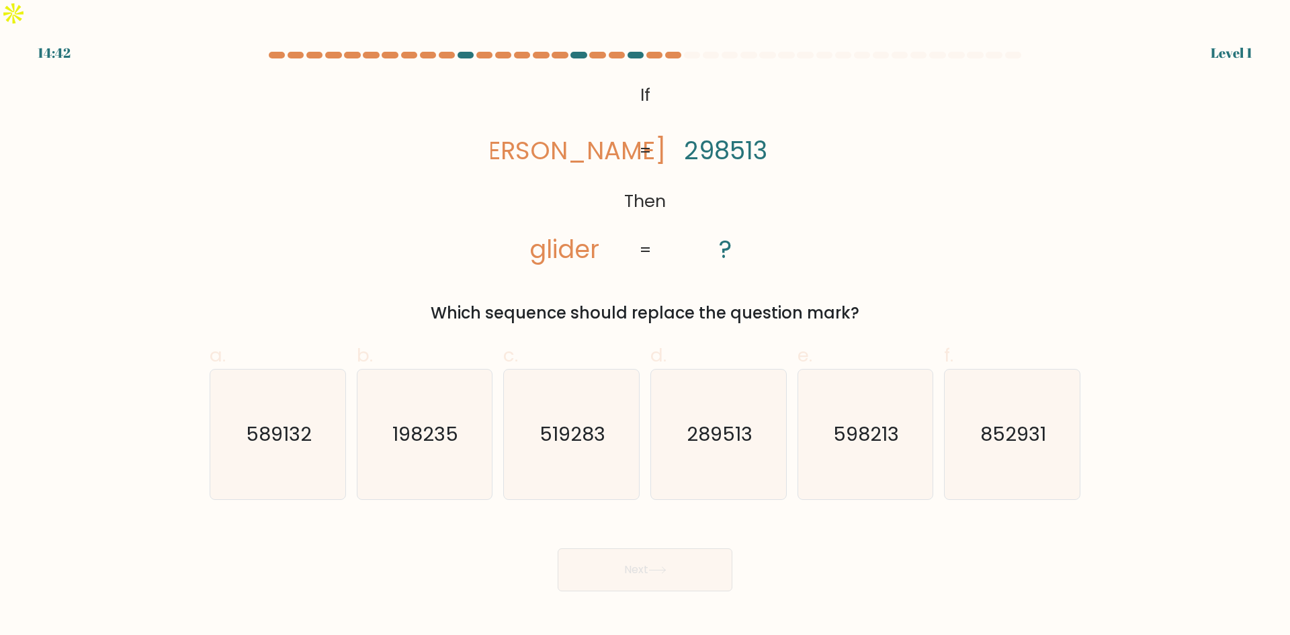
click at [554, 421] on text "519283" at bounding box center [573, 434] width 66 height 27
click at [645, 327] on input "c. 519283" at bounding box center [645, 322] width 1 height 9
radio input "true"
click at [634, 548] on button "Next" at bounding box center [645, 569] width 175 height 43
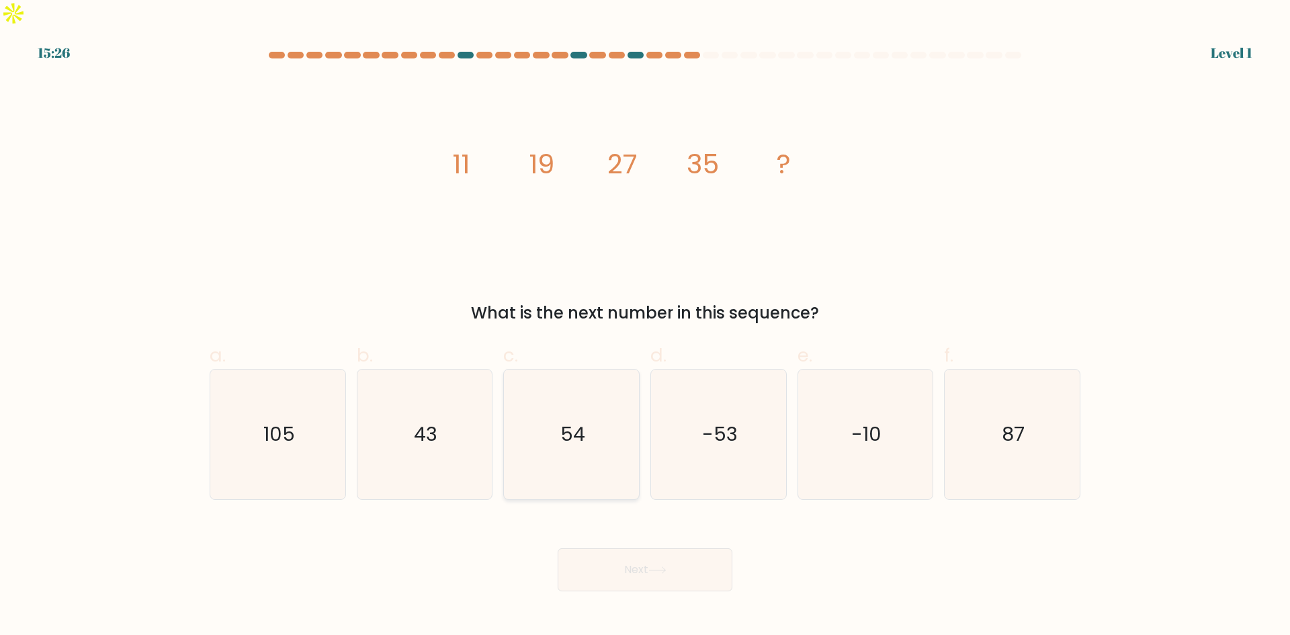
click at [567, 421] on text "54" at bounding box center [572, 434] width 25 height 27
click at [645, 327] on input "c. 54" at bounding box center [645, 322] width 1 height 9
radio input "true"
click at [661, 557] on button "Next" at bounding box center [645, 569] width 175 height 43
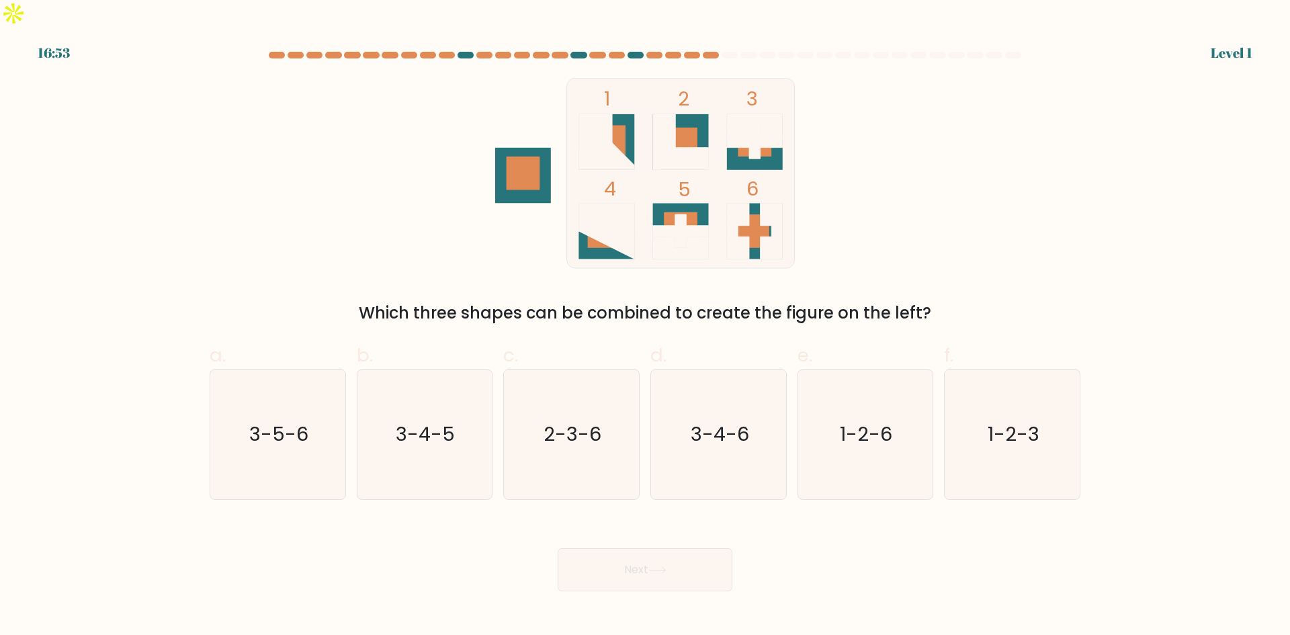
click at [558, 421] on text "2-3-6" at bounding box center [573, 434] width 58 height 27
click at [645, 327] on input "c. 2-3-6" at bounding box center [645, 322] width 1 height 9
radio input "true"
click at [624, 548] on button "Next" at bounding box center [645, 569] width 175 height 43
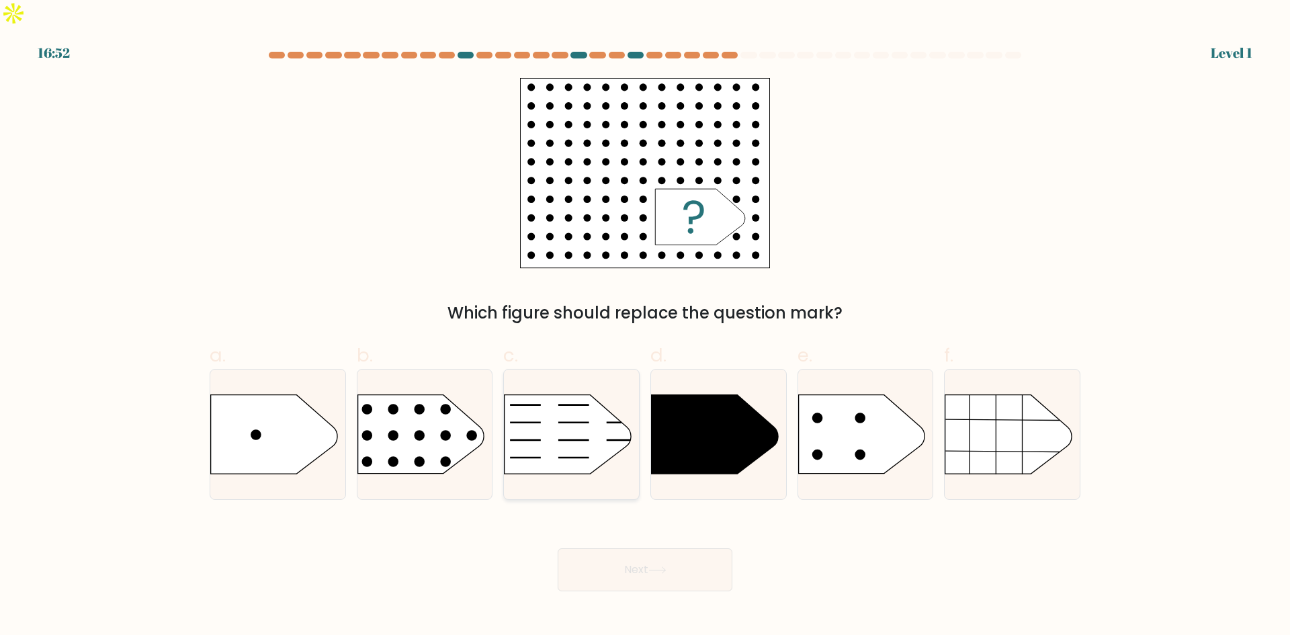
click at [592, 428] on icon at bounding box center [568, 434] width 126 height 79
click at [645, 327] on input "c." at bounding box center [645, 322] width 1 height 9
radio input "true"
click at [662, 567] on icon at bounding box center [658, 570] width 18 height 7
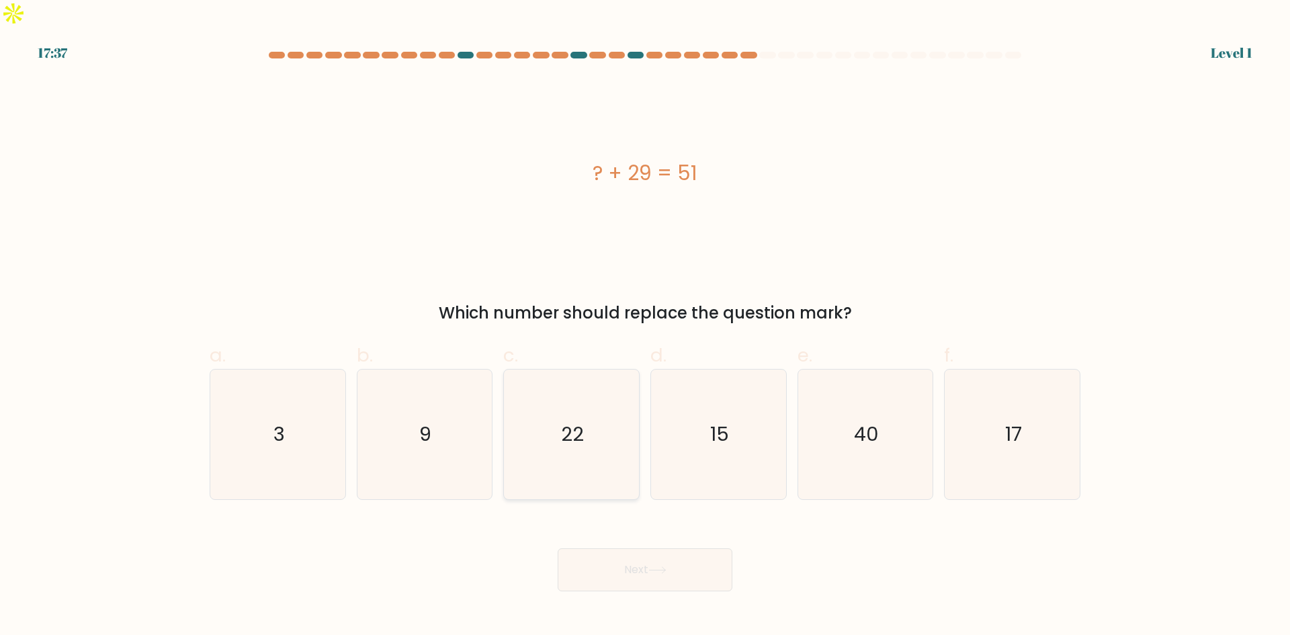
click at [576, 421] on text "22" at bounding box center [573, 434] width 23 height 27
click at [645, 327] on input "c. 22" at bounding box center [645, 322] width 1 height 9
radio input "true"
click at [652, 548] on button "Next" at bounding box center [645, 569] width 175 height 43
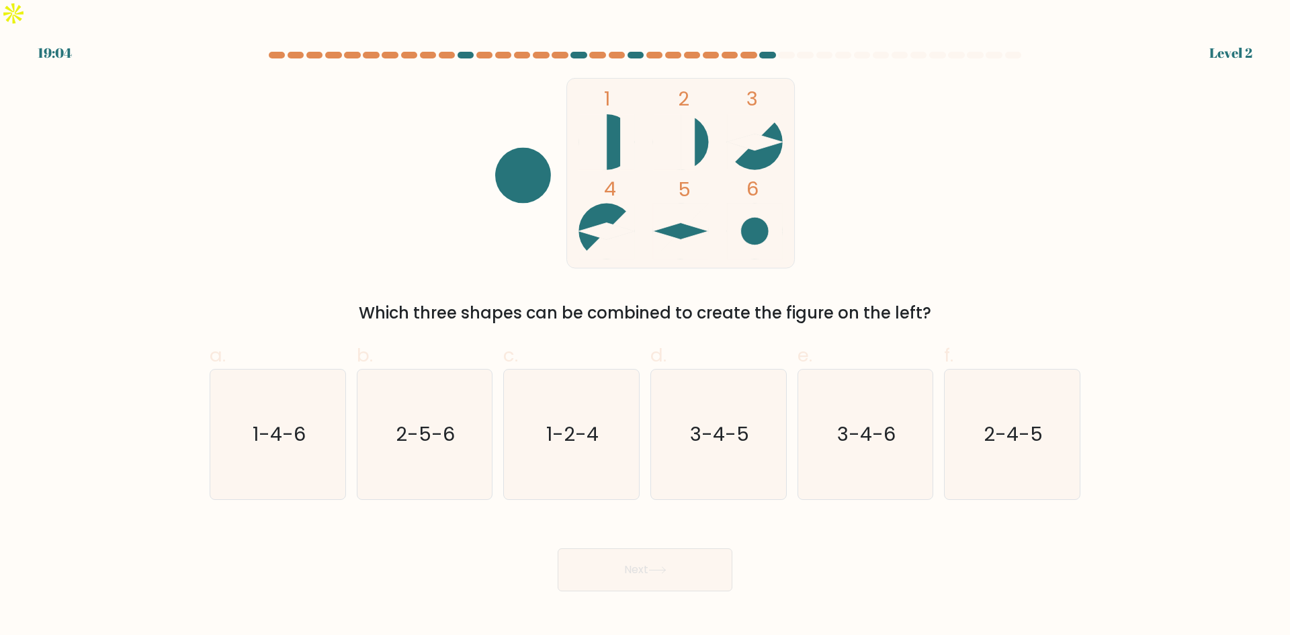
click at [579, 421] on text "1-2-4" at bounding box center [573, 434] width 52 height 27
click at [645, 327] on input "c. 1-2-4" at bounding box center [645, 322] width 1 height 9
radio input "true"
click at [639, 548] on button "Next" at bounding box center [645, 569] width 175 height 43
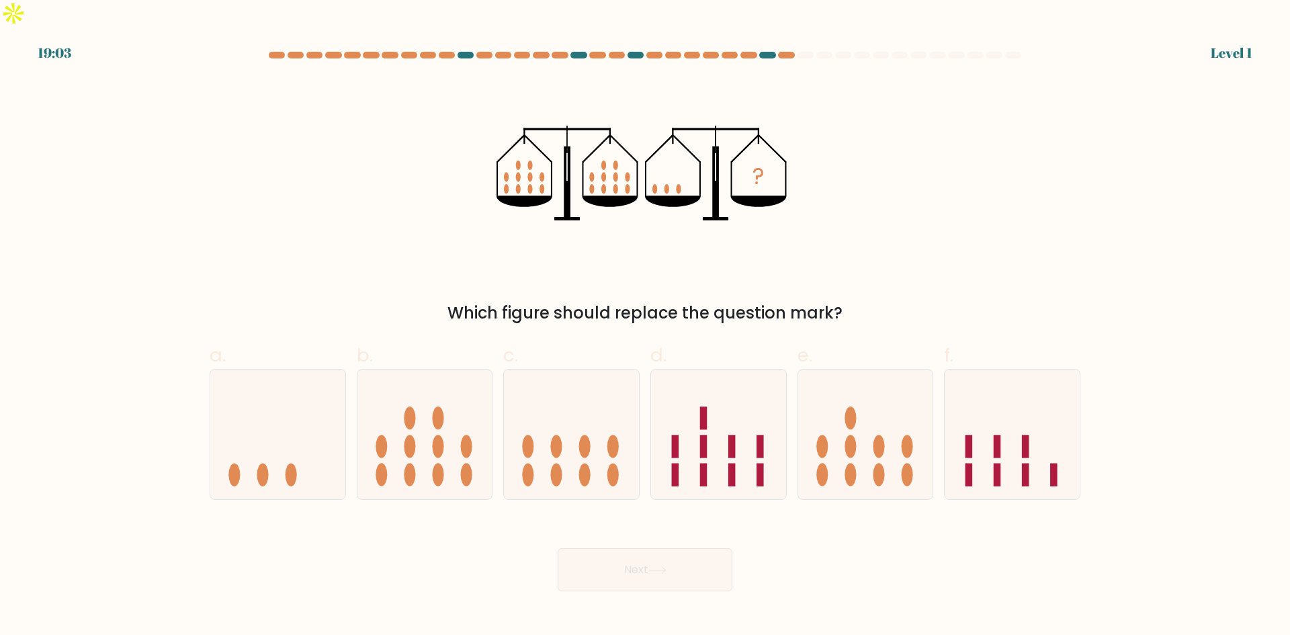
click at [578, 386] on icon at bounding box center [571, 434] width 135 height 112
click at [645, 327] on input "c." at bounding box center [645, 322] width 1 height 9
radio input "true"
click at [641, 548] on button "Next" at bounding box center [645, 569] width 175 height 43
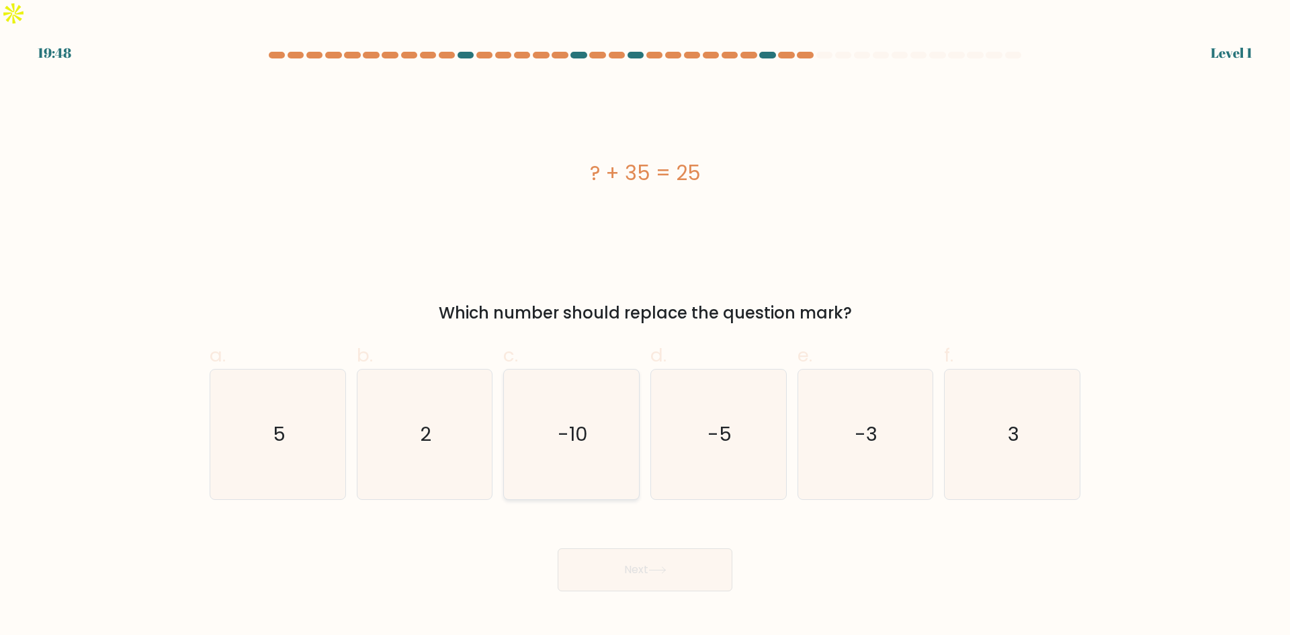
click at [565, 421] on text "-10" at bounding box center [573, 434] width 30 height 27
click at [645, 327] on input "c. -10" at bounding box center [645, 322] width 1 height 9
radio input "true"
click at [631, 559] on button "Next" at bounding box center [645, 569] width 175 height 43
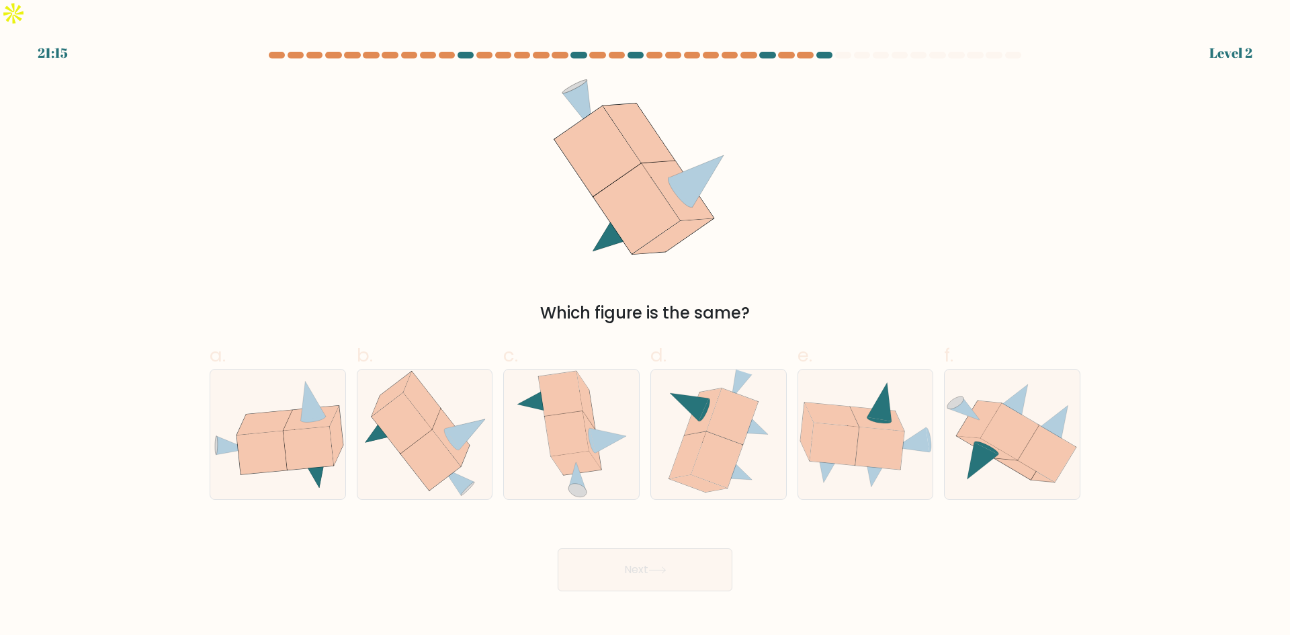
click at [571, 411] on icon at bounding box center [566, 433] width 44 height 45
click at [645, 327] on input "c." at bounding box center [645, 322] width 1 height 9
radio input "true"
click at [640, 548] on button "Next" at bounding box center [645, 569] width 175 height 43
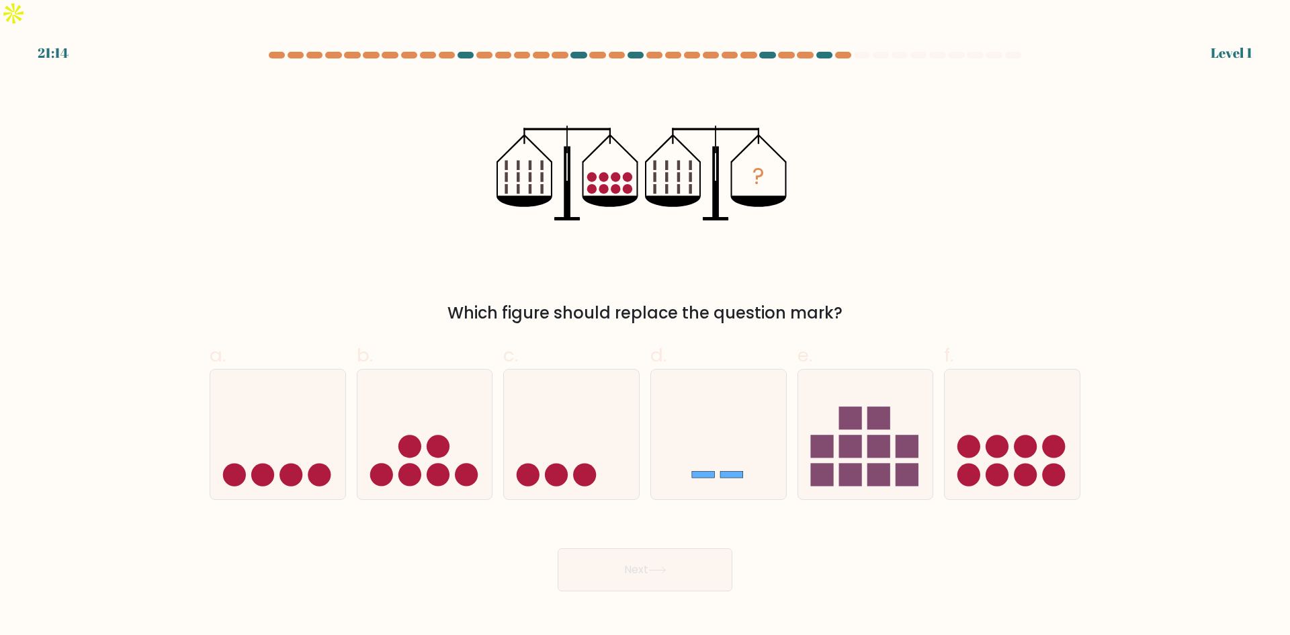
click at [570, 409] on icon at bounding box center [571, 434] width 135 height 112
click at [645, 327] on input "c." at bounding box center [645, 322] width 1 height 9
radio input "true"
click at [634, 548] on button "Next" at bounding box center [645, 569] width 175 height 43
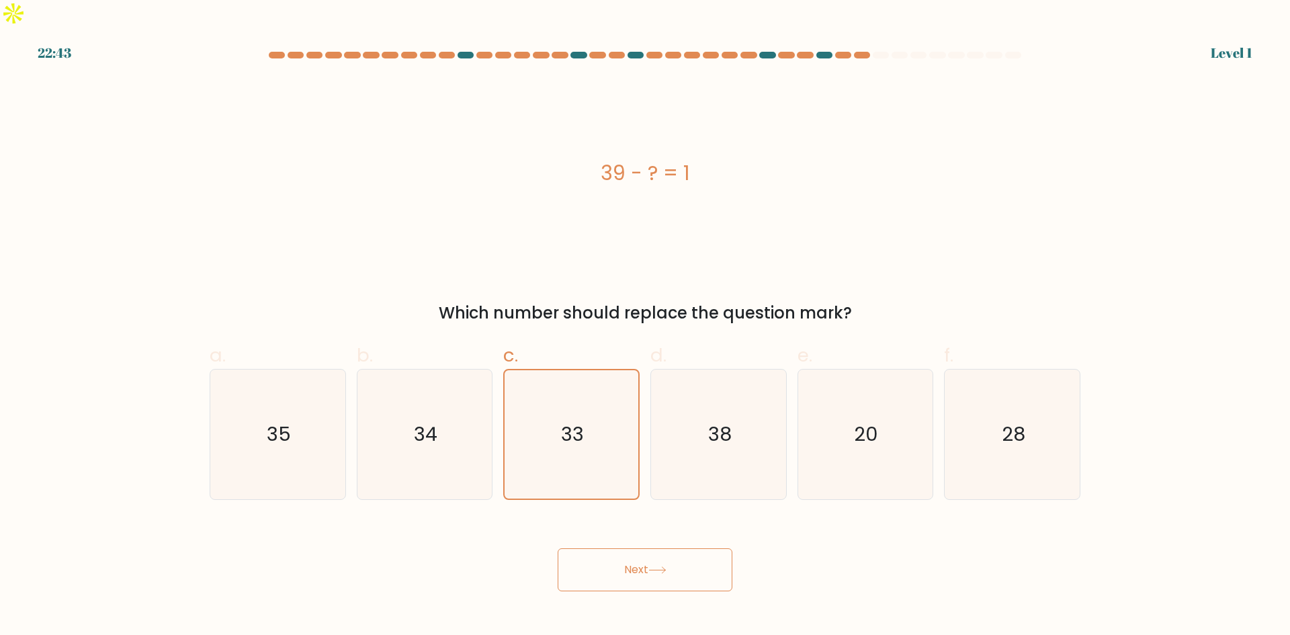
drag, startPoint x: 621, startPoint y: 526, endPoint x: 624, endPoint y: 532, distance: 6.9
click at [624, 548] on button "Next" at bounding box center [645, 569] width 175 height 43
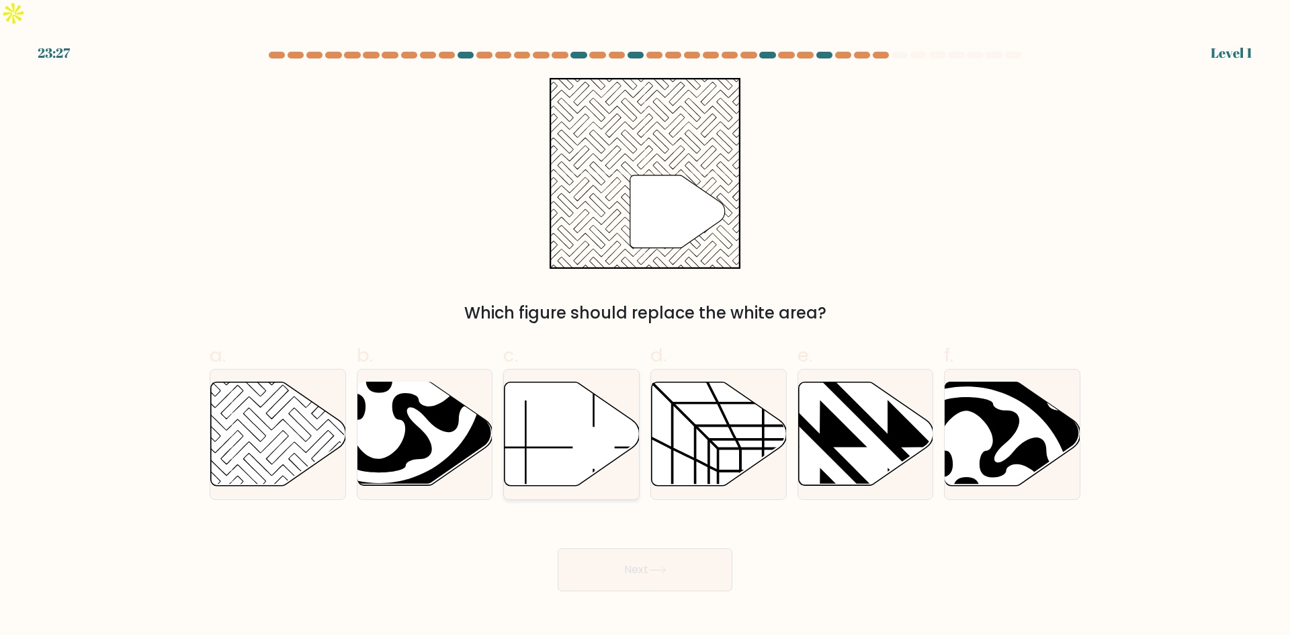
click at [568, 396] on icon at bounding box center [572, 433] width 135 height 103
click at [645, 327] on input "c." at bounding box center [645, 322] width 1 height 9
radio input "true"
drag, startPoint x: 633, startPoint y: 546, endPoint x: 626, endPoint y: 542, distance: 8.2
click at [634, 548] on button "Next" at bounding box center [645, 569] width 175 height 43
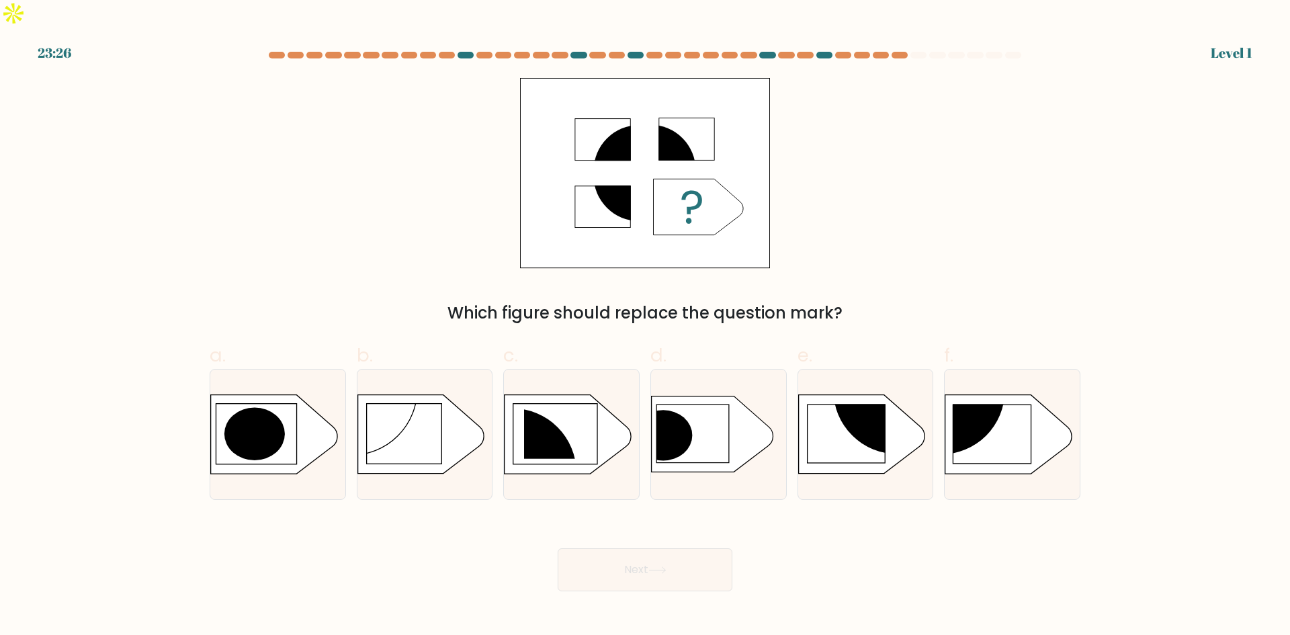
click at [580, 415] on icon at bounding box center [568, 434] width 126 height 79
click at [645, 327] on input "c." at bounding box center [645, 322] width 1 height 9
radio input "true"
click at [637, 548] on button "Next" at bounding box center [645, 569] width 175 height 43
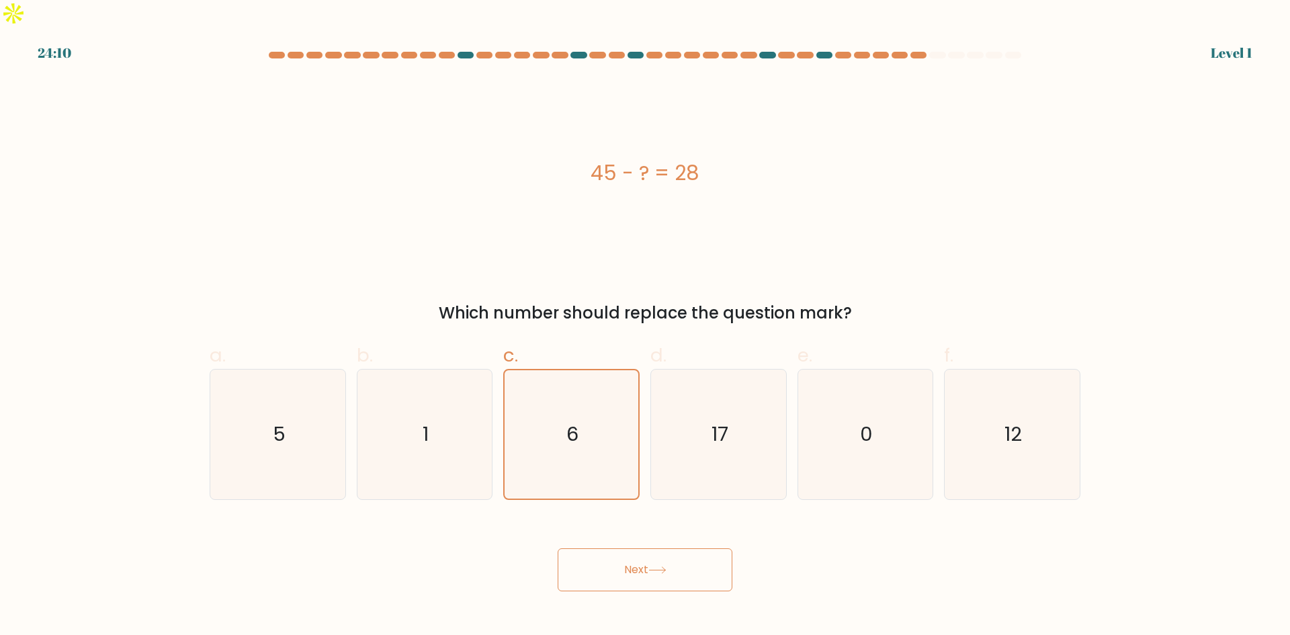
click at [652, 567] on icon at bounding box center [658, 570] width 18 height 7
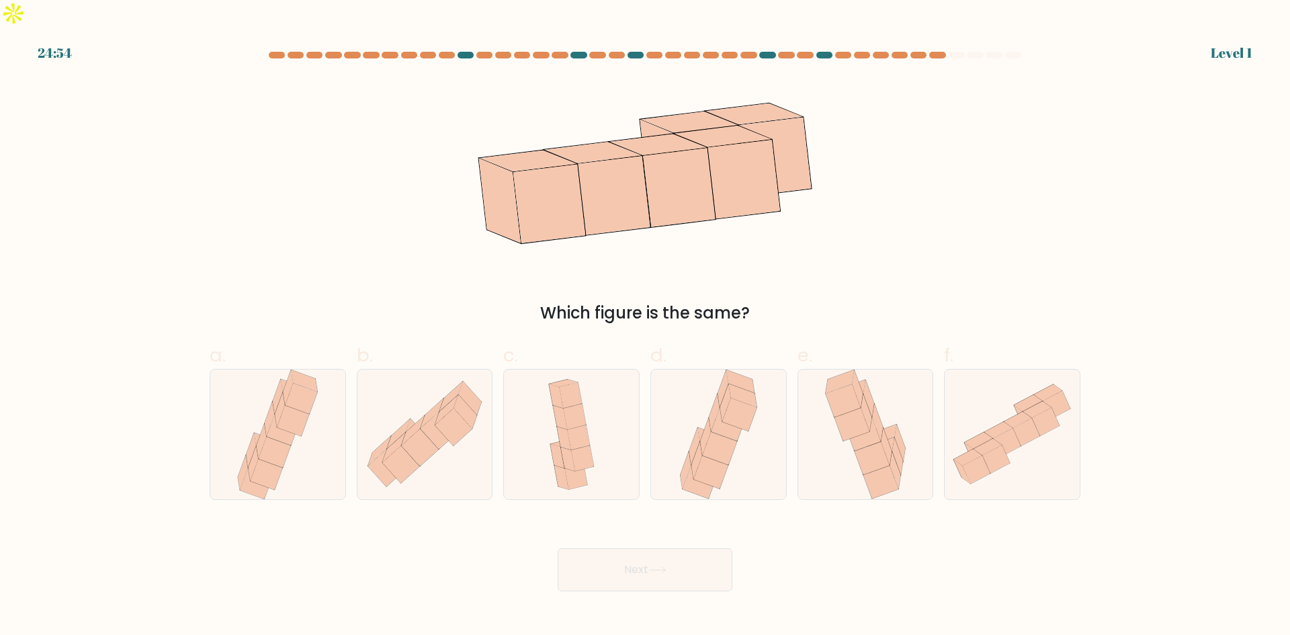
click at [574, 424] on icon at bounding box center [578, 437] width 23 height 26
click at [645, 327] on input "c." at bounding box center [645, 322] width 1 height 9
radio input "true"
click at [642, 548] on button "Next" at bounding box center [645, 569] width 175 height 43
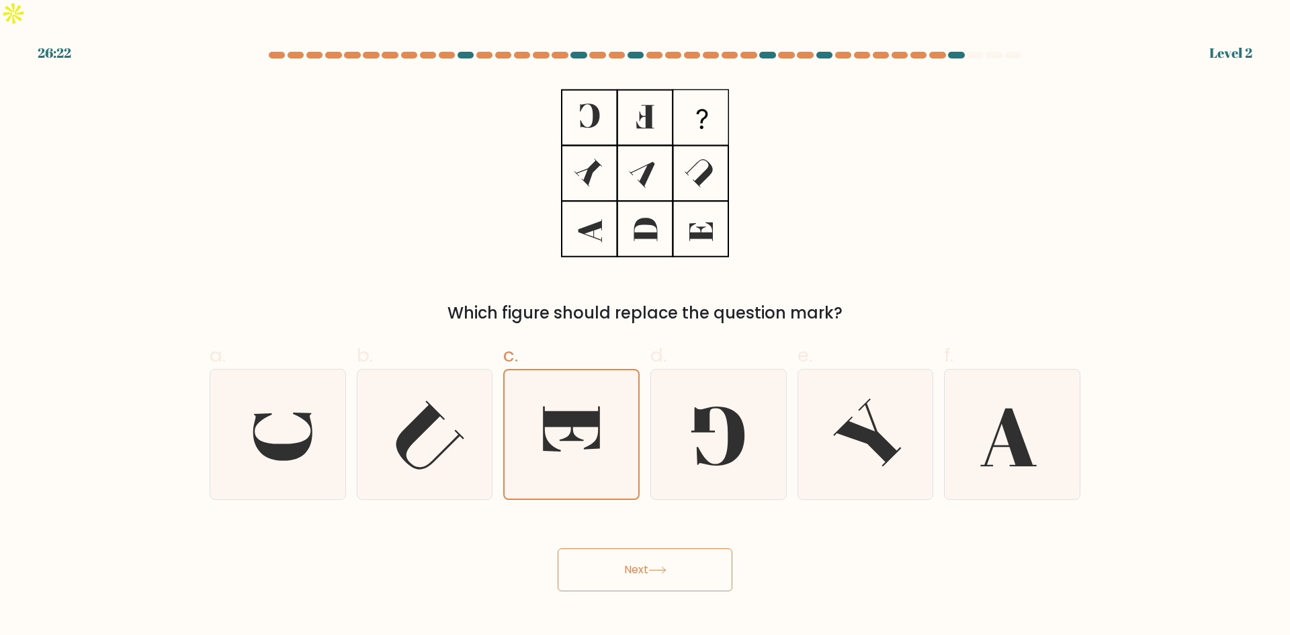
click at [633, 551] on button "Next" at bounding box center [645, 569] width 175 height 43
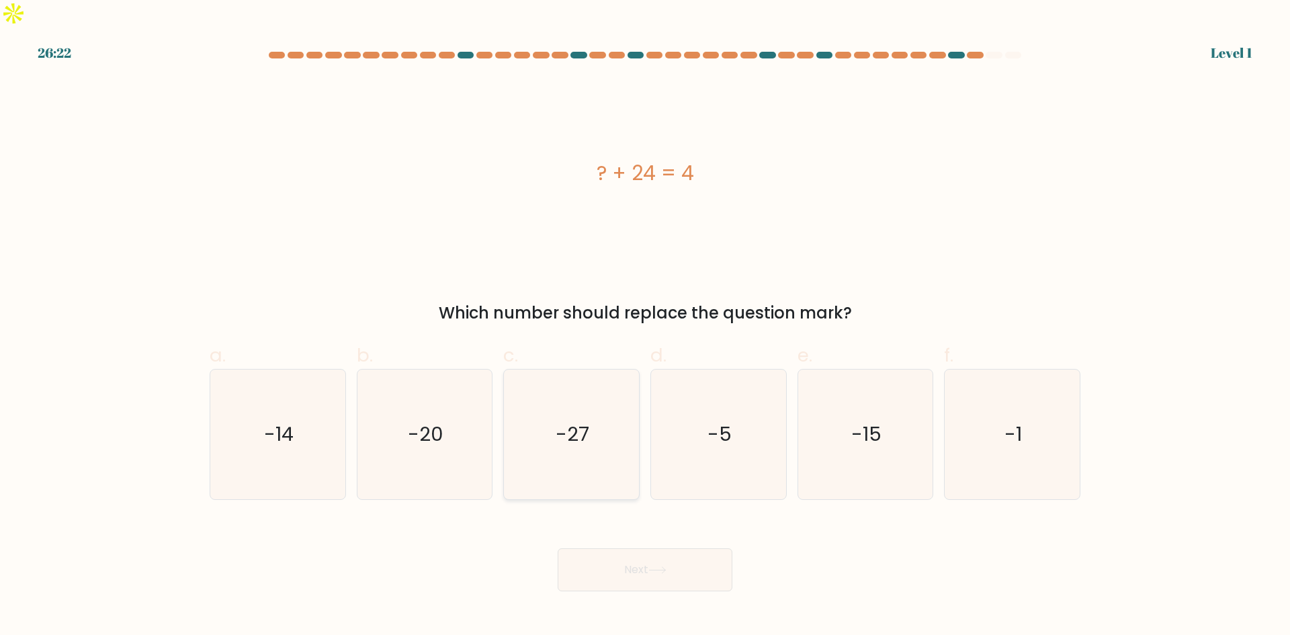
click at [572, 427] on icon "-27" at bounding box center [572, 435] width 130 height 130
click at [645, 327] on input "c. -27" at bounding box center [645, 322] width 1 height 9
radio input "true"
click at [645, 566] on body "27:06 Level 1" at bounding box center [645, 317] width 1290 height 635
click at [630, 548] on button "Next" at bounding box center [645, 569] width 175 height 43
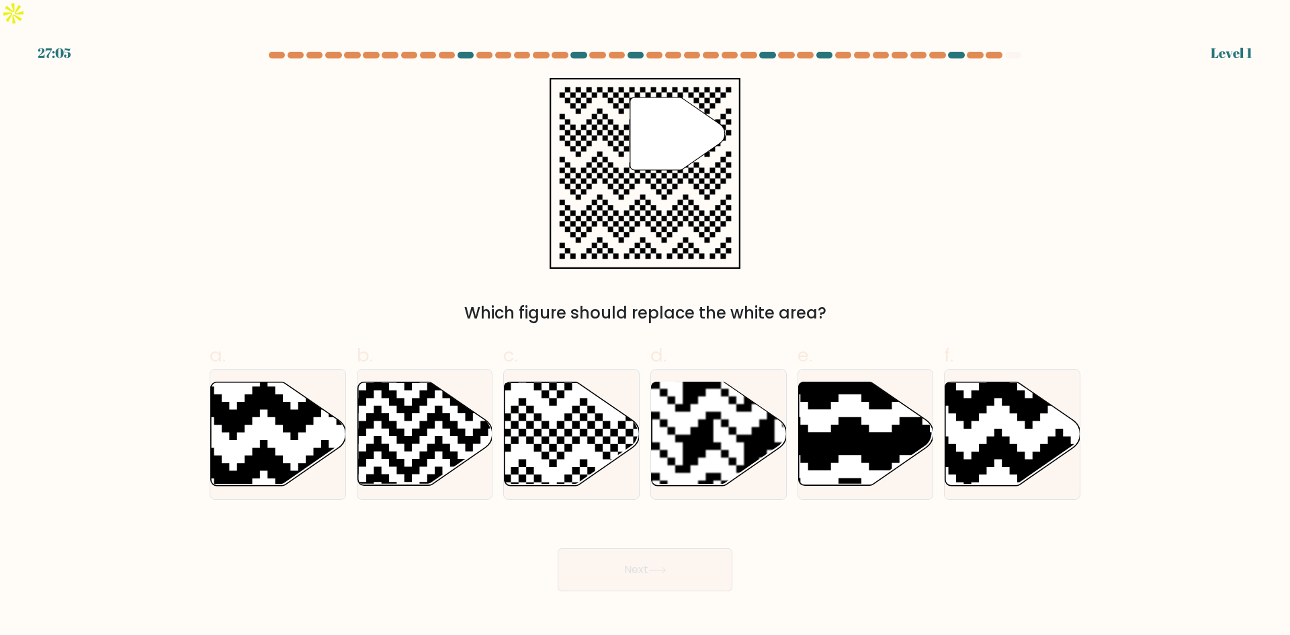
click at [569, 440] on icon at bounding box center [572, 433] width 135 height 103
click at [645, 327] on input "c." at bounding box center [645, 322] width 1 height 9
radio input "true"
click at [661, 548] on button "Next" at bounding box center [645, 569] width 175 height 43
click at [595, 382] on icon at bounding box center [572, 433] width 134 height 102
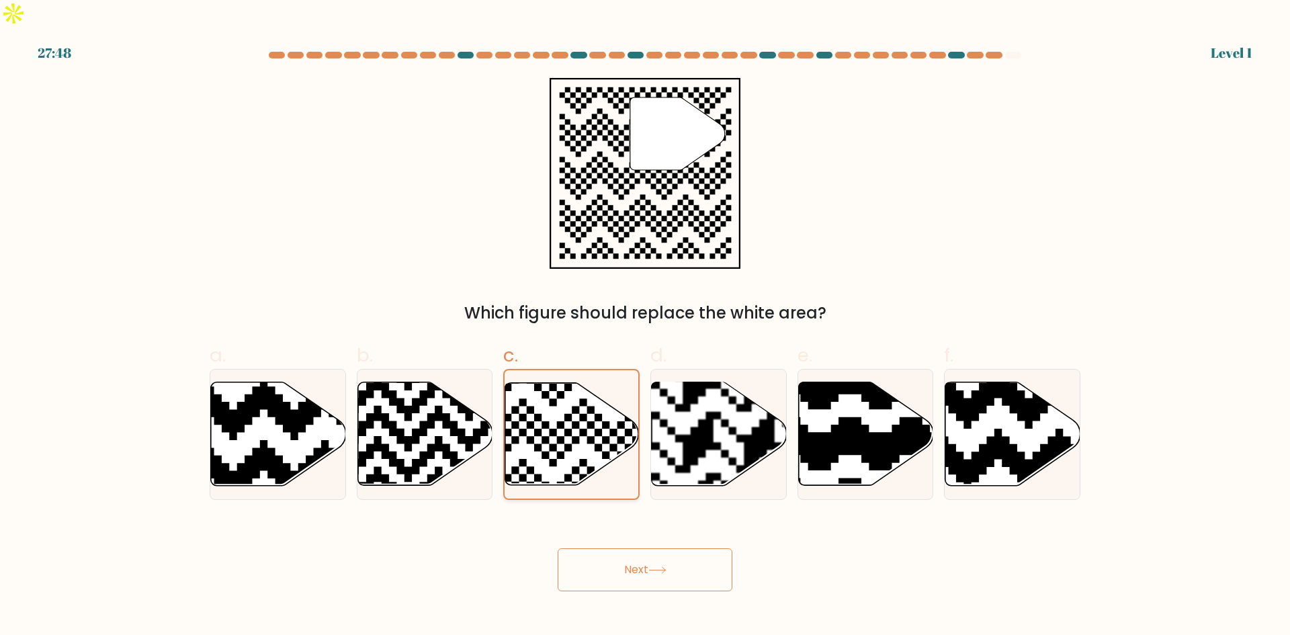
click at [645, 327] on input "c." at bounding box center [645, 322] width 1 height 9
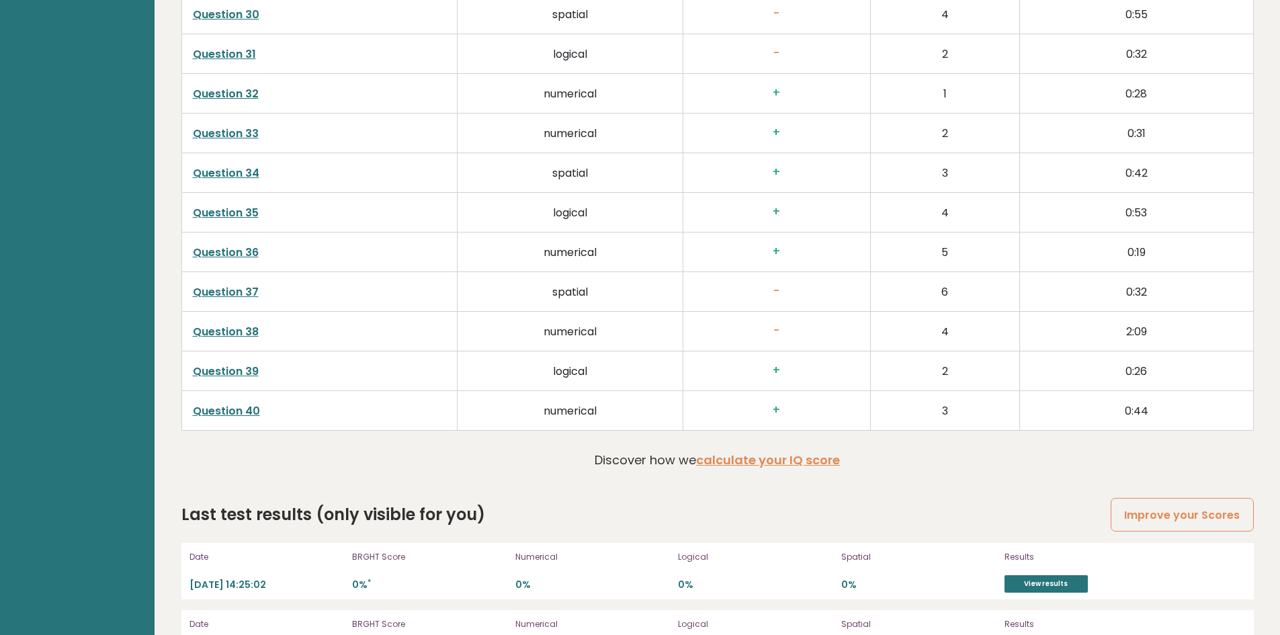
scroll to position [3479, 0]
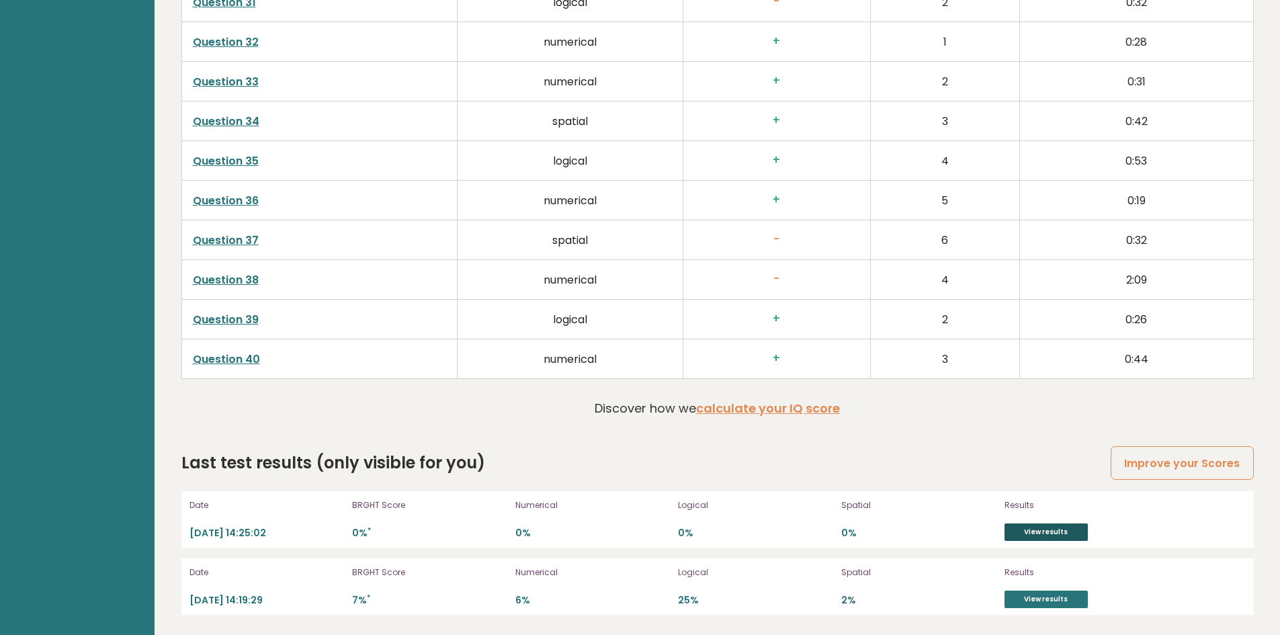
click at [1047, 532] on link "View results" at bounding box center [1046, 532] width 83 height 17
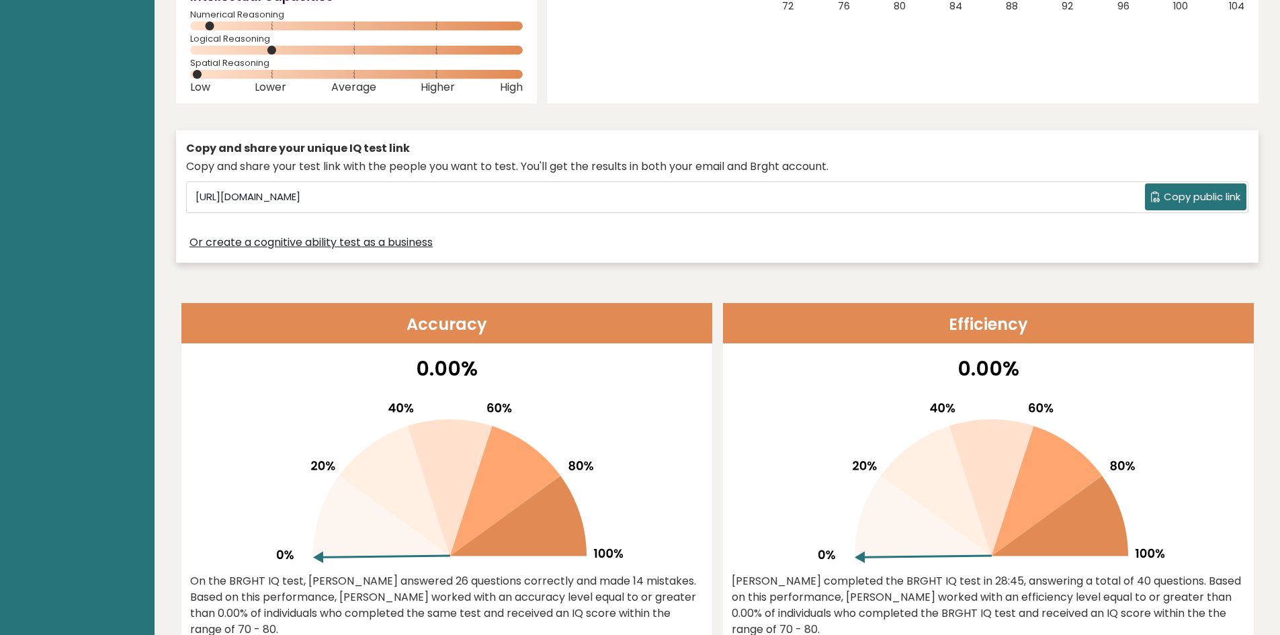
scroll to position [0, 0]
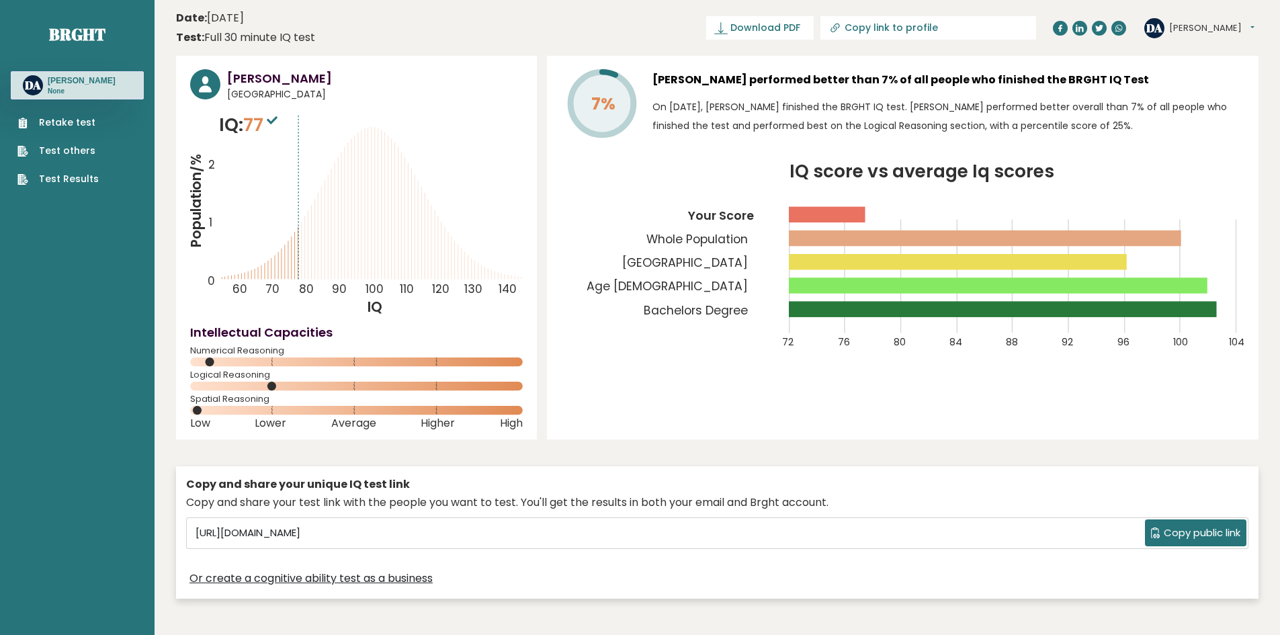
click at [56, 130] on link "Retake test" at bounding box center [57, 123] width 81 height 14
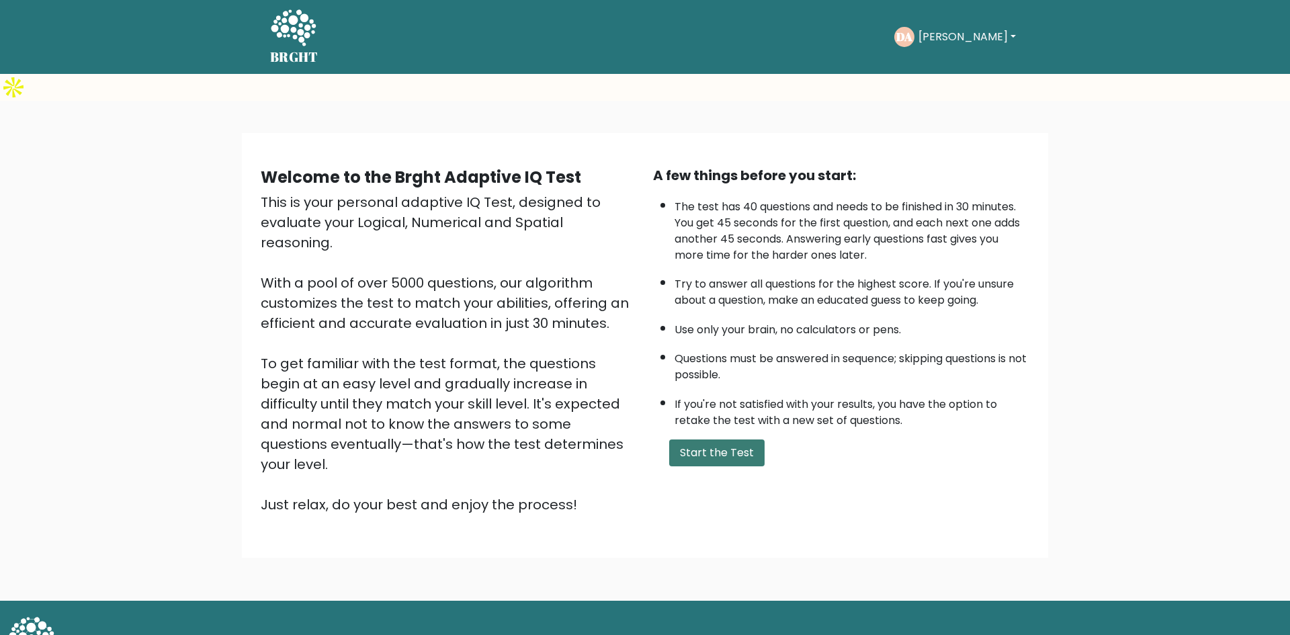
click at [727, 440] on button "Start the Test" at bounding box center [716, 453] width 95 height 27
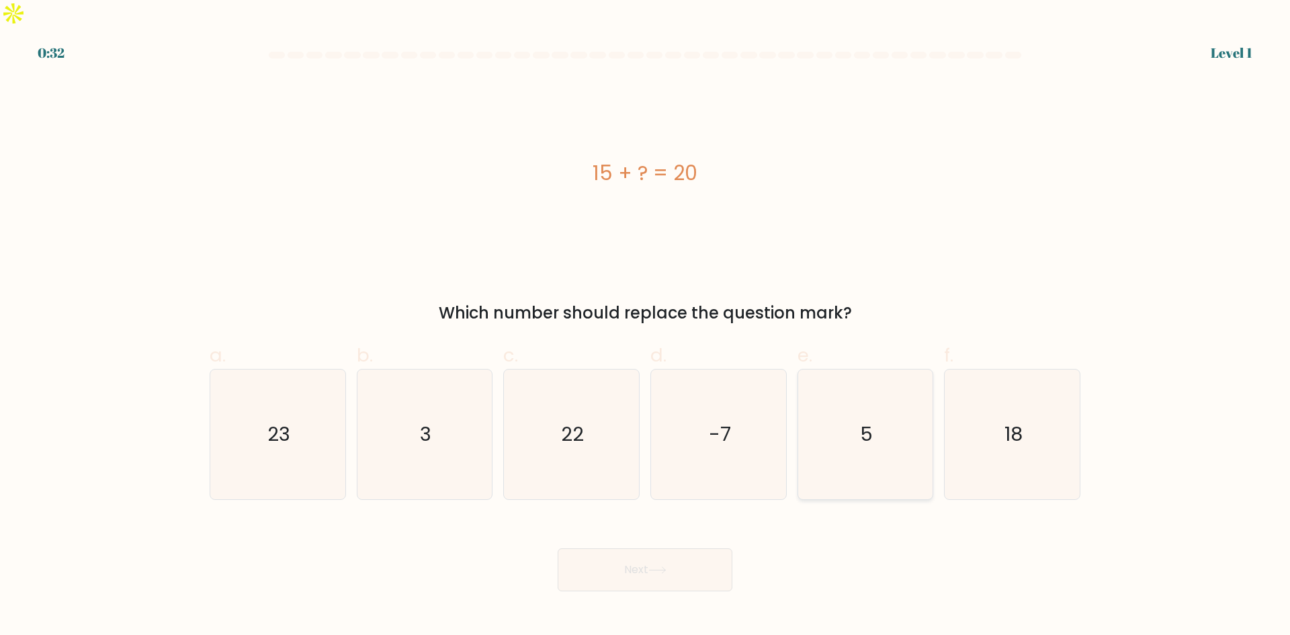
click at [862, 421] on text "5" at bounding box center [866, 434] width 13 height 27
click at [646, 327] on input "e. 5" at bounding box center [645, 322] width 1 height 9
radio input "true"
click at [632, 548] on button "Next" at bounding box center [645, 569] width 175 height 43
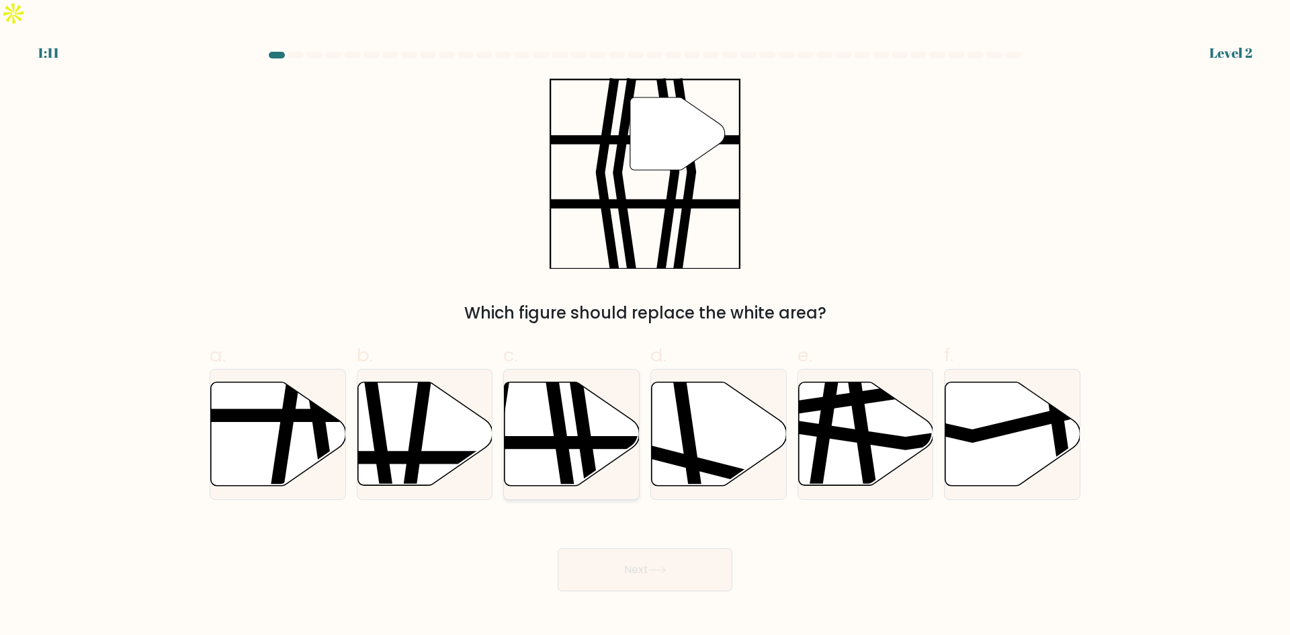
click at [569, 442] on line at bounding box center [526, 442] width 272 height 0
click at [645, 327] on input "c." at bounding box center [645, 322] width 1 height 9
radio input "true"
click at [606, 548] on button "Next" at bounding box center [645, 569] width 175 height 43
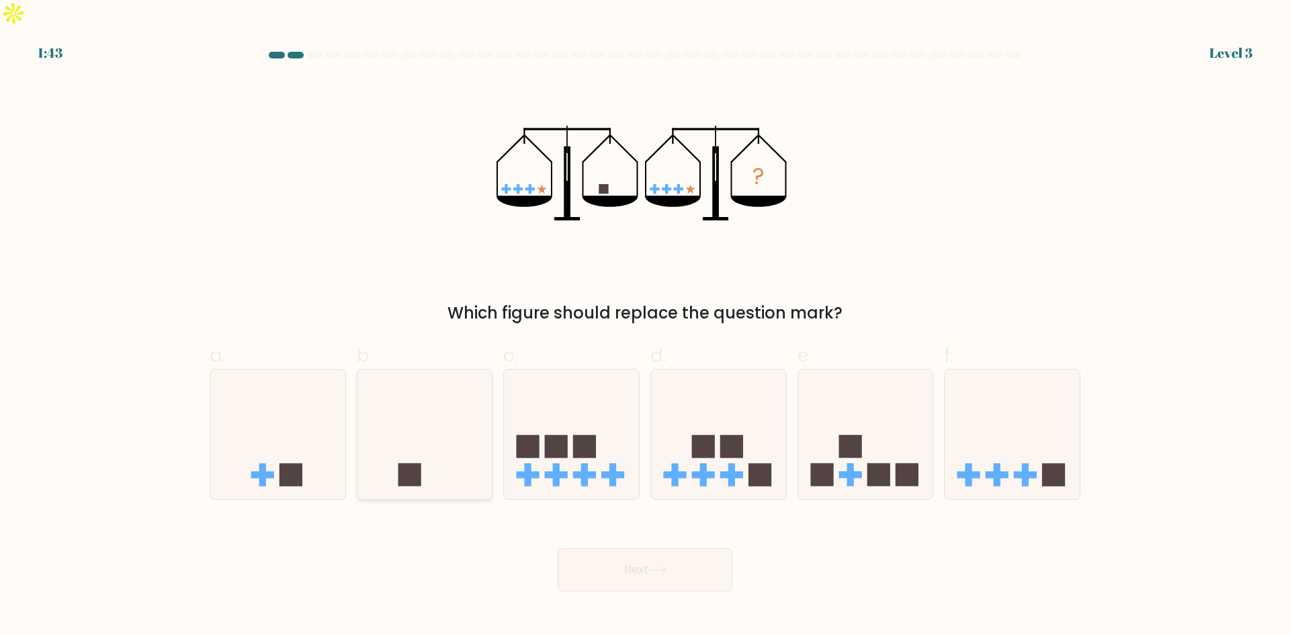
click at [417, 414] on icon at bounding box center [425, 434] width 135 height 112
click at [645, 327] on input "b." at bounding box center [645, 322] width 1 height 9
radio input "true"
click at [640, 548] on button "Next" at bounding box center [645, 569] width 175 height 43
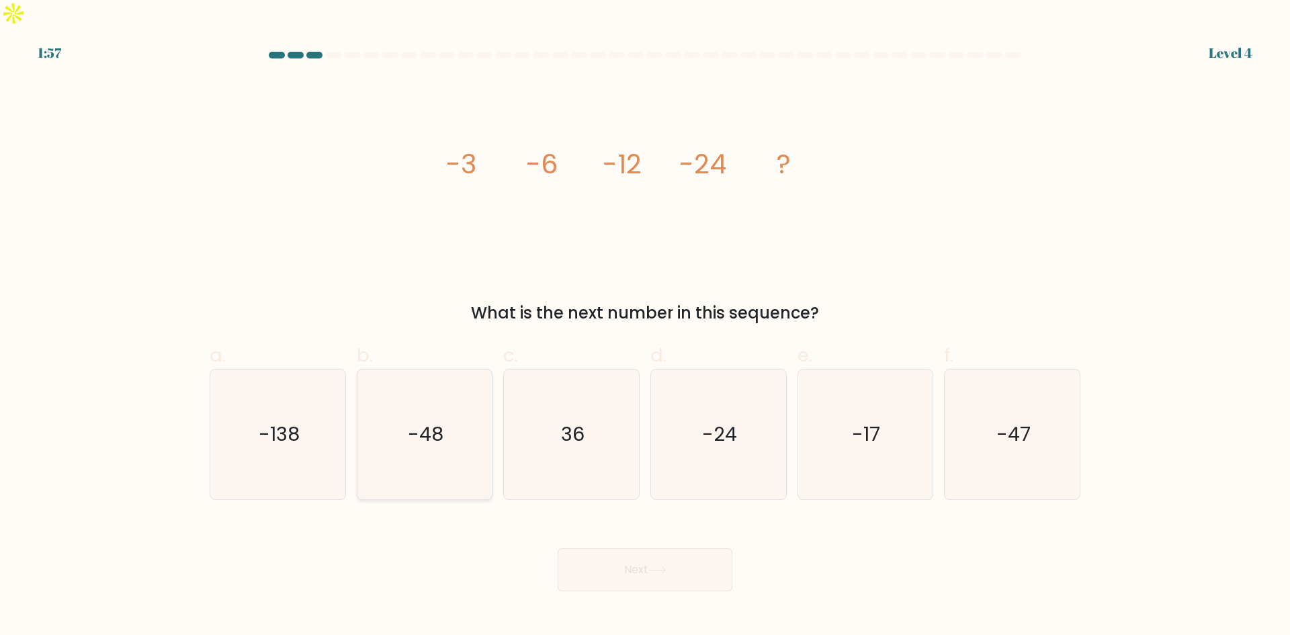
click at [439, 421] on text "-48" at bounding box center [426, 434] width 36 height 27
click at [645, 327] on input "b. -48" at bounding box center [645, 322] width 1 height 9
radio input "true"
click at [612, 548] on button "Next" at bounding box center [645, 569] width 175 height 43
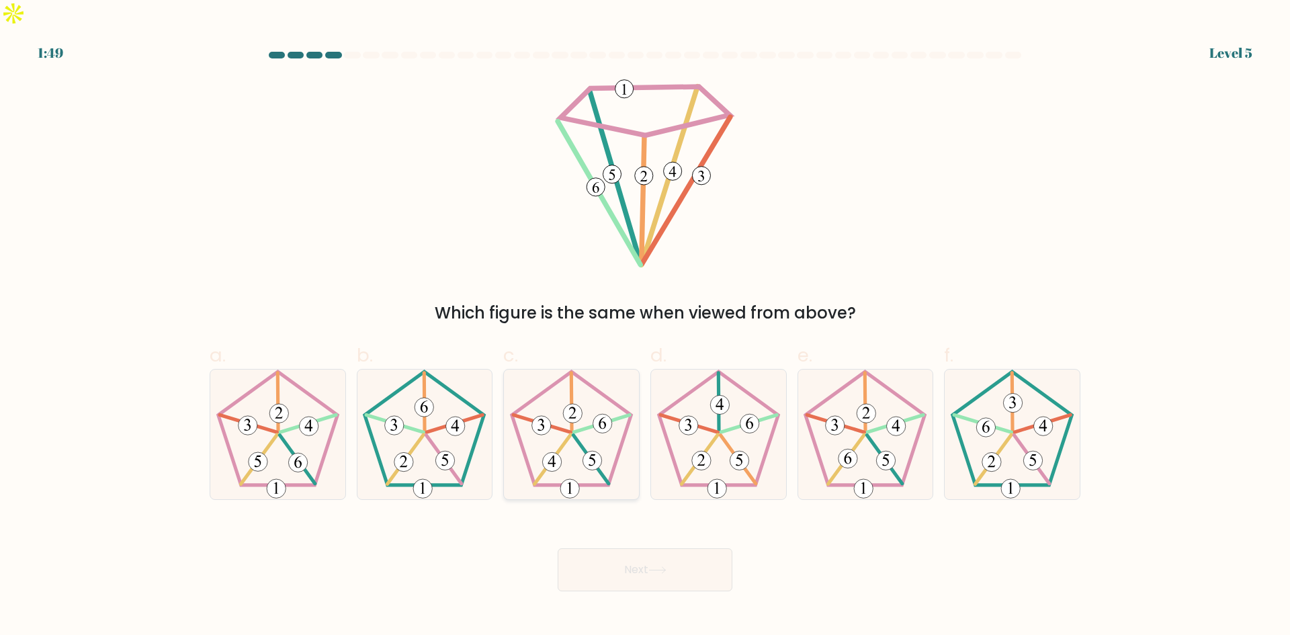
click at [562, 414] on icon at bounding box center [572, 435] width 130 height 130
click at [645, 327] on input "c." at bounding box center [645, 322] width 1 height 9
radio input "true"
click at [616, 548] on button "Next" at bounding box center [645, 569] width 175 height 43
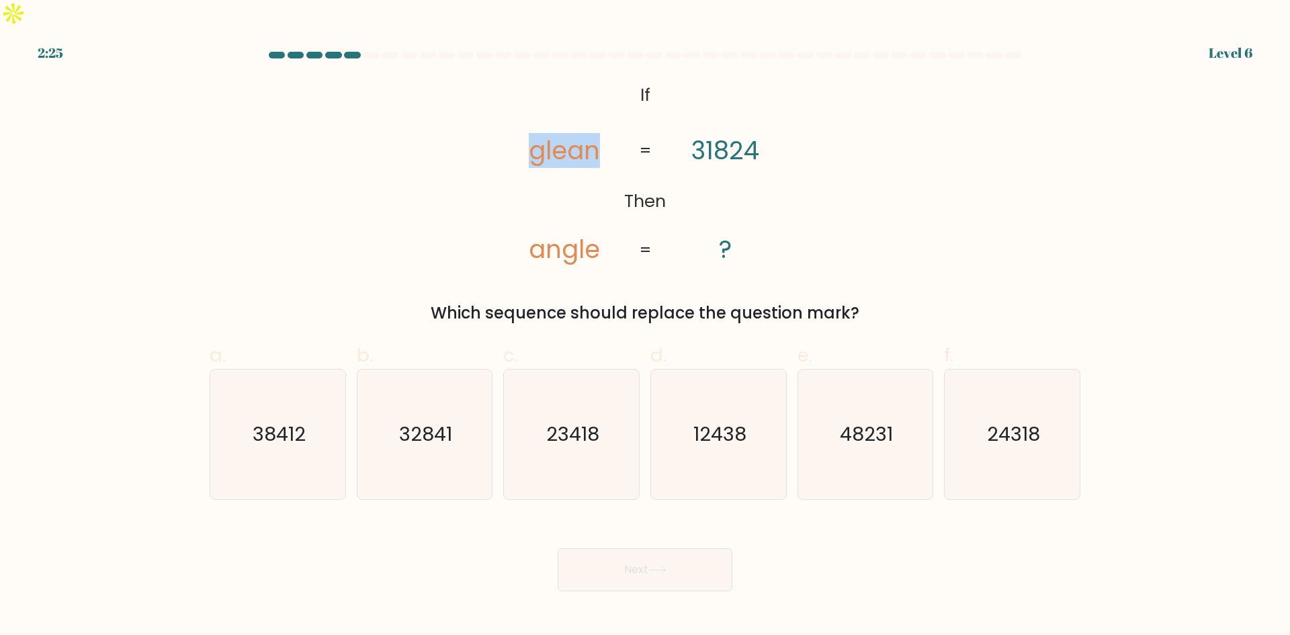
click at [171, 173] on form "If ?" at bounding box center [645, 322] width 1290 height 540
click at [503, 140] on icon "@import url('https://fonts.googleapis.com/css?family=Abril+Fatface:400,100,100i…" at bounding box center [645, 173] width 309 height 191
click at [572, 133] on tspan "glean" at bounding box center [564, 150] width 71 height 35
click at [558, 232] on tspan "angle" at bounding box center [564, 249] width 71 height 35
click at [556, 438] on icon "23418" at bounding box center [572, 435] width 130 height 130
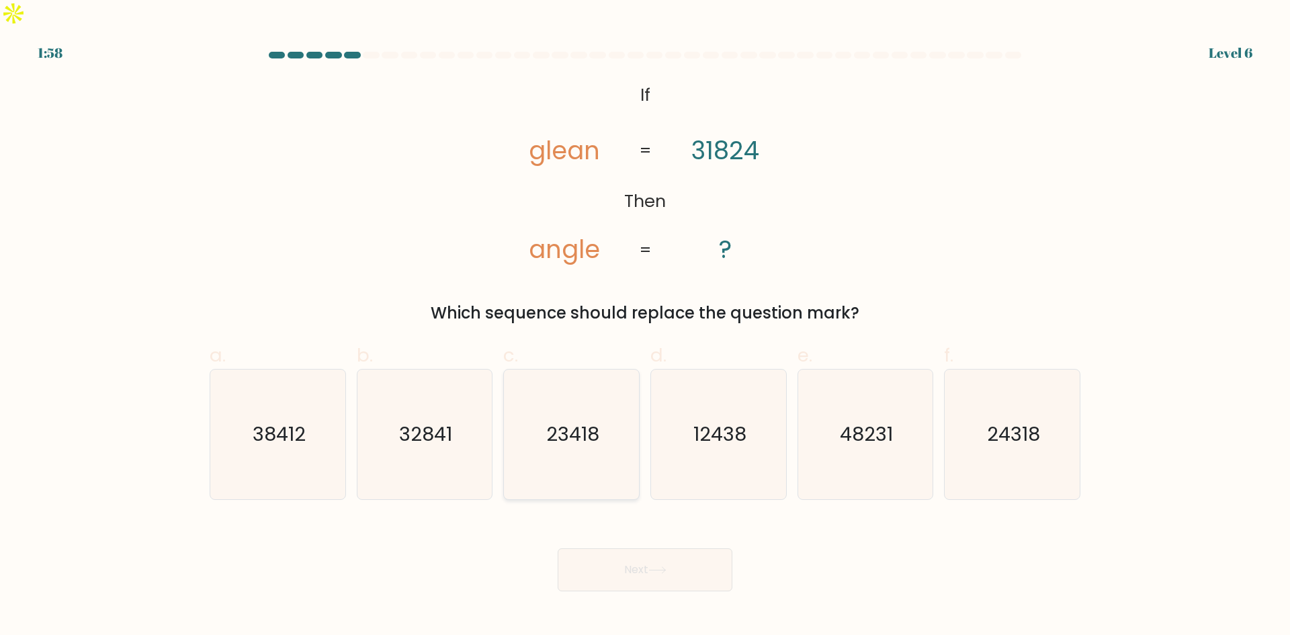
click at [645, 327] on input "c. 23418" at bounding box center [645, 322] width 1 height 9
radio input "true"
click at [996, 440] on icon "24318" at bounding box center [1013, 435] width 130 height 130
click at [646, 327] on input "f. 24318" at bounding box center [645, 322] width 1 height 9
radio input "true"
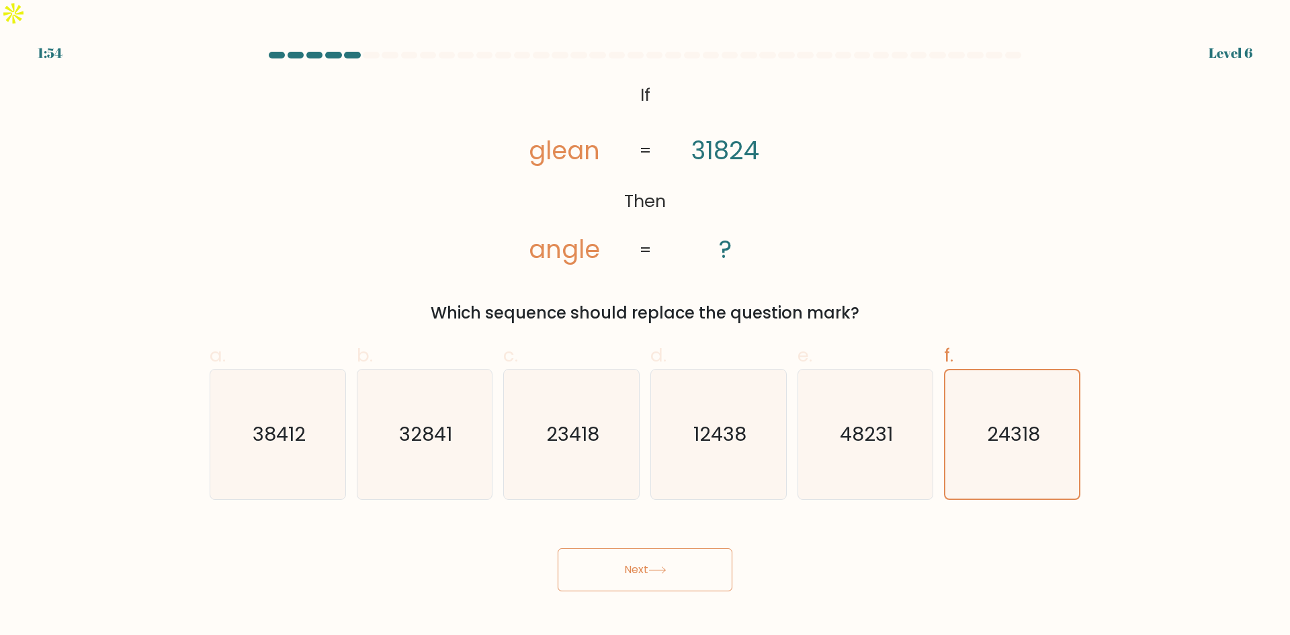
click at [648, 548] on button "Next" at bounding box center [645, 569] width 175 height 43
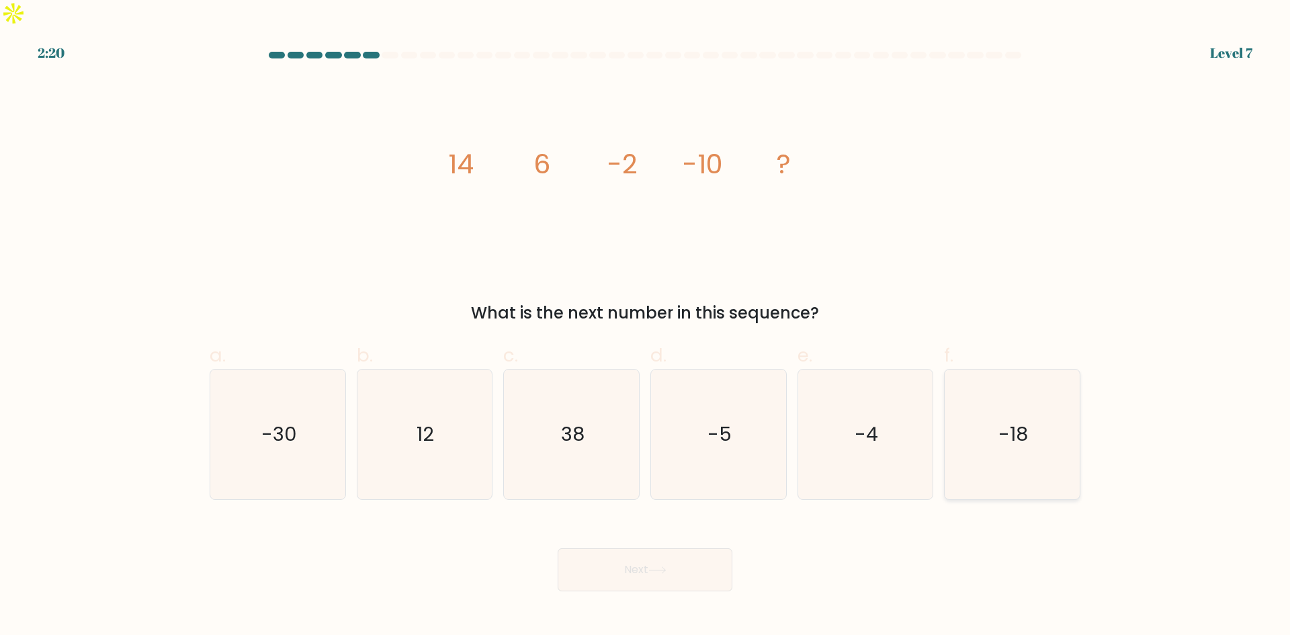
click at [986, 398] on icon "-18" at bounding box center [1013, 435] width 130 height 130
click at [646, 327] on input "f. -18" at bounding box center [645, 322] width 1 height 9
radio input "true"
click at [655, 567] on icon at bounding box center [658, 570] width 18 height 7
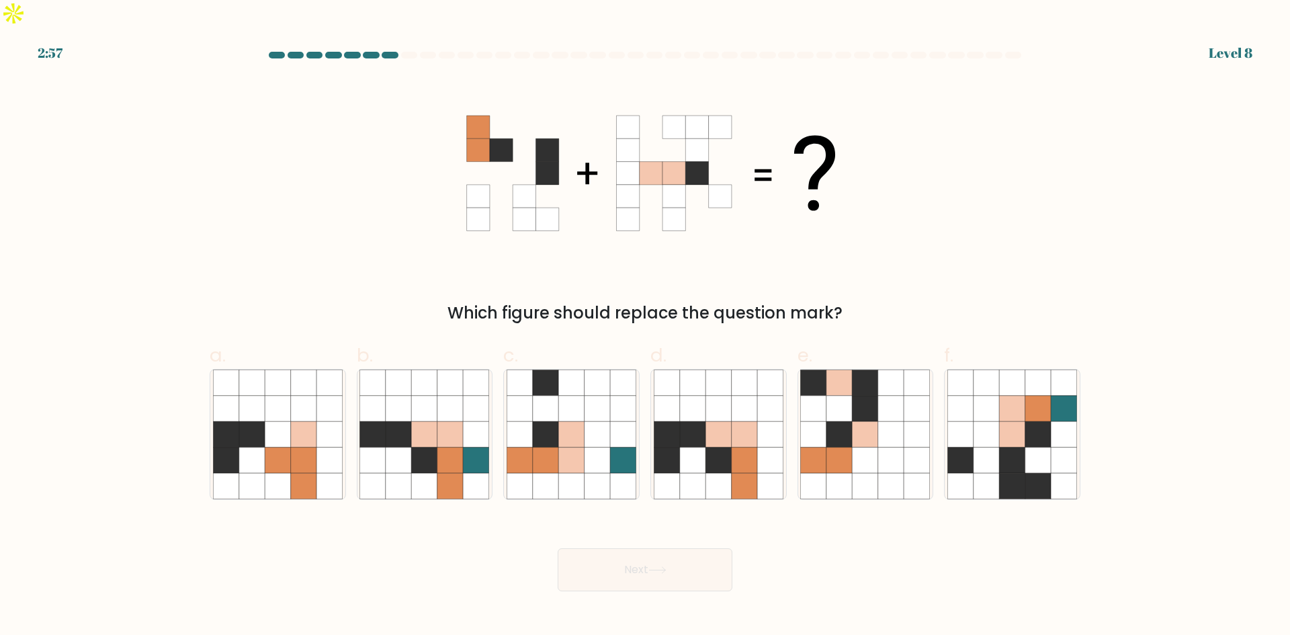
click at [11, 468] on form at bounding box center [645, 322] width 1290 height 540
click at [38, 292] on form at bounding box center [645, 322] width 1290 height 540
click at [562, 421] on icon at bounding box center [571, 434] width 26 height 26
click at [645, 327] on input "c." at bounding box center [645, 322] width 1 height 9
radio input "true"
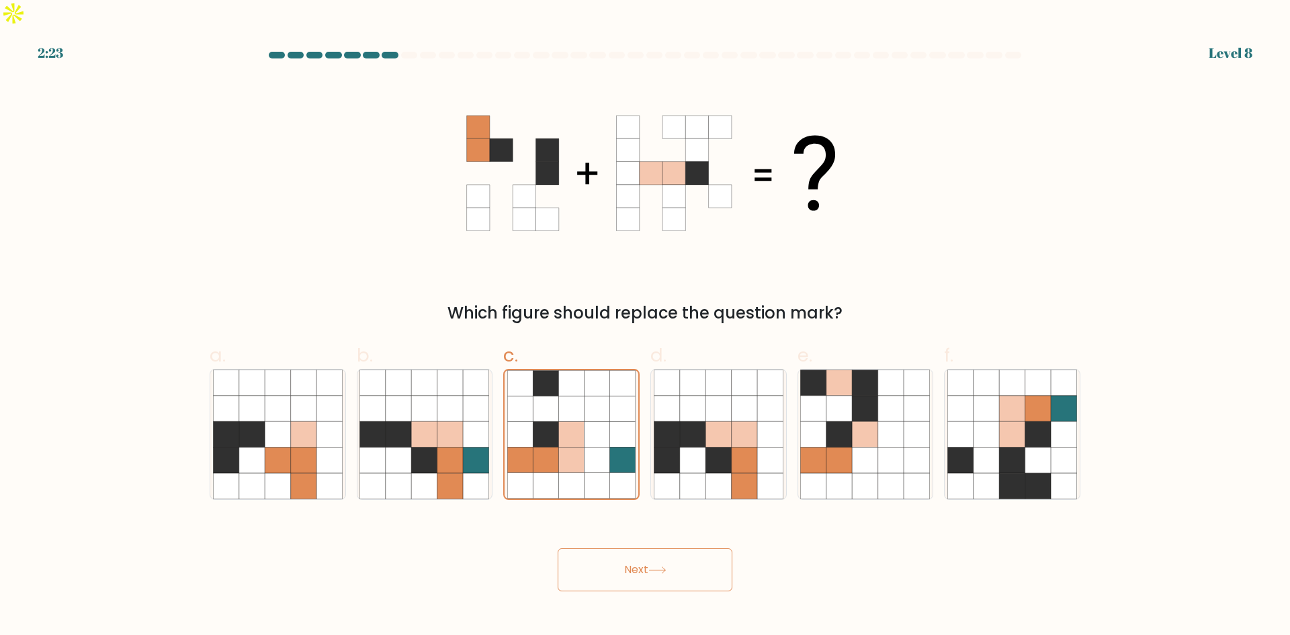
click at [628, 548] on button "Next" at bounding box center [645, 569] width 175 height 43
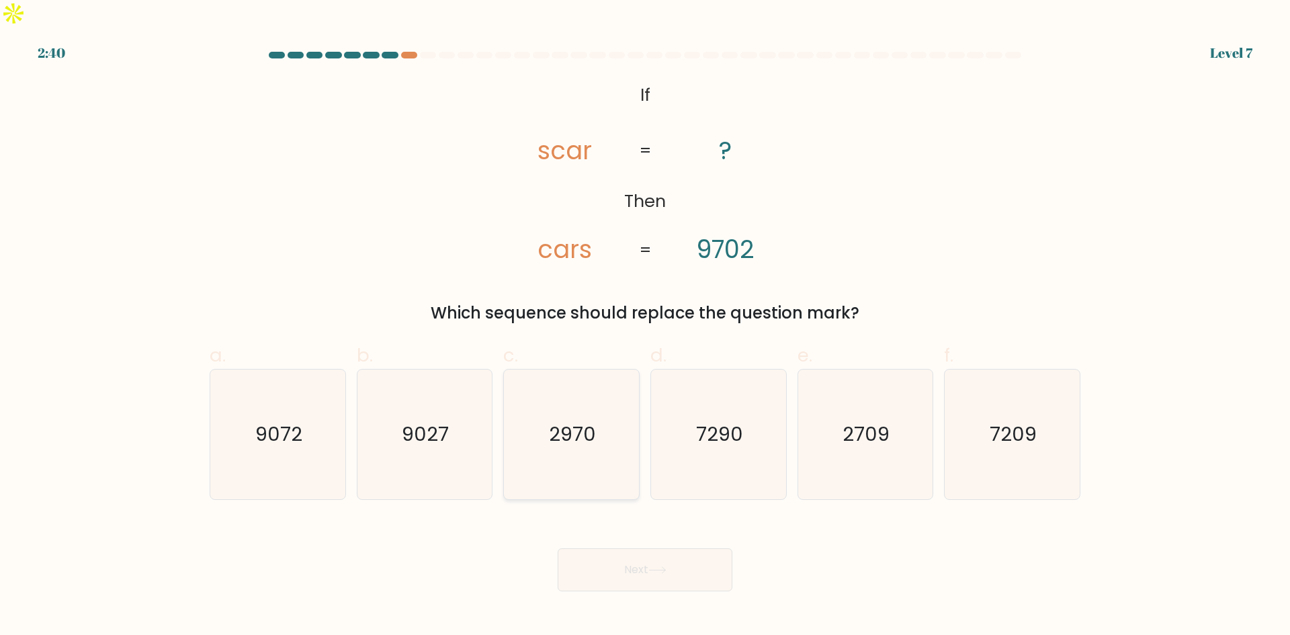
click at [569, 427] on icon "2970" at bounding box center [572, 435] width 130 height 130
click at [645, 327] on input "c. 2970" at bounding box center [645, 322] width 1 height 9
radio input "true"
click at [660, 567] on icon at bounding box center [658, 570] width 18 height 7
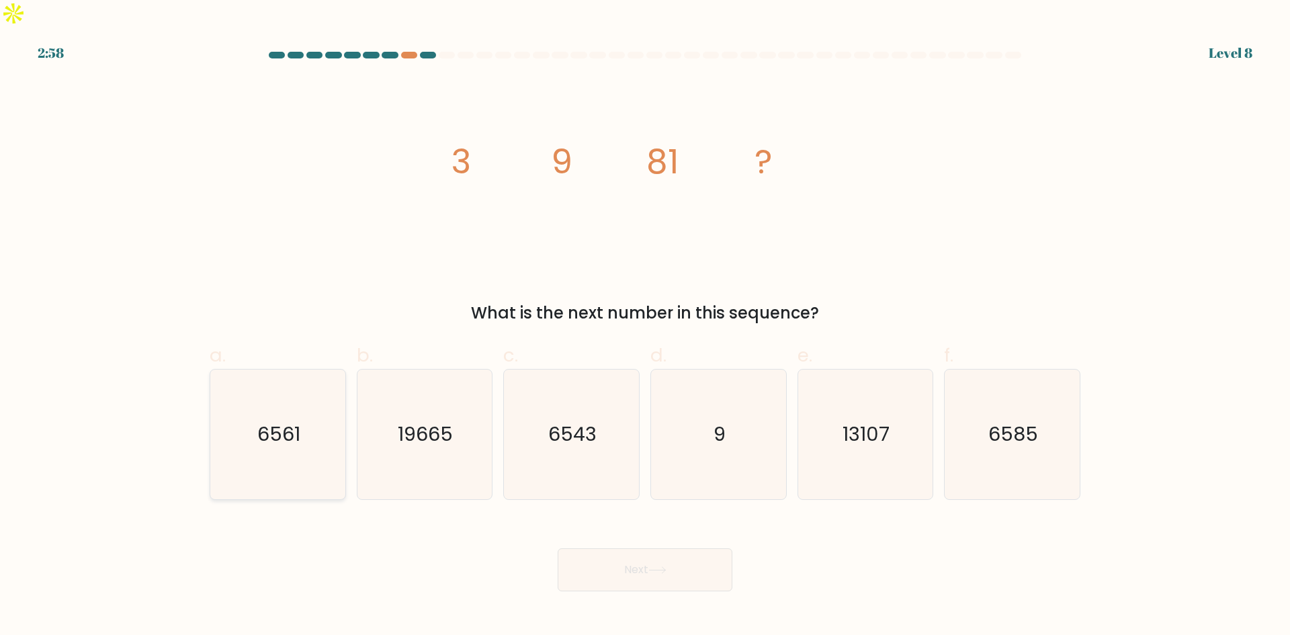
click at [287, 426] on icon "6561" at bounding box center [278, 435] width 130 height 130
click at [645, 327] on input "a. 6561" at bounding box center [645, 322] width 1 height 9
radio input "true"
click at [673, 548] on button "Next" at bounding box center [645, 569] width 175 height 43
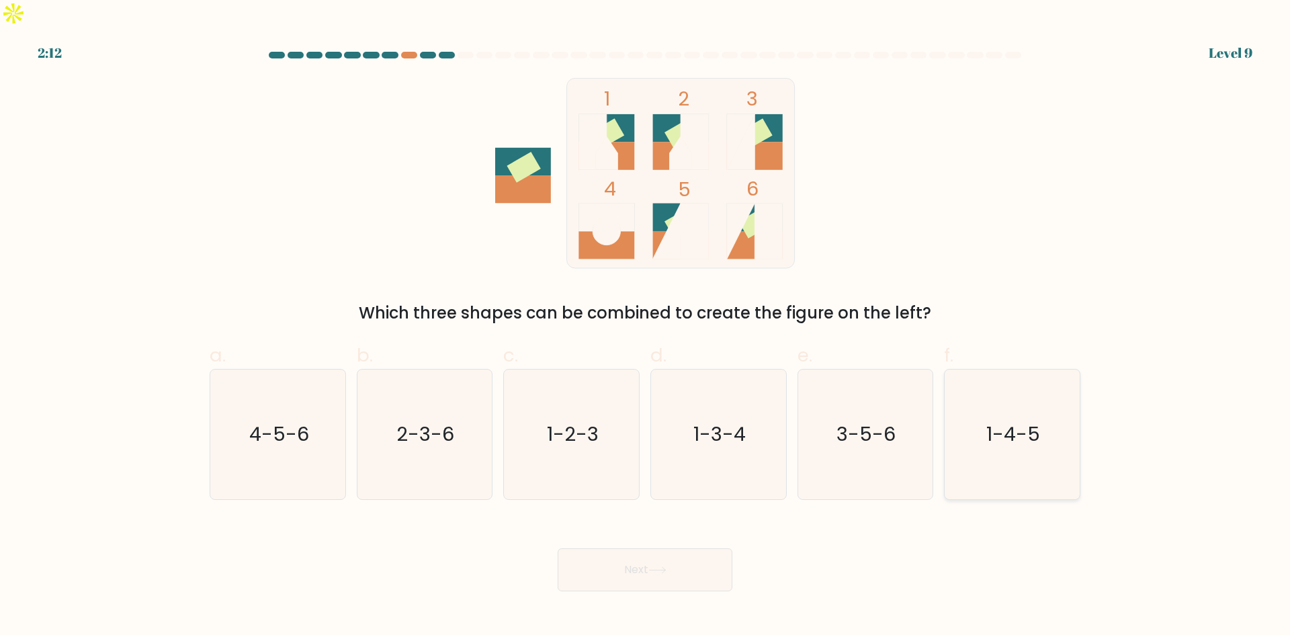
click at [1049, 426] on icon "1-4-5" at bounding box center [1013, 435] width 130 height 130
click at [646, 327] on input "f. 1-4-5" at bounding box center [645, 322] width 1 height 9
radio input "true"
click at [866, 421] on text "3-5-6" at bounding box center [866, 434] width 59 height 27
click at [646, 327] on input "e. 3-5-6" at bounding box center [645, 322] width 1 height 9
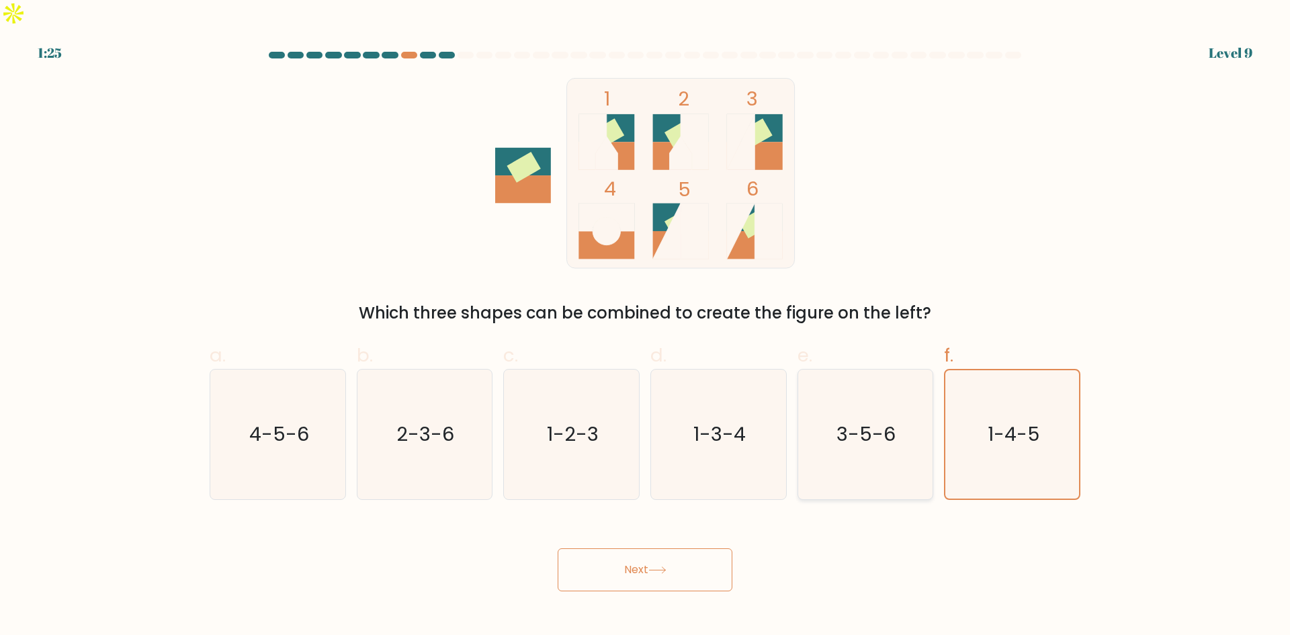
radio input "true"
click at [615, 548] on button "Next" at bounding box center [645, 569] width 175 height 43
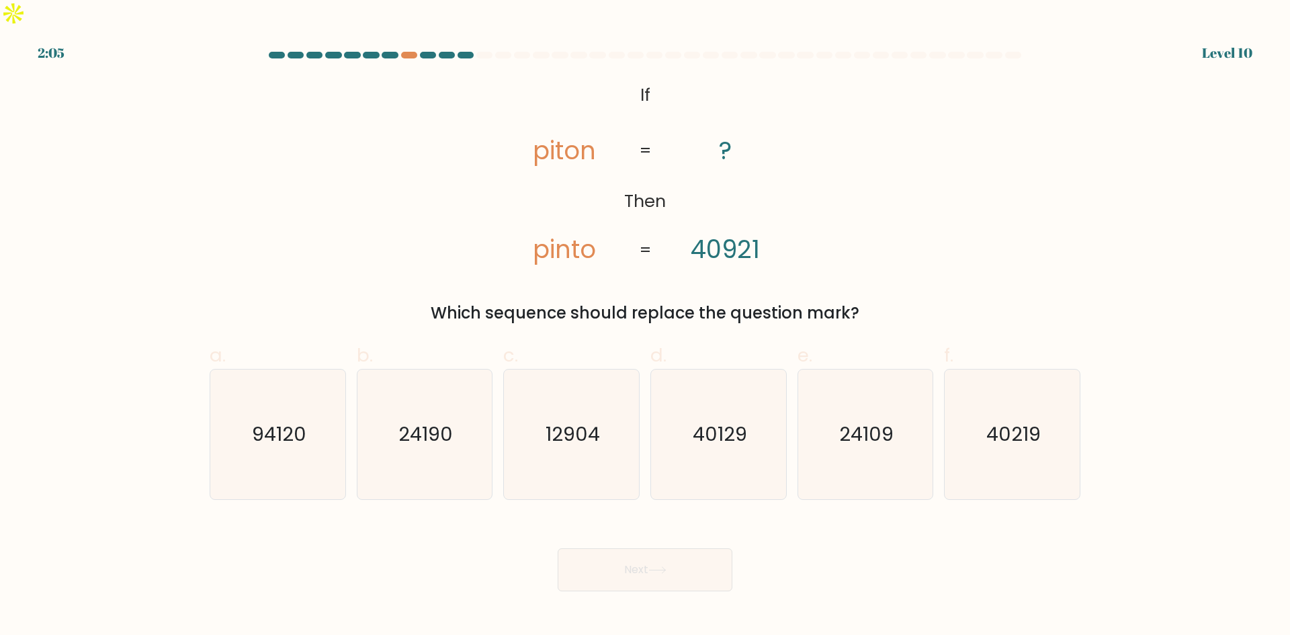
click at [102, 436] on form "If ?" at bounding box center [645, 322] width 1290 height 540
click at [1015, 425] on icon "40219" at bounding box center [1013, 435] width 130 height 130
click at [646, 327] on input "f. 40219" at bounding box center [645, 322] width 1 height 9
radio input "true"
click at [659, 567] on icon at bounding box center [658, 570] width 18 height 7
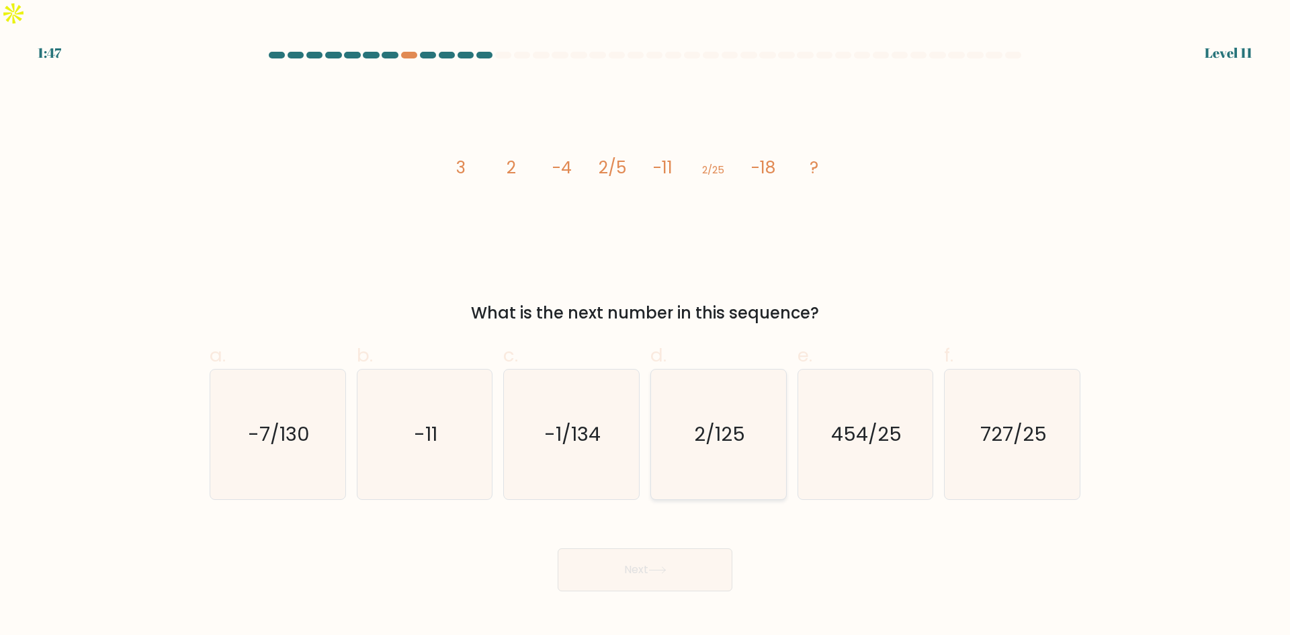
click at [723, 429] on icon "2/125" at bounding box center [719, 435] width 130 height 130
click at [646, 327] on input "d. 2/125" at bounding box center [645, 322] width 1 height 9
radio input "true"
click at [638, 548] on button "Next" at bounding box center [645, 569] width 175 height 43
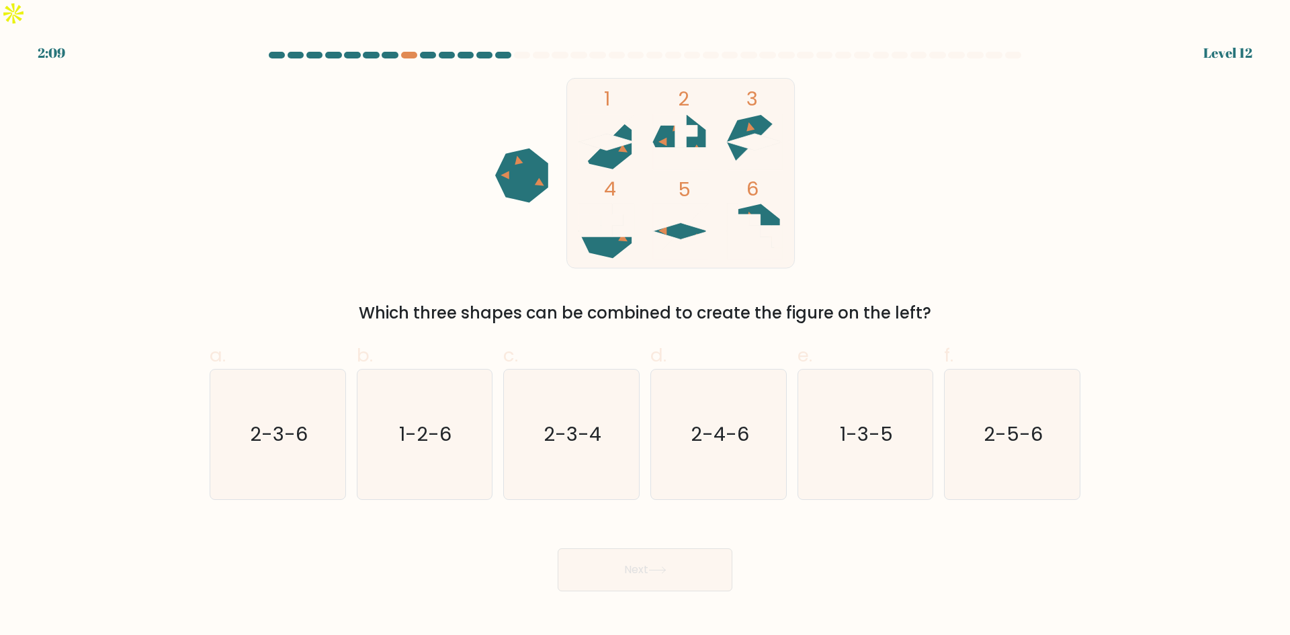
click at [222, 195] on div "1 2 3 4 5 6 Which three shapes can be combined to create the figure on the left?" at bounding box center [645, 201] width 887 height 247
click at [443, 421] on text "1-2-6" at bounding box center [426, 434] width 52 height 27
click at [645, 327] on input "b. 1-2-6" at bounding box center [645, 322] width 1 height 9
radio input "true"
click at [665, 549] on button "Next" at bounding box center [645, 569] width 175 height 43
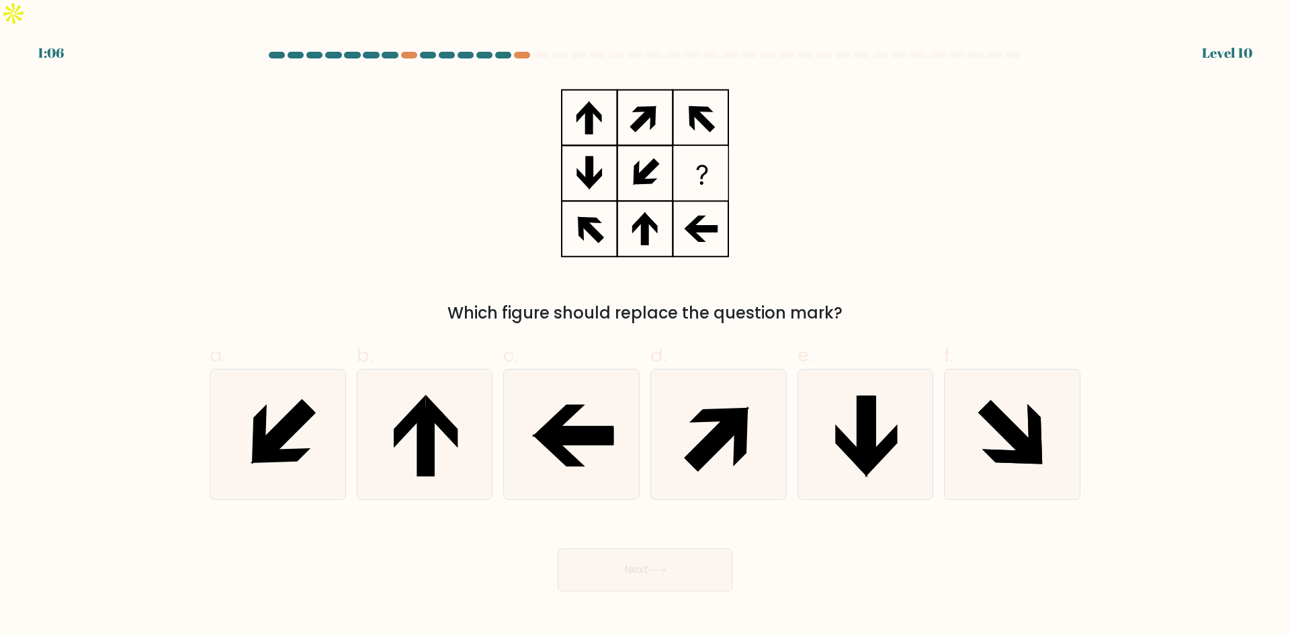
click at [142, 231] on form at bounding box center [645, 322] width 1290 height 540
click at [189, 249] on form at bounding box center [645, 322] width 1290 height 540
click at [554, 427] on icon at bounding box center [579, 435] width 69 height 17
click at [645, 327] on input "c." at bounding box center [645, 322] width 1 height 9
radio input "true"
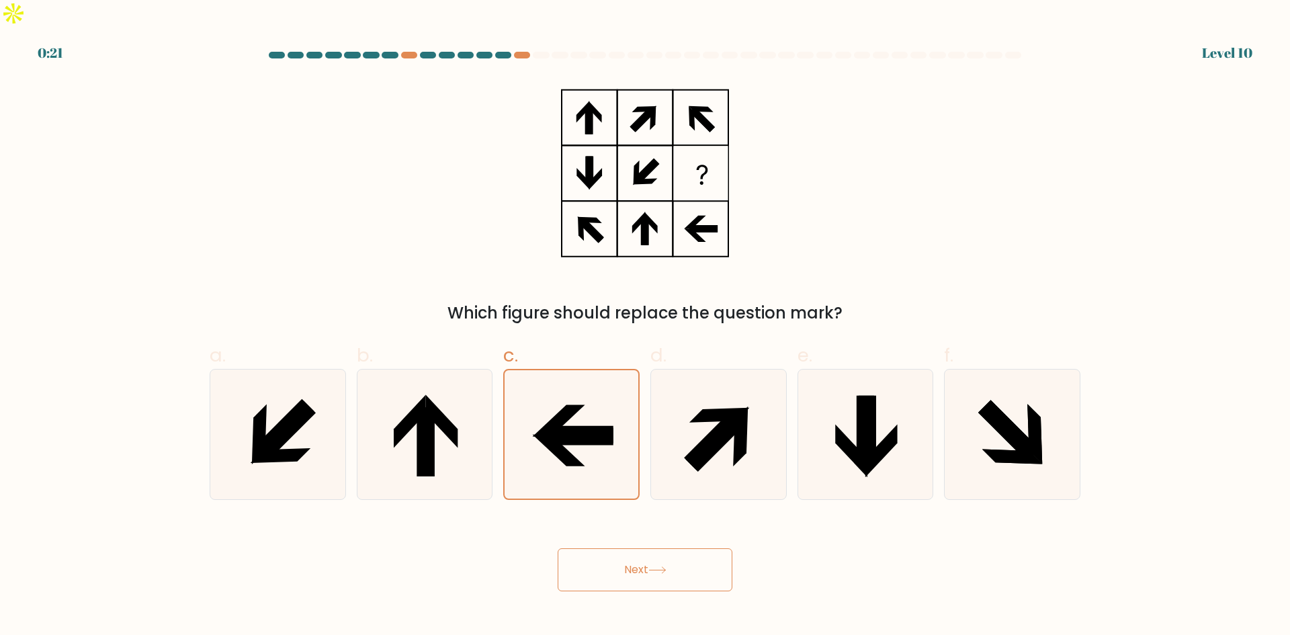
click at [649, 548] on button "Next" at bounding box center [645, 569] width 175 height 43
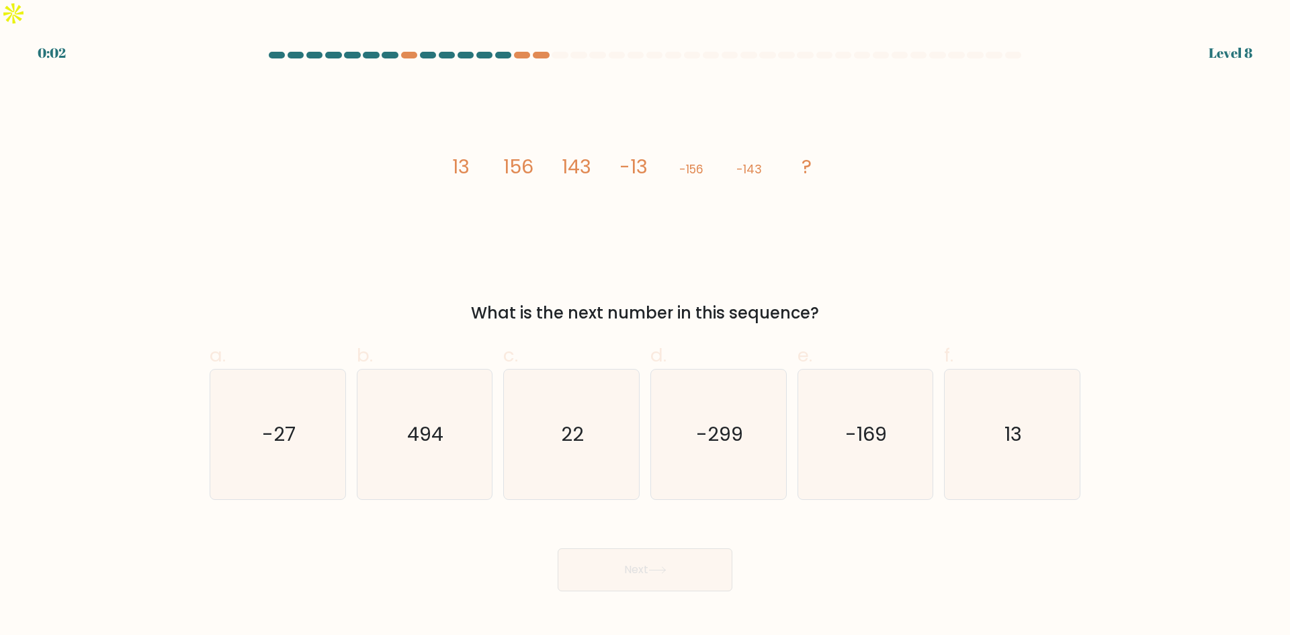
click at [1220, 397] on form at bounding box center [645, 322] width 1290 height 540
click at [993, 392] on icon "13" at bounding box center [1013, 435] width 130 height 130
click at [646, 327] on input "f. 13" at bounding box center [645, 322] width 1 height 9
radio input "true"
click at [632, 548] on button "Next" at bounding box center [645, 569] width 175 height 43
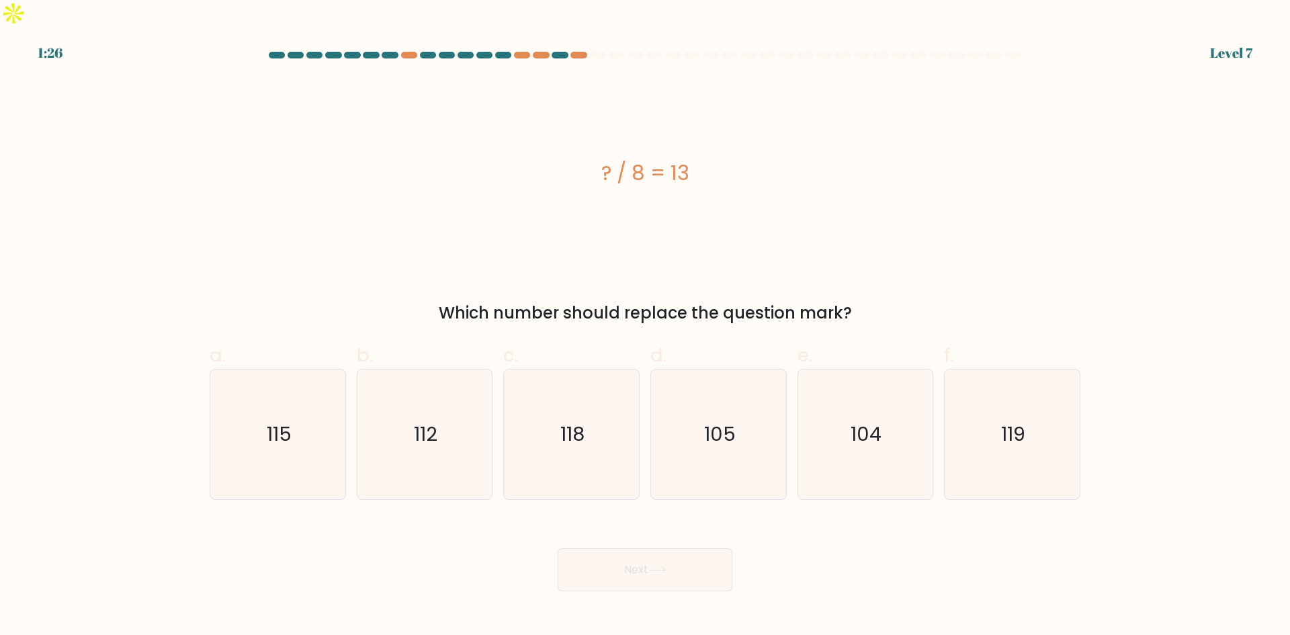
click at [75, 250] on form "a." at bounding box center [645, 322] width 1290 height 540
click at [842, 403] on icon "104" at bounding box center [865, 435] width 130 height 130
click at [646, 327] on input "e. 104" at bounding box center [645, 322] width 1 height 9
radio input "true"
click at [637, 551] on button "Next" at bounding box center [645, 569] width 175 height 43
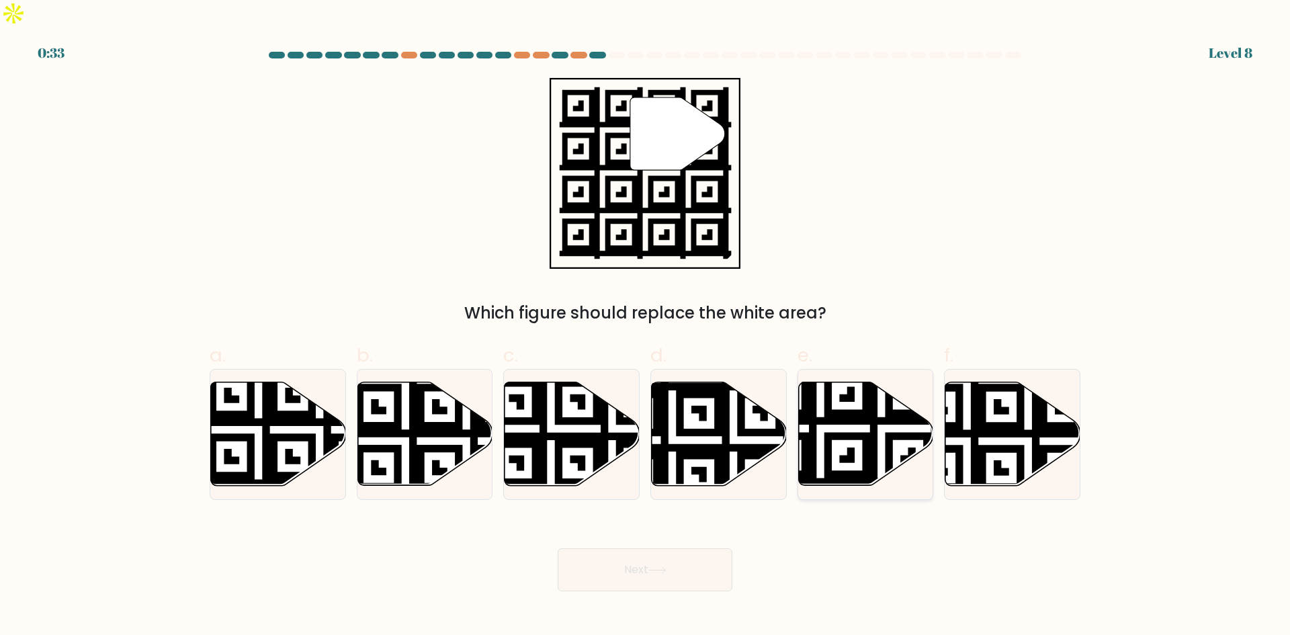
click at [847, 401] on icon at bounding box center [865, 433] width 135 height 103
click at [646, 327] on input "e." at bounding box center [645, 322] width 1 height 9
radio input "true"
click at [636, 548] on button "Next" at bounding box center [645, 569] width 175 height 43
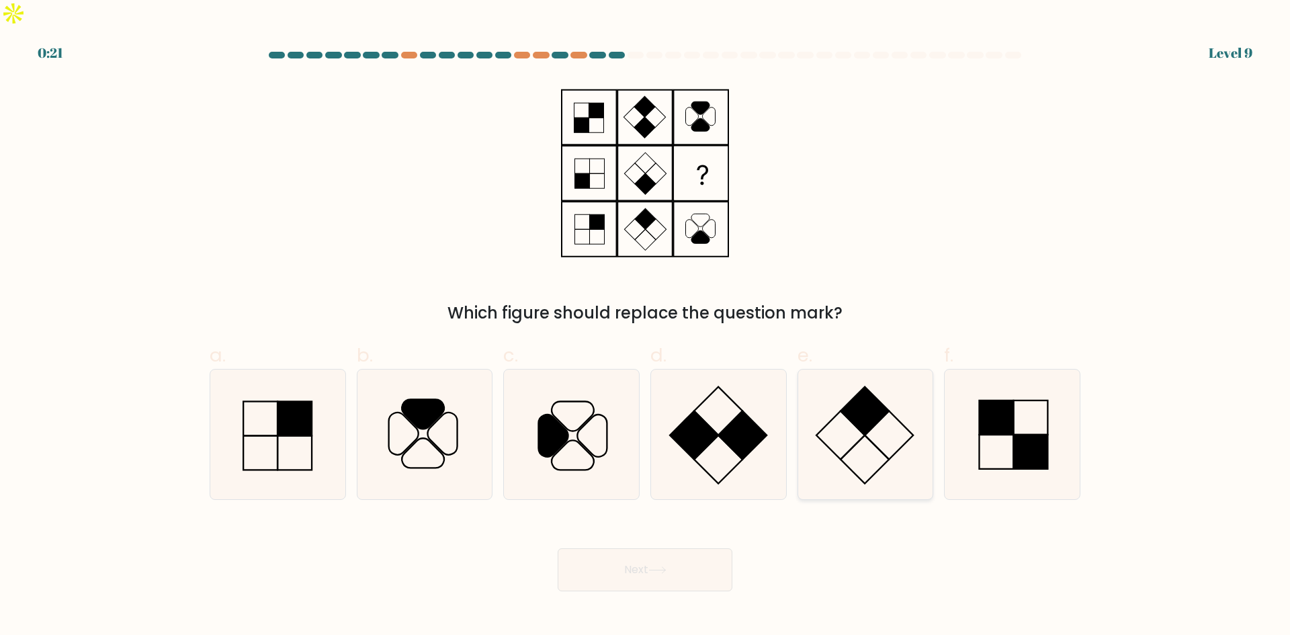
click at [853, 392] on rect at bounding box center [865, 410] width 48 height 48
click at [646, 327] on input "e." at bounding box center [645, 322] width 1 height 9
radio input "true"
click at [639, 548] on button "Next" at bounding box center [645, 569] width 175 height 43
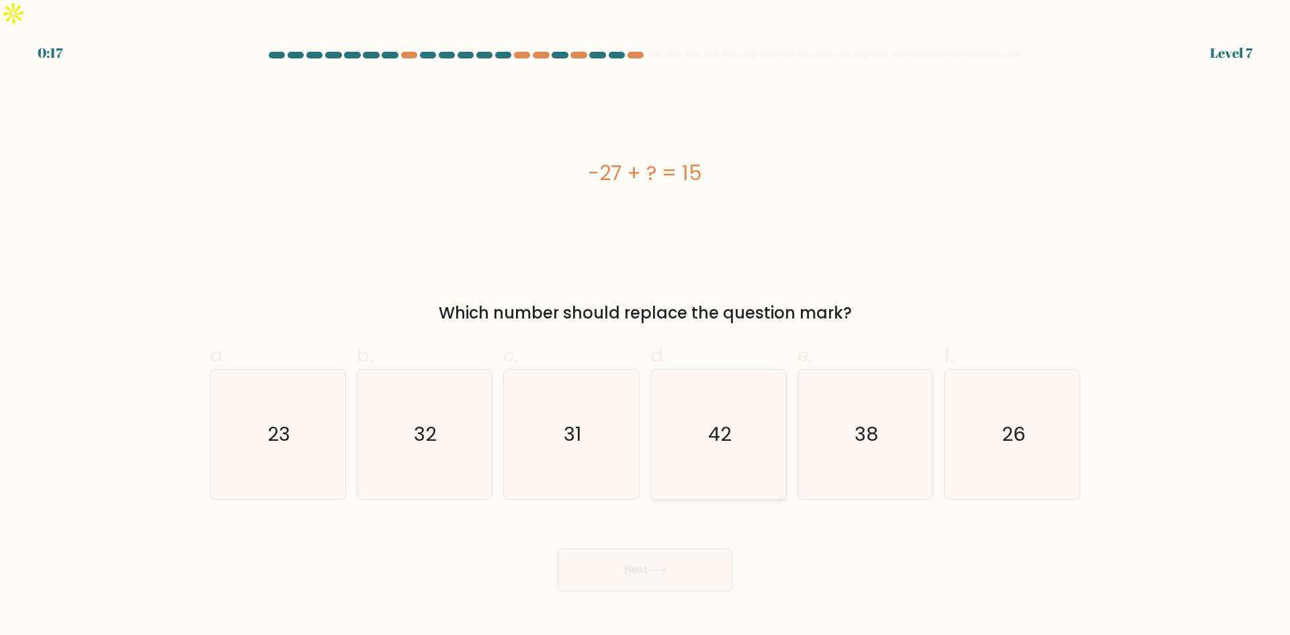
click at [712, 421] on text "42" at bounding box center [720, 434] width 24 height 27
click at [646, 327] on input "d. 42" at bounding box center [645, 322] width 1 height 9
radio input "true"
click at [666, 567] on icon at bounding box center [658, 570] width 18 height 7
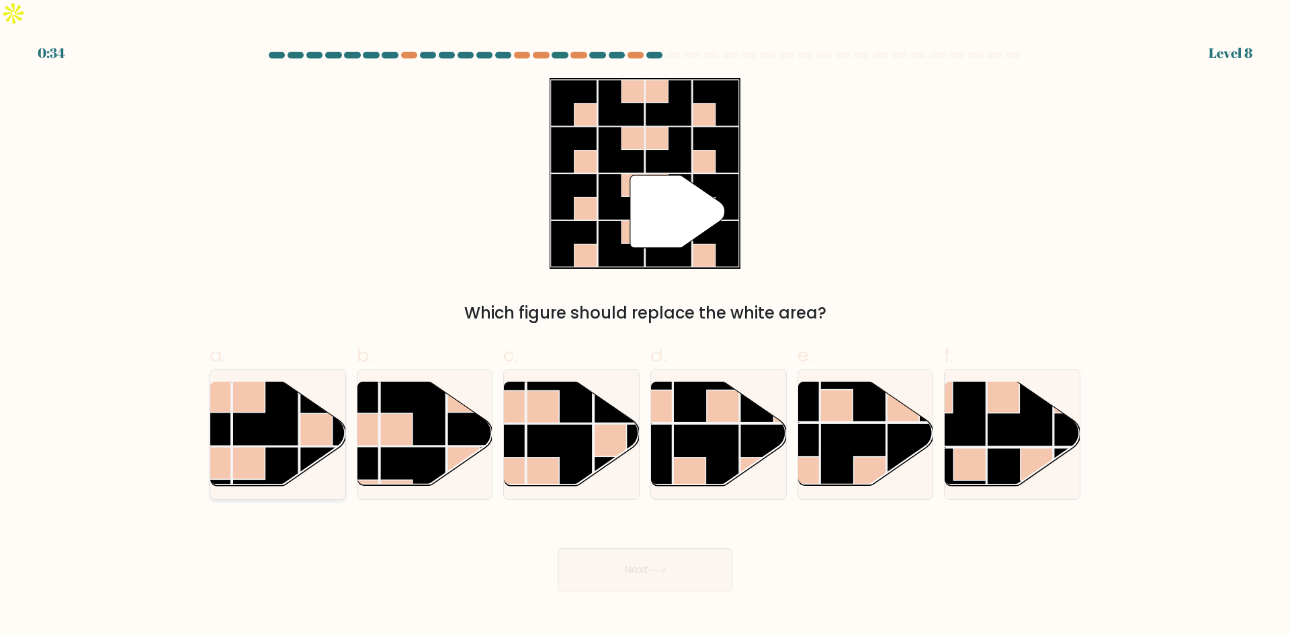
click at [269, 380] on rect at bounding box center [266, 413] width 66 height 66
click at [645, 327] on input "a." at bounding box center [645, 322] width 1 height 9
radio input "true"
click at [654, 548] on button "Next" at bounding box center [645, 569] width 175 height 43
click at [286, 387] on rect at bounding box center [266, 413] width 66 height 66
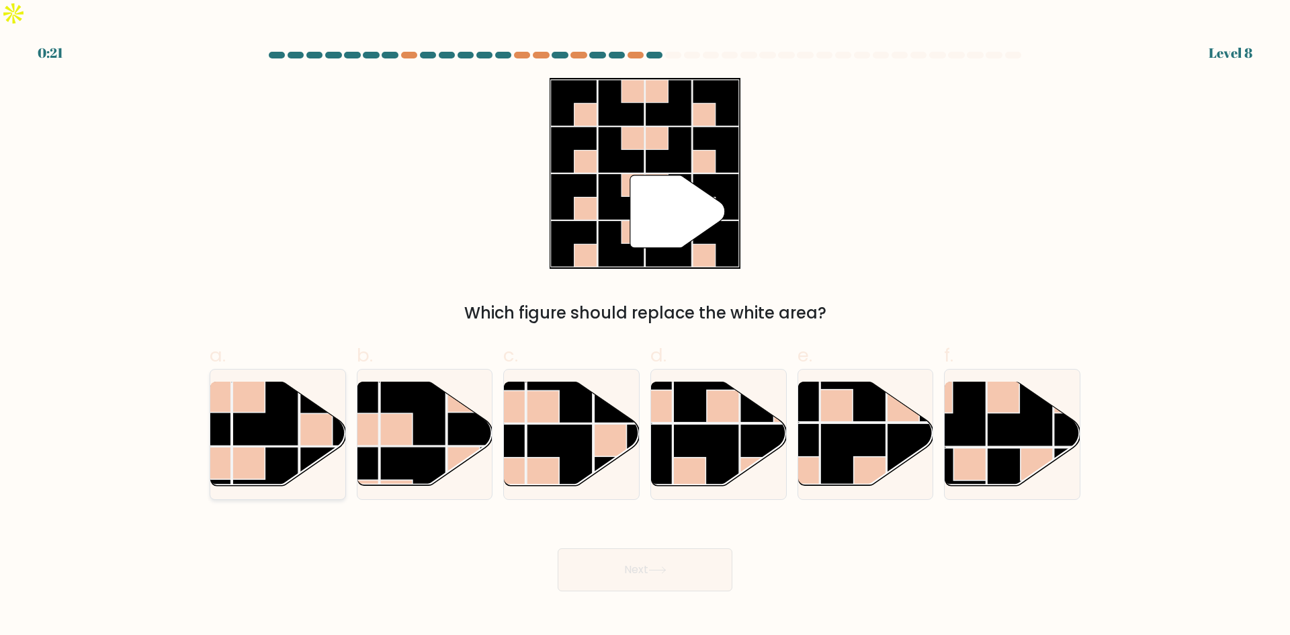
click at [645, 327] on input "a." at bounding box center [645, 322] width 1 height 9
radio input "true"
click at [654, 548] on button "Next" at bounding box center [645, 569] width 175 height 43
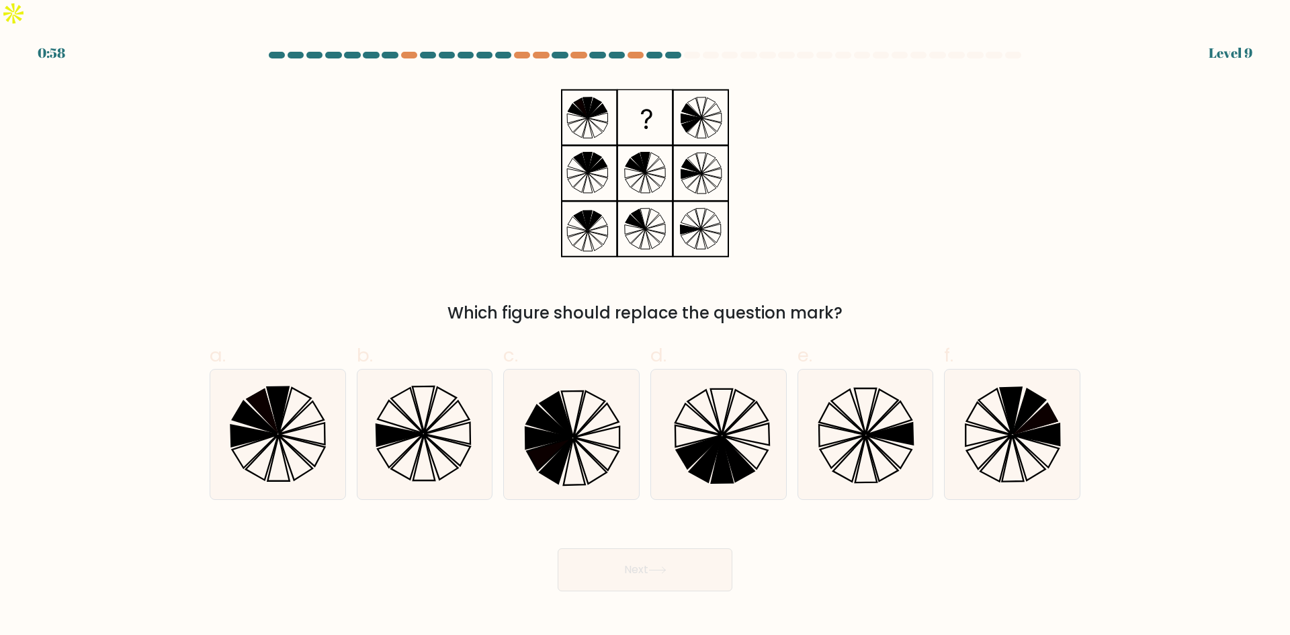
click at [150, 169] on form at bounding box center [645, 322] width 1290 height 540
click at [302, 383] on icon at bounding box center [278, 435] width 130 height 130
click at [645, 327] on input "a." at bounding box center [645, 322] width 1 height 9
radio input "true"
click at [650, 548] on button "Next" at bounding box center [645, 569] width 175 height 43
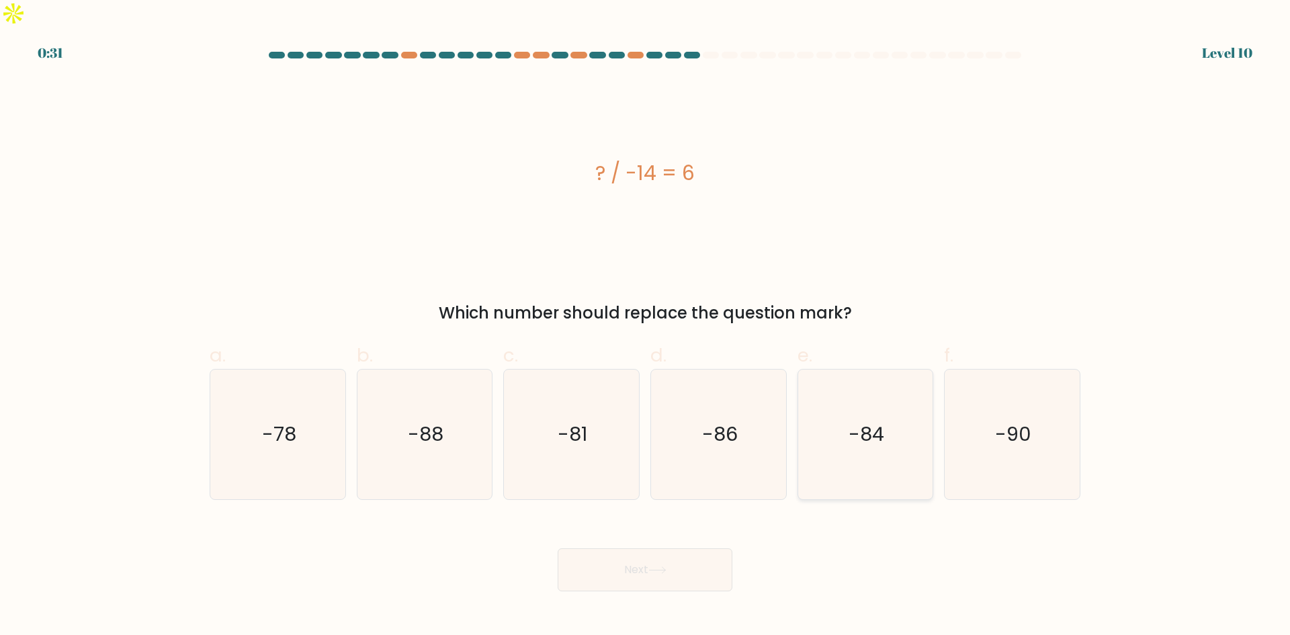
click at [897, 399] on icon "-84" at bounding box center [865, 435] width 130 height 130
click at [646, 327] on input "e. -84" at bounding box center [645, 322] width 1 height 9
radio input "true"
click at [639, 548] on button "Next" at bounding box center [645, 569] width 175 height 43
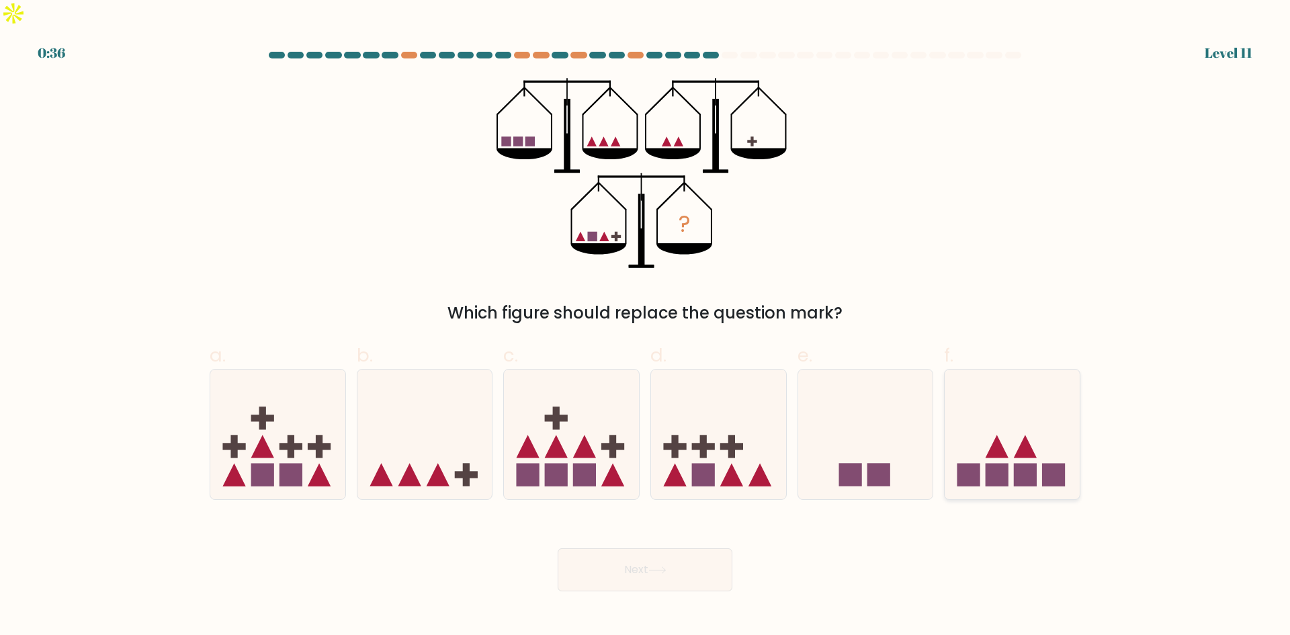
click at [958, 464] on rect at bounding box center [969, 475] width 23 height 23
click at [646, 327] on input "f." at bounding box center [645, 322] width 1 height 9
radio input "true"
click at [714, 464] on rect at bounding box center [703, 475] width 23 height 23
click at [646, 327] on input "d." at bounding box center [645, 322] width 1 height 9
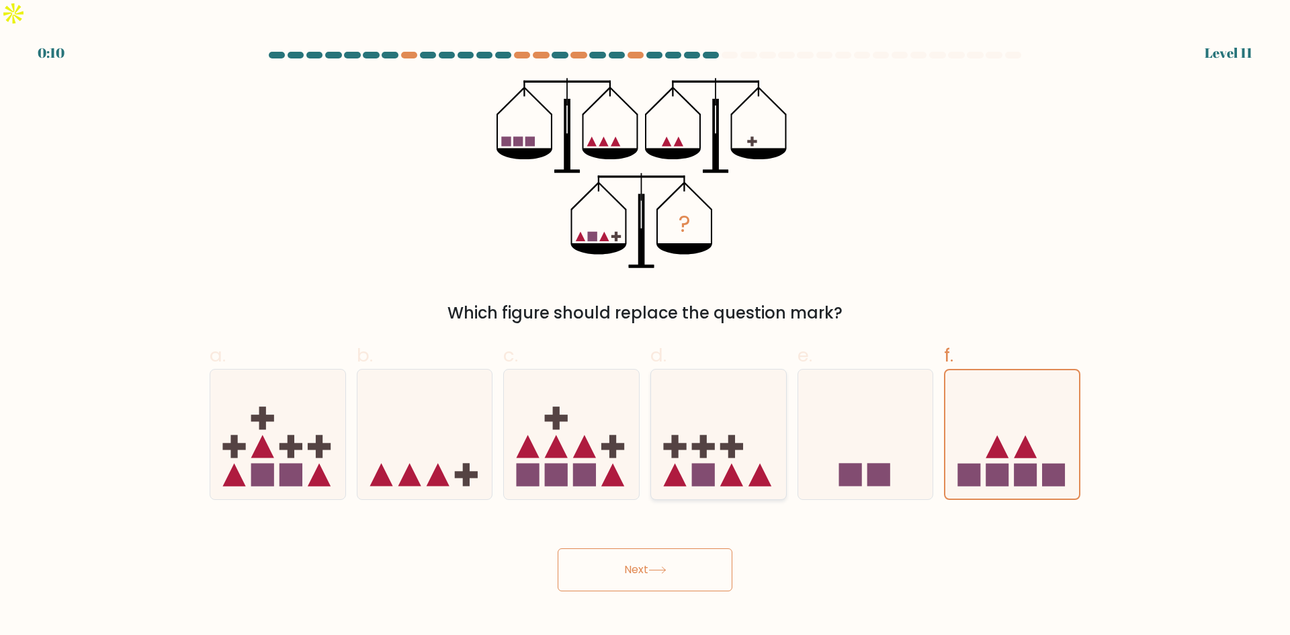
radio input "true"
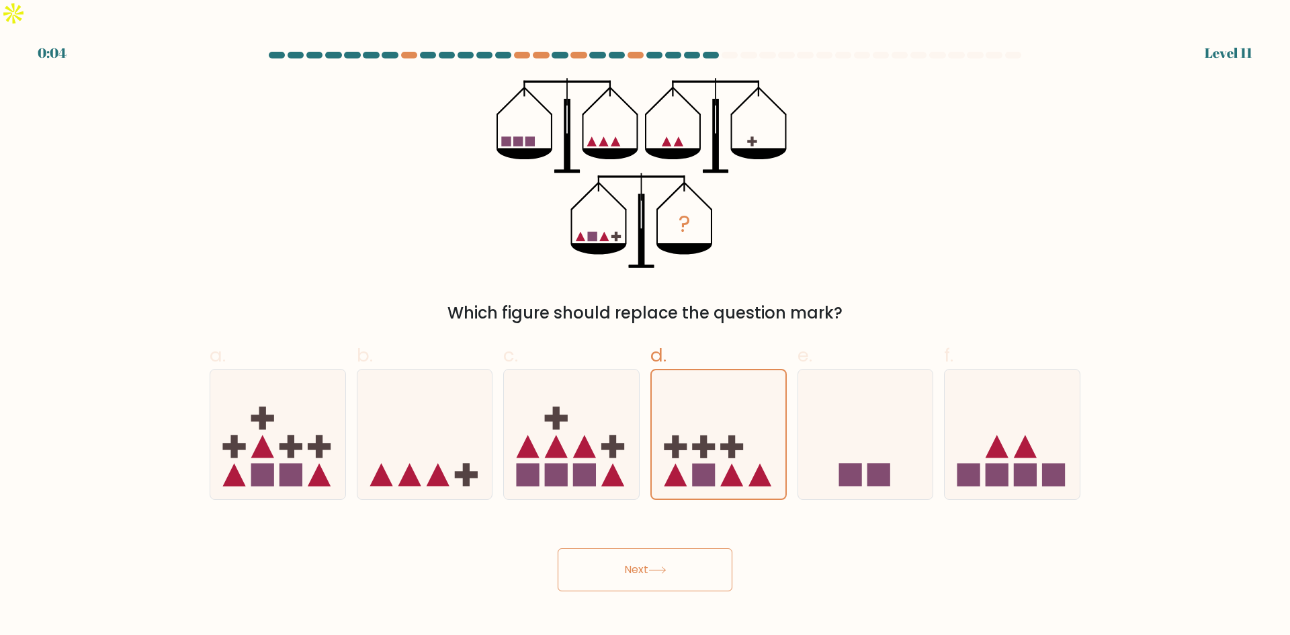
click at [627, 548] on button "Next" at bounding box center [645, 569] width 175 height 43
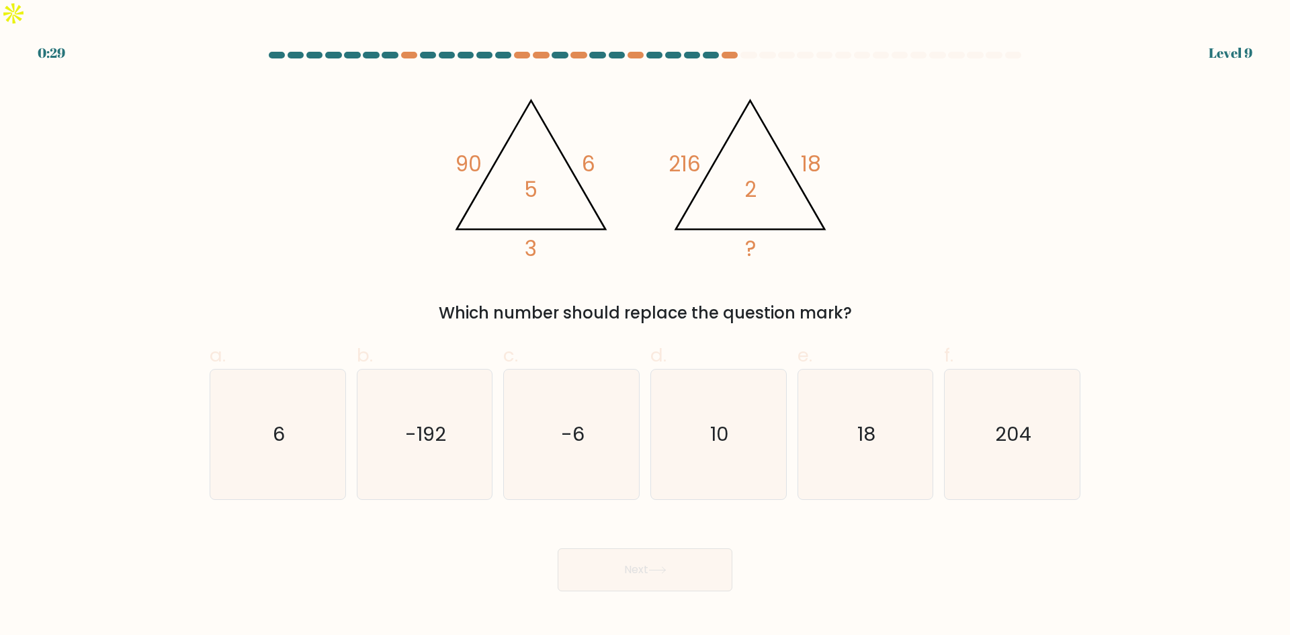
click at [1144, 522] on form at bounding box center [645, 322] width 1290 height 540
click at [552, 424] on icon "-6" at bounding box center [572, 435] width 130 height 130
click at [645, 327] on input "c. -6" at bounding box center [645, 322] width 1 height 9
radio input "true"
click at [634, 550] on button "Next" at bounding box center [645, 569] width 175 height 43
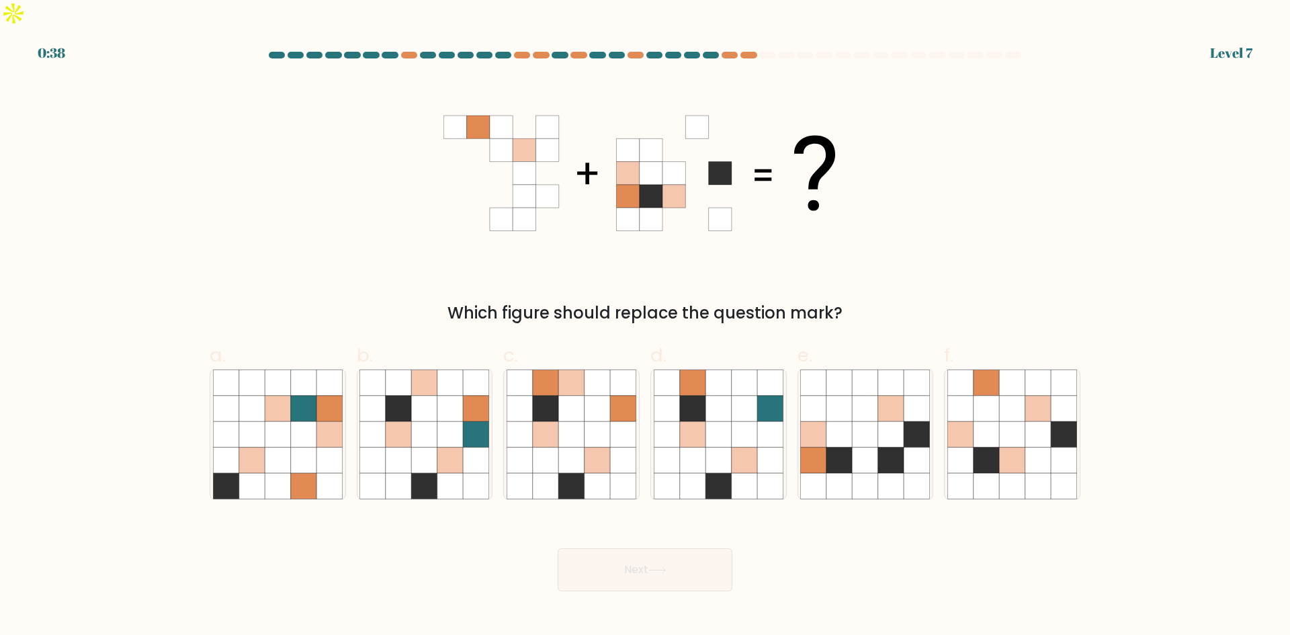
click at [1179, 432] on form at bounding box center [645, 322] width 1290 height 540
click at [565, 421] on icon at bounding box center [571, 434] width 26 height 26
click at [645, 327] on input "c." at bounding box center [645, 322] width 1 height 9
radio input "true"
click at [649, 548] on button "Next" at bounding box center [645, 569] width 175 height 43
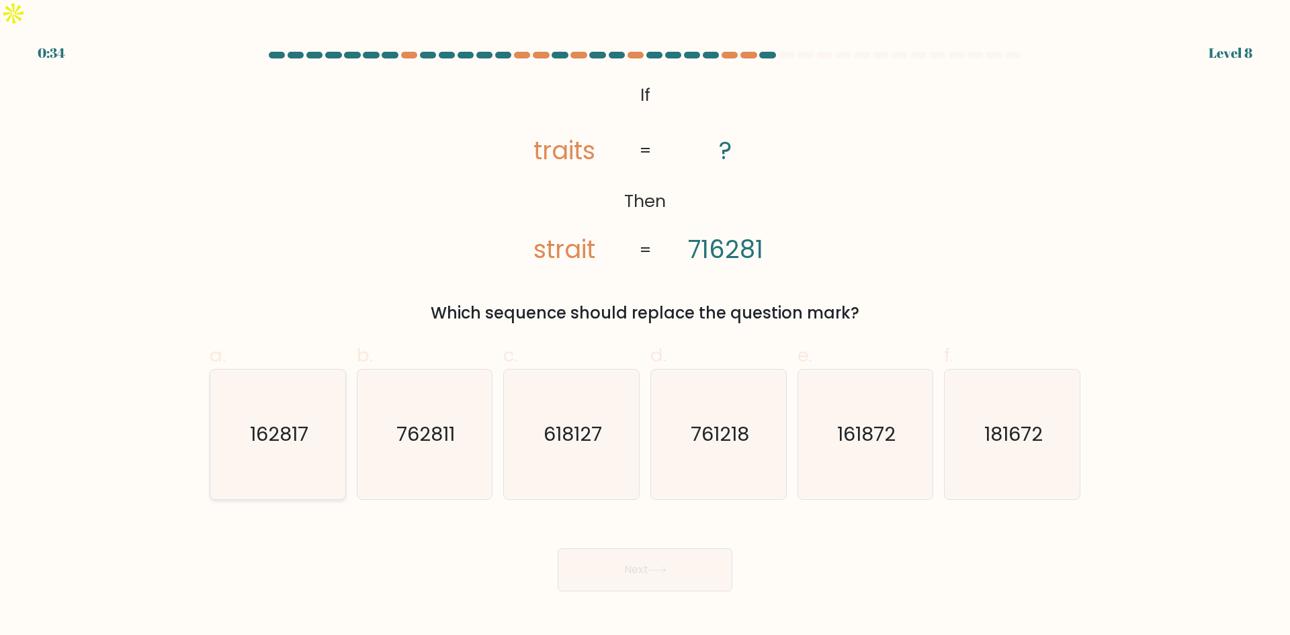
click at [262, 439] on icon "162817" at bounding box center [278, 435] width 130 height 130
click at [645, 327] on input "a. 162817" at bounding box center [645, 322] width 1 height 9
radio input "true"
click at [634, 548] on button "Next" at bounding box center [645, 569] width 175 height 43
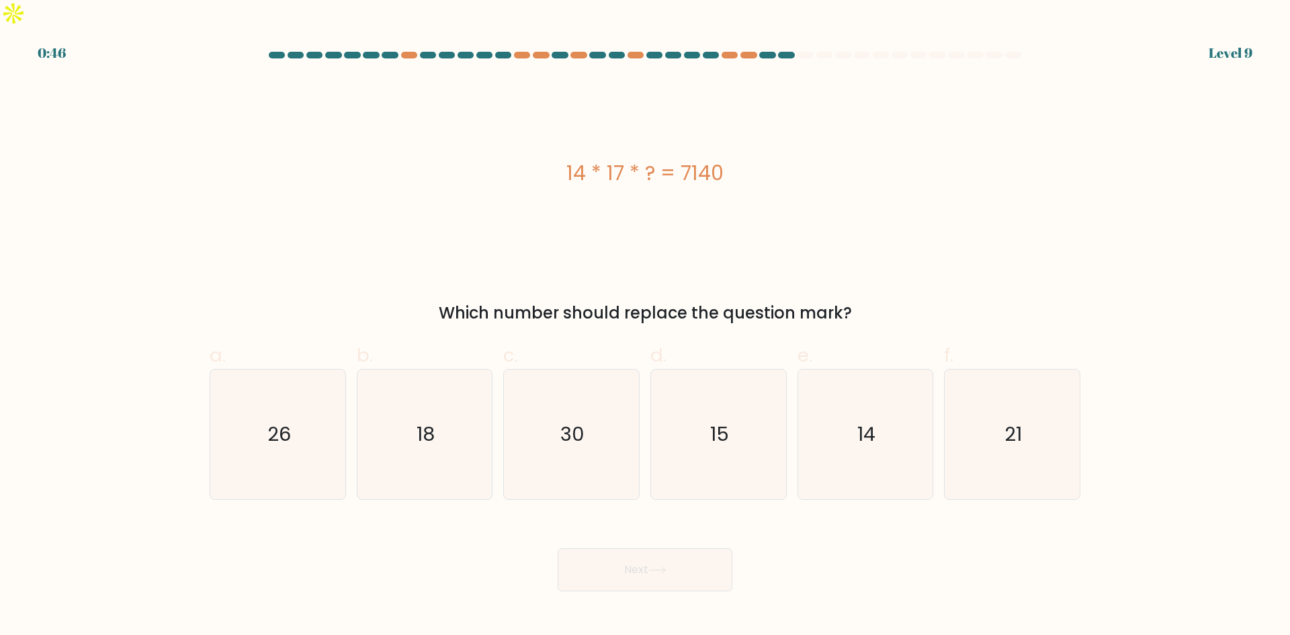
click at [1169, 302] on form "a." at bounding box center [645, 322] width 1290 height 540
click at [569, 421] on text "30" at bounding box center [573, 434] width 24 height 27
click at [645, 327] on input "c. 30" at bounding box center [645, 322] width 1 height 9
radio input "true"
click at [645, 548] on button "Next" at bounding box center [645, 569] width 175 height 43
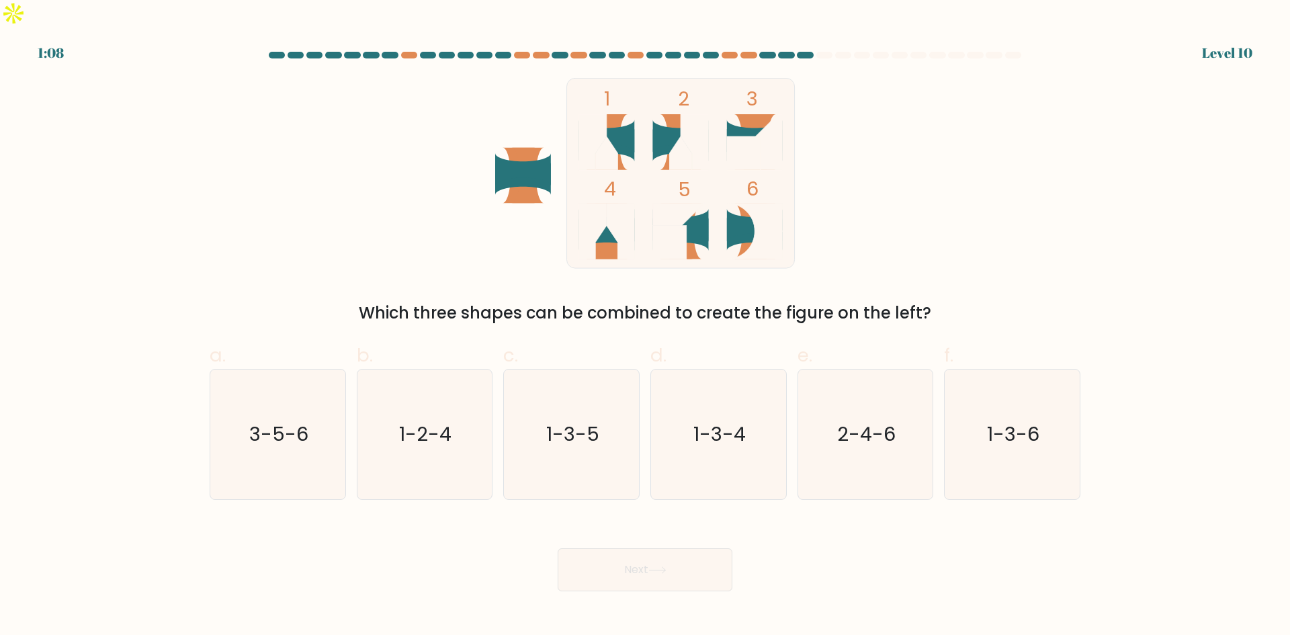
click at [1136, 290] on form at bounding box center [645, 322] width 1290 height 540
click at [604, 395] on icon "1-3-5" at bounding box center [572, 435] width 130 height 130
click at [645, 327] on input "c. 1-3-5" at bounding box center [645, 322] width 1 height 9
radio input "true"
click at [415, 421] on text "1-2-4" at bounding box center [426, 434] width 52 height 27
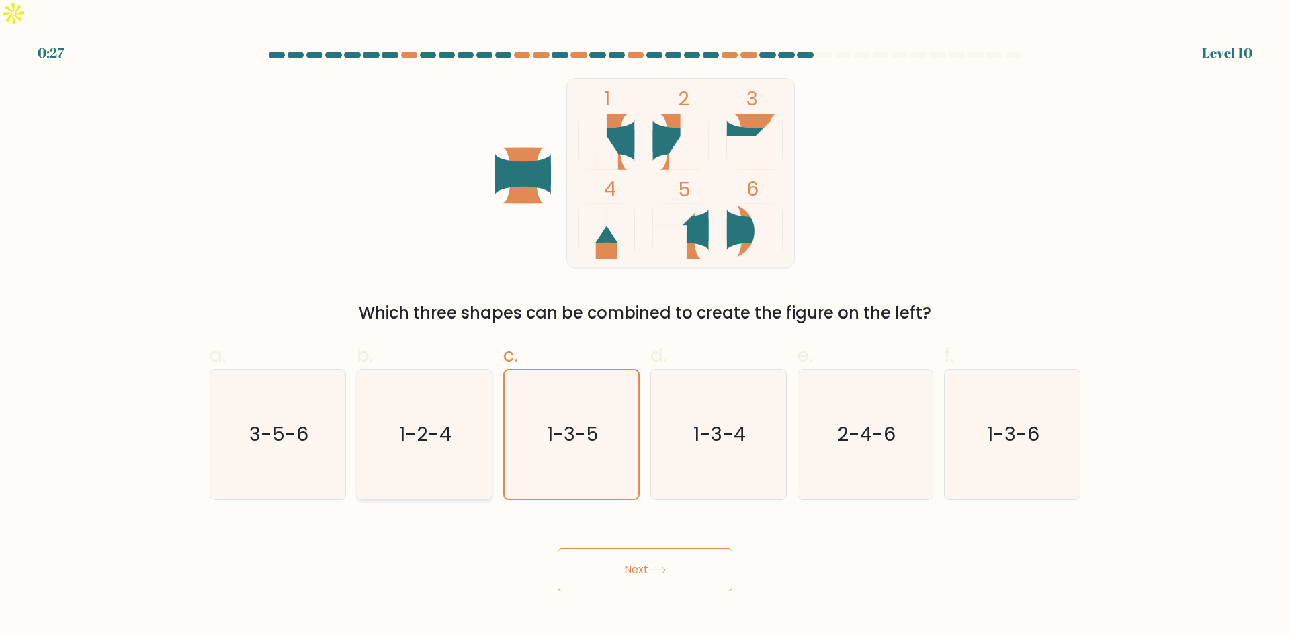
click at [645, 327] on input "b. 1-2-4" at bounding box center [645, 322] width 1 height 9
radio input "true"
click at [638, 548] on button "Next" at bounding box center [645, 569] width 175 height 43
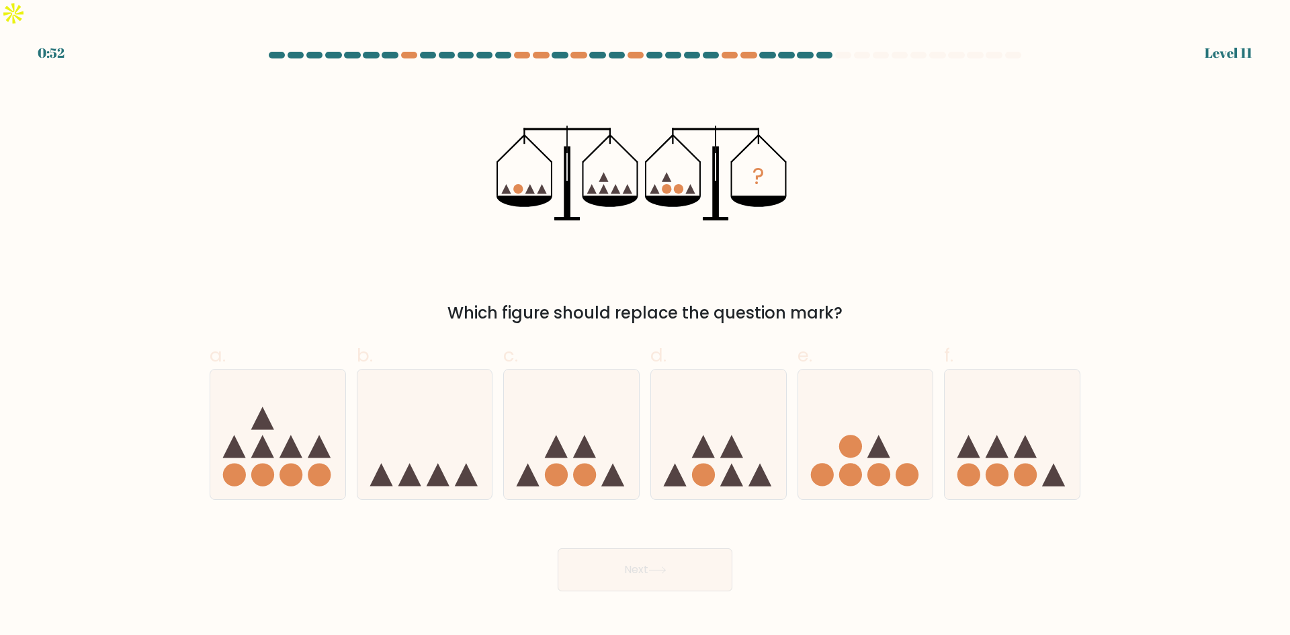
click at [132, 204] on form at bounding box center [645, 322] width 1290 height 540
click at [409, 422] on icon at bounding box center [425, 434] width 135 height 112
click at [645, 327] on input "b." at bounding box center [645, 322] width 1 height 9
radio input "true"
click at [659, 548] on button "Next" at bounding box center [645, 569] width 175 height 43
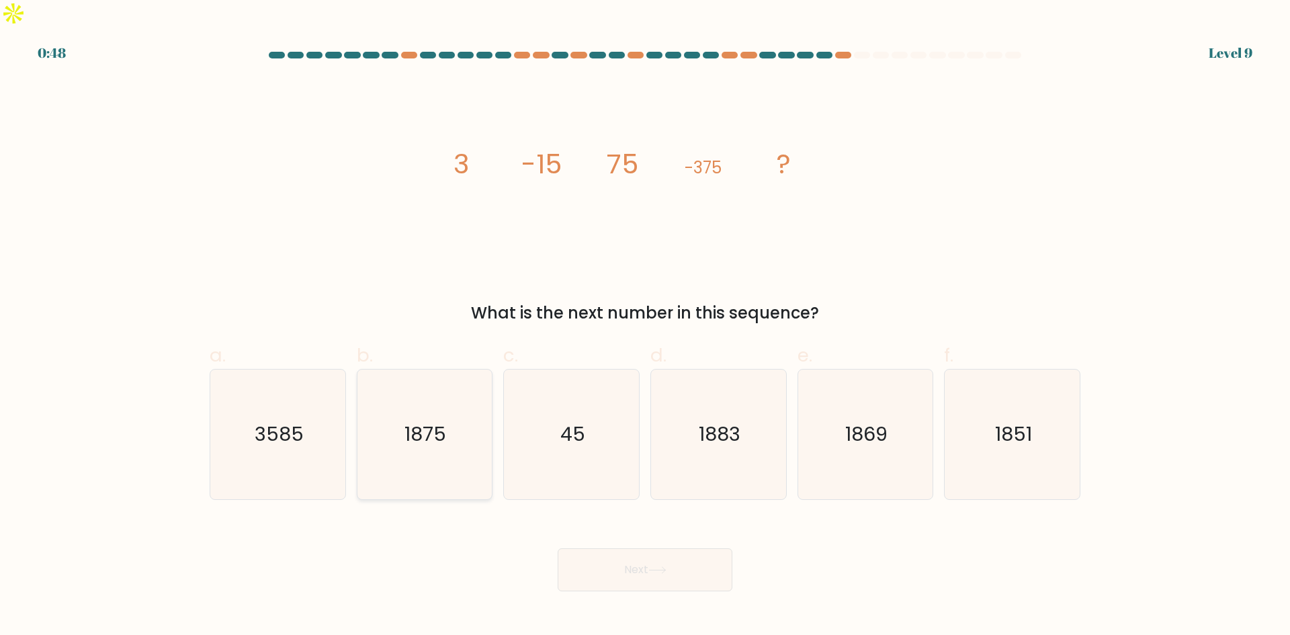
click at [419, 438] on icon "1875" at bounding box center [425, 435] width 130 height 130
click at [645, 327] on input "b. 1875" at bounding box center [645, 322] width 1 height 9
radio input "true"
click at [659, 548] on button "Next" at bounding box center [645, 569] width 175 height 43
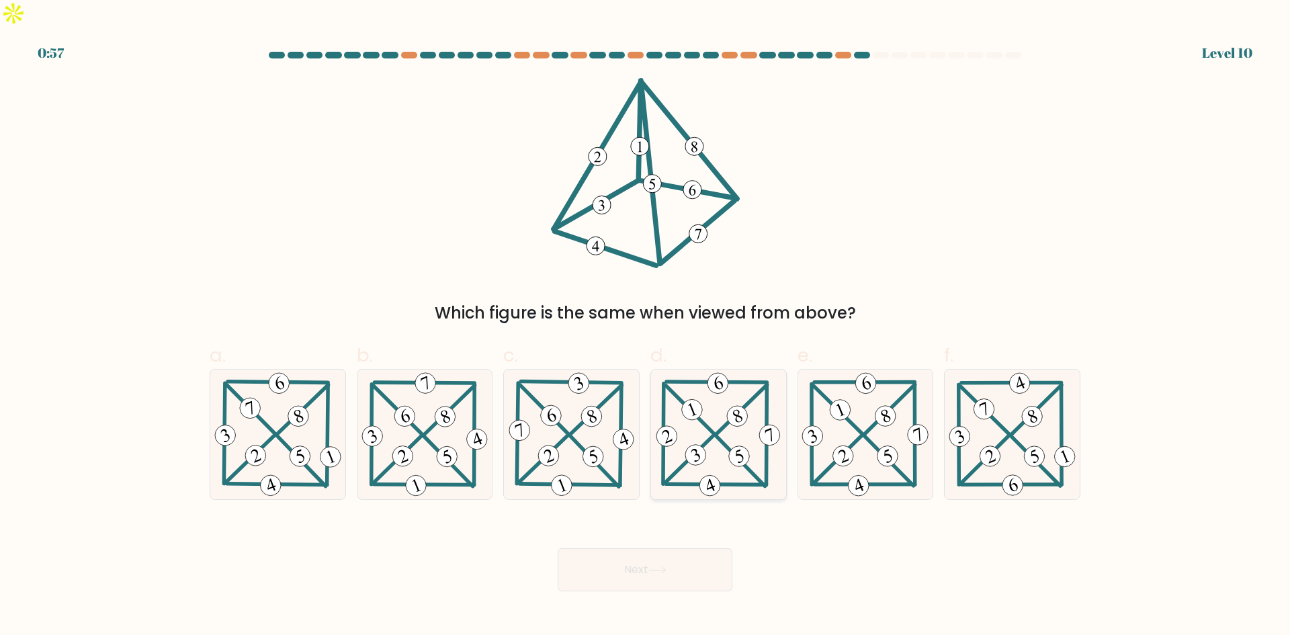
click at [724, 427] on icon at bounding box center [718, 435] width 130 height 130
click at [646, 327] on input "d." at bounding box center [645, 322] width 1 height 9
radio input "true"
click at [655, 567] on icon at bounding box center [658, 570] width 18 height 7
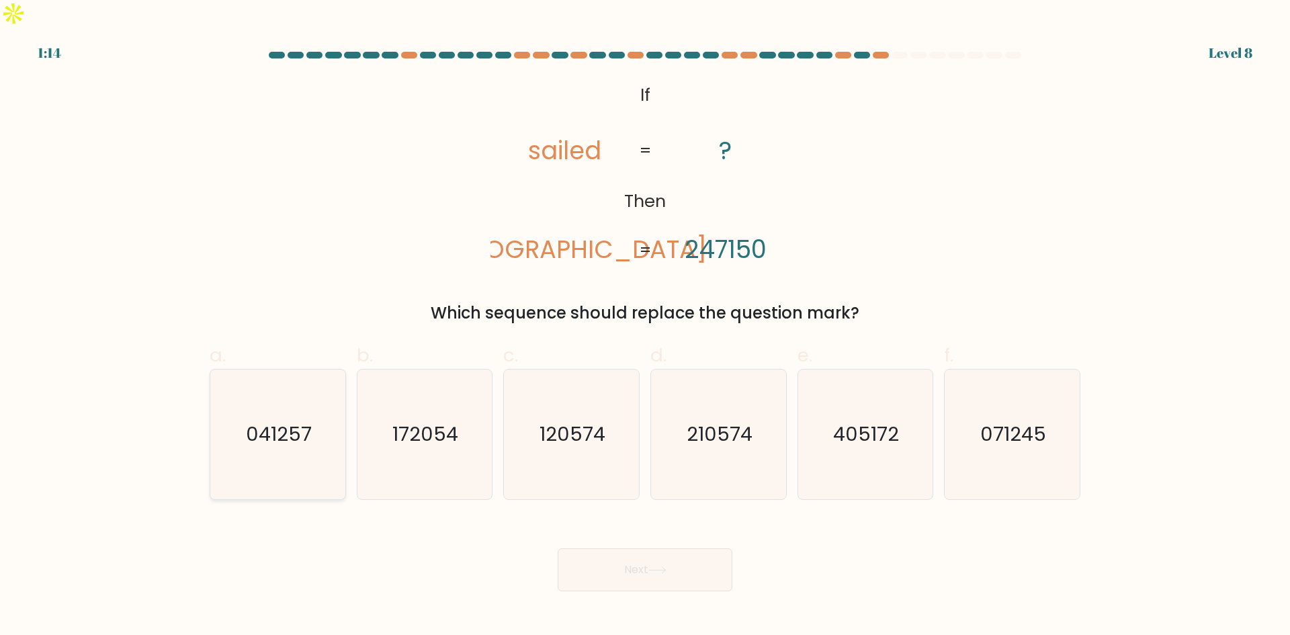
click at [273, 424] on icon "041257" at bounding box center [278, 435] width 130 height 130
click at [645, 327] on input "a. 041257" at bounding box center [645, 322] width 1 height 9
radio input "true"
click at [685, 548] on button "Next" at bounding box center [645, 569] width 175 height 43
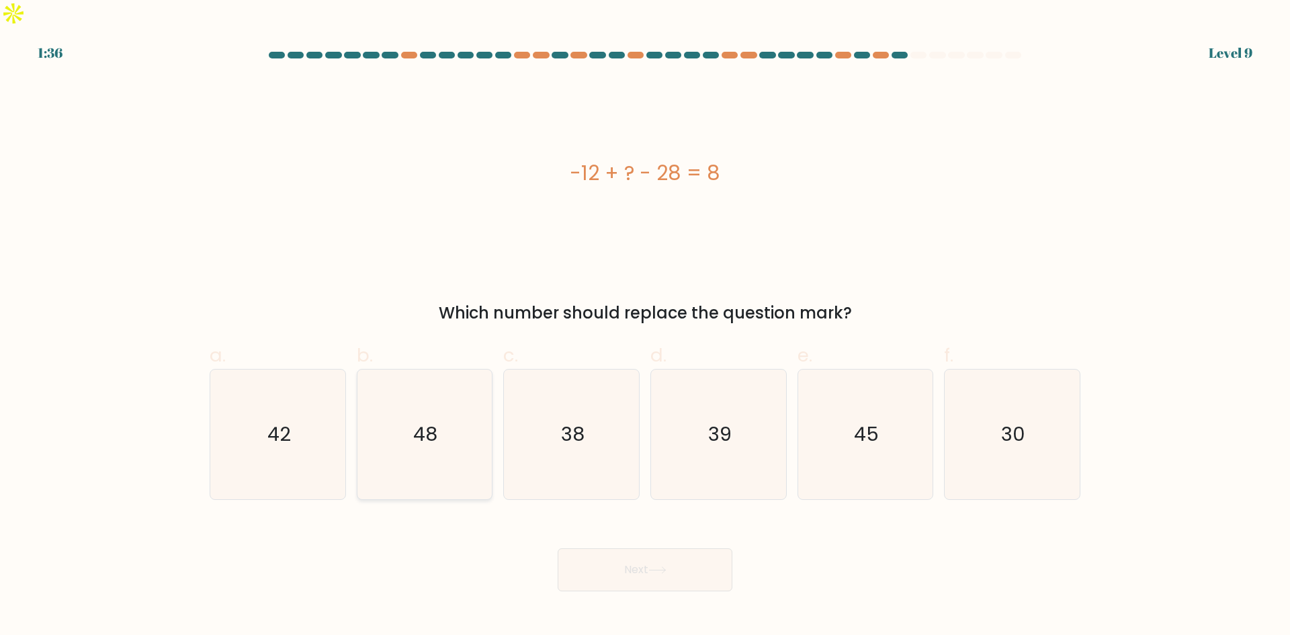
click at [425, 421] on text "48" at bounding box center [426, 434] width 24 height 27
click at [645, 327] on input "b. 48" at bounding box center [645, 322] width 1 height 9
radio input "true"
click at [636, 548] on button "Next" at bounding box center [645, 569] width 175 height 43
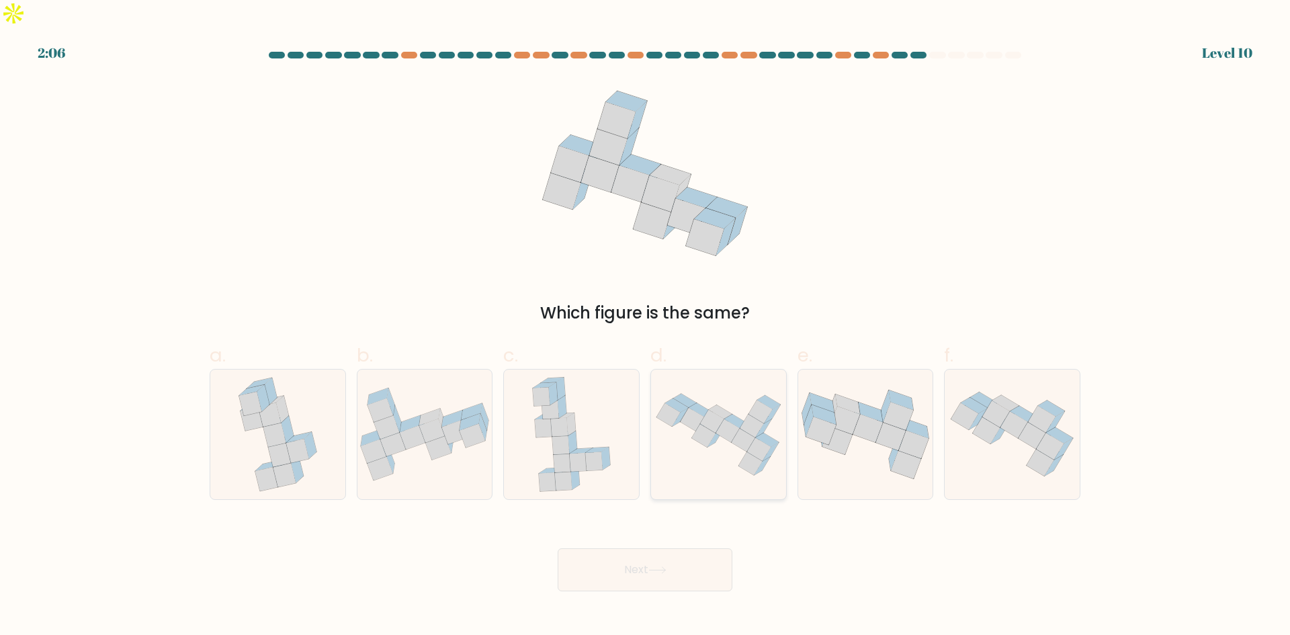
click at [718, 410] on icon at bounding box center [712, 421] width 24 height 23
click at [646, 327] on input "d." at bounding box center [645, 322] width 1 height 9
radio input "true"
click at [672, 548] on button "Next" at bounding box center [645, 569] width 175 height 43
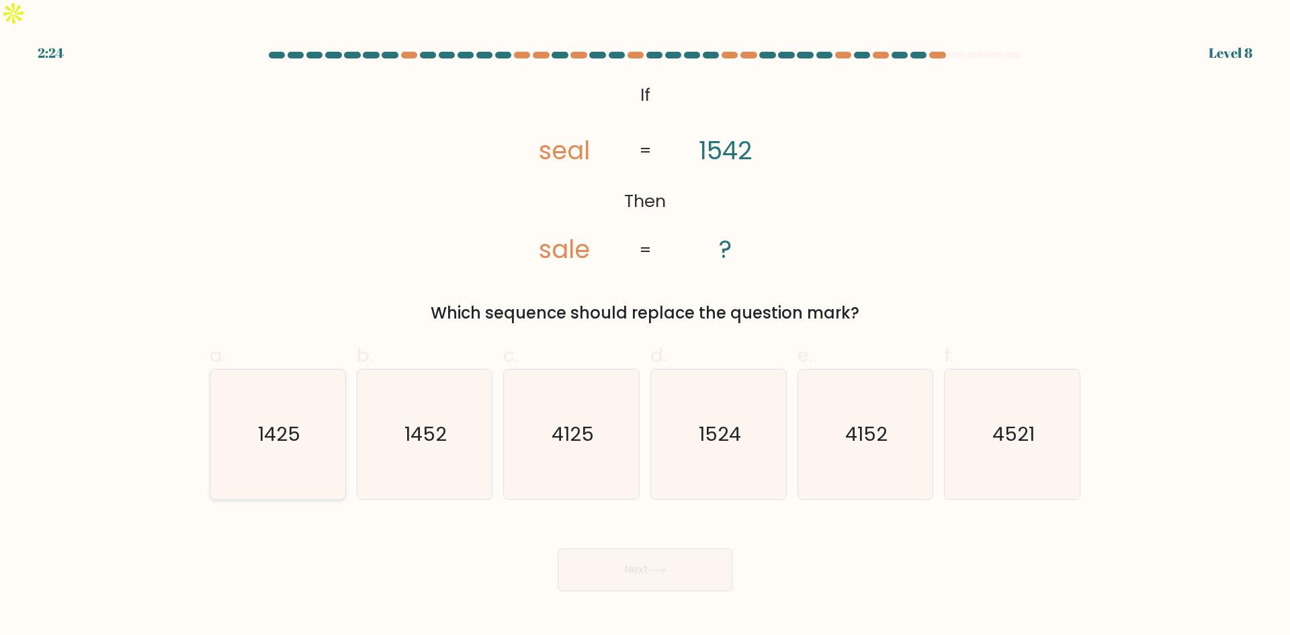
click at [269, 431] on icon "1425" at bounding box center [278, 435] width 130 height 130
click at [645, 327] on input "a. 1425" at bounding box center [645, 322] width 1 height 9
radio input "true"
click at [631, 548] on button "Next" at bounding box center [645, 569] width 175 height 43
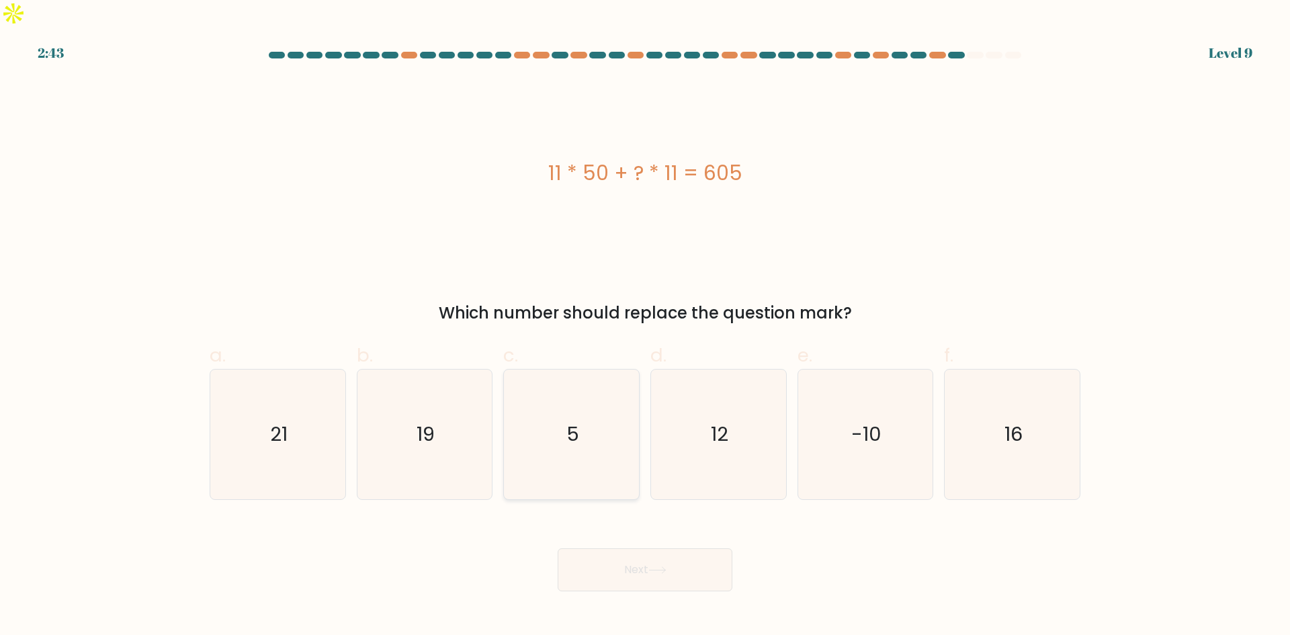
click at [547, 413] on icon "5" at bounding box center [572, 435] width 130 height 130
click at [645, 327] on input "c. 5" at bounding box center [645, 322] width 1 height 9
radio input "true"
click at [655, 567] on icon at bounding box center [658, 570] width 18 height 7
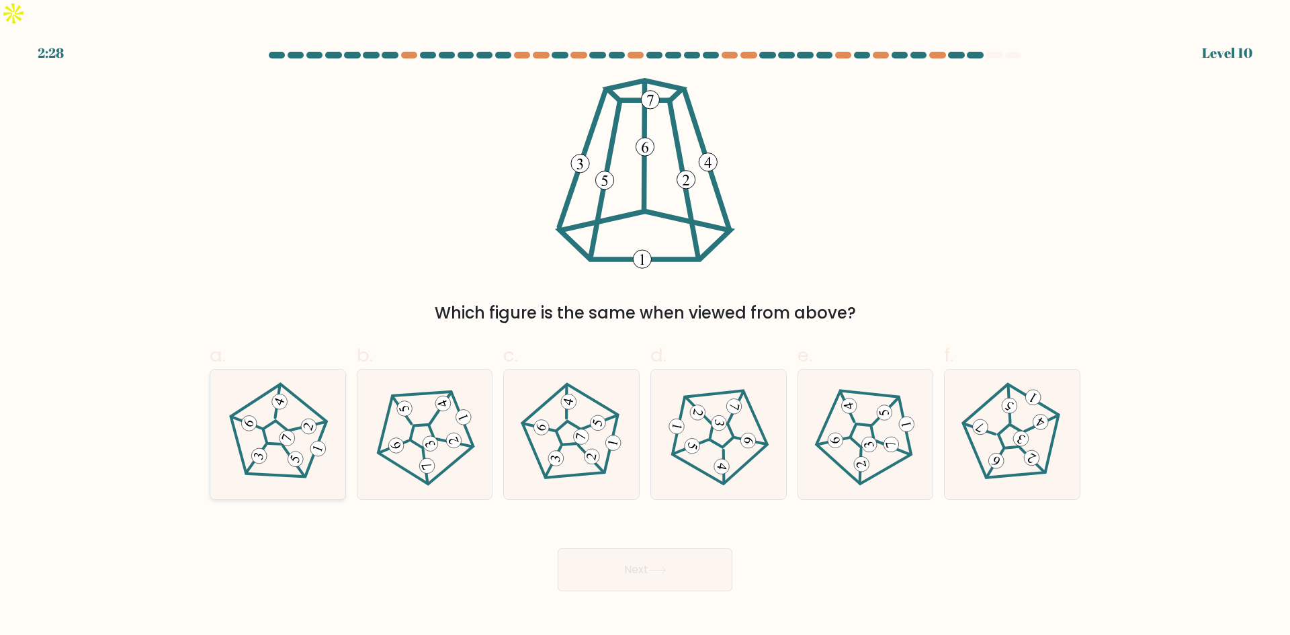
click at [313, 439] on 417 at bounding box center [317, 448] width 19 height 19
click at [645, 327] on input "a." at bounding box center [645, 322] width 1 height 9
radio input "true"
click at [622, 548] on button "Next" at bounding box center [645, 569] width 175 height 43
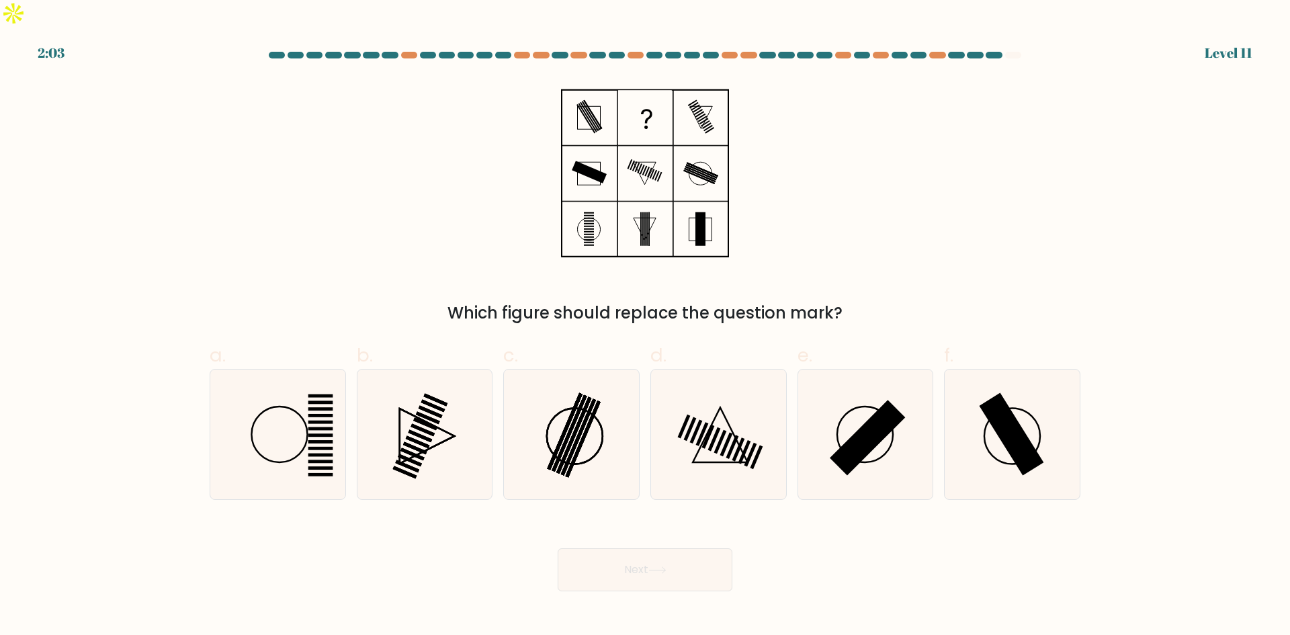
click at [1121, 307] on form at bounding box center [645, 322] width 1290 height 540
click at [1024, 428] on rect at bounding box center [1012, 433] width 65 height 83
click at [646, 327] on input "f." at bounding box center [645, 322] width 1 height 9
radio input "true"
click at [617, 549] on button "Next" at bounding box center [645, 569] width 175 height 43
